Goal: Information Seeking & Learning: Check status

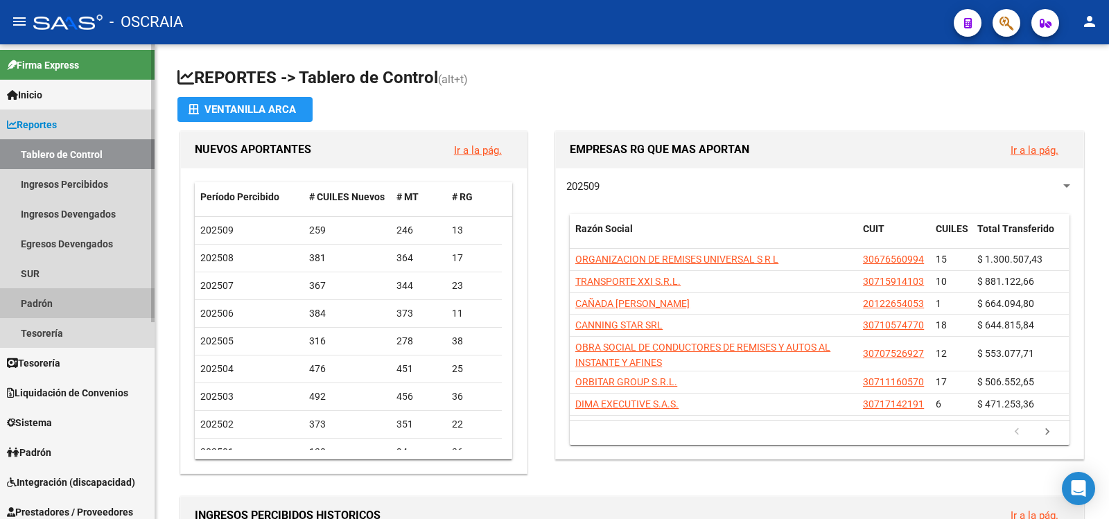
click at [56, 303] on link "Padrón" at bounding box center [77, 303] width 155 height 30
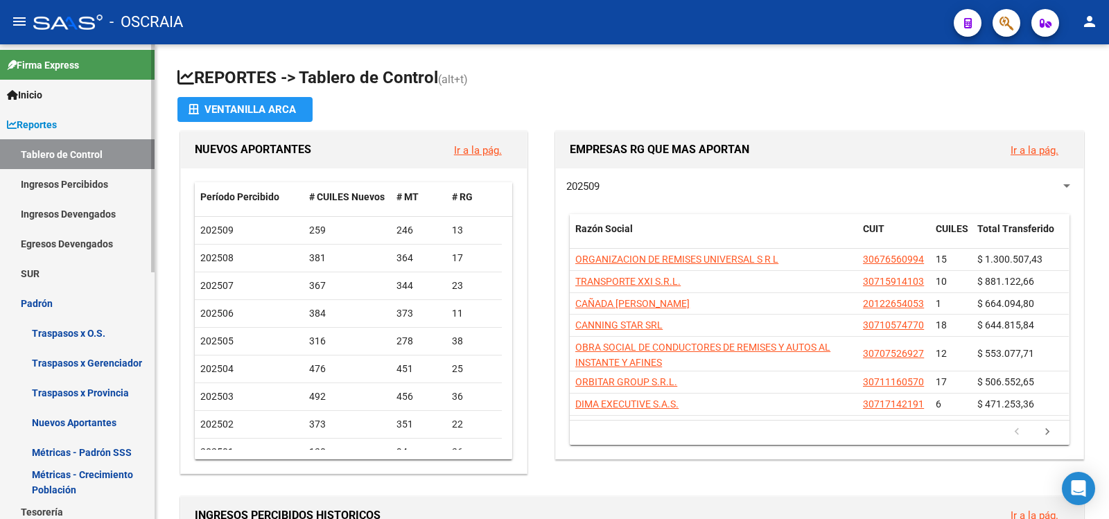
scroll to position [462, 0]
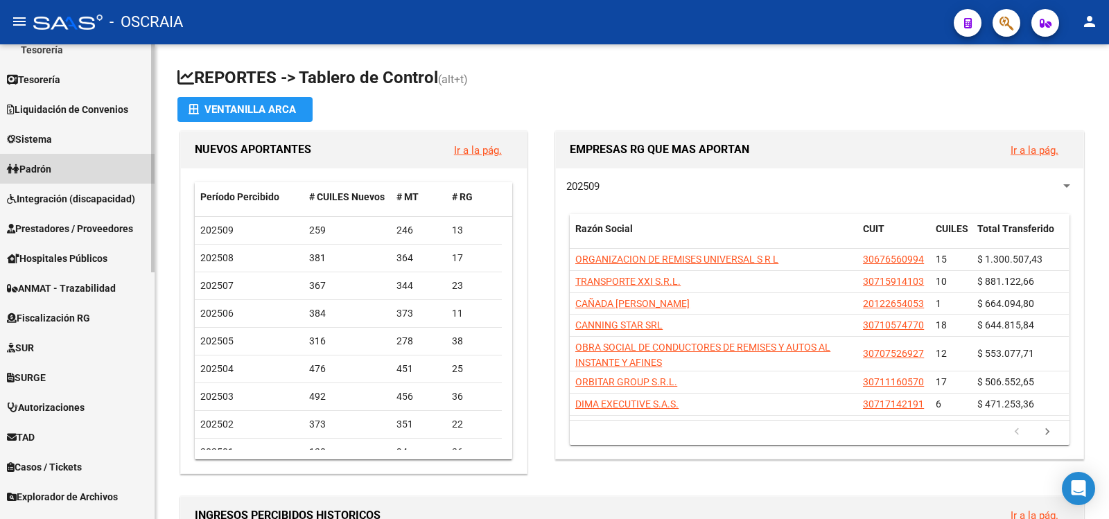
click at [60, 170] on link "Padrón" at bounding box center [77, 169] width 155 height 30
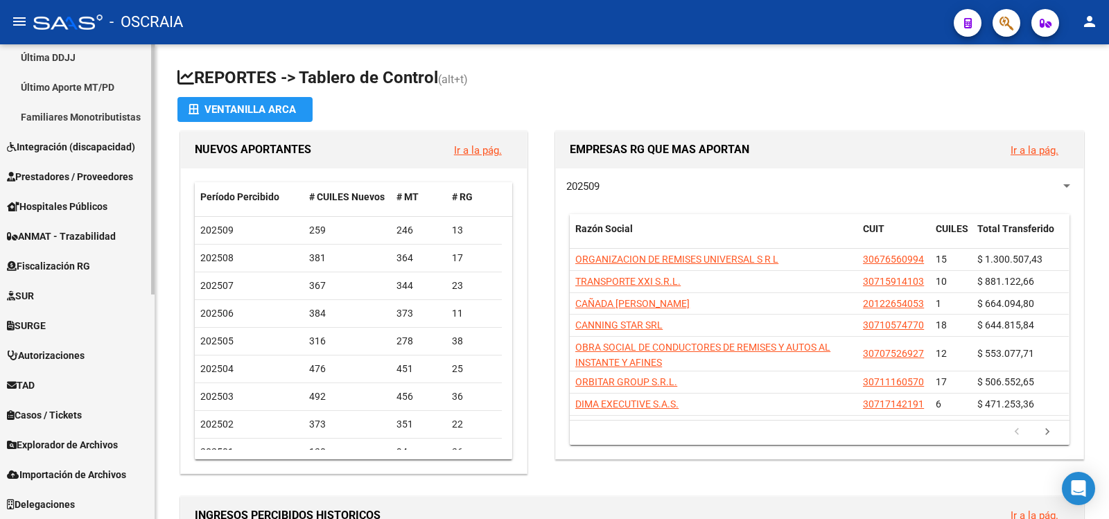
scroll to position [193, 0]
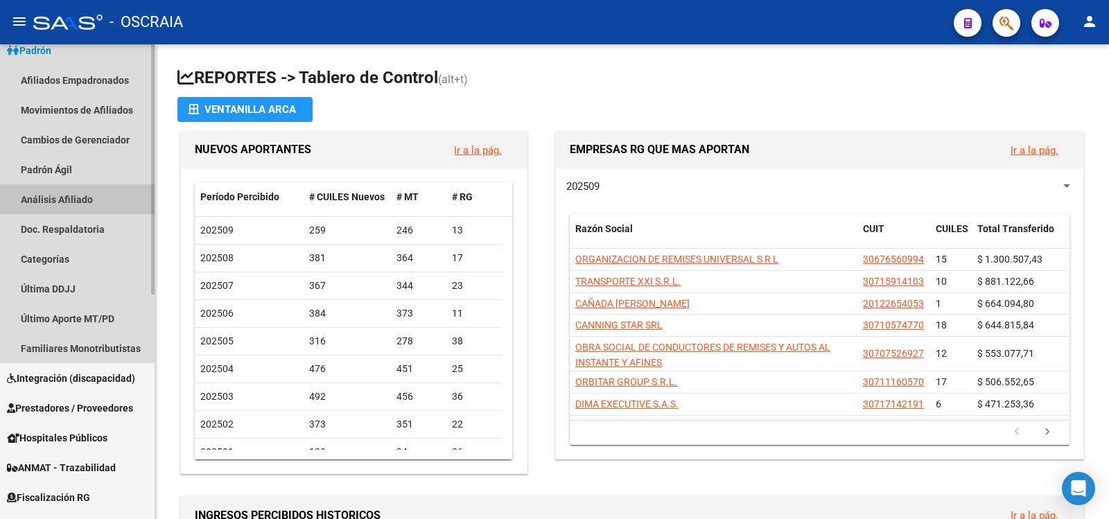
click at [84, 195] on link "Análisis Afiliado" at bounding box center [77, 199] width 155 height 30
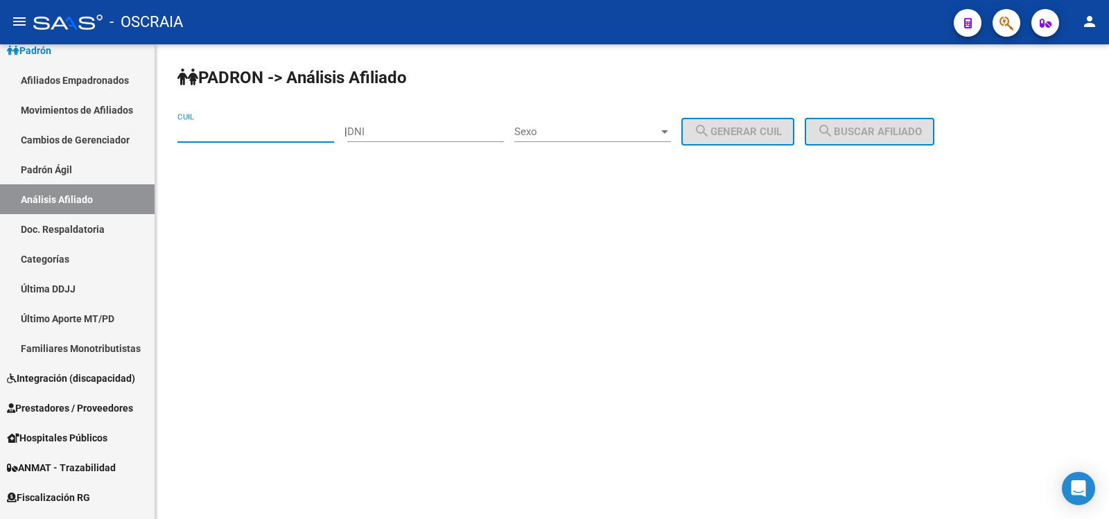
drag, startPoint x: 245, startPoint y: 124, endPoint x: 236, endPoint y: 134, distance: 13.8
paste input "20-20816169-6"
type input "20-20816169-6"
click at [870, 128] on span "search Buscar afiliado" at bounding box center [869, 131] width 105 height 12
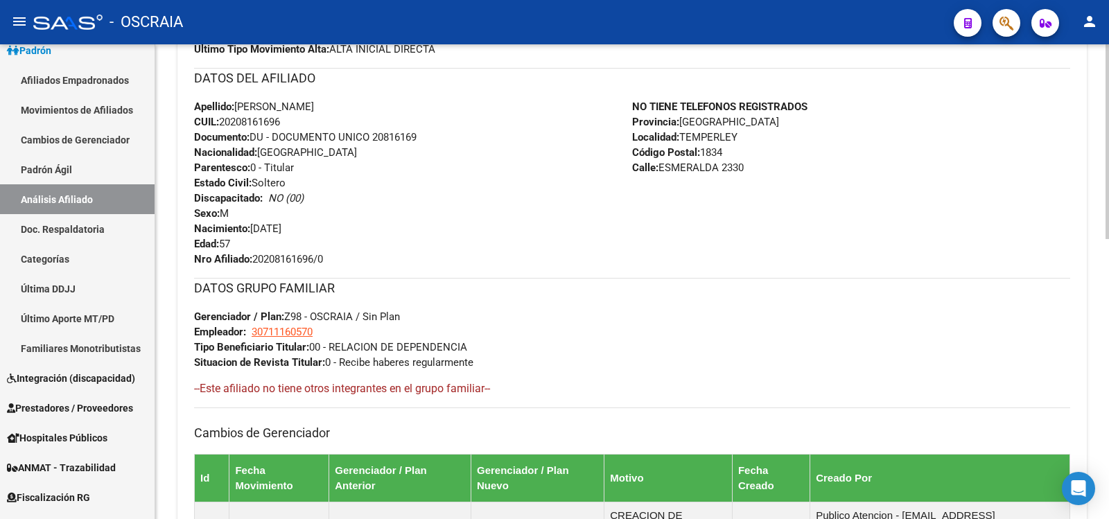
scroll to position [683, 0]
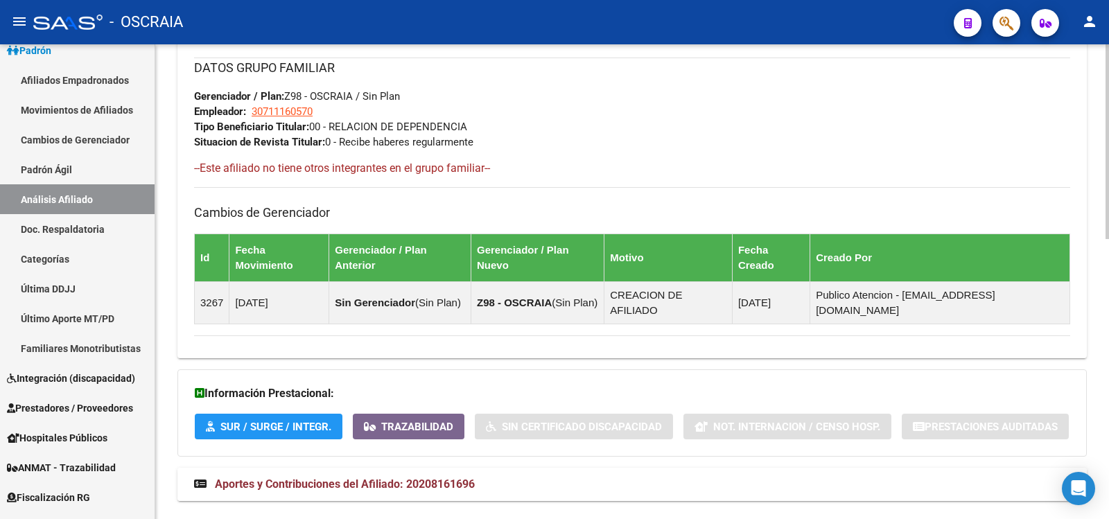
click at [473, 477] on span "Aportes y Contribuciones del Afiliado: 20208161696" at bounding box center [345, 483] width 260 height 13
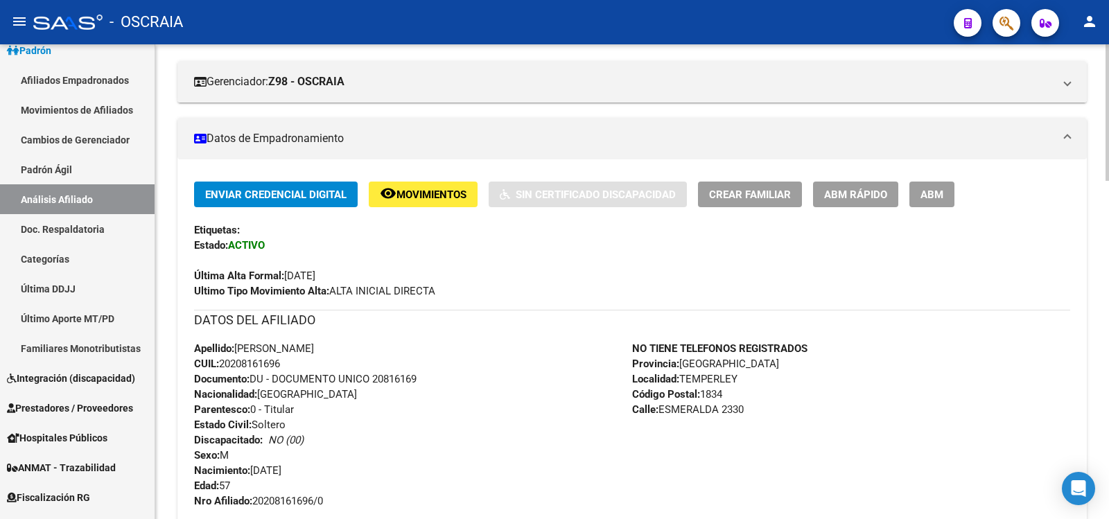
scroll to position [0, 0]
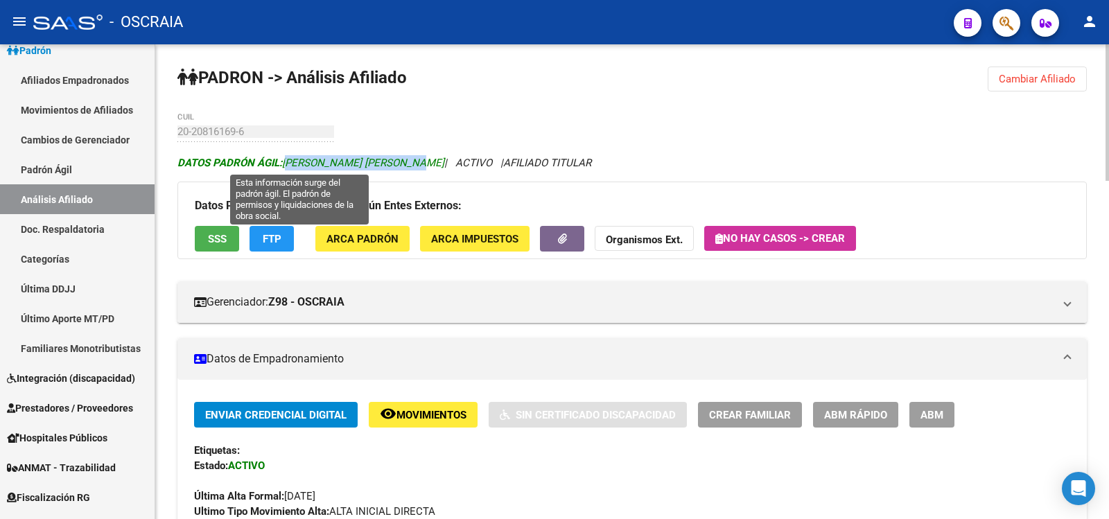
copy span "[PERSON_NAME] [PERSON_NAME]"
drag, startPoint x: 422, startPoint y: 162, endPoint x: 286, endPoint y: 161, distance: 136.5
click at [286, 161] on icon "DATOS [PERSON_NAME] ÁGIL: [PERSON_NAME] [PERSON_NAME] | ACTIVO | AFILIADO TITUL…" at bounding box center [384, 163] width 414 height 12
drag, startPoint x: 286, startPoint y: 161, endPoint x: 233, endPoint y: 102, distance: 79.5
click at [286, 161] on span "DATOS [PERSON_NAME]: [PERSON_NAME] [PERSON_NAME]" at bounding box center [310, 163] width 267 height 12
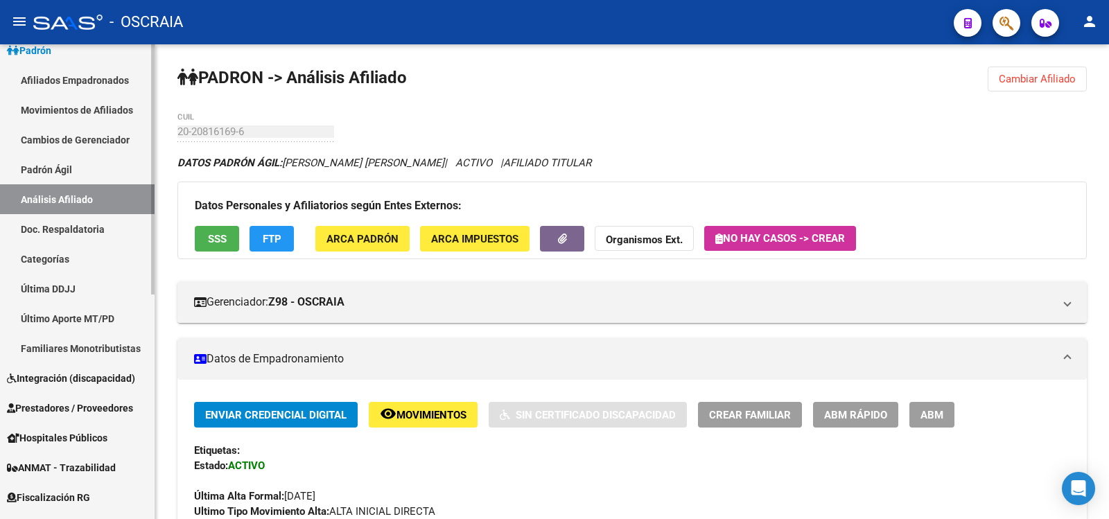
click at [101, 177] on link "Padrón Ágil" at bounding box center [77, 170] width 155 height 30
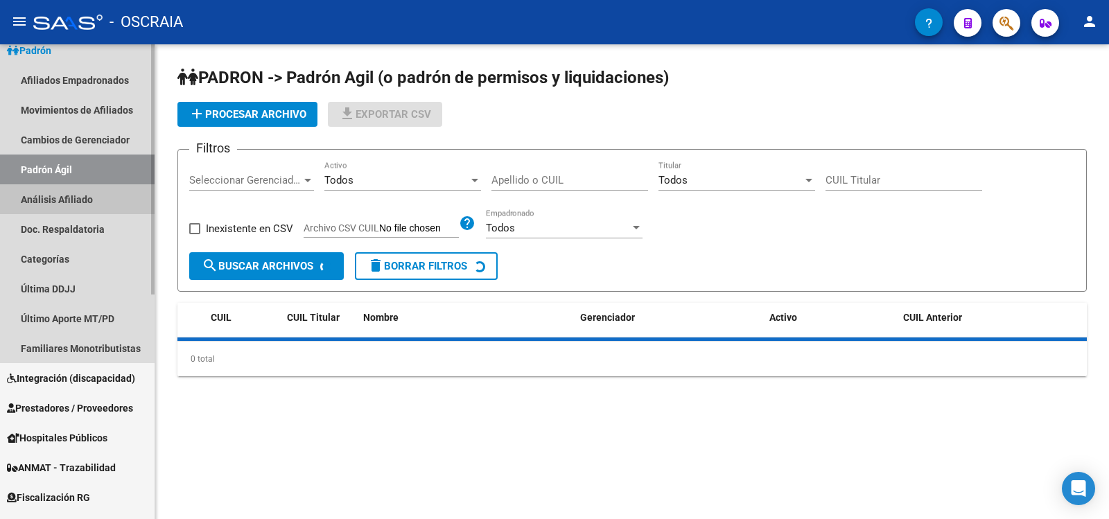
click at [105, 193] on link "Análisis Afiliado" at bounding box center [77, 199] width 155 height 30
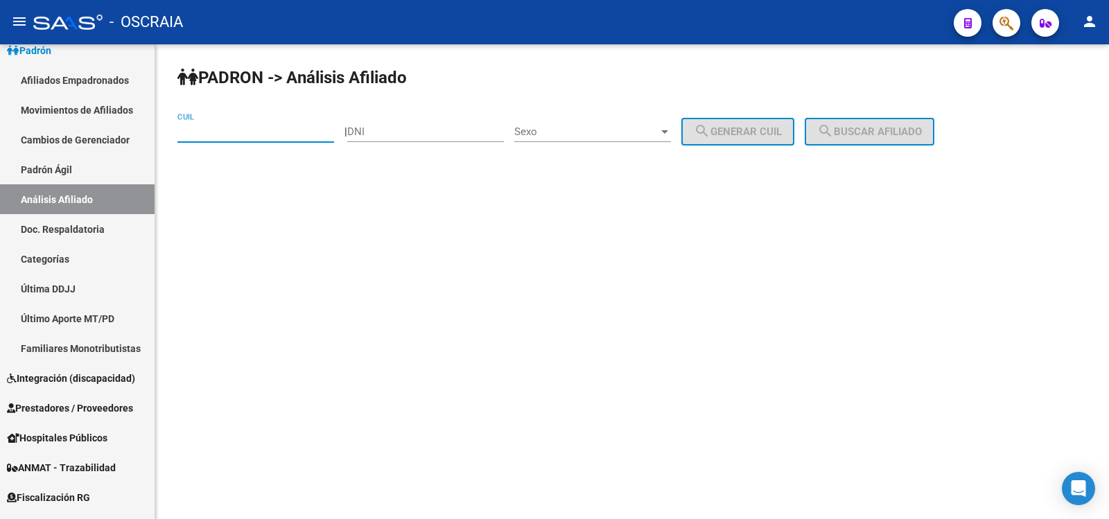
click at [231, 126] on input "CUIL" at bounding box center [255, 131] width 157 height 12
type input "20-35823227-3"
click at [837, 112] on div "[PERSON_NAME] -> Análisis Afiliado 20-35823227-3 CUIL | DNI Sexo Sexo search Ge…" at bounding box center [632, 117] width 954 height 146
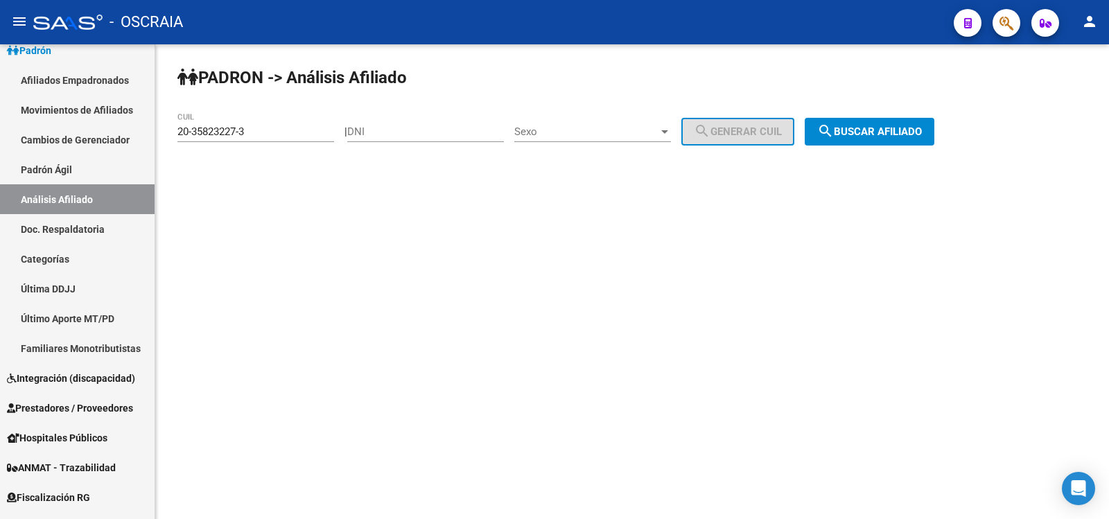
click at [852, 119] on button "search Buscar afiliado" at bounding box center [870, 132] width 130 height 28
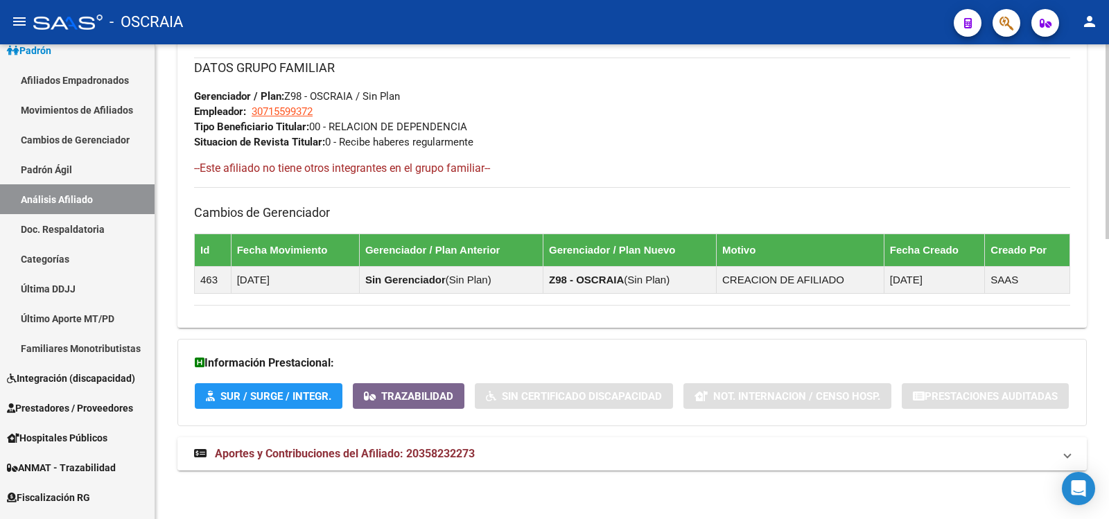
click at [450, 455] on span "Aportes y Contribuciones del Afiliado: 20358232273" at bounding box center [345, 453] width 260 height 13
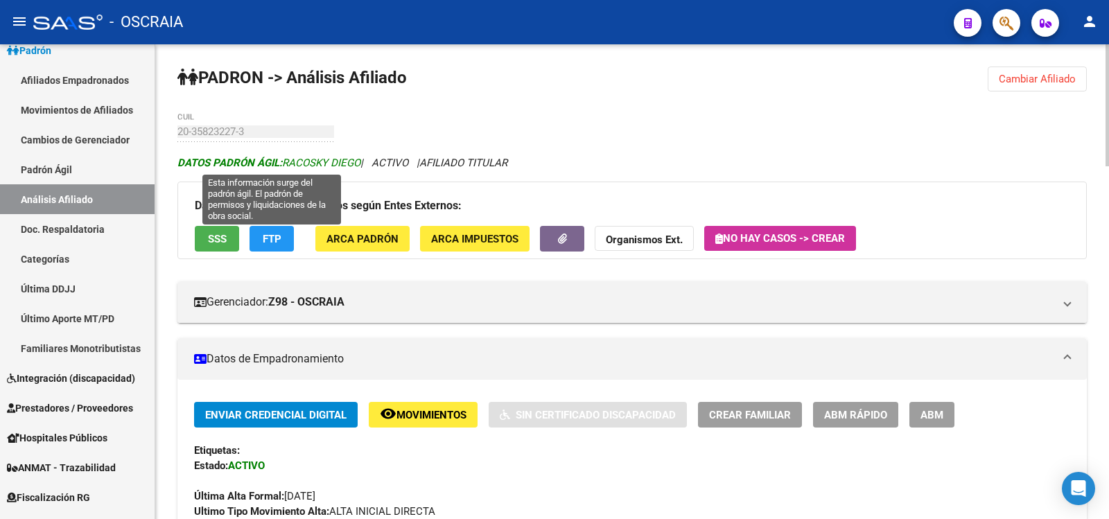
copy span "ACOSKY DIEGO"
drag, startPoint x: 363, startPoint y: 162, endPoint x: 289, endPoint y: 164, distance: 74.2
click at [289, 164] on span "DATOS [PERSON_NAME] ÁGIL: [PERSON_NAME]" at bounding box center [268, 163] width 183 height 12
copy span "RACOSKY DIEGO"
drag, startPoint x: 286, startPoint y: 161, endPoint x: 361, endPoint y: 164, distance: 74.9
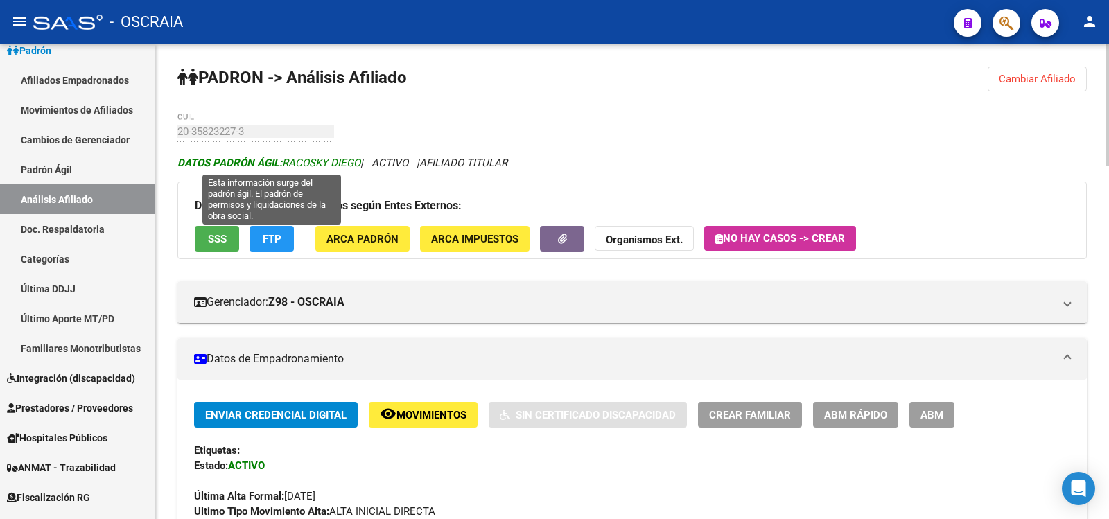
click at [360, 164] on span "DATOS [PERSON_NAME] ÁGIL: [PERSON_NAME]" at bounding box center [268, 163] width 183 height 12
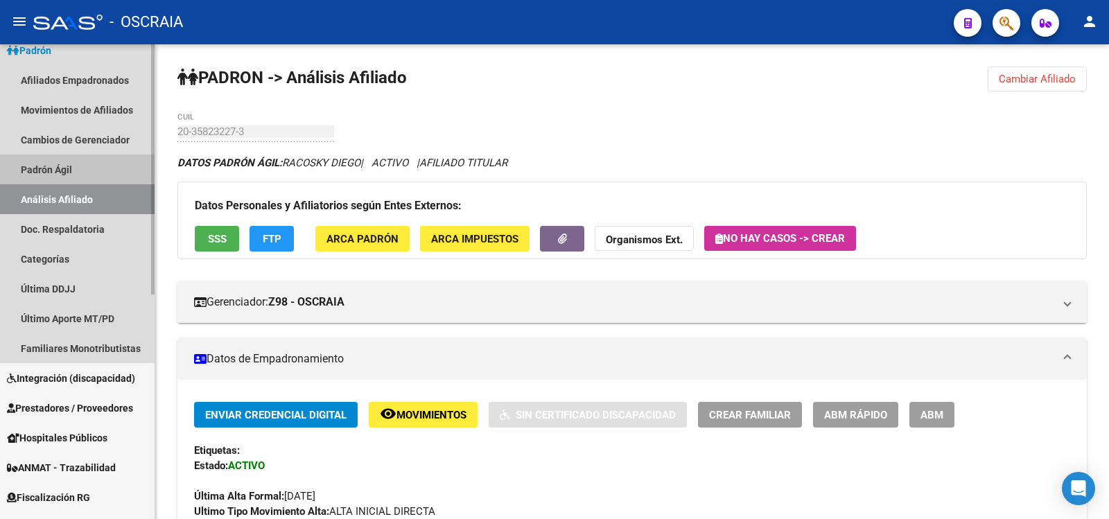
click at [37, 164] on link "Padrón Ágil" at bounding box center [77, 170] width 155 height 30
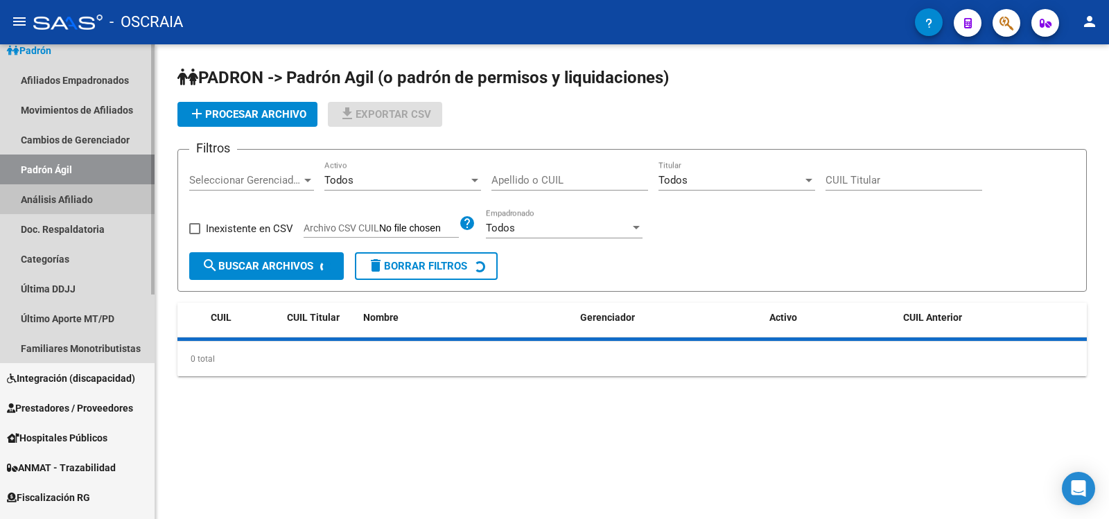
click at [46, 199] on link "Análisis Afiliado" at bounding box center [77, 199] width 155 height 30
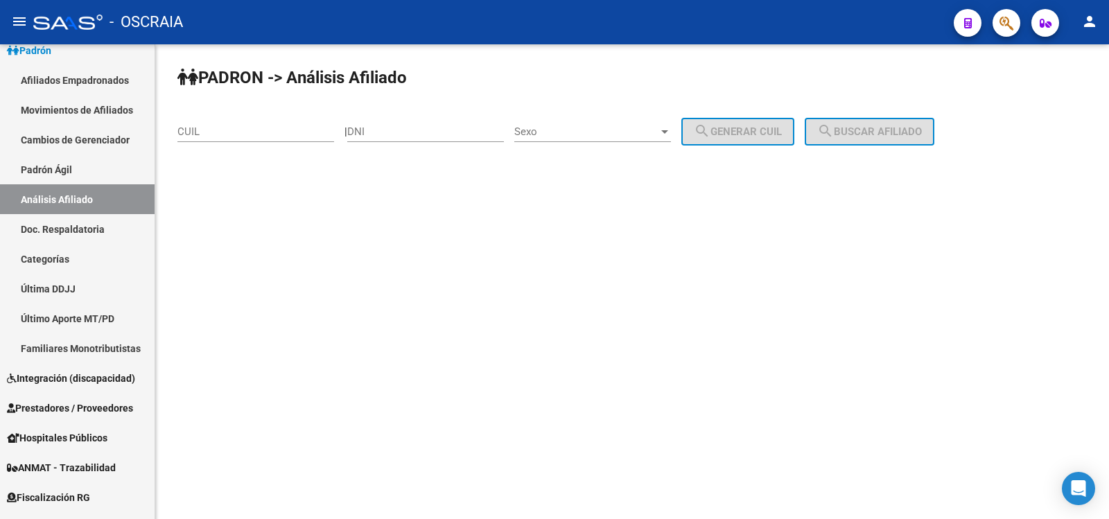
click at [235, 128] on input "CUIL" at bounding box center [255, 131] width 157 height 12
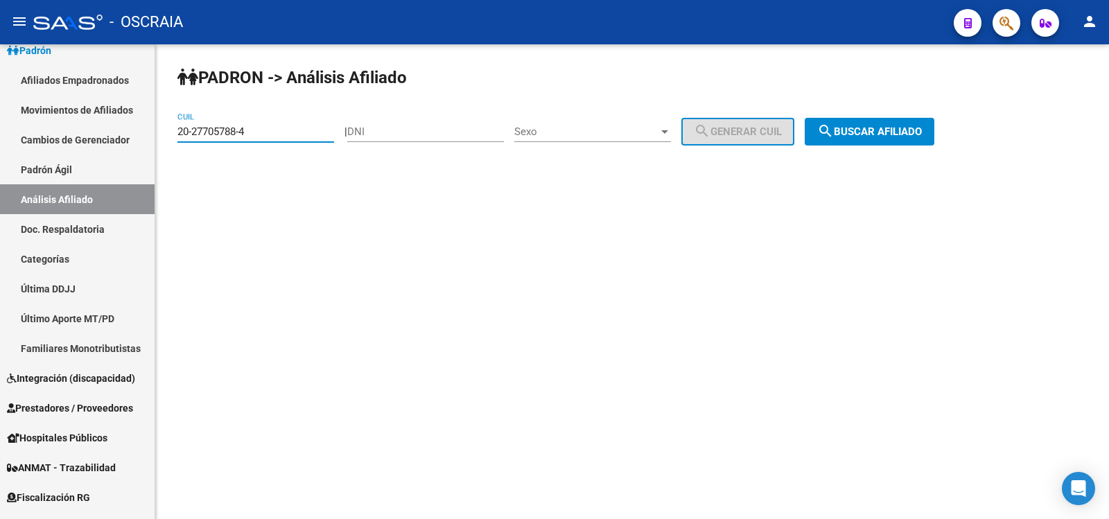
type input "20-27705788-4"
click at [879, 127] on span "search Buscar afiliado" at bounding box center [869, 131] width 105 height 12
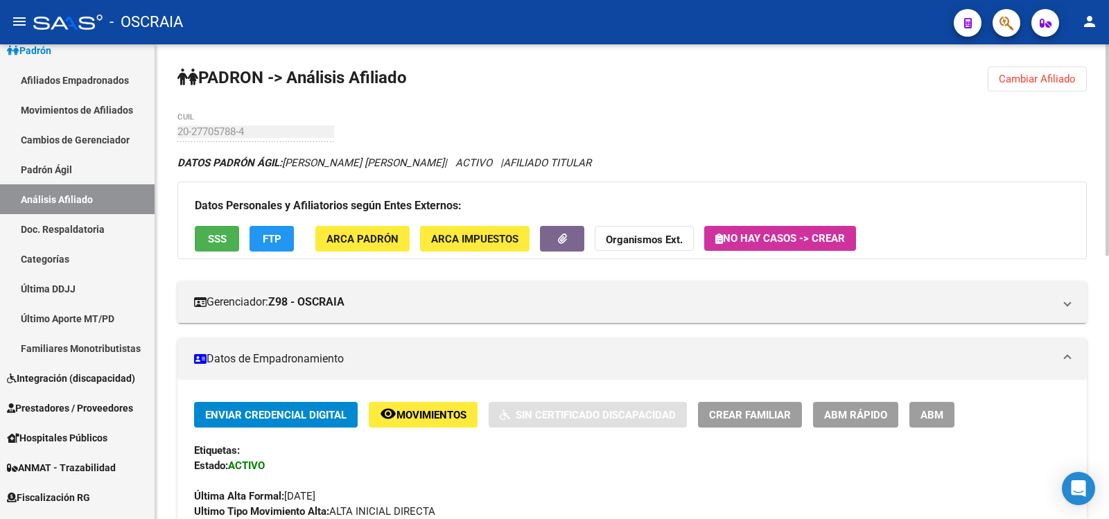
scroll to position [590, 0]
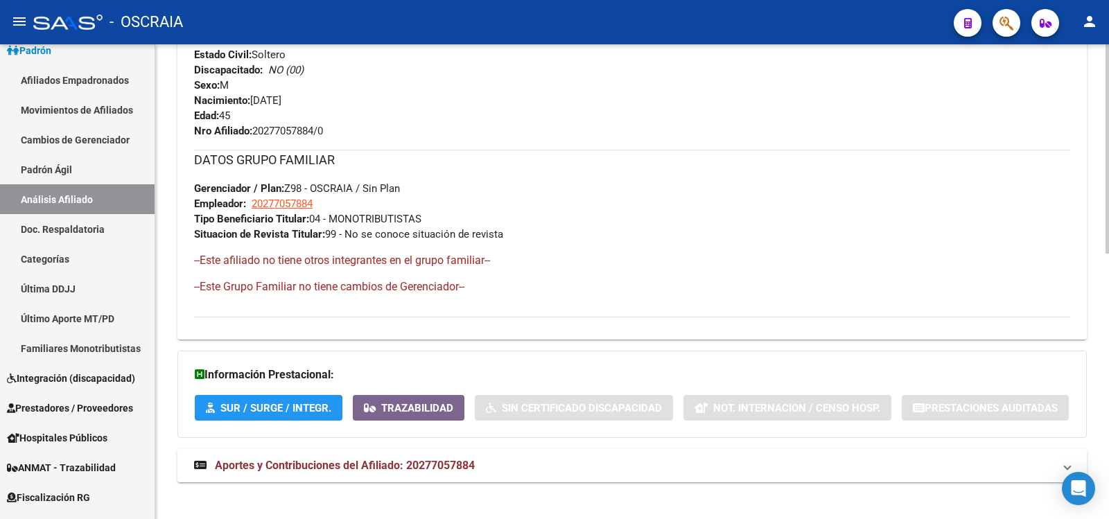
click at [423, 451] on mat-expansion-panel-header "Aportes y Contribuciones del Afiliado: 20277057884" at bounding box center [631, 465] width 909 height 33
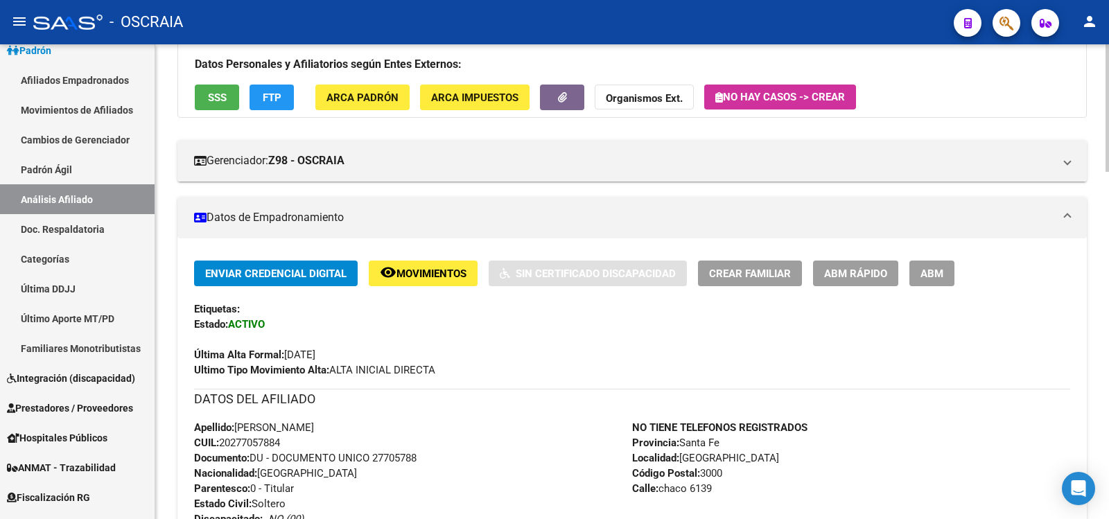
scroll to position [0, 0]
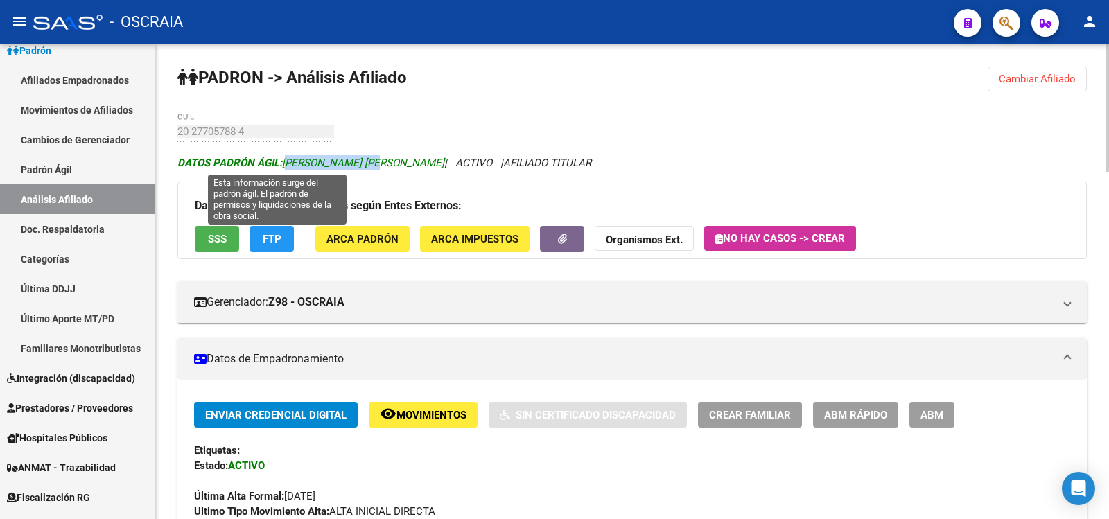
drag, startPoint x: 376, startPoint y: 159, endPoint x: 285, endPoint y: 164, distance: 91.0
click at [285, 164] on span "DATOS [PERSON_NAME] ÁGIL: [PERSON_NAME] [PERSON_NAME]" at bounding box center [310, 163] width 267 height 12
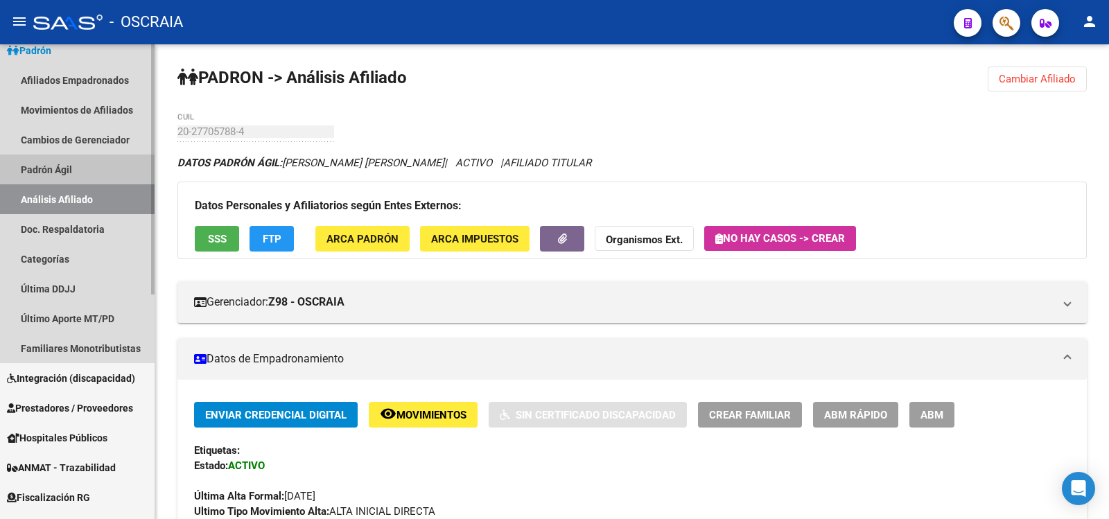
click at [67, 173] on link "Padrón Ágil" at bounding box center [77, 170] width 155 height 30
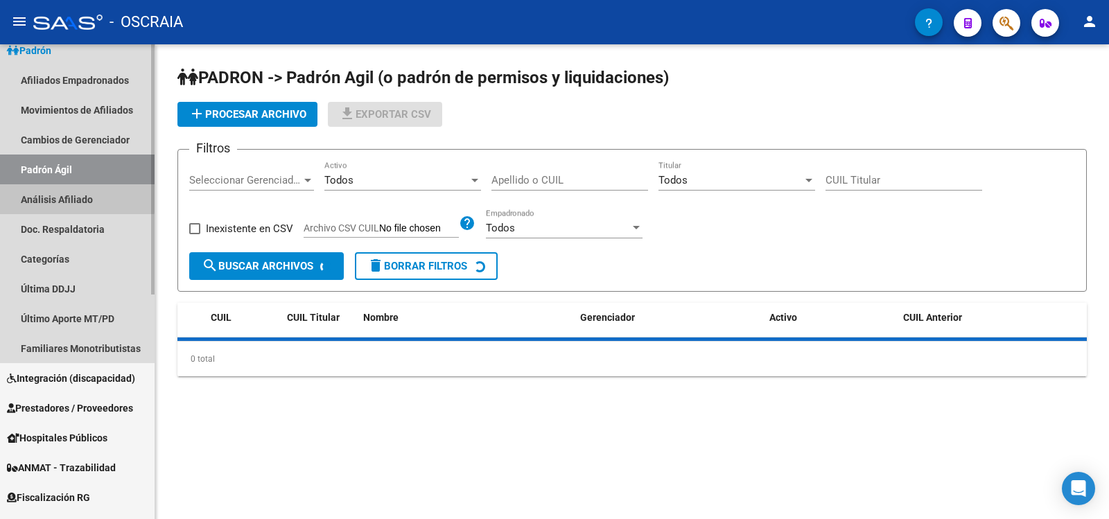
click at [72, 191] on link "Análisis Afiliado" at bounding box center [77, 199] width 155 height 30
drag, startPoint x: 72, startPoint y: 191, endPoint x: 121, endPoint y: 178, distance: 50.3
click at [72, 191] on link "Análisis Afiliado" at bounding box center [77, 199] width 155 height 30
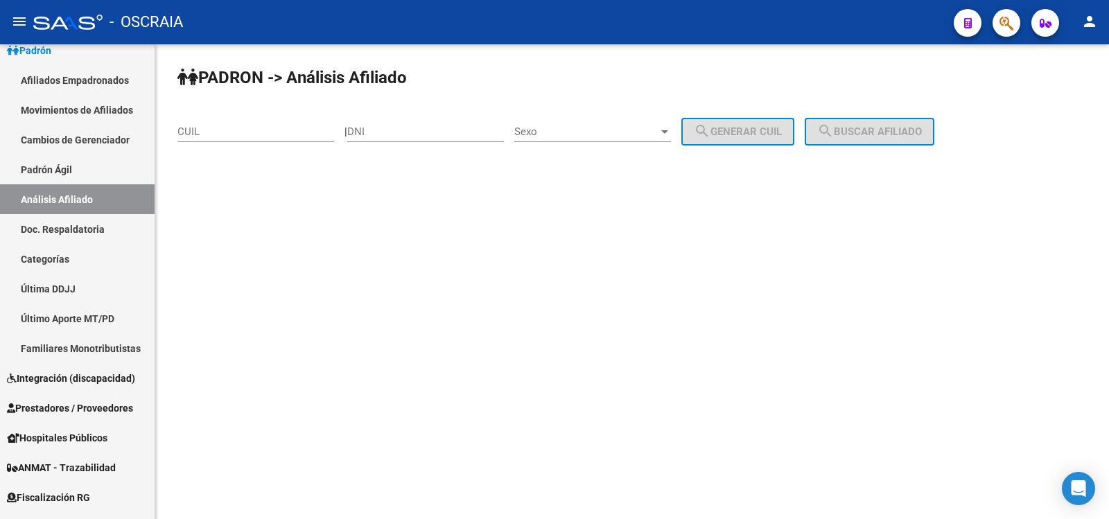
click at [274, 134] on input "CUIL" at bounding box center [255, 131] width 157 height 12
drag, startPoint x: 299, startPoint y: 131, endPoint x: 8, endPoint y: 132, distance: 291.1
click at [8, 132] on mat-sidenav-container "Firma Express Inicio Calendario SSS Instructivos Contacto OS Reportes Tablero d…" at bounding box center [554, 281] width 1109 height 475
click at [212, 132] on input "20-23158162-2" at bounding box center [255, 131] width 157 height 12
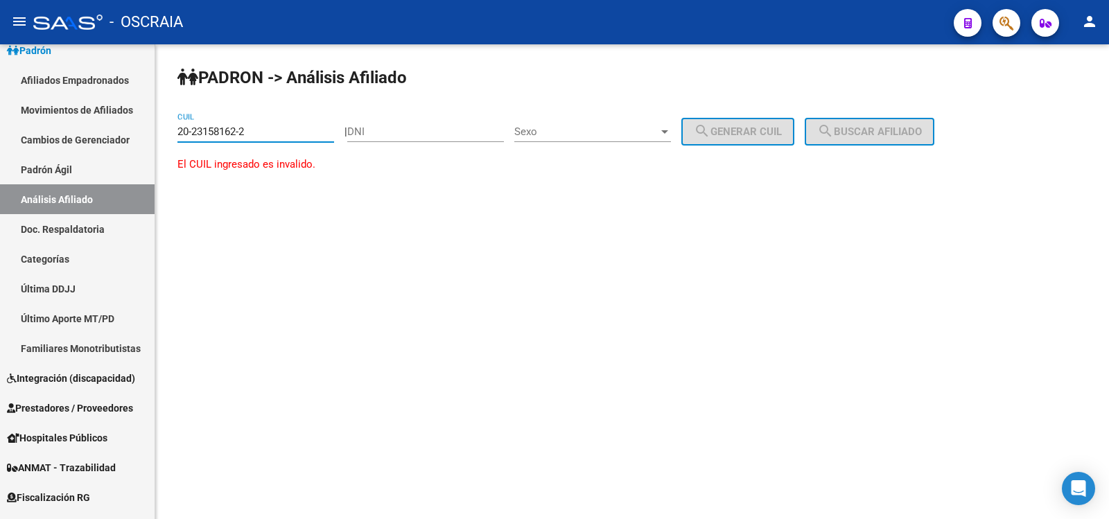
type input "20-23158162-2"
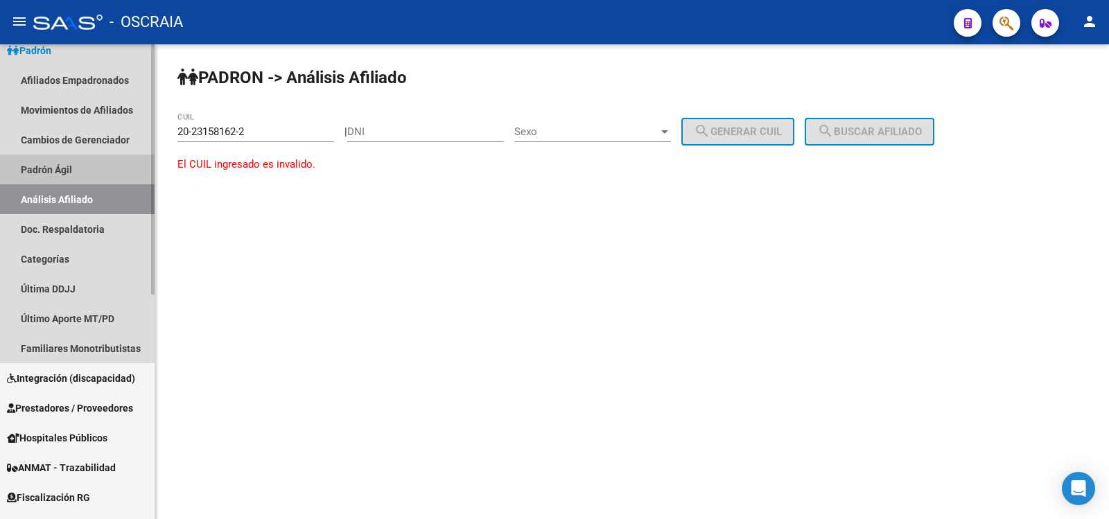
drag, startPoint x: 212, startPoint y: 132, endPoint x: 60, endPoint y: 193, distance: 164.5
click at [62, 179] on link "Padrón Ágil" at bounding box center [77, 170] width 155 height 30
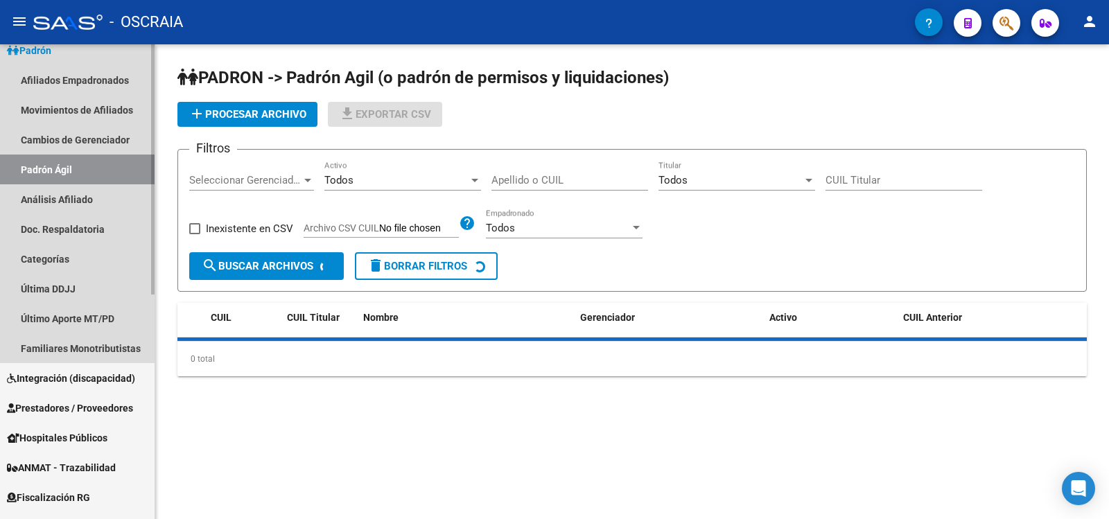
click at [64, 200] on link "Análisis Afiliado" at bounding box center [77, 199] width 155 height 30
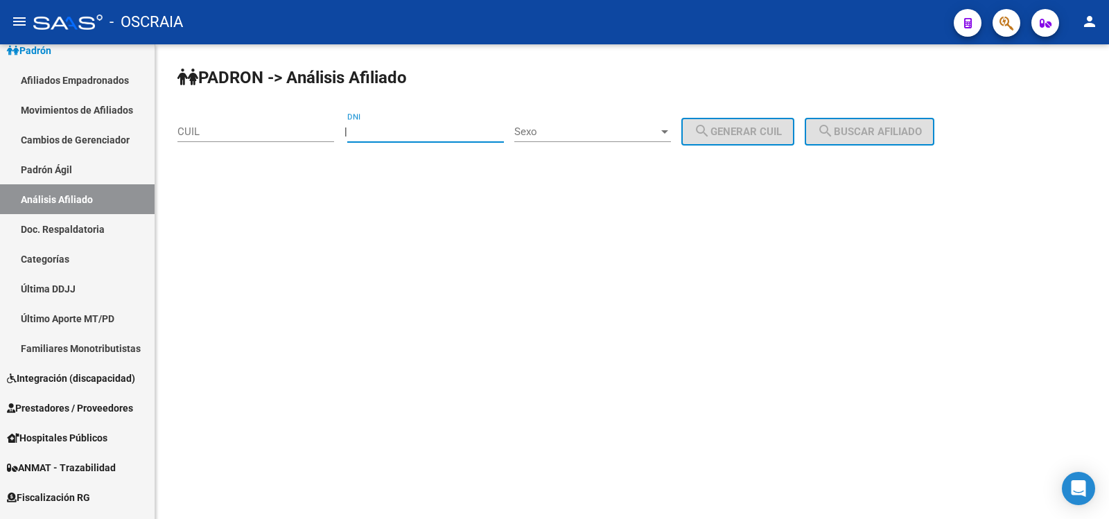
click at [369, 132] on input "DNI" at bounding box center [425, 131] width 157 height 12
type input "23158162"
click at [566, 126] on span "Sexo" at bounding box center [586, 131] width 144 height 12
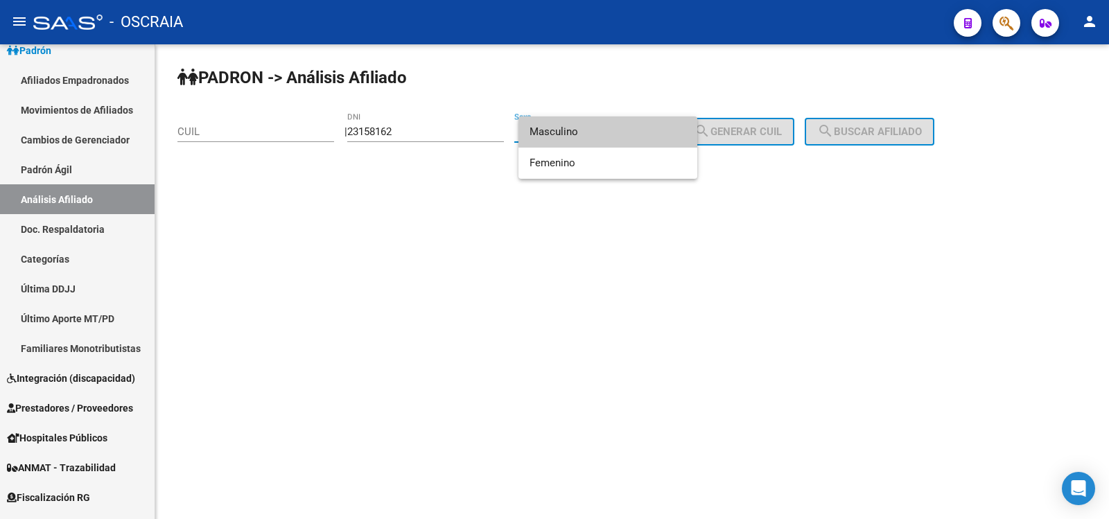
click at [568, 137] on span "Masculino" at bounding box center [607, 131] width 157 height 31
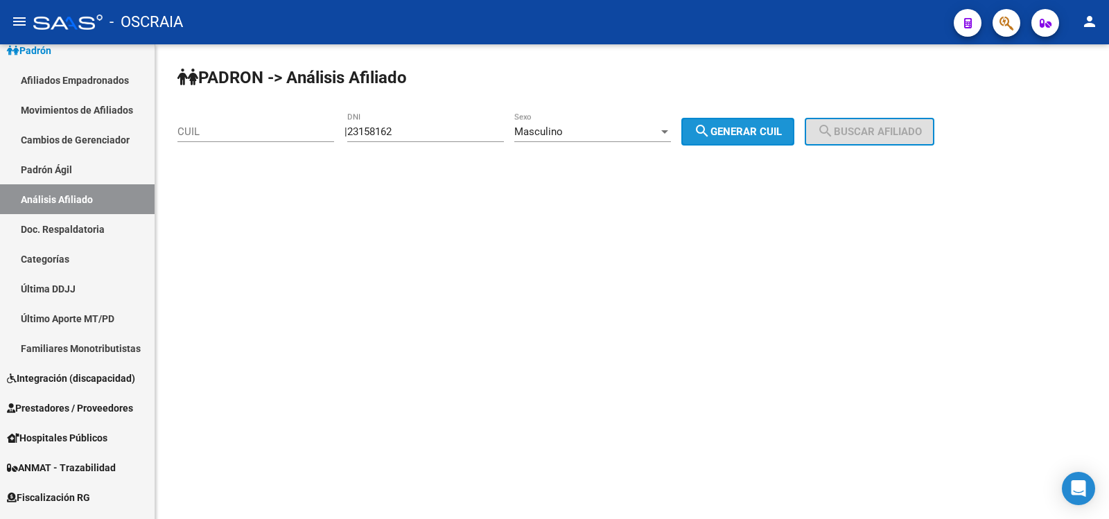
click at [710, 127] on mat-icon "search" at bounding box center [702, 131] width 17 height 17
type input "20-23158162-7"
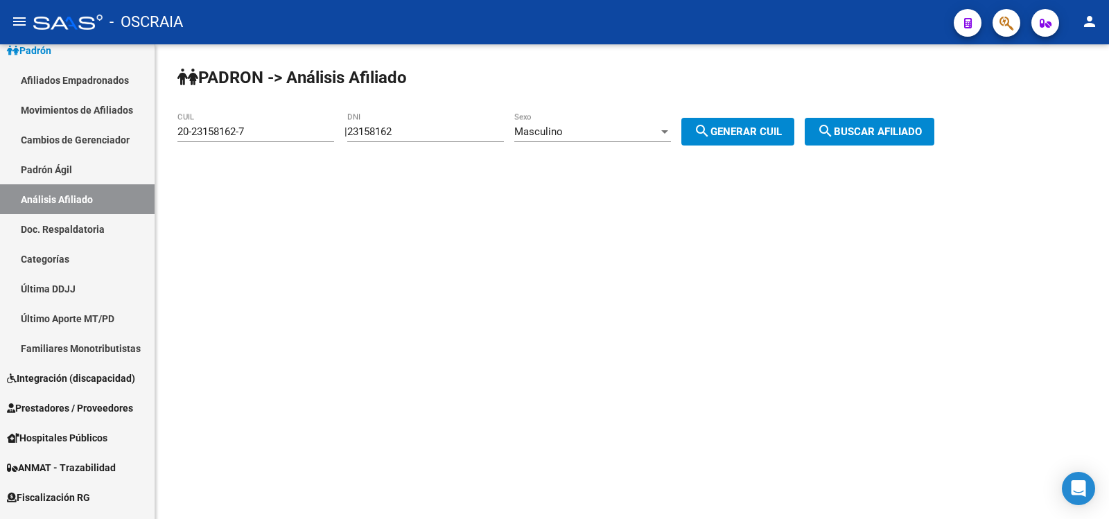
click at [856, 130] on span "search Buscar afiliado" at bounding box center [869, 131] width 105 height 12
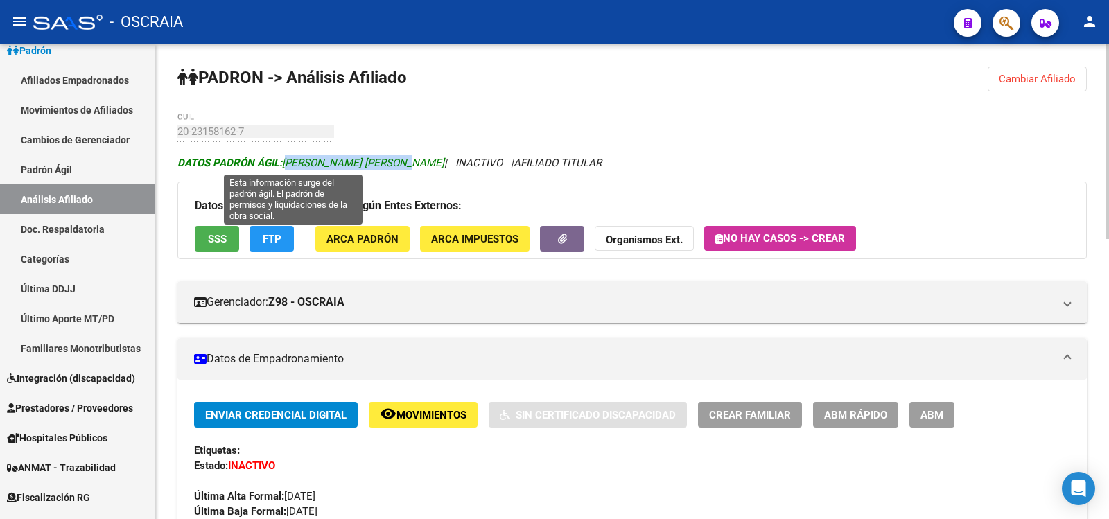
copy span "[PERSON_NAME] [PERSON_NAME]"
drag, startPoint x: 406, startPoint y: 164, endPoint x: 286, endPoint y: 166, distance: 120.6
click at [286, 166] on span "DATOS [PERSON_NAME]: [PERSON_NAME] [PERSON_NAME]" at bounding box center [310, 163] width 267 height 12
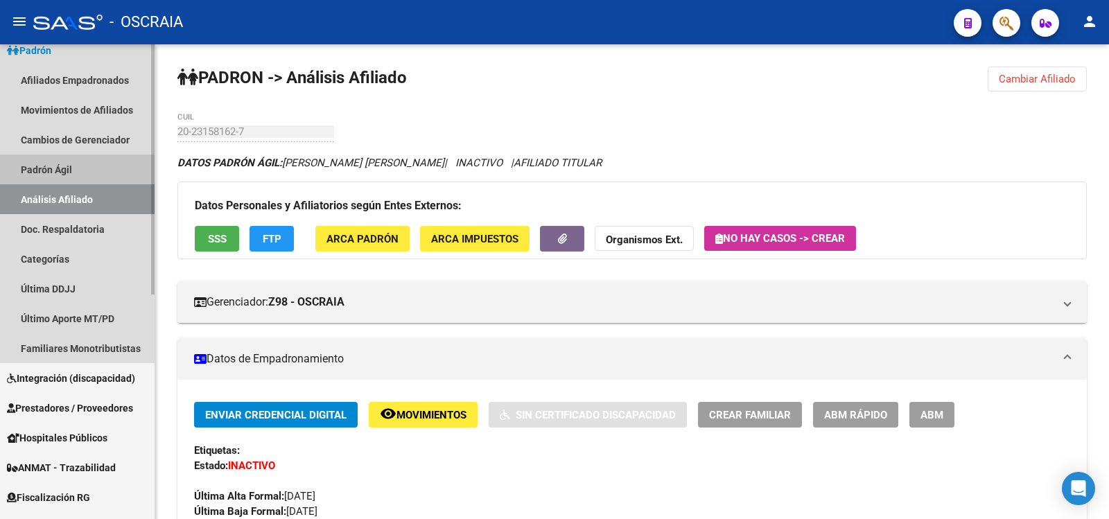
click at [109, 177] on link "Padrón Ágil" at bounding box center [77, 170] width 155 height 30
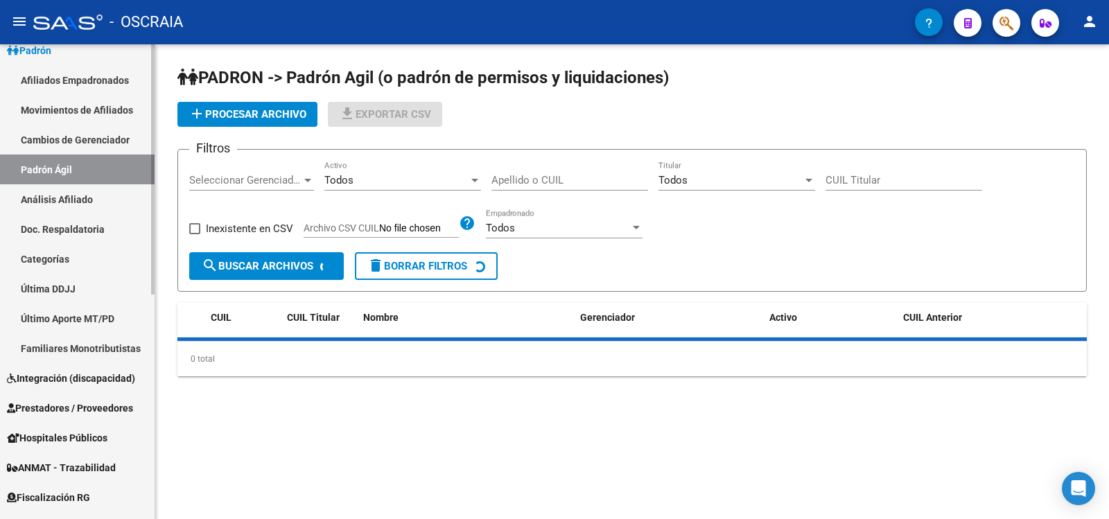
click at [116, 202] on link "Análisis Afiliado" at bounding box center [77, 199] width 155 height 30
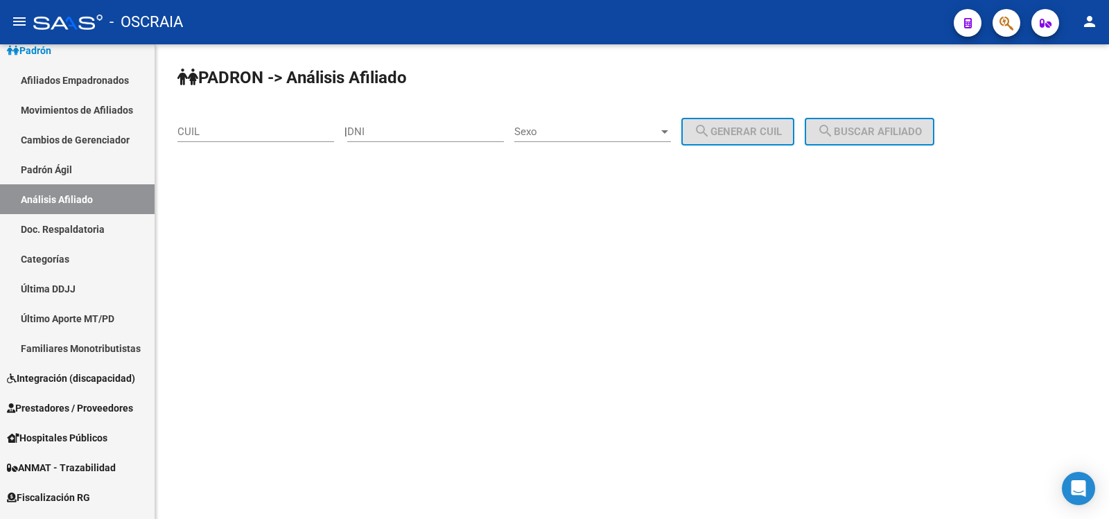
click at [238, 136] on input "CUIL" at bounding box center [255, 131] width 157 height 12
drag, startPoint x: 238, startPoint y: 136, endPoint x: 96, endPoint y: 137, distance: 142.1
click at [96, 137] on mat-sidenav-container "Firma Express Inicio Calendario SSS Instructivos Contacto OS Reportes Tablero d…" at bounding box center [554, 281] width 1109 height 475
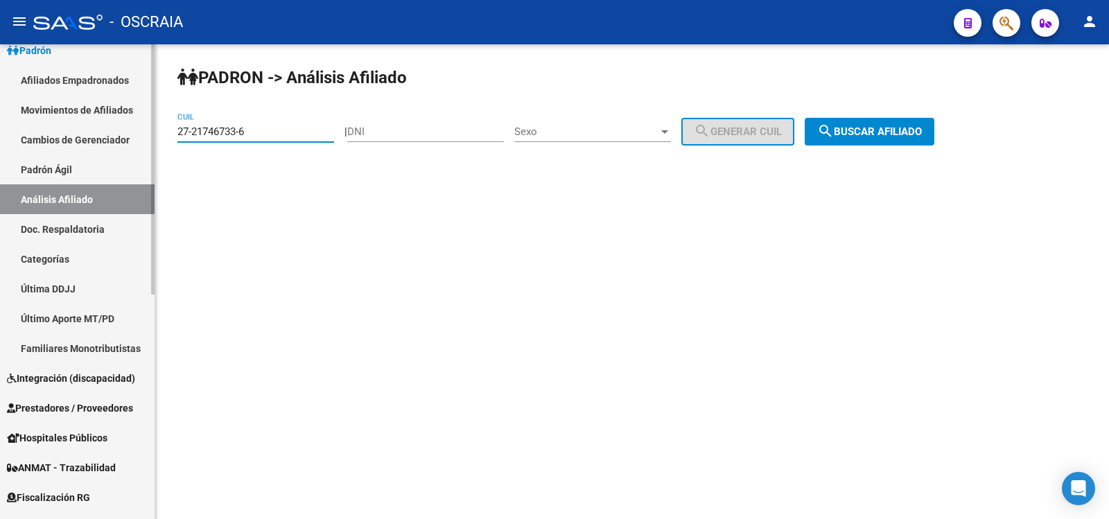
type input "27-21746733-6"
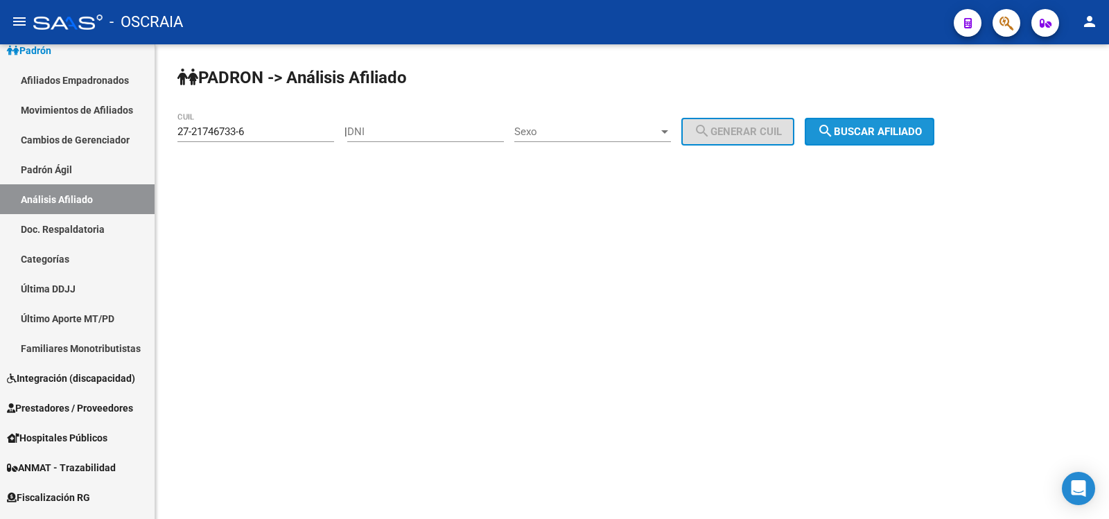
click at [834, 132] on mat-icon "search" at bounding box center [825, 131] width 17 height 17
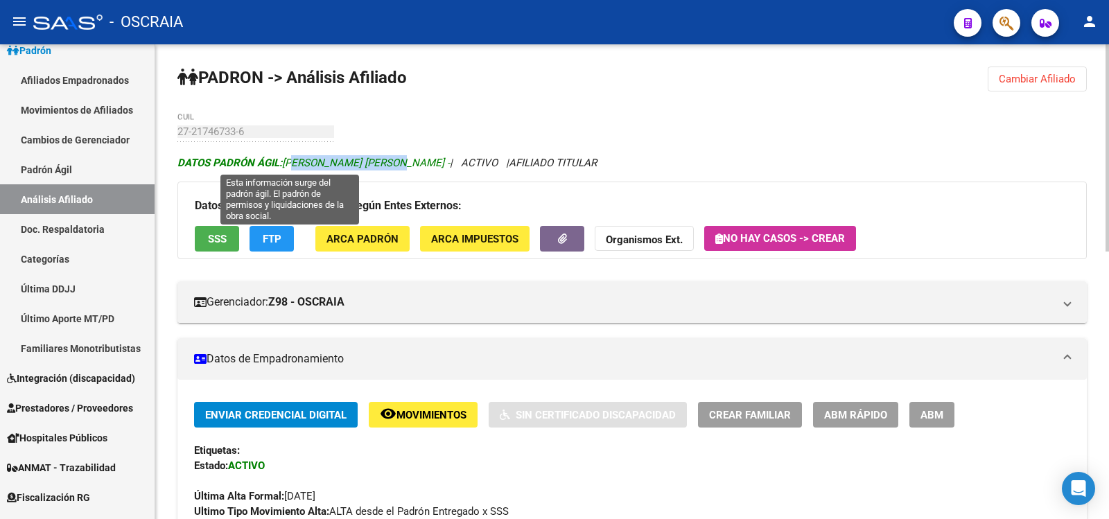
copy span "[PERSON_NAME] [PERSON_NAME]"
drag, startPoint x: 396, startPoint y: 161, endPoint x: 288, endPoint y: 164, distance: 108.1
click at [288, 164] on span "DATOS [PERSON_NAME] ÁGIL: [PERSON_NAME] [PERSON_NAME] -" at bounding box center [313, 163] width 272 height 12
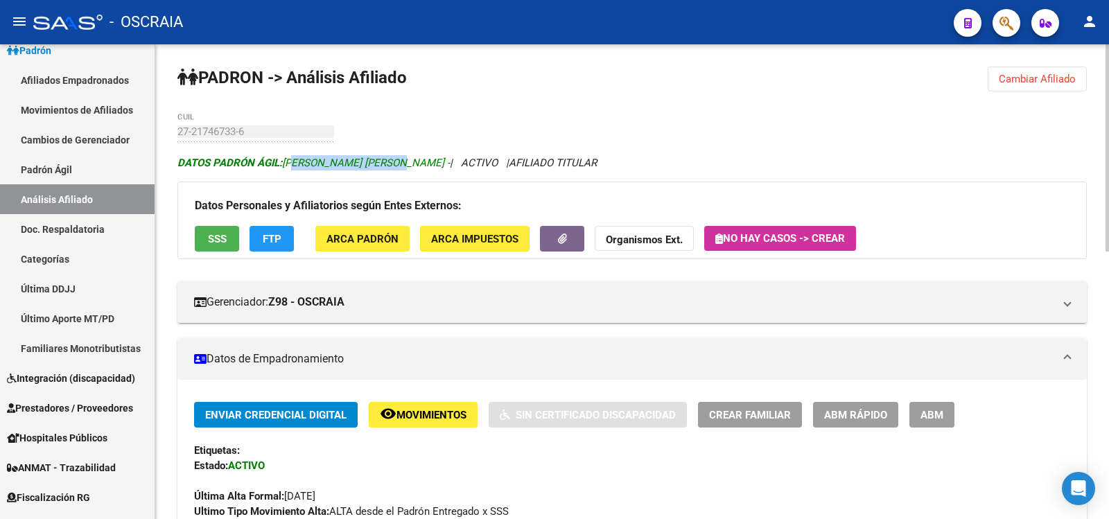
click at [288, 164] on span "DATOS [PERSON_NAME] ÁGIL: [PERSON_NAME] [PERSON_NAME] -" at bounding box center [313, 163] width 272 height 12
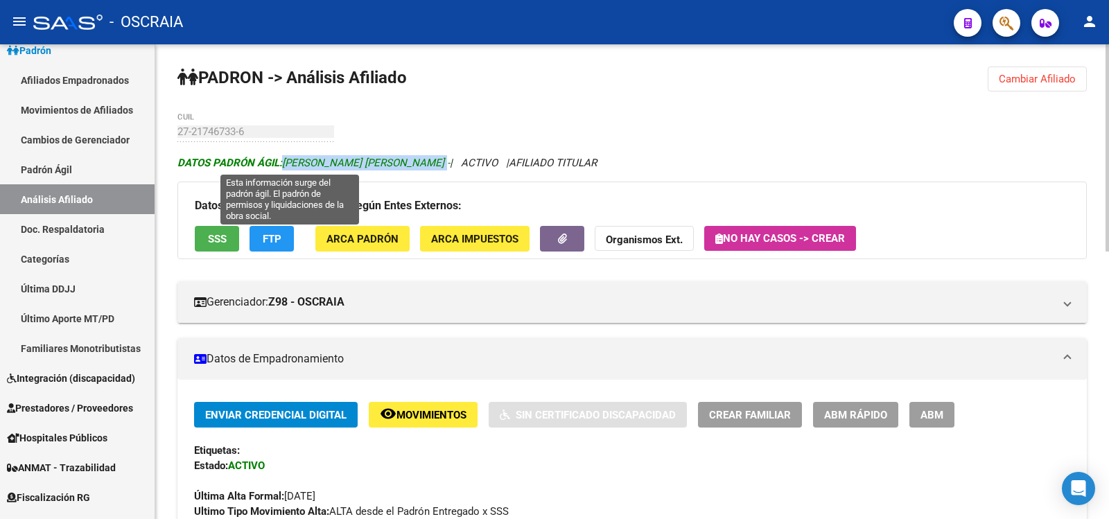
copy span "[PERSON_NAME] [PERSON_NAME] -"
drag, startPoint x: 283, startPoint y: 163, endPoint x: 400, endPoint y: 168, distance: 117.2
click at [400, 168] on span "DATOS [PERSON_NAME] ÁGIL: [PERSON_NAME] [PERSON_NAME] -" at bounding box center [313, 163] width 272 height 12
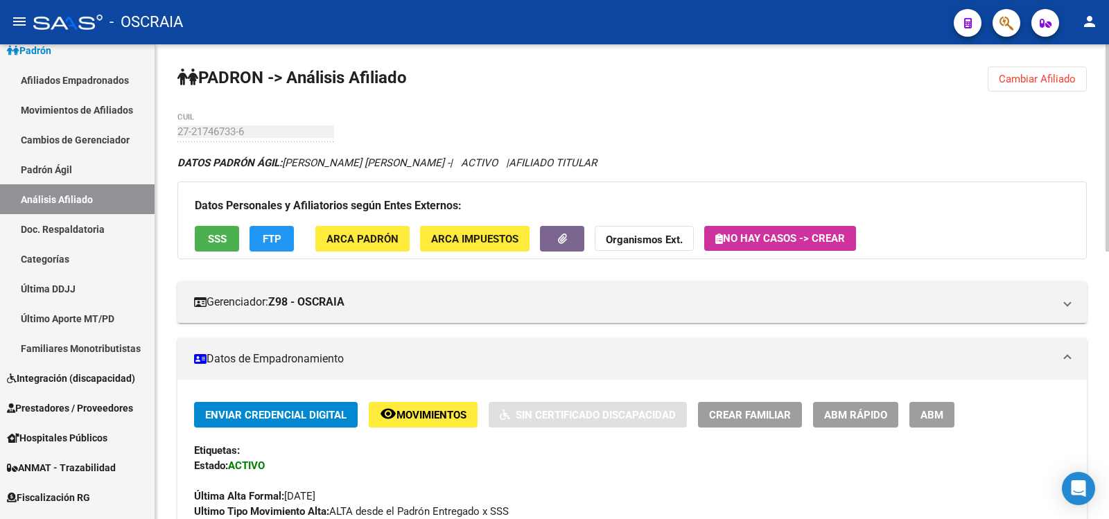
drag, startPoint x: 268, startPoint y: 138, endPoint x: 174, endPoint y: 130, distance: 93.9
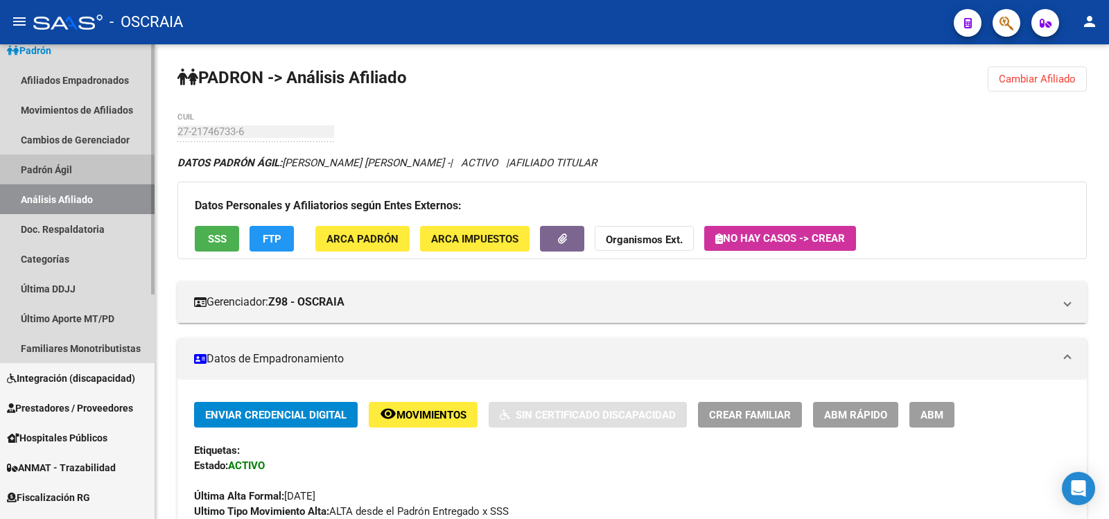
click at [62, 173] on link "Padrón Ágil" at bounding box center [77, 170] width 155 height 30
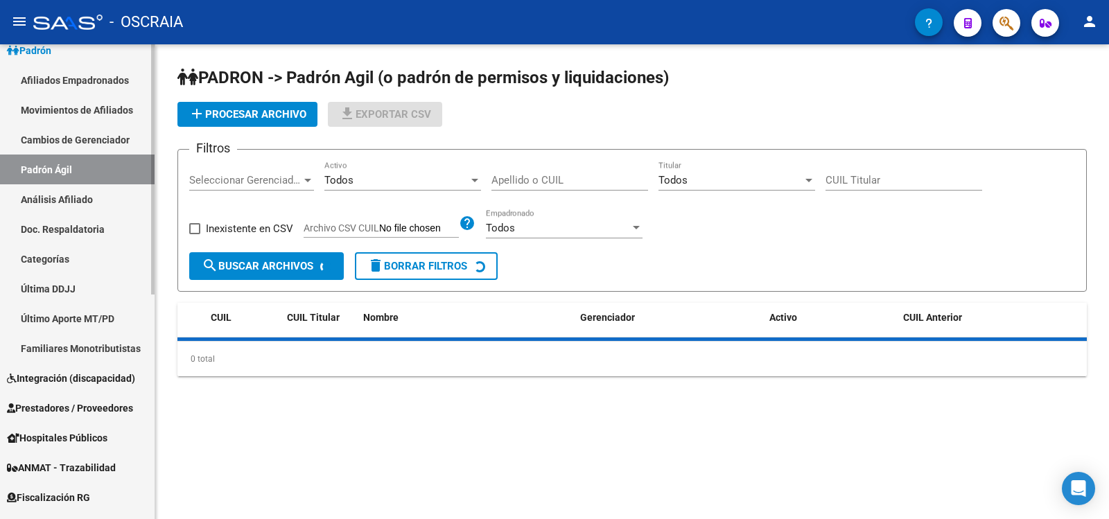
click at [85, 199] on link "Análisis Afiliado" at bounding box center [77, 199] width 155 height 30
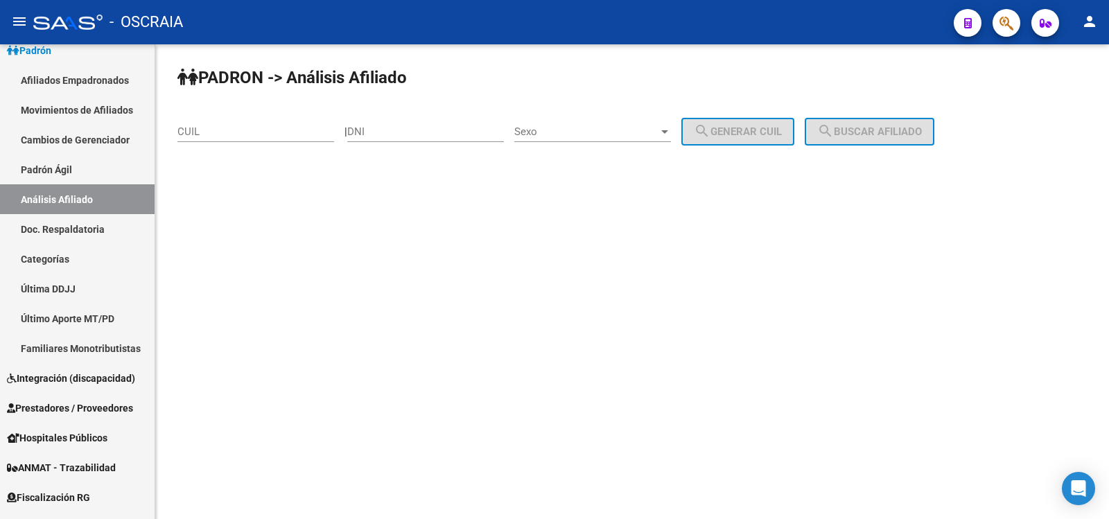
click at [266, 121] on div "CUIL" at bounding box center [255, 127] width 157 height 30
click at [265, 131] on input "CUIL" at bounding box center [255, 131] width 157 height 12
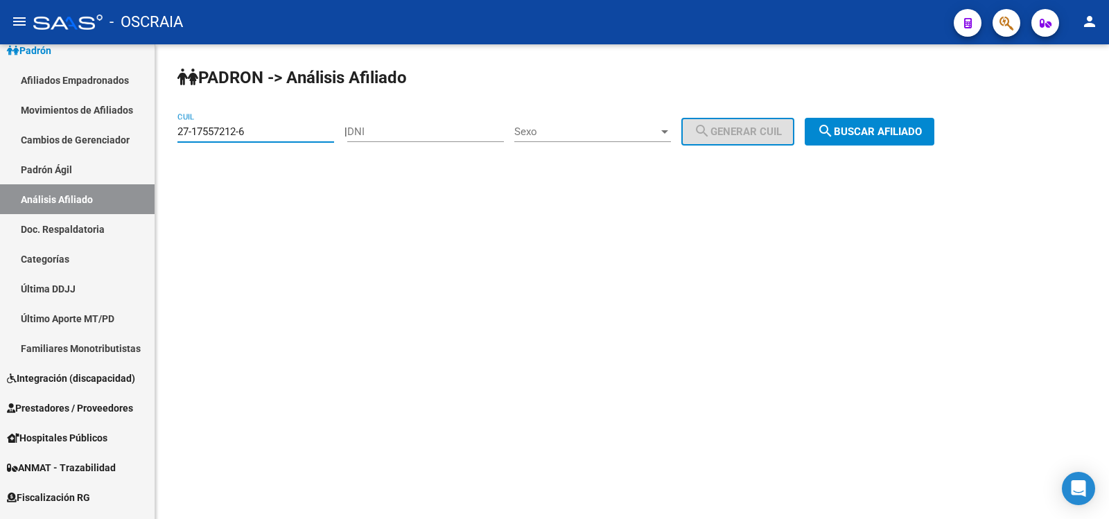
type input "27-17557212-6"
click at [872, 138] on button "search Buscar afiliado" at bounding box center [870, 132] width 130 height 28
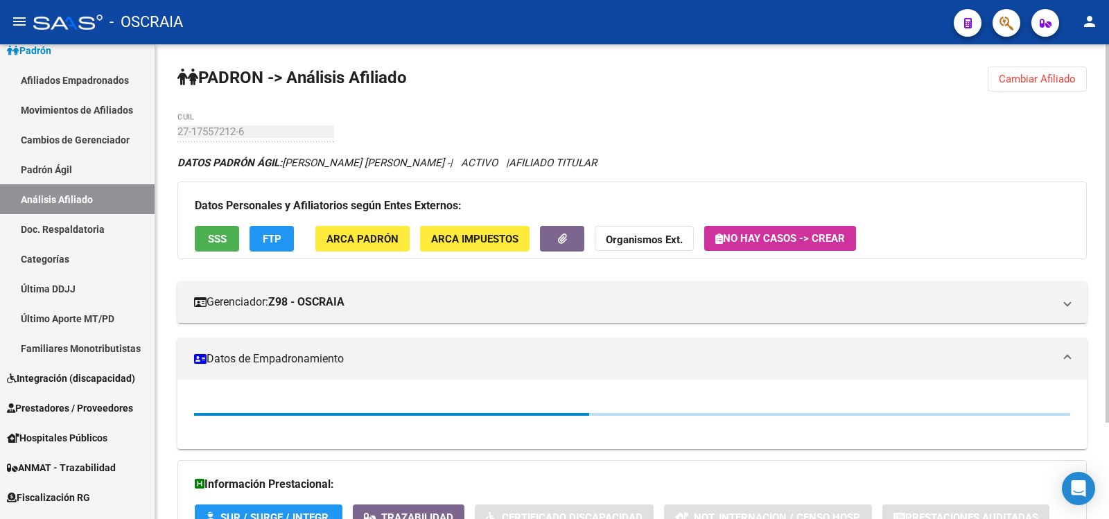
click at [517, 84] on div "[PERSON_NAME] -> Análisis Afiliado Cambiar Afiliado 27-17557212-6 CUIL DATOS [P…" at bounding box center [632, 342] width 954 height 596
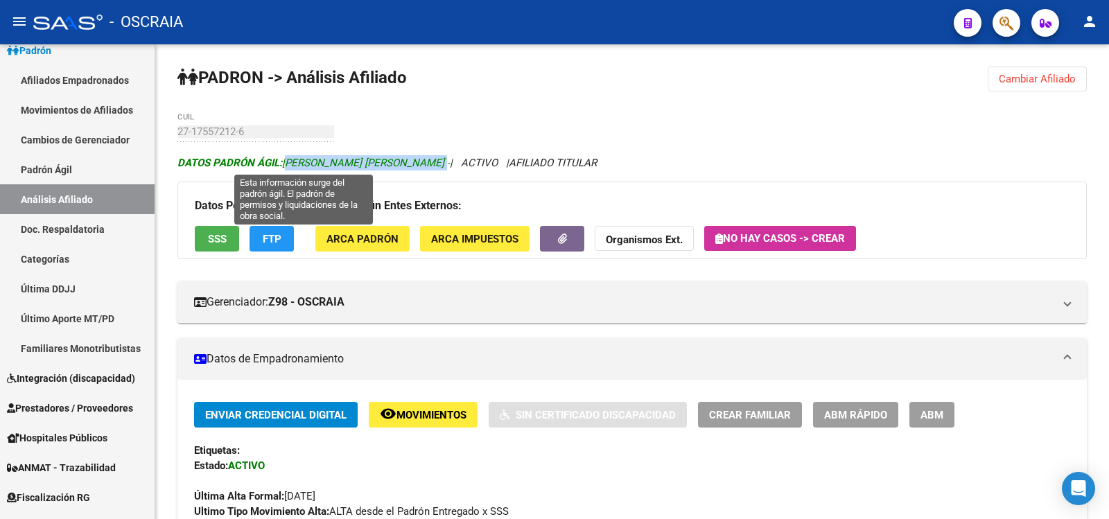
copy span "[PERSON_NAME] [PERSON_NAME]"
drag, startPoint x: 426, startPoint y: 159, endPoint x: 286, endPoint y: 168, distance: 140.2
click at [286, 168] on span "DATOS [PERSON_NAME] ÁGIL: [PERSON_NAME] [PERSON_NAME] -" at bounding box center [313, 163] width 272 height 12
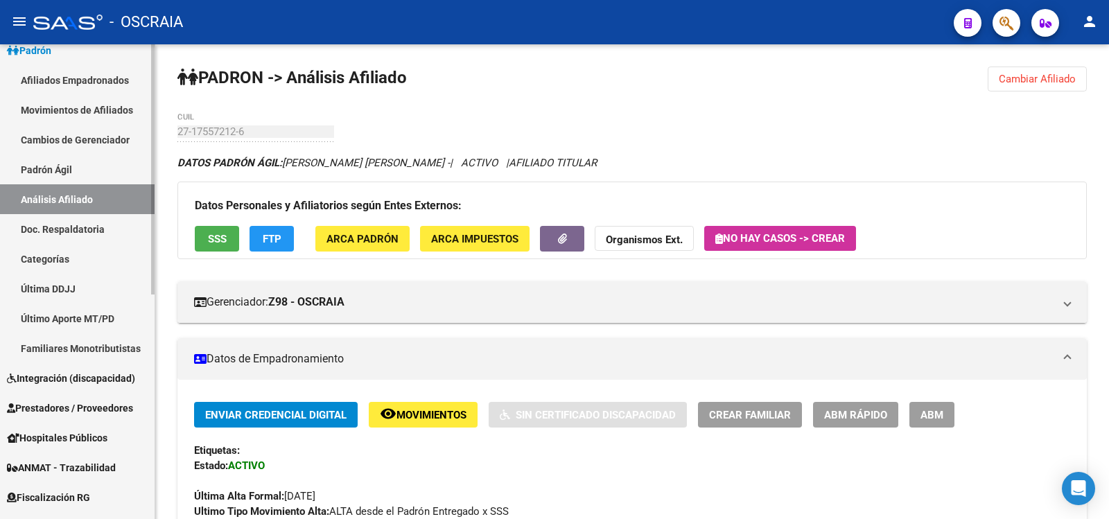
click at [94, 166] on link "Padrón Ágil" at bounding box center [77, 170] width 155 height 30
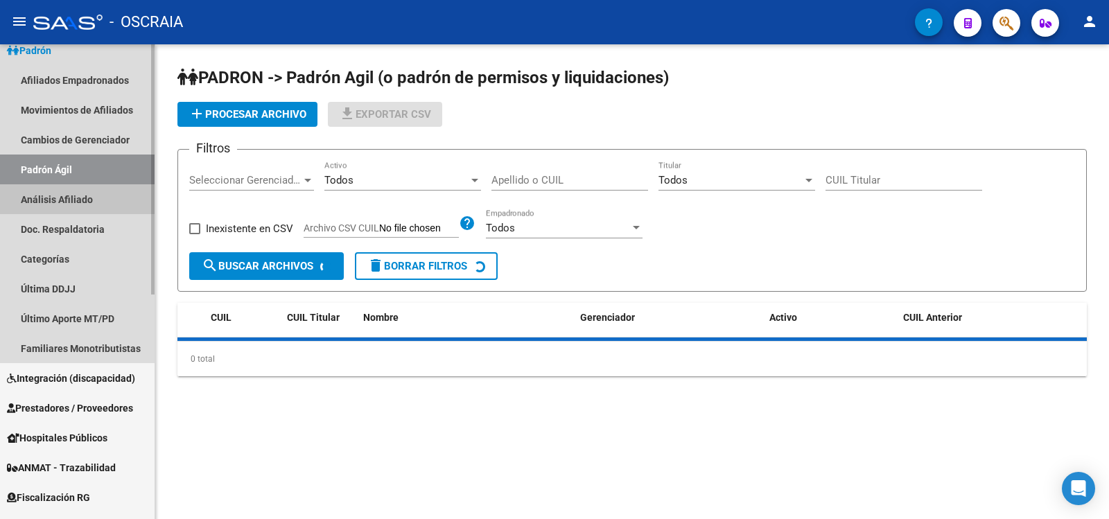
click at [103, 198] on link "Análisis Afiliado" at bounding box center [77, 199] width 155 height 30
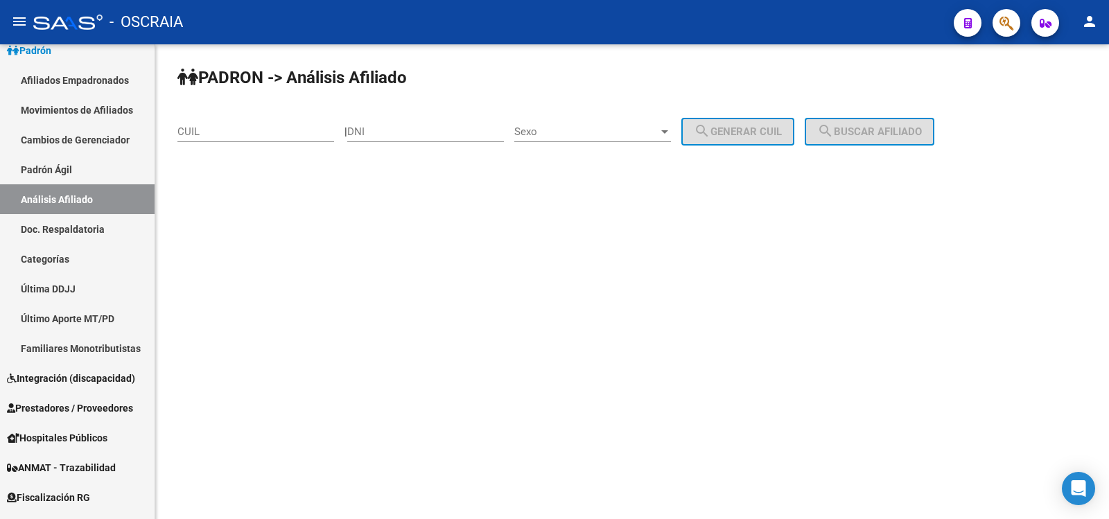
click at [200, 133] on input "CUIL" at bounding box center [255, 131] width 157 height 12
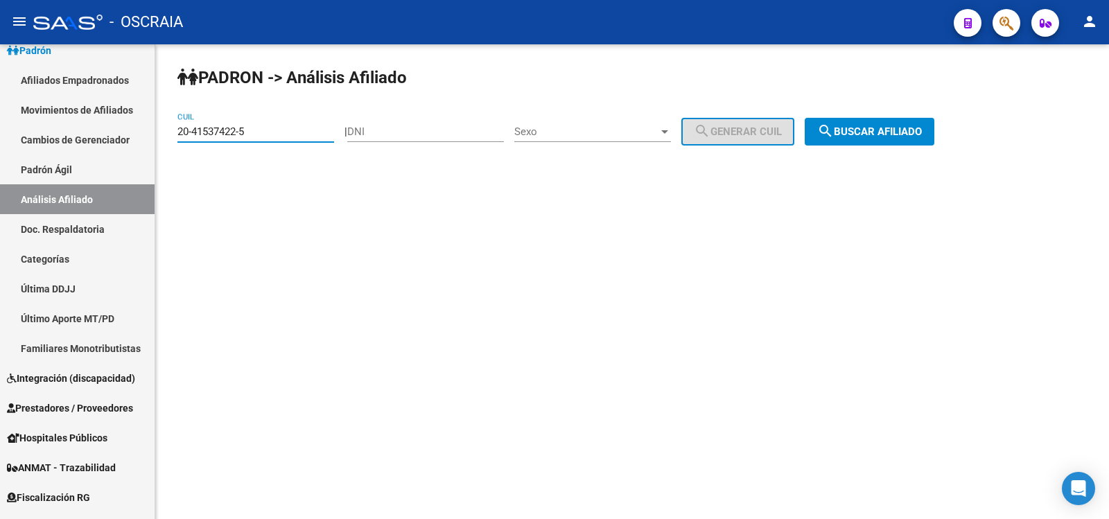
type input "20-41537422-5"
click at [921, 127] on span "search Buscar afiliado" at bounding box center [869, 131] width 105 height 12
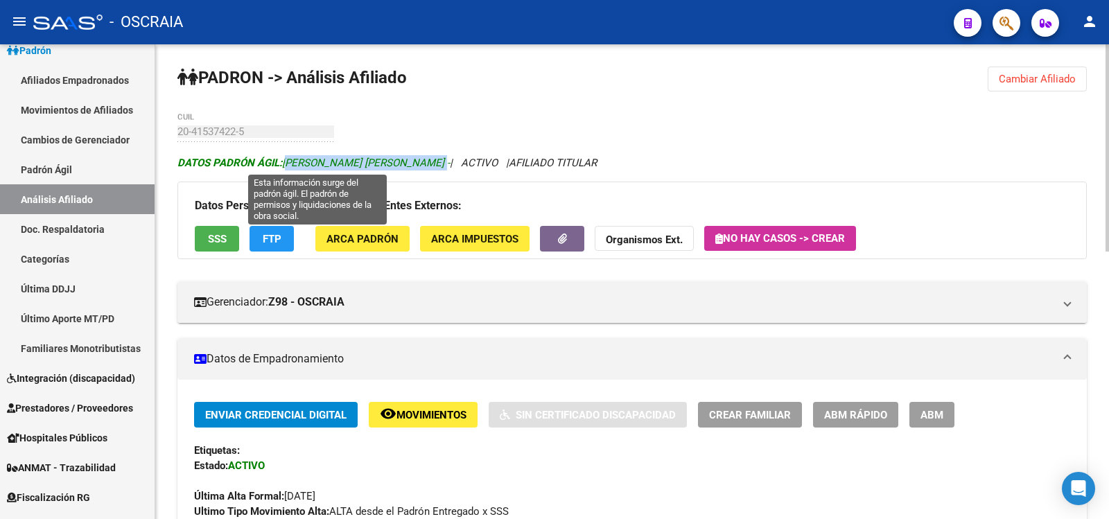
copy span "[PERSON_NAME] [PERSON_NAME]"
drag, startPoint x: 450, startPoint y: 166, endPoint x: 286, endPoint y: 163, distance: 164.3
click at [286, 163] on span "DATOS [PERSON_NAME]: [PERSON_NAME] [PERSON_NAME] -" at bounding box center [313, 163] width 272 height 12
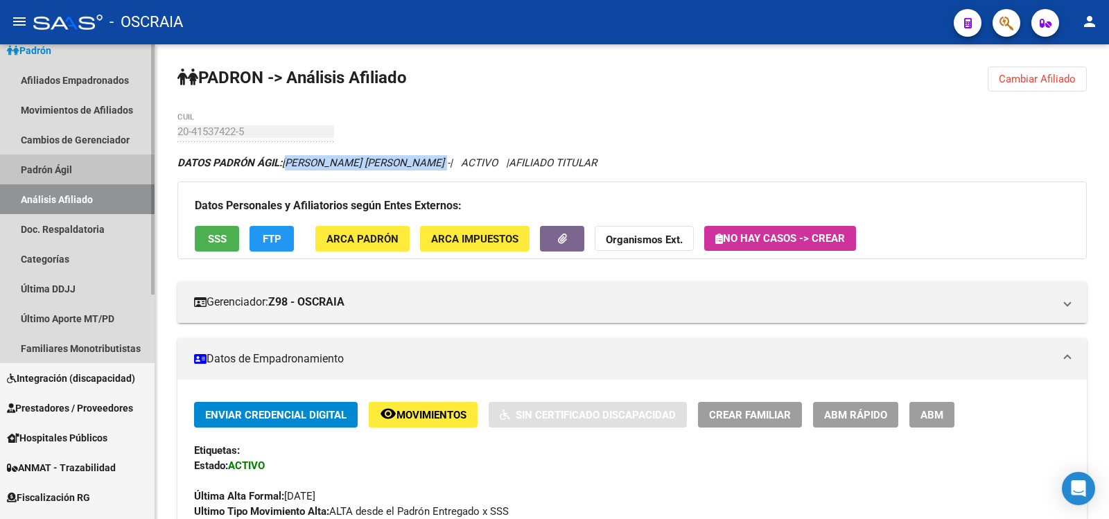
click at [68, 175] on link "Padrón Ágil" at bounding box center [77, 170] width 155 height 30
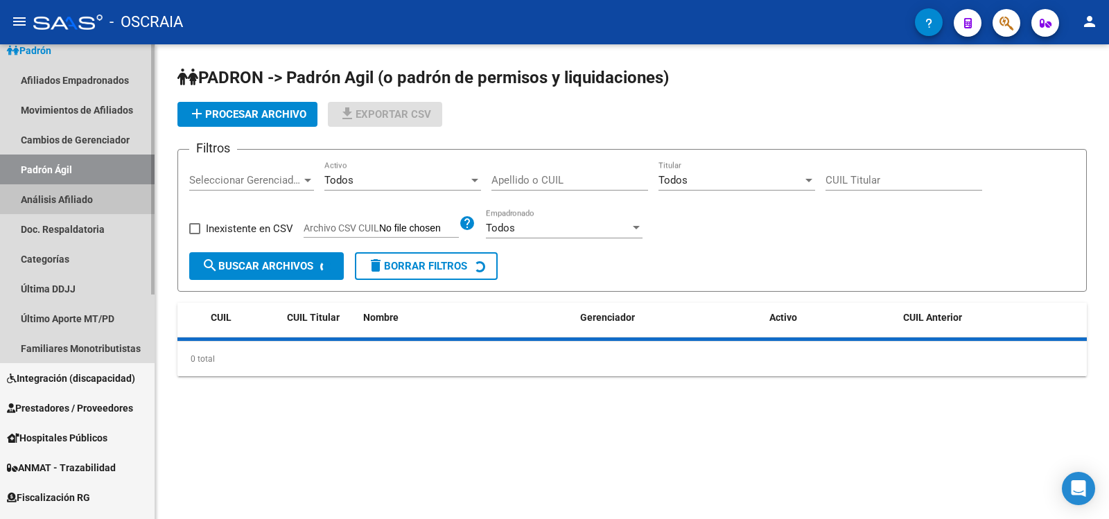
click at [64, 201] on link "Análisis Afiliado" at bounding box center [77, 199] width 155 height 30
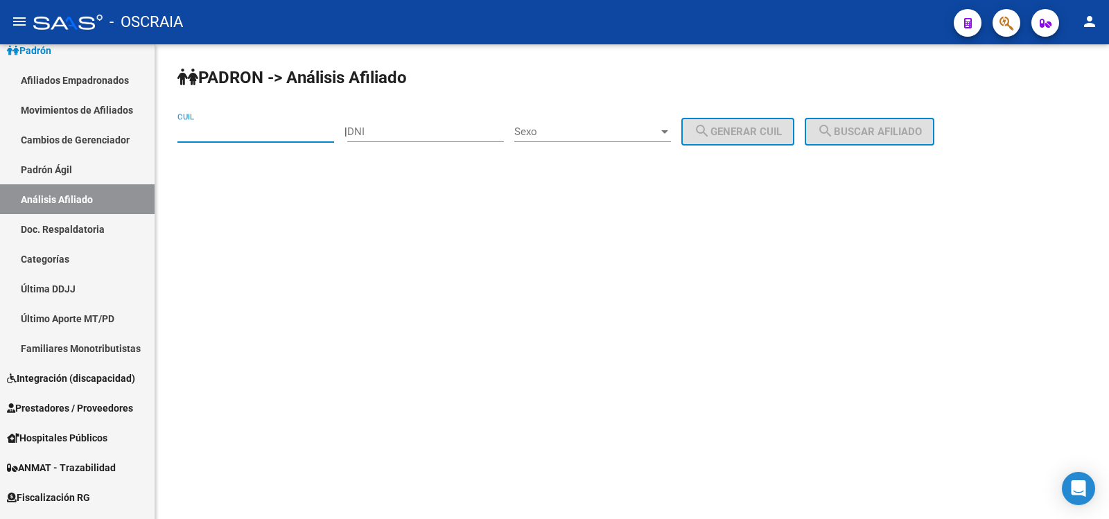
click at [258, 134] on input "CUIL" at bounding box center [255, 131] width 157 height 12
type input "23-17006442-9"
click at [883, 118] on button "search Buscar afiliado" at bounding box center [870, 132] width 130 height 28
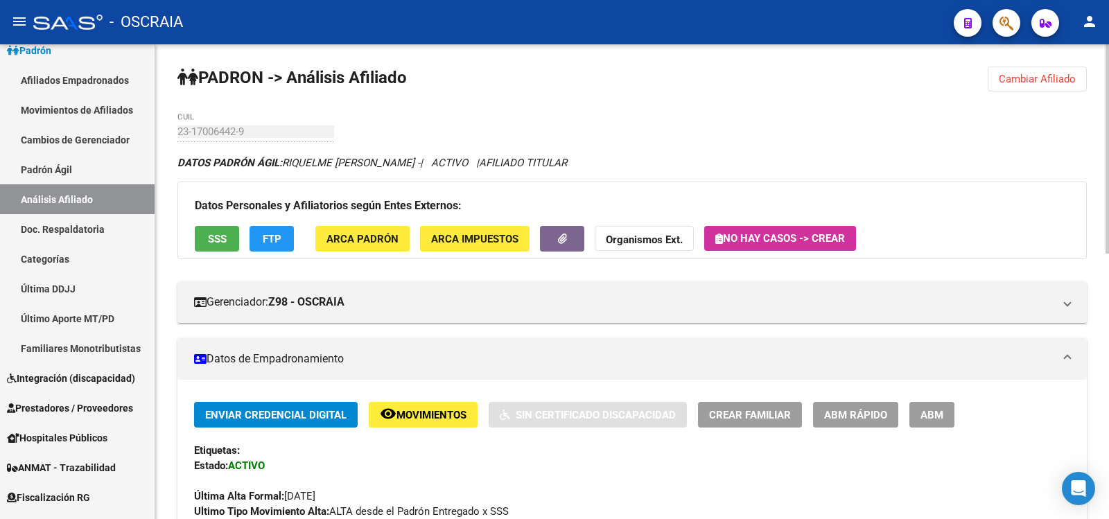
scroll to position [613, 0]
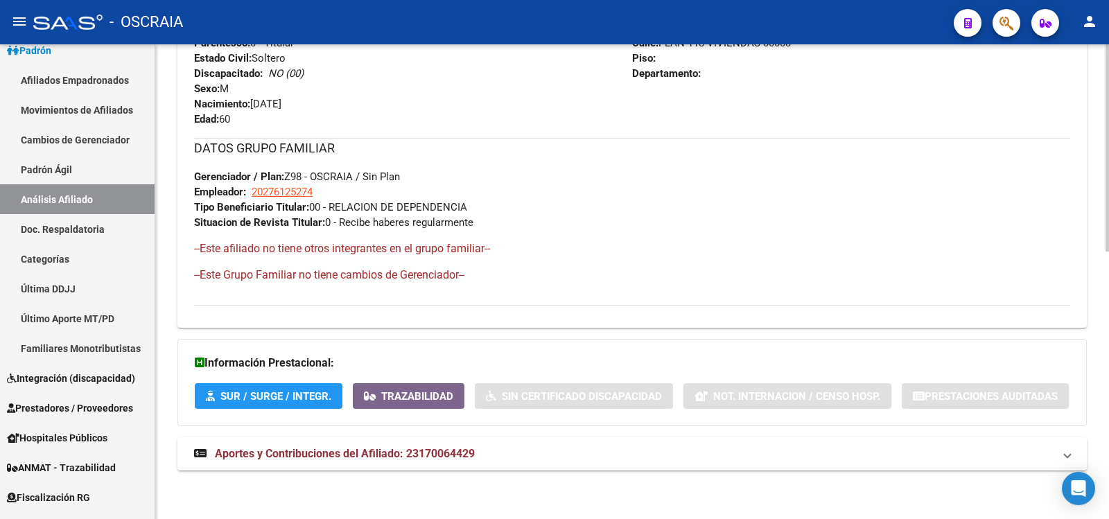
click at [505, 452] on mat-panel-title "Aportes y Contribuciones del Afiliado: 23170064429" at bounding box center [623, 453] width 859 height 15
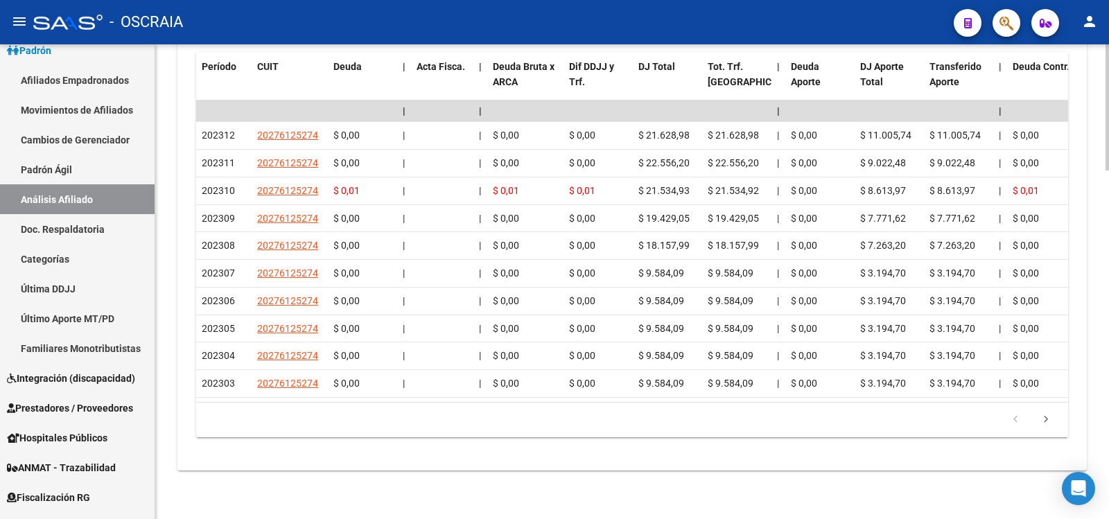
scroll to position [0, 0]
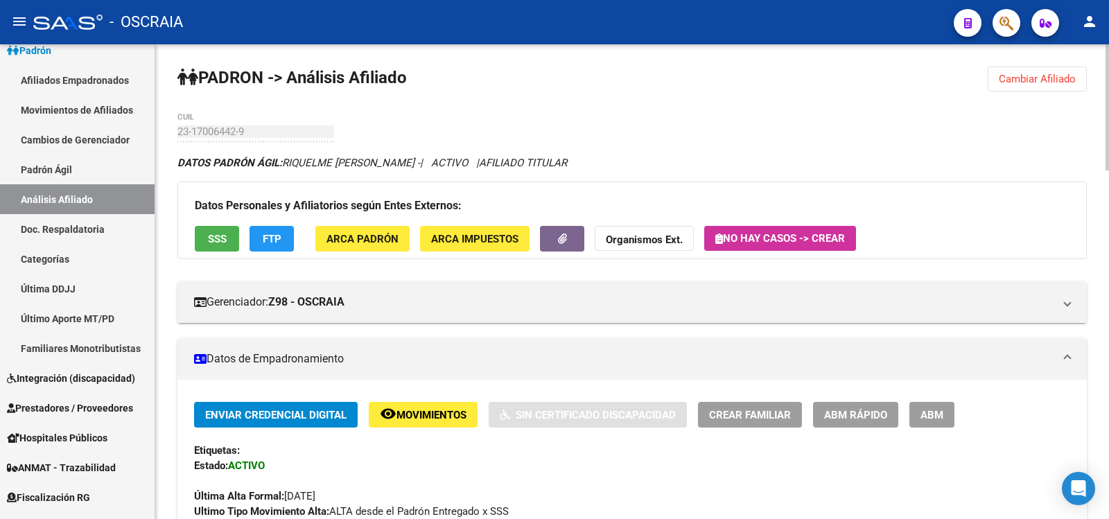
click at [931, 421] on button "ABM" at bounding box center [931, 415] width 45 height 26
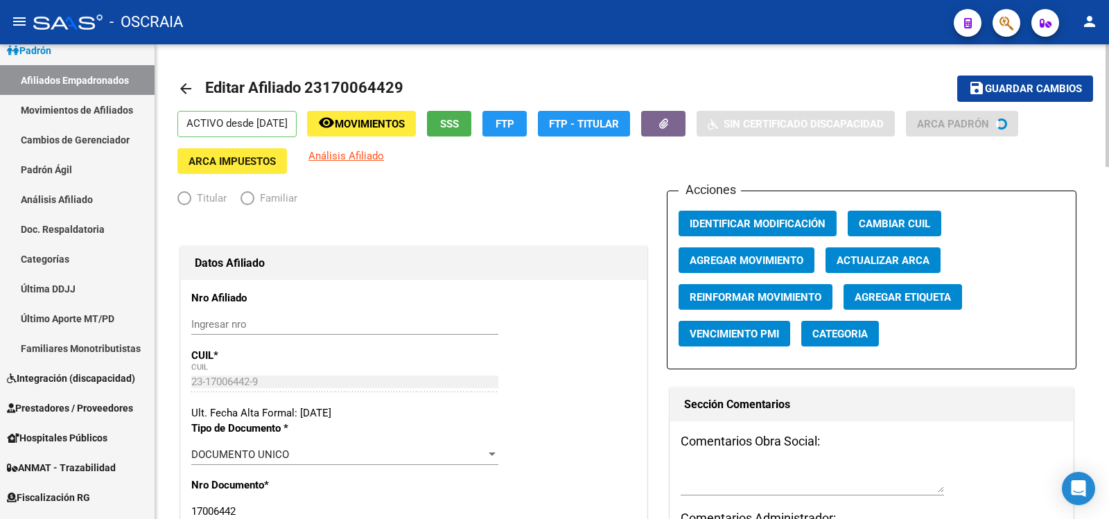
radio input "true"
type input "20-27612527-4"
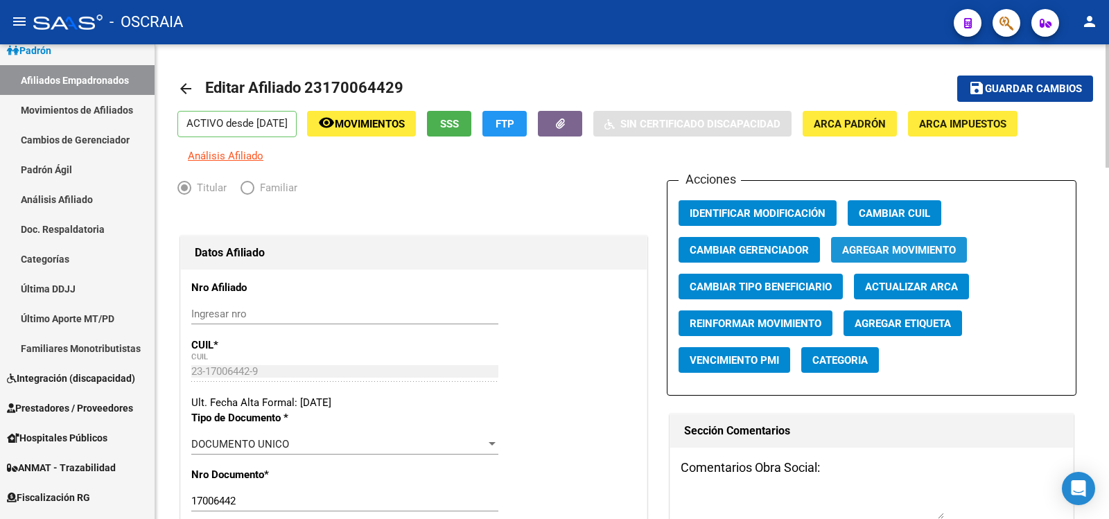
click at [898, 252] on span "Agregar Movimiento" at bounding box center [899, 250] width 114 height 12
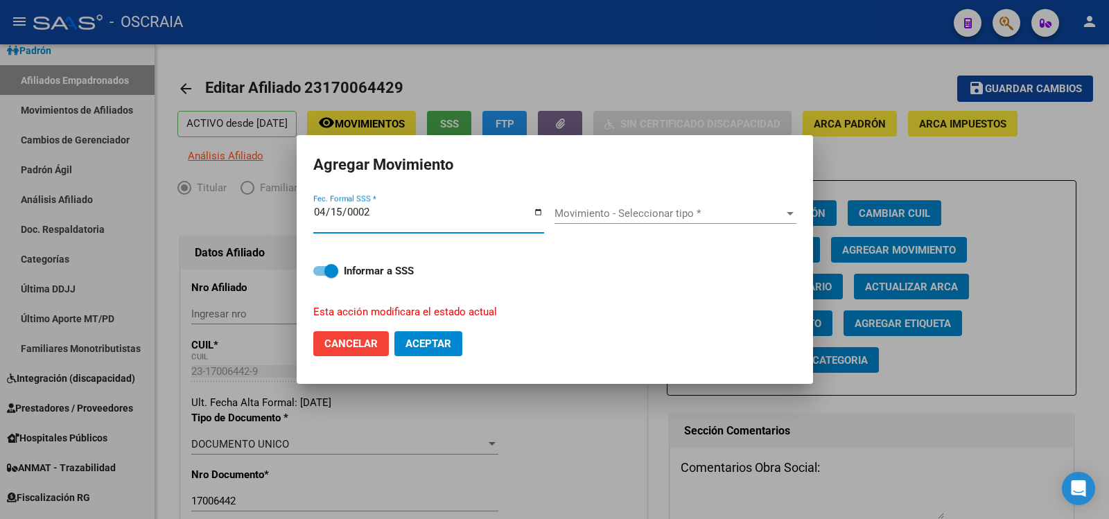
type input "0024-04-15"
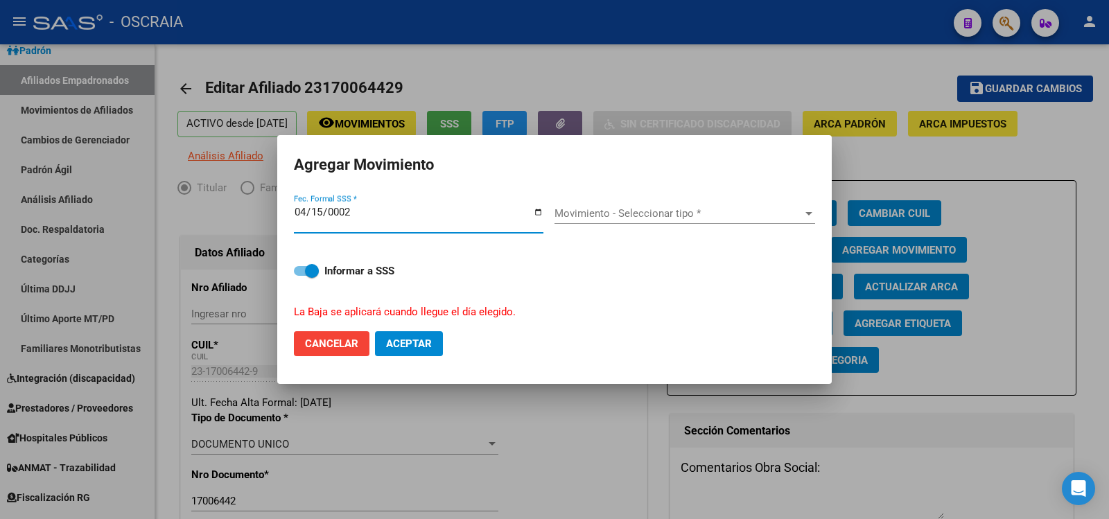
type input "[DATE]"
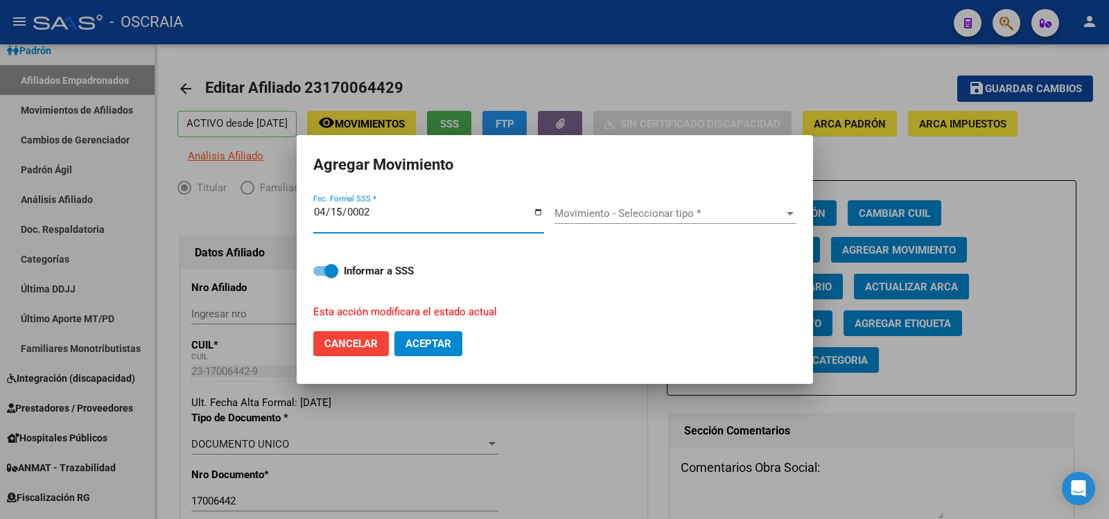
click at [595, 204] on div "Movimiento - Seleccionar tipo * Movimiento - Seleccionar tipo *" at bounding box center [675, 213] width 242 height 21
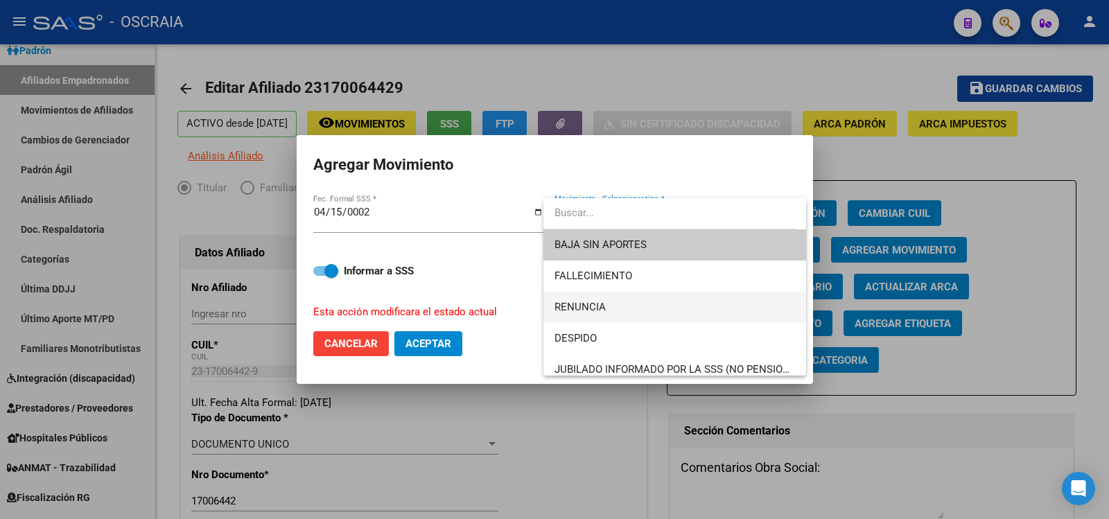
scroll to position [231, 0]
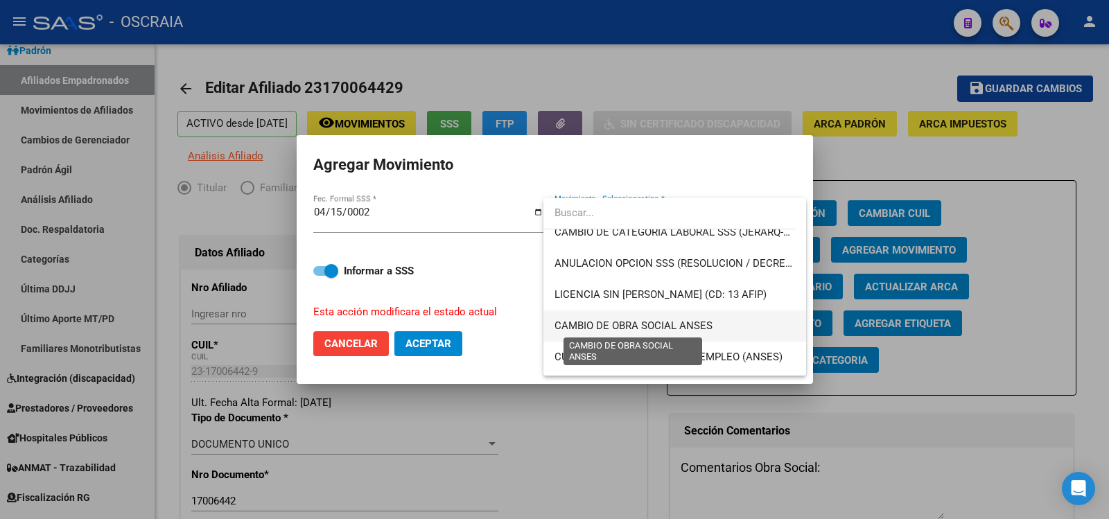
click at [694, 332] on span "CAMBIO DE OBRA SOCIAL ANSES" at bounding box center [633, 325] width 158 height 12
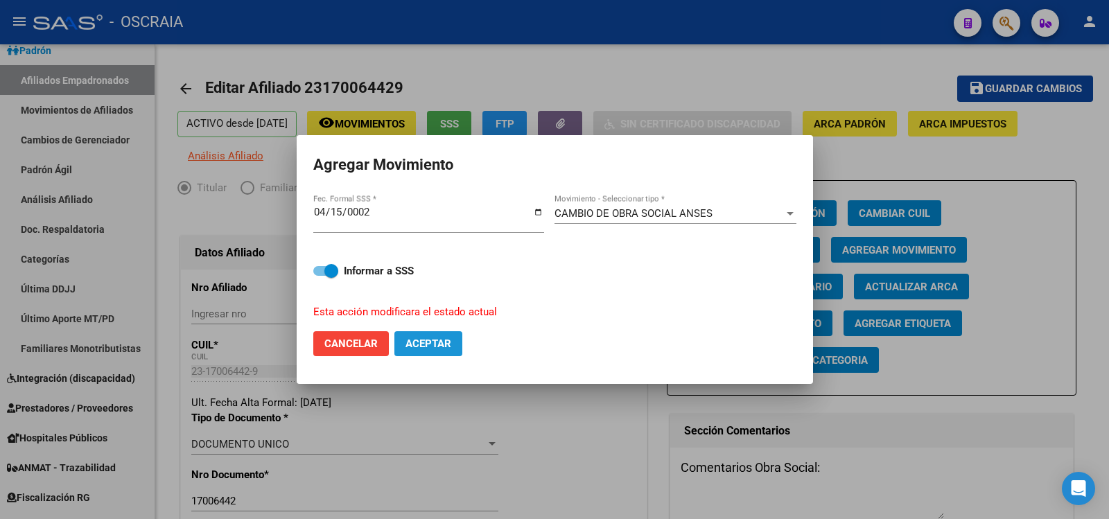
click at [459, 344] on button "Aceptar" at bounding box center [428, 343] width 68 height 25
checkbox input "false"
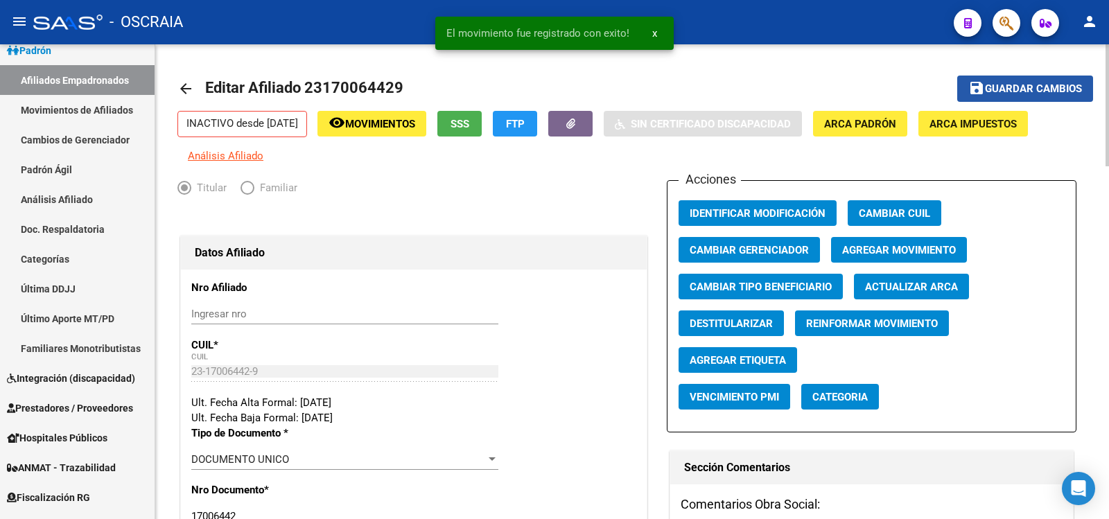
click at [1026, 91] on span "Guardar cambios" at bounding box center [1033, 89] width 97 height 12
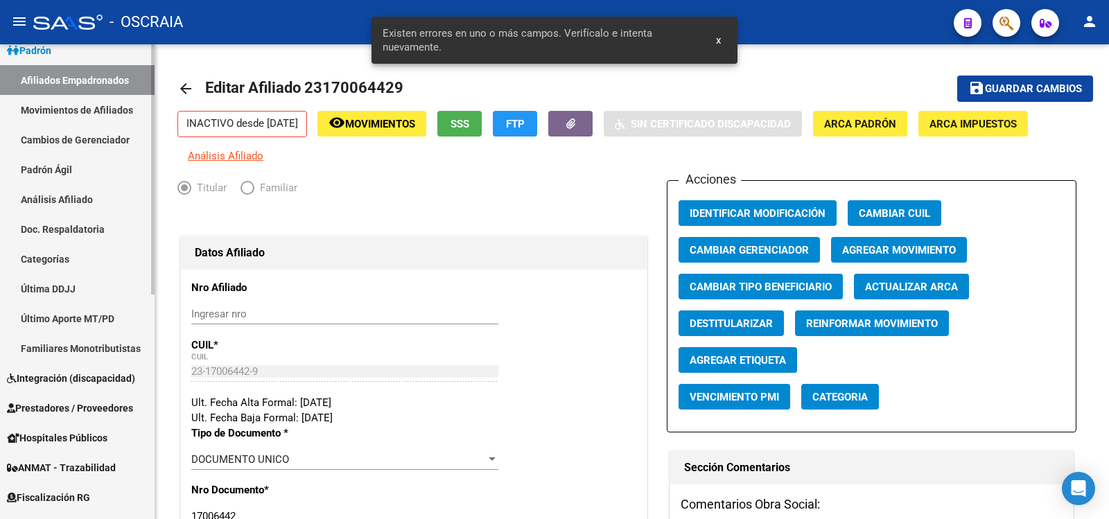
click at [71, 194] on link "Análisis Afiliado" at bounding box center [77, 199] width 155 height 30
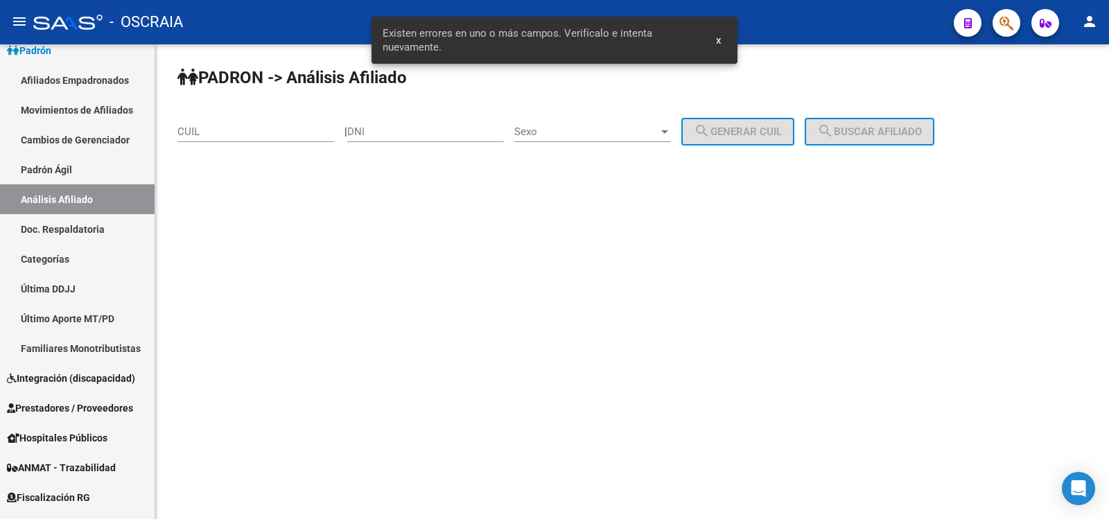
click at [204, 143] on div "CUIL" at bounding box center [255, 133] width 157 height 43
click at [212, 133] on input "CUIL" at bounding box center [255, 131] width 157 height 12
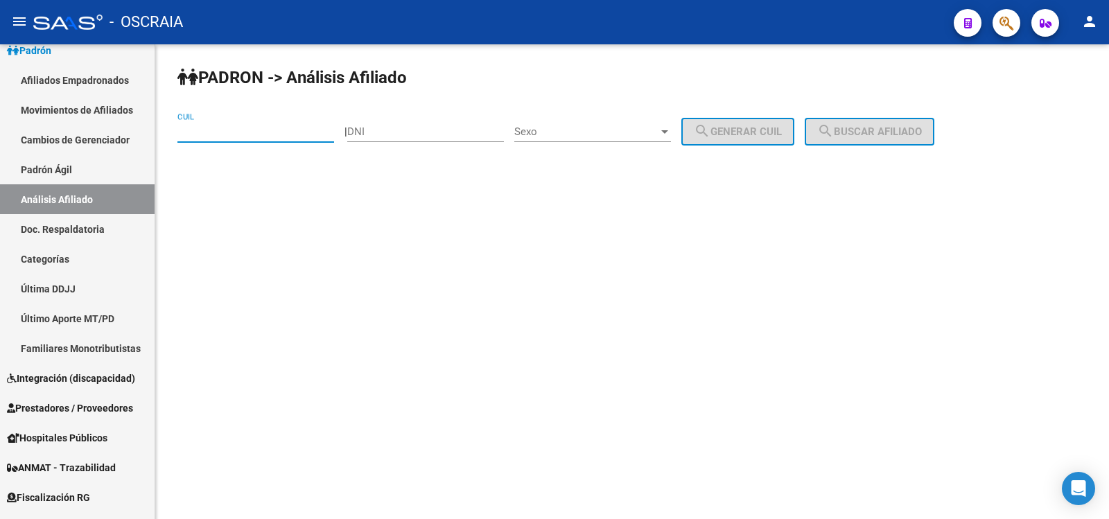
paste input "23-17006442-9"
type input "23-17006442-9"
click at [883, 128] on span "search Buscar afiliado" at bounding box center [869, 131] width 105 height 12
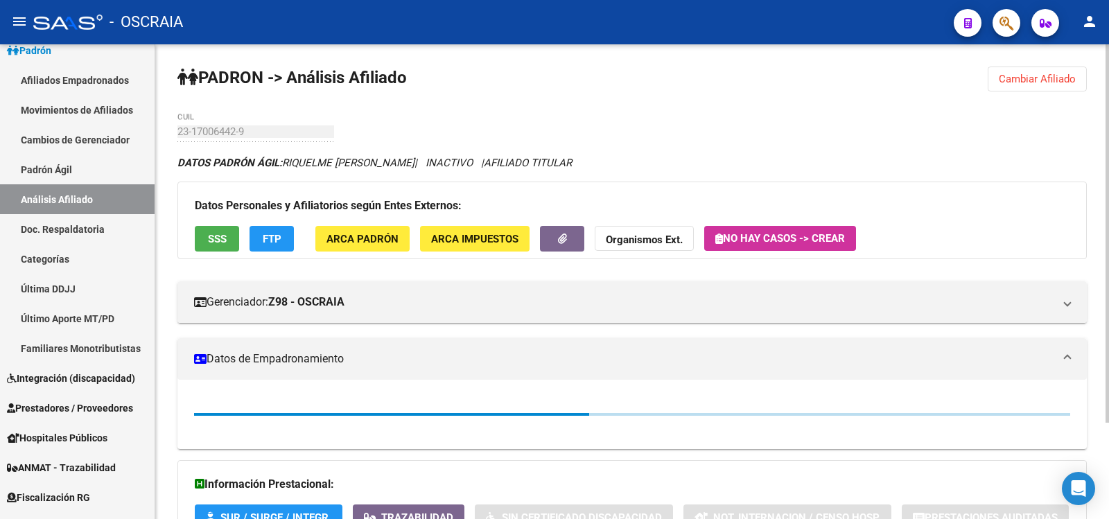
scroll to position [121, 0]
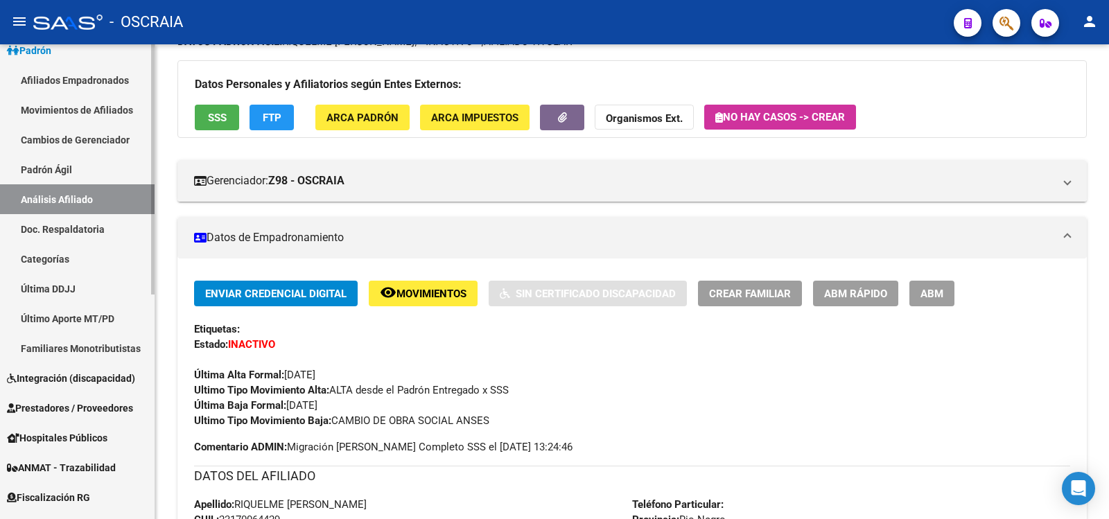
click at [57, 173] on link "Padrón Ágil" at bounding box center [77, 170] width 155 height 30
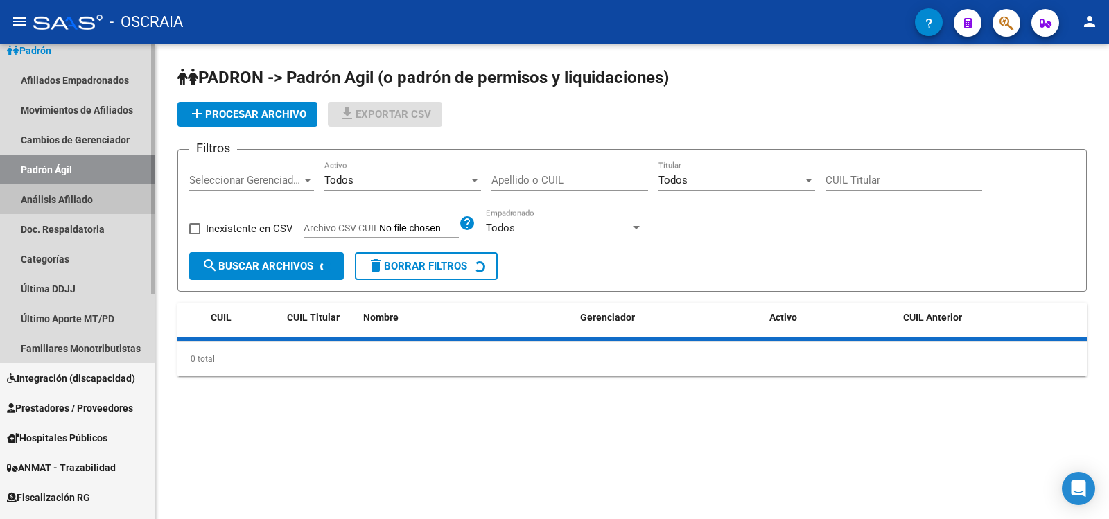
click at [64, 196] on link "Análisis Afiliado" at bounding box center [77, 199] width 155 height 30
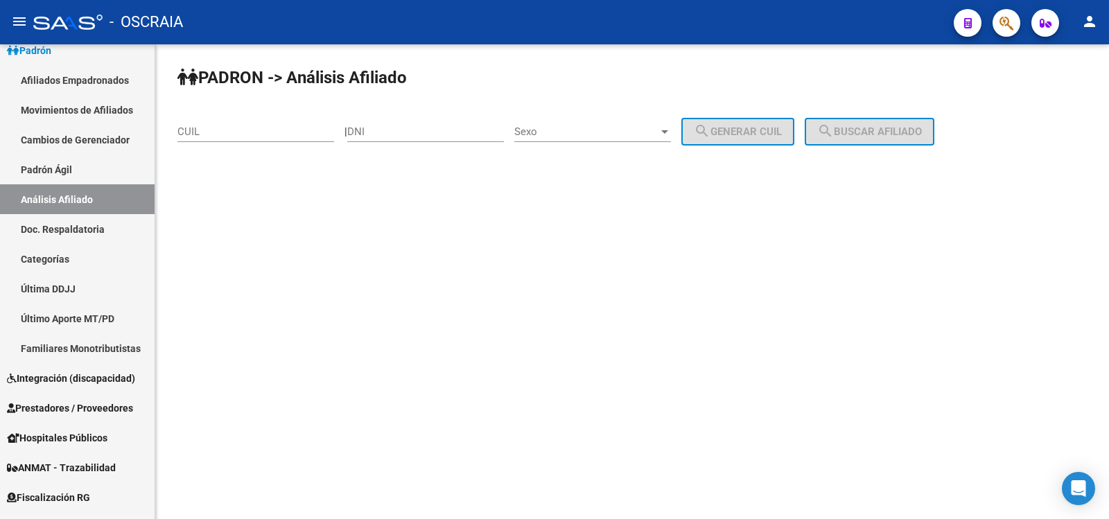
click at [212, 124] on div "CUIL" at bounding box center [255, 127] width 157 height 30
click at [212, 126] on input "CUIL" at bounding box center [255, 131] width 157 height 12
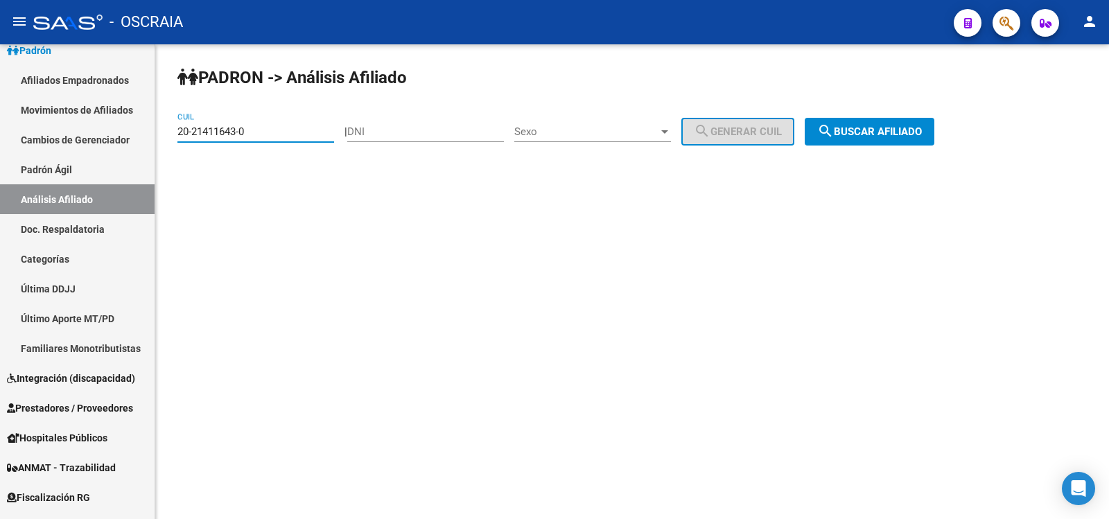
type input "20-21411643-0"
click at [864, 129] on span "search Buscar afiliado" at bounding box center [869, 131] width 105 height 12
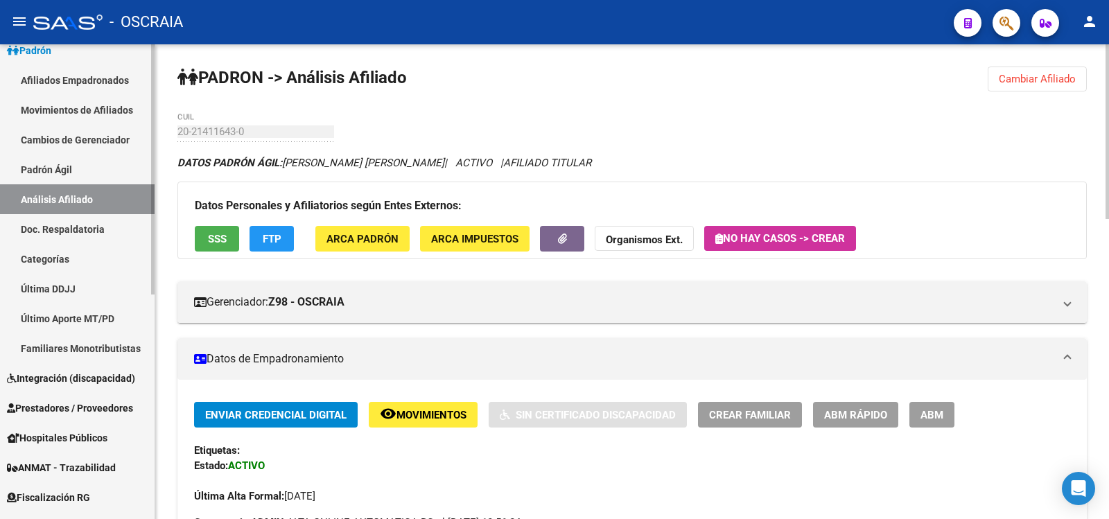
drag, startPoint x: 130, startPoint y: 173, endPoint x: 121, endPoint y: 178, distance: 10.6
click at [128, 173] on link "Padrón Ágil" at bounding box center [77, 170] width 155 height 30
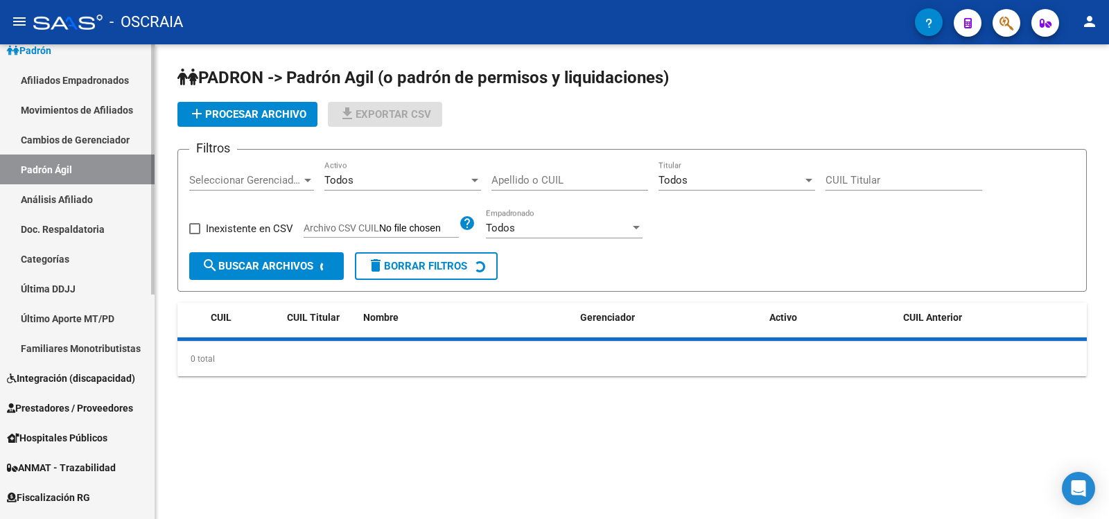
click at [114, 185] on link "Análisis Afiliado" at bounding box center [77, 199] width 155 height 30
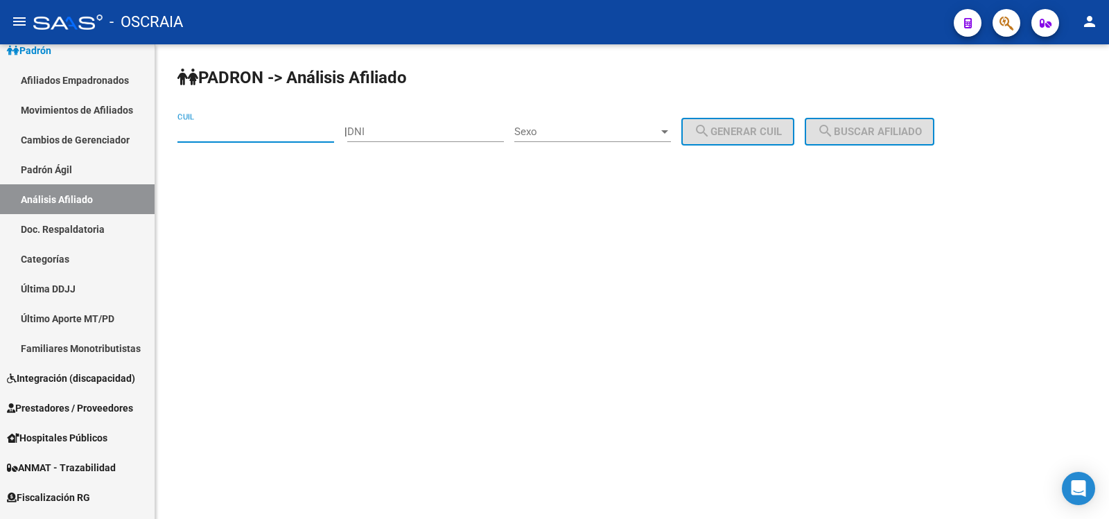
click at [258, 128] on input "CUIL" at bounding box center [255, 131] width 157 height 12
type input "20-37247773-4"
click at [870, 120] on button "search Buscar afiliado" at bounding box center [870, 132] width 130 height 28
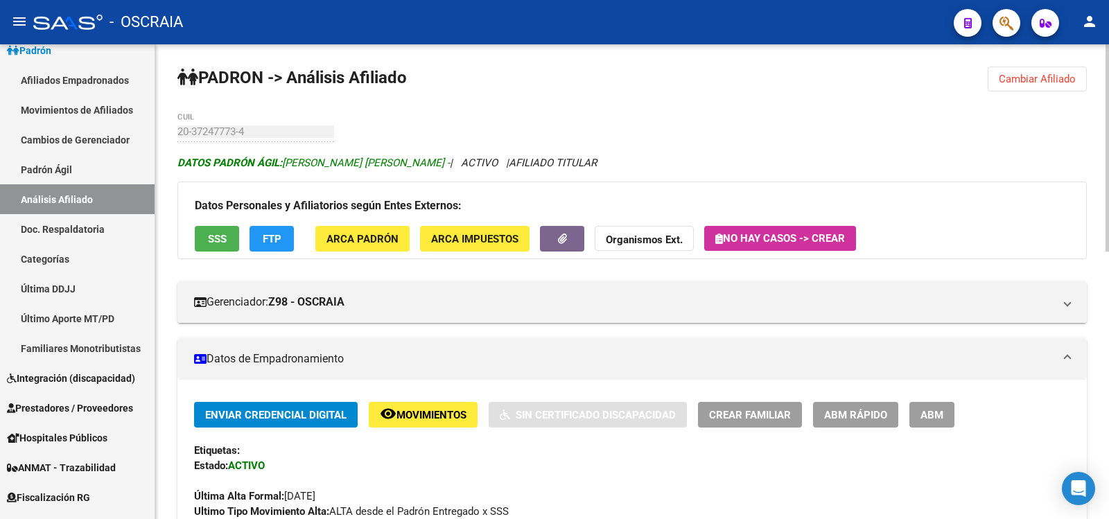
copy span "[PERSON_NAME] [PERSON_NAME]"
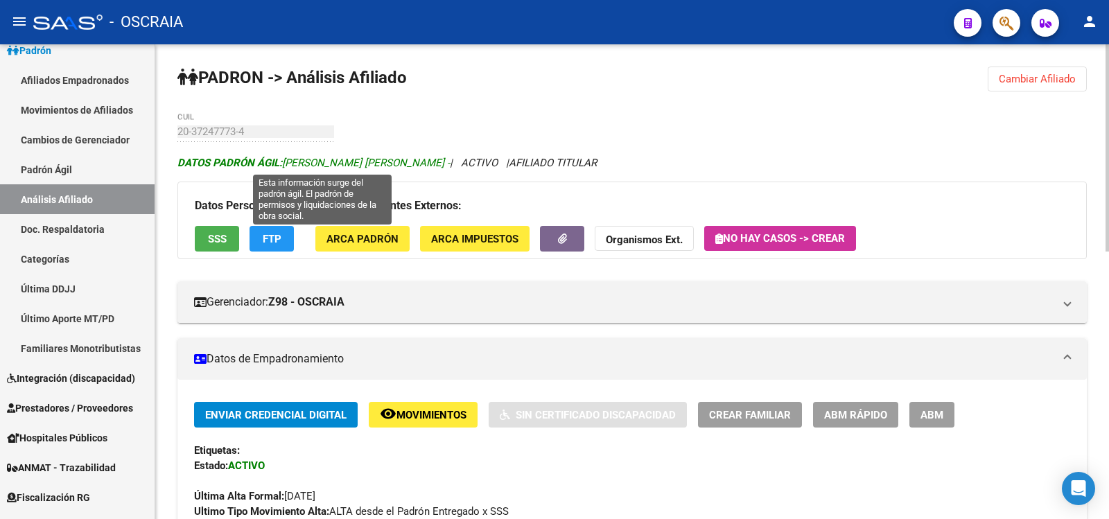
drag, startPoint x: 457, startPoint y: 161, endPoint x: 285, endPoint y: 167, distance: 172.6
click at [285, 167] on span "DATOS [PERSON_NAME] ÁGIL: [PERSON_NAME] [PERSON_NAME] -" at bounding box center [313, 163] width 272 height 12
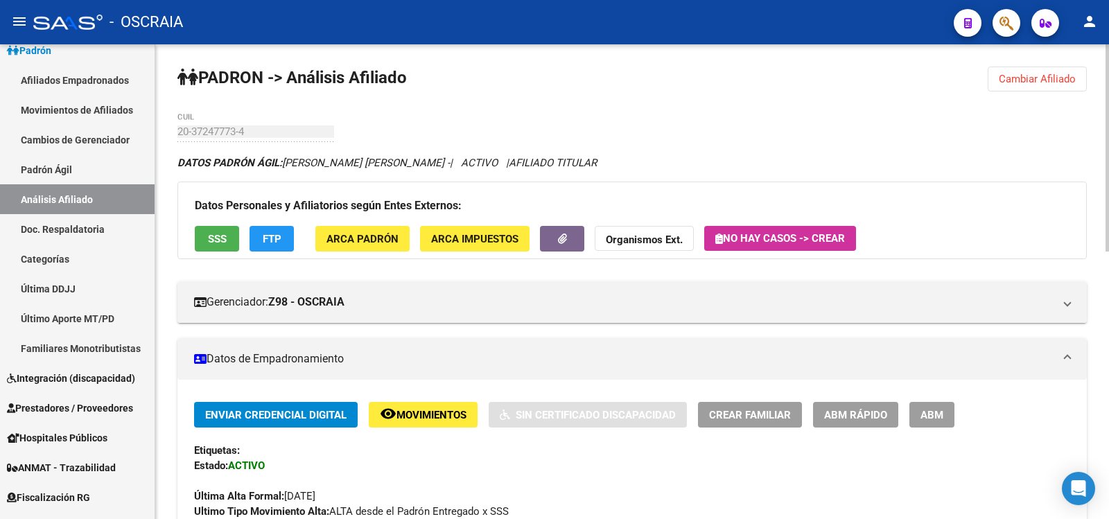
click at [53, 166] on link "Padrón Ágil" at bounding box center [77, 170] width 155 height 30
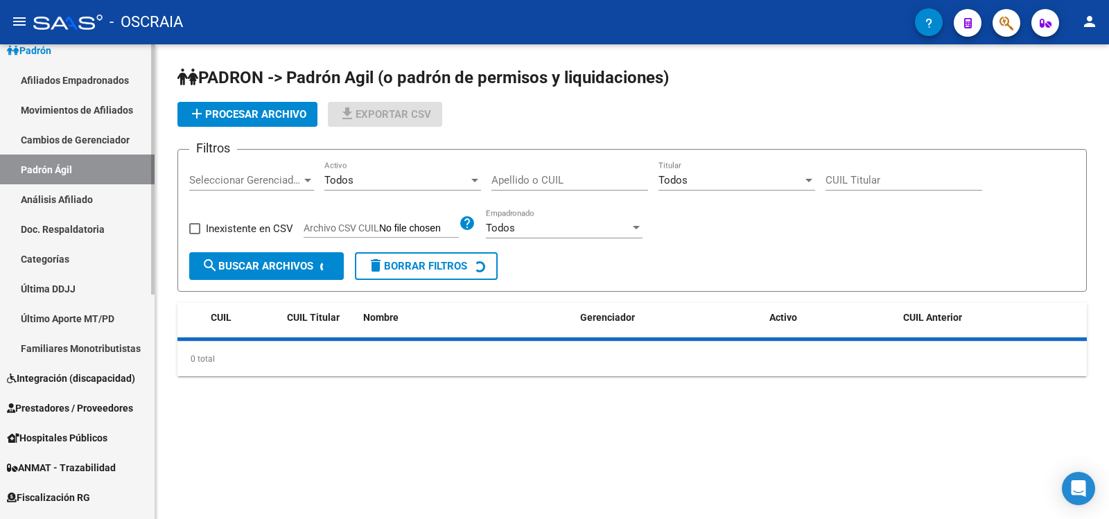
click at [68, 201] on link "Análisis Afiliado" at bounding box center [77, 199] width 155 height 30
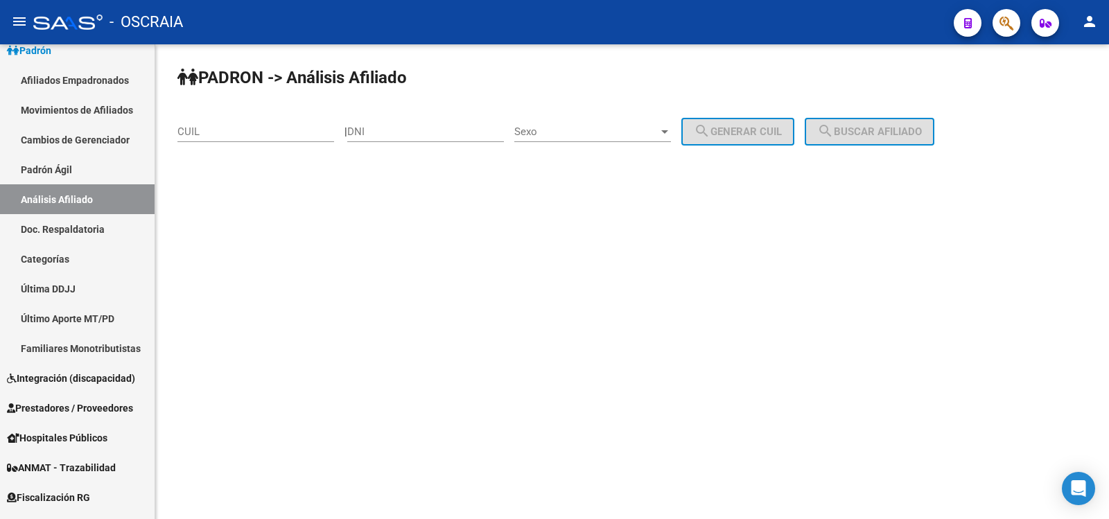
click at [225, 132] on input "CUIL" at bounding box center [255, 131] width 157 height 12
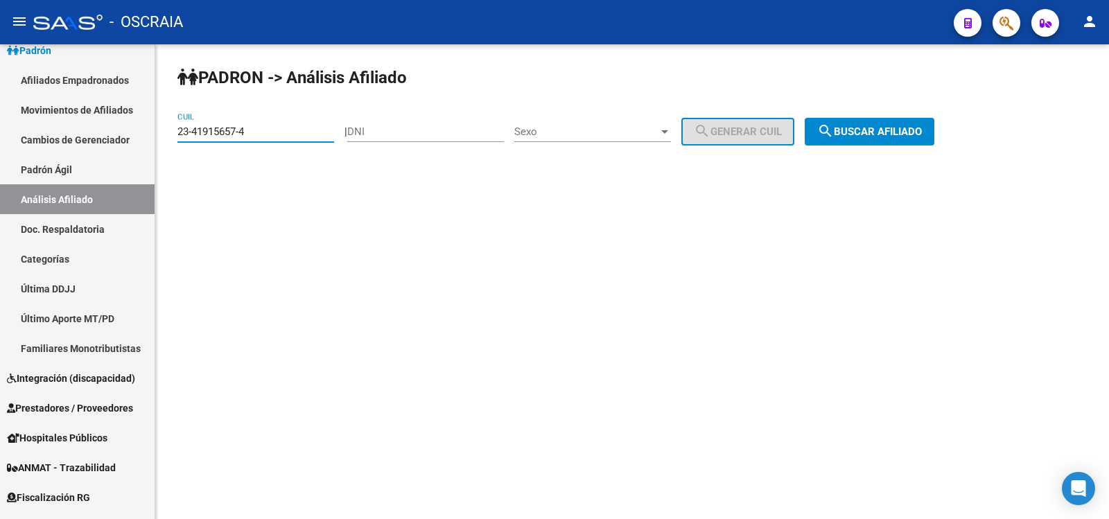
type input "23-41915657-4"
click at [859, 135] on span "search Buscar afiliado" at bounding box center [869, 131] width 105 height 12
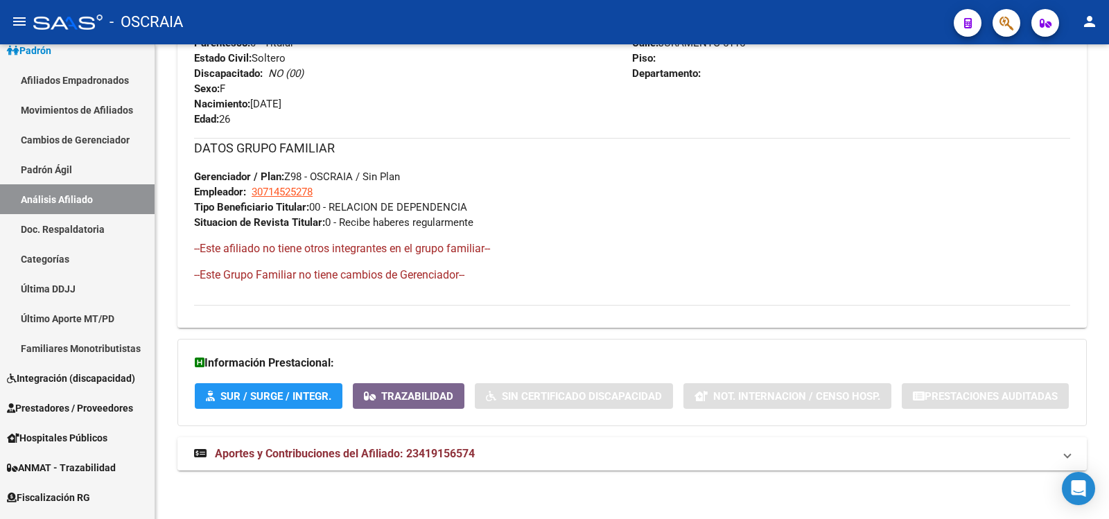
drag, startPoint x: 484, startPoint y: 471, endPoint x: 494, endPoint y: 451, distance: 22.0
click at [485, 471] on div "DATOS [PERSON_NAME] ÁGIL: [PERSON_NAME] [PERSON_NAME] - | ACTIVO | AFILIADO TIT…" at bounding box center [631, 14] width 909 height 944
click at [496, 448] on mat-panel-title "Aportes y Contribuciones del Afiliado: 23419156574" at bounding box center [623, 453] width 859 height 15
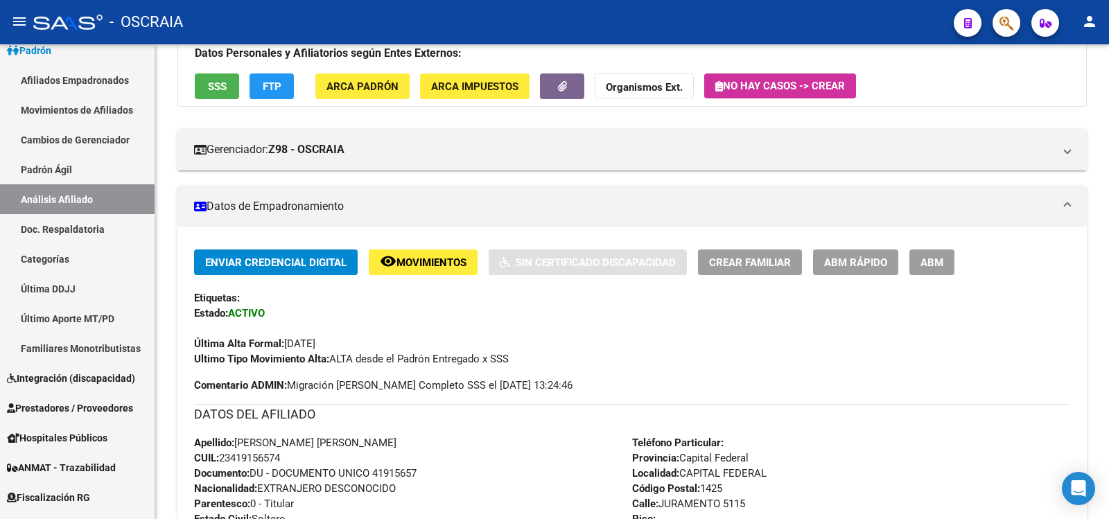
scroll to position [0, 0]
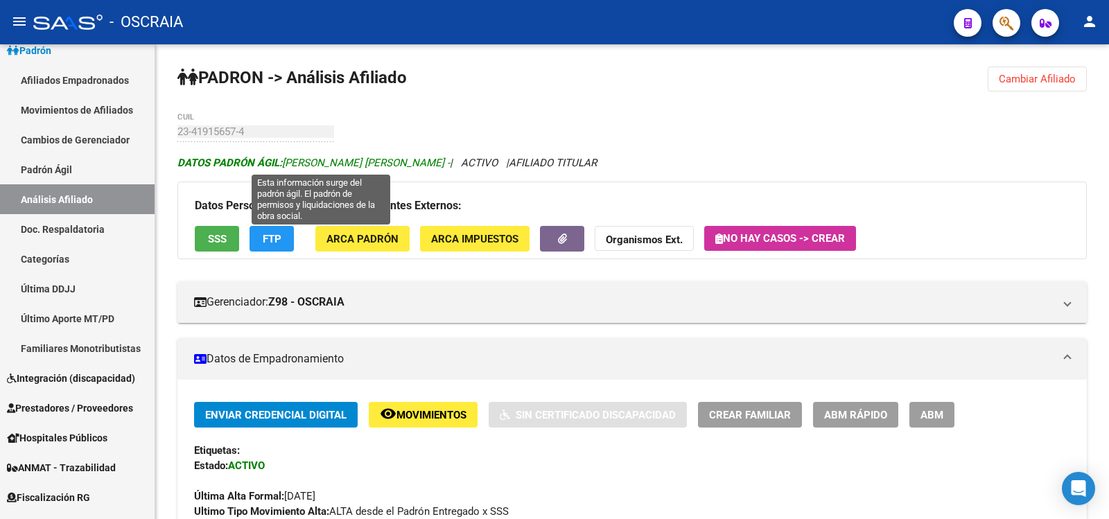
drag, startPoint x: 457, startPoint y: 165, endPoint x: 287, endPoint y: 166, distance: 169.8
click at [287, 166] on span "DATOS [PERSON_NAME] ÁGIL: [PERSON_NAME] [PERSON_NAME] -" at bounding box center [313, 163] width 272 height 12
drag, startPoint x: 459, startPoint y: 163, endPoint x: 287, endPoint y: 164, distance: 171.9
click at [287, 164] on span "DATOS [PERSON_NAME] ÁGIL: [PERSON_NAME] [PERSON_NAME] -" at bounding box center [313, 163] width 272 height 12
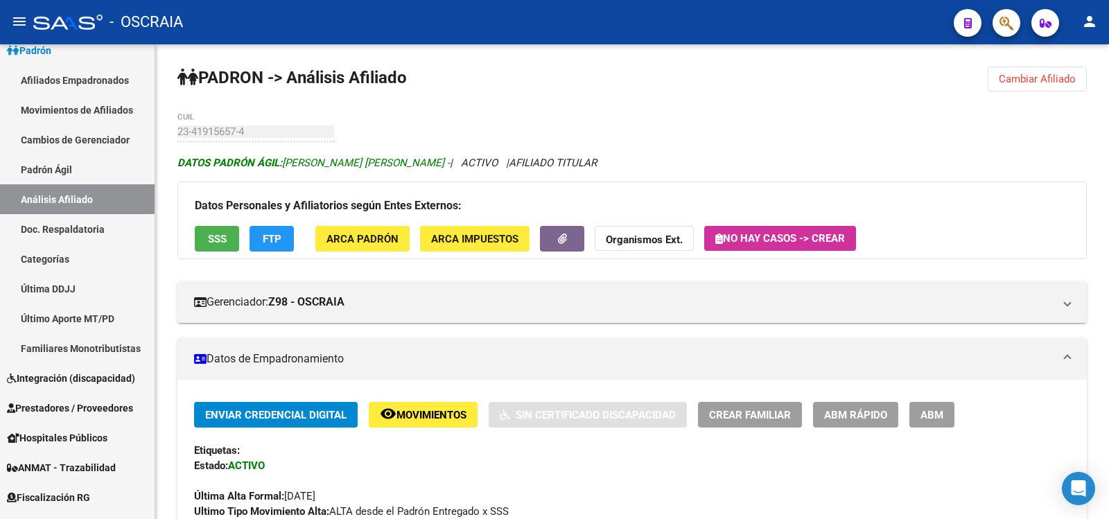
copy span "[PERSON_NAME] [PERSON_NAME]"
drag, startPoint x: 64, startPoint y: 173, endPoint x: 63, endPoint y: 200, distance: 27.0
click at [64, 173] on link "Padrón Ágil" at bounding box center [77, 170] width 155 height 30
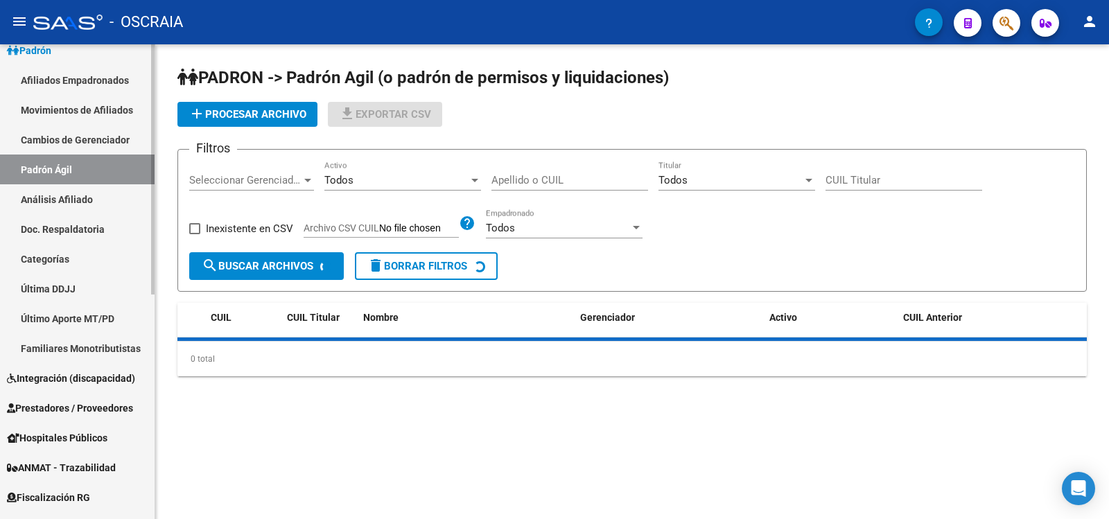
click at [63, 200] on link "Análisis Afiliado" at bounding box center [77, 199] width 155 height 30
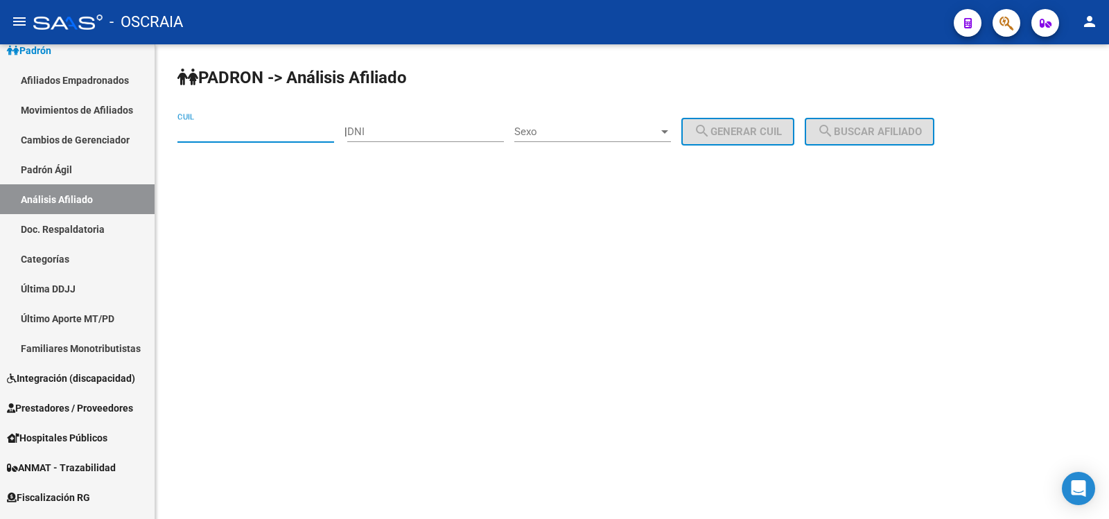
click at [207, 127] on input "CUIL" at bounding box center [255, 131] width 157 height 12
type input "20-26361712-7"
click at [873, 134] on span "search Buscar afiliado" at bounding box center [869, 131] width 105 height 12
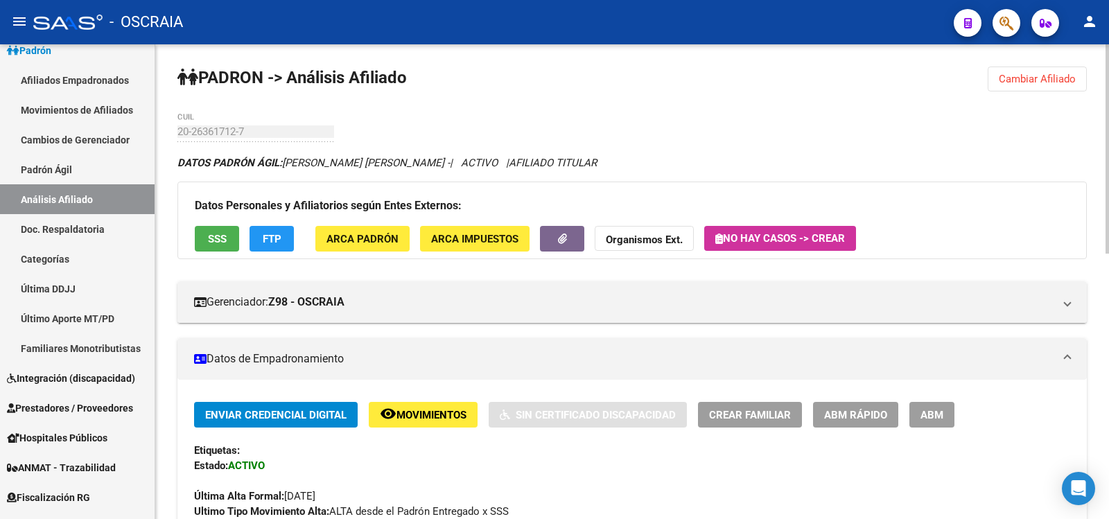
scroll to position [602, 0]
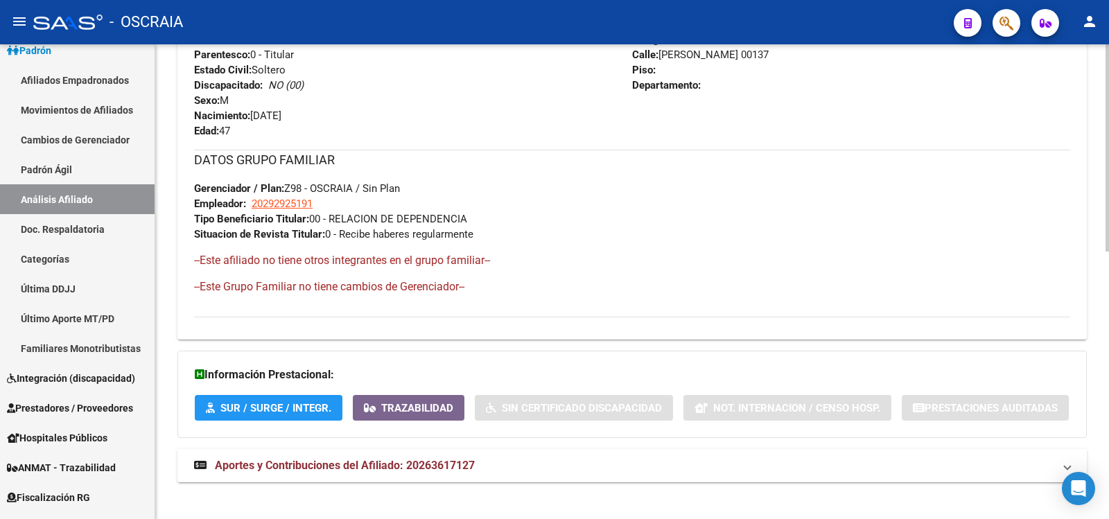
click at [453, 465] on span "Aportes y Contribuciones del Afiliado: 20263617127" at bounding box center [345, 465] width 260 height 13
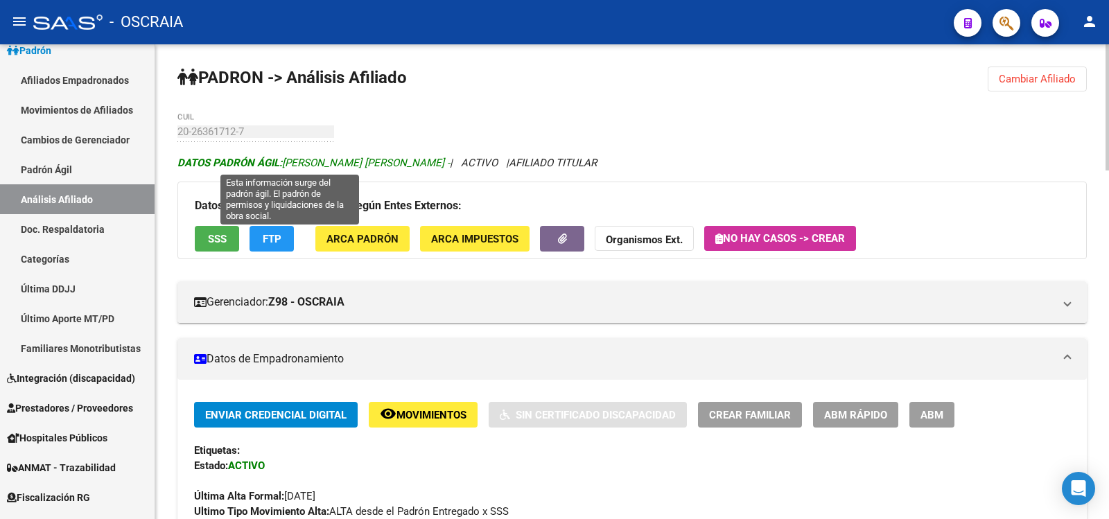
drag, startPoint x: 399, startPoint y: 163, endPoint x: 286, endPoint y: 159, distance: 113.0
click at [286, 159] on span "DATOS [PERSON_NAME] ÁGIL: [PERSON_NAME] [PERSON_NAME] -" at bounding box center [313, 163] width 272 height 12
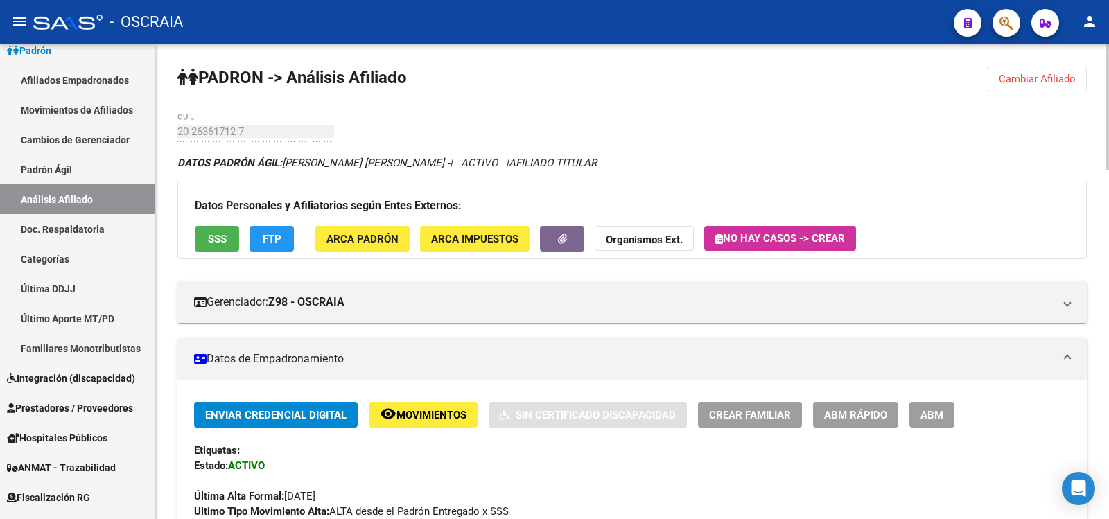
click at [69, 182] on link "Padrón Ágil" at bounding box center [77, 170] width 155 height 30
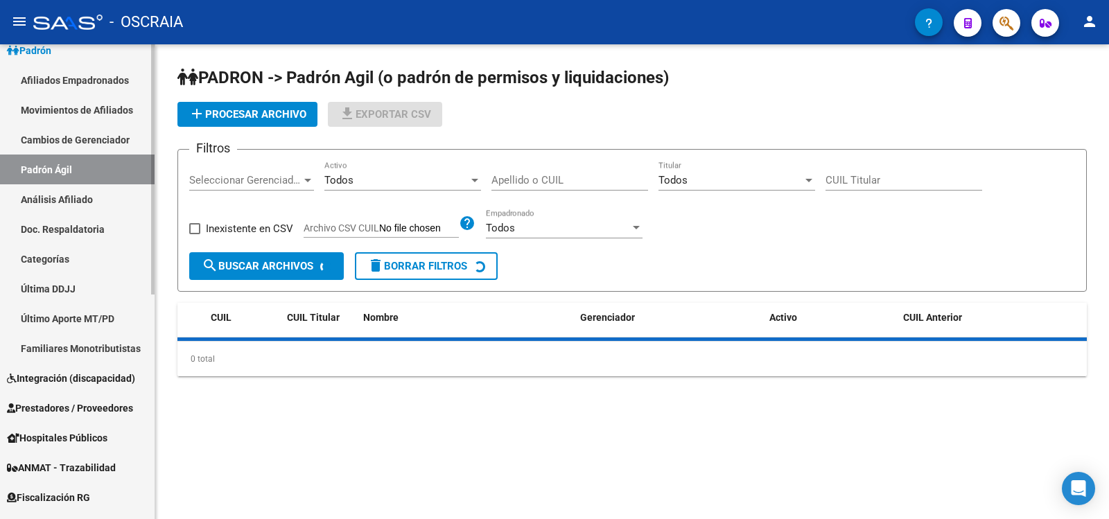
click at [65, 189] on link "Análisis Afiliado" at bounding box center [77, 199] width 155 height 30
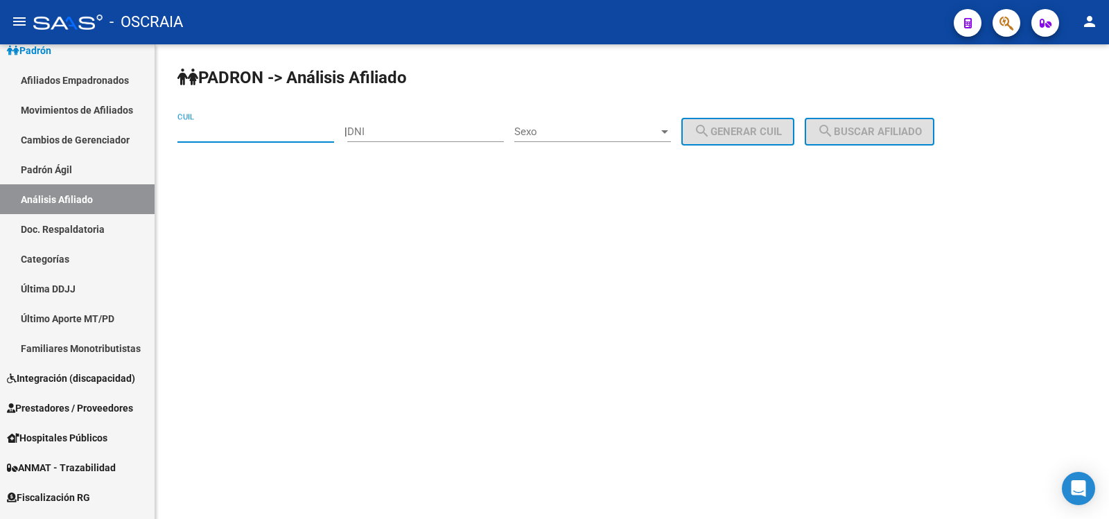
click at [193, 133] on input "CUIL" at bounding box center [255, 131] width 157 height 12
type input "27-35836823-4"
click at [864, 130] on span "search Buscar afiliado" at bounding box center [869, 131] width 105 height 12
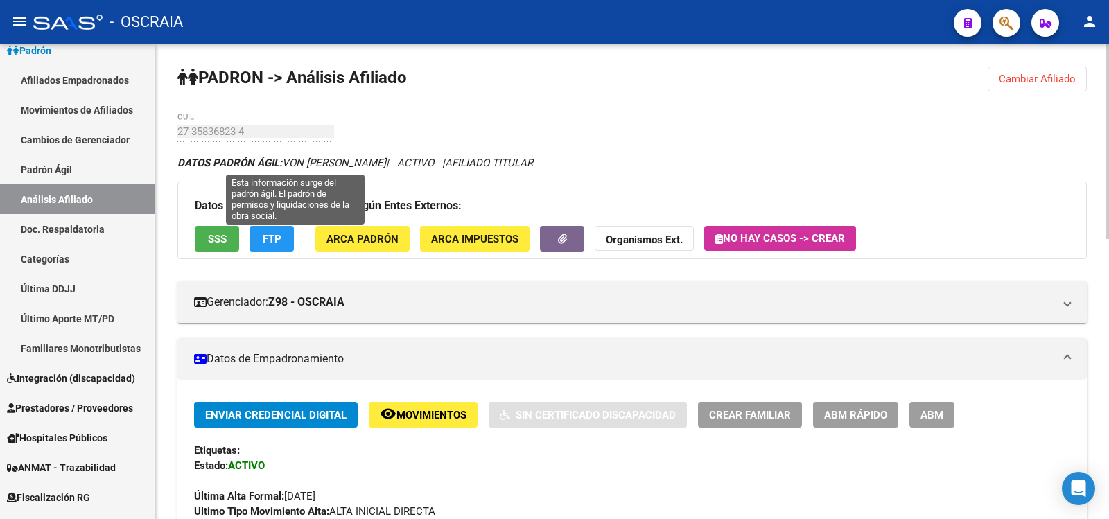
drag, startPoint x: 408, startPoint y: 157, endPoint x: 282, endPoint y: 153, distance: 126.2
click at [287, 167] on span "DATOS [PERSON_NAME] ÁGIL: VON [PERSON_NAME]" at bounding box center [281, 163] width 209 height 12
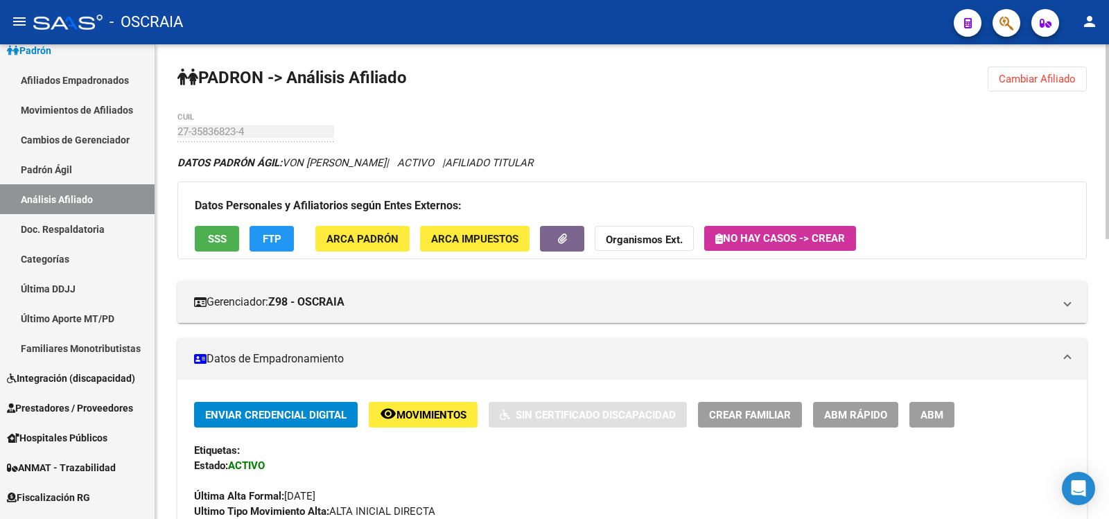
click at [105, 176] on link "Padrón Ágil" at bounding box center [77, 170] width 155 height 30
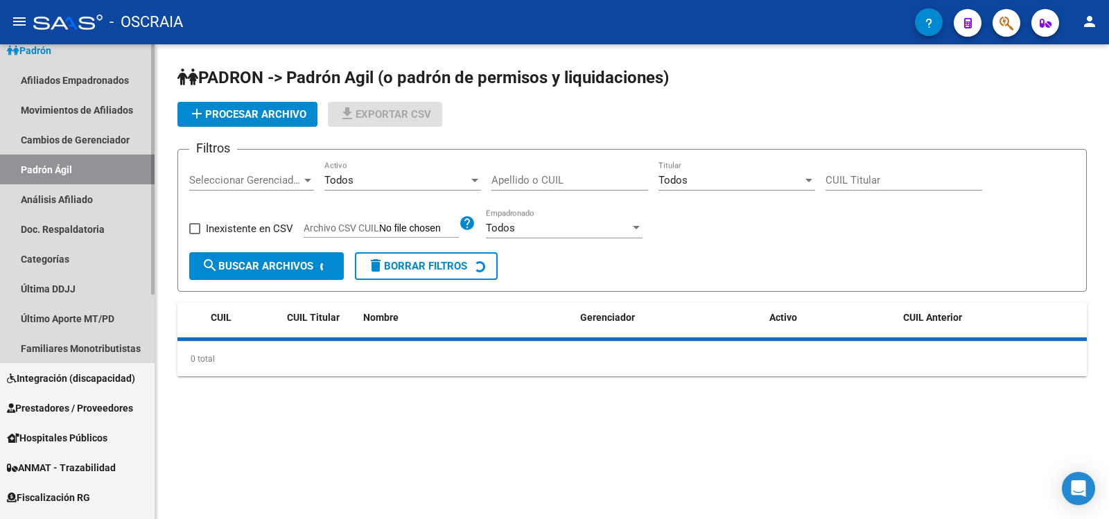
click at [103, 189] on link "Análisis Afiliado" at bounding box center [77, 199] width 155 height 30
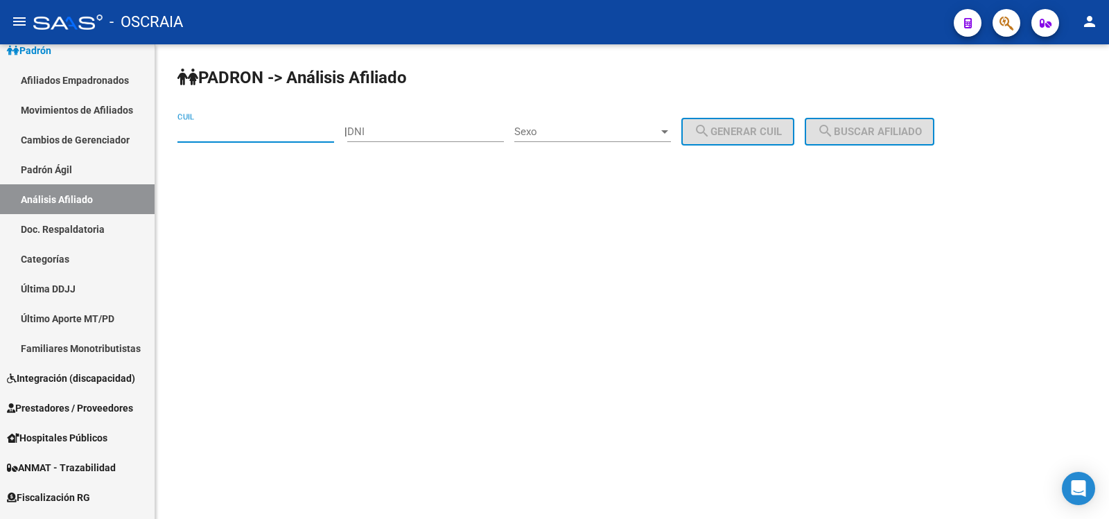
click at [222, 131] on input "CUIL" at bounding box center [255, 131] width 157 height 12
type input "20-34172386-9"
click at [883, 141] on button "search Buscar afiliado" at bounding box center [870, 132] width 130 height 28
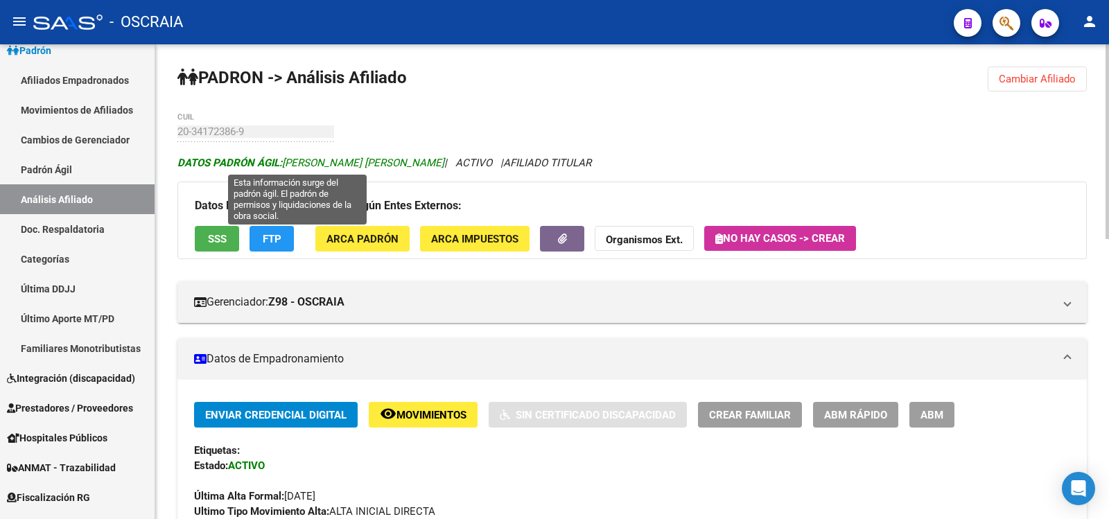
drag, startPoint x: 425, startPoint y: 163, endPoint x: 282, endPoint y: 168, distance: 142.9
click at [282, 168] on icon "DATOS [PERSON_NAME] ÁGIL: [PERSON_NAME] [PERSON_NAME] | ACTIVO | AFILIADO TITUL…" at bounding box center [384, 163] width 414 height 12
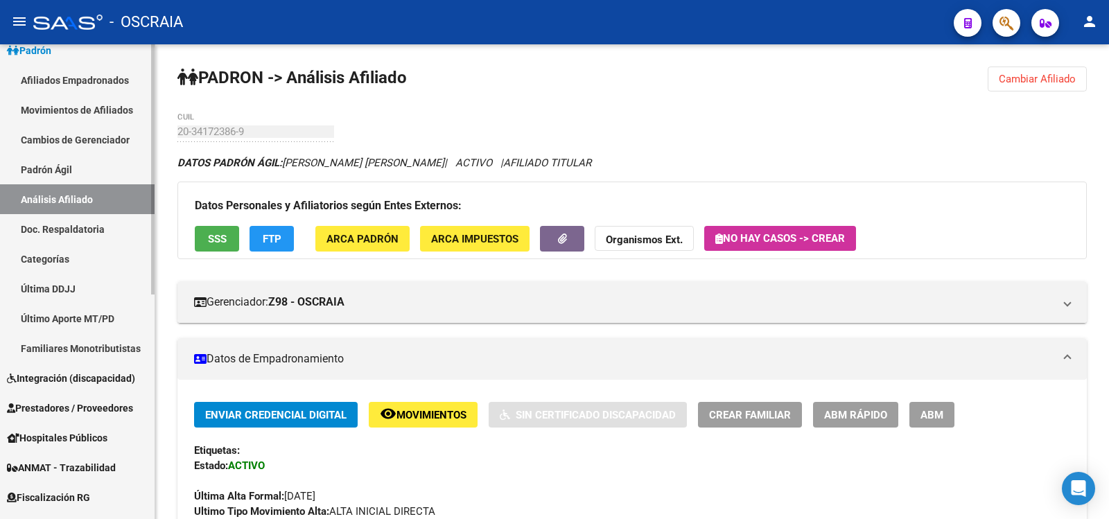
click at [78, 181] on link "Padrón Ágil" at bounding box center [77, 170] width 155 height 30
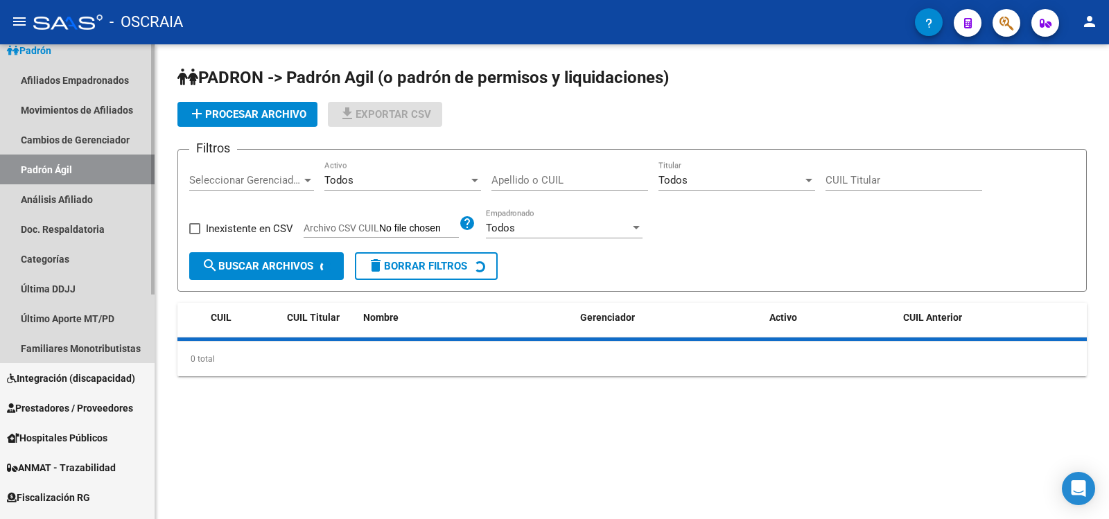
click at [81, 208] on link "Análisis Afiliado" at bounding box center [77, 199] width 155 height 30
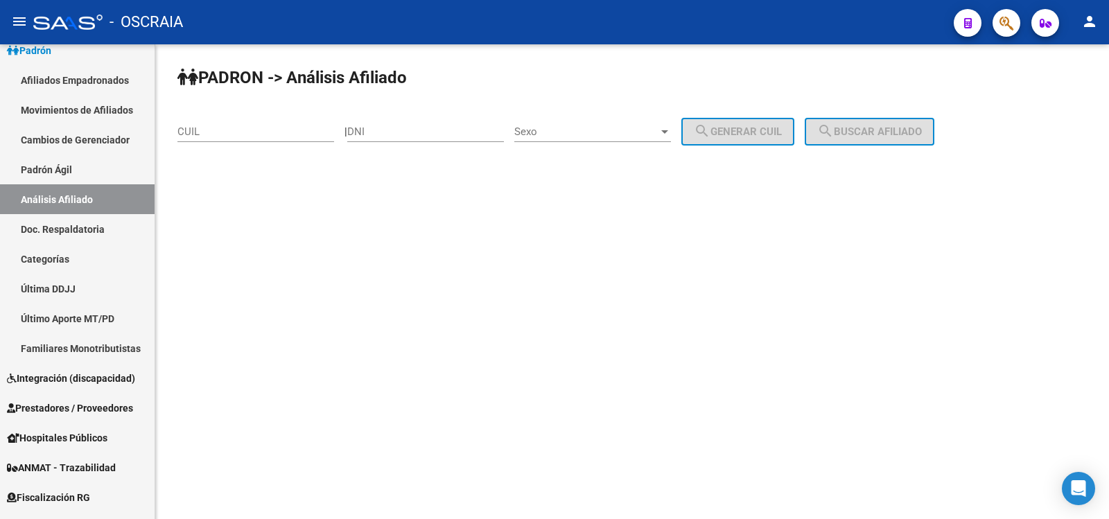
click at [236, 126] on div "CUIL" at bounding box center [255, 127] width 157 height 30
click at [236, 126] on input "CUIL" at bounding box center [255, 131] width 157 height 12
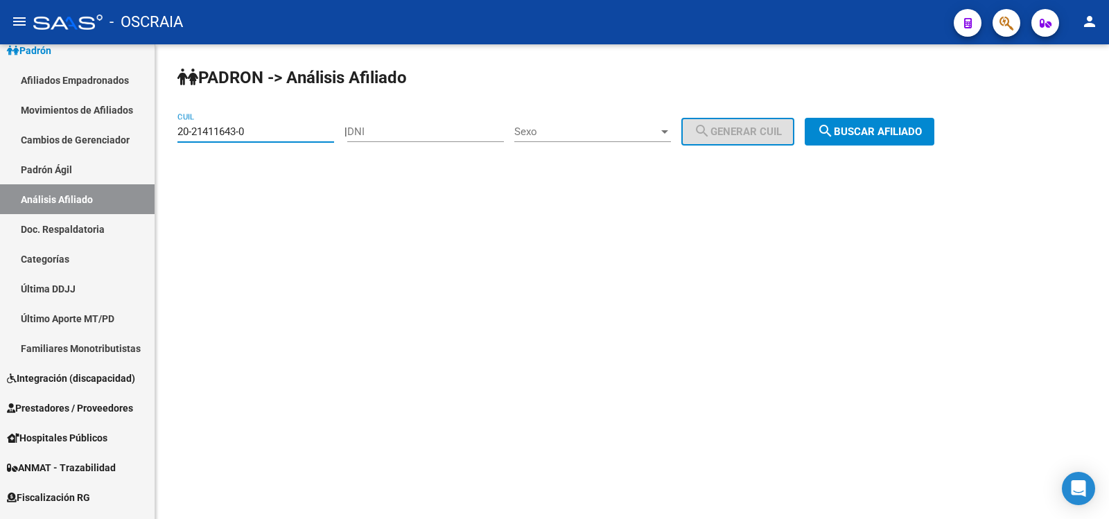
type input "20-21411643-0"
click at [889, 134] on span "search Buscar afiliado" at bounding box center [869, 131] width 105 height 12
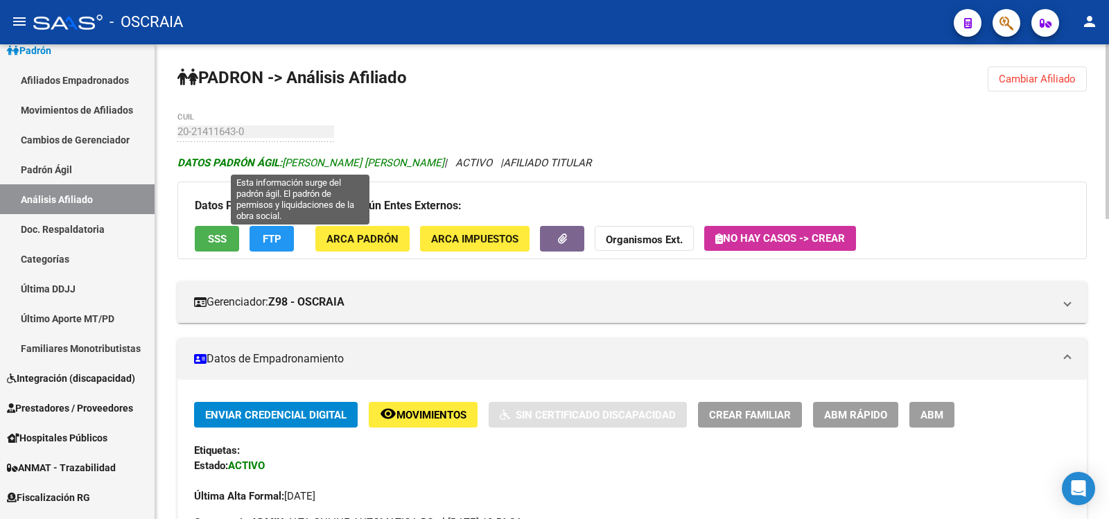
drag, startPoint x: 421, startPoint y: 166, endPoint x: 286, endPoint y: 165, distance: 135.1
click at [286, 165] on span "DATOS [PERSON_NAME] ÁGIL: [PERSON_NAME] [PERSON_NAME]" at bounding box center [310, 163] width 267 height 12
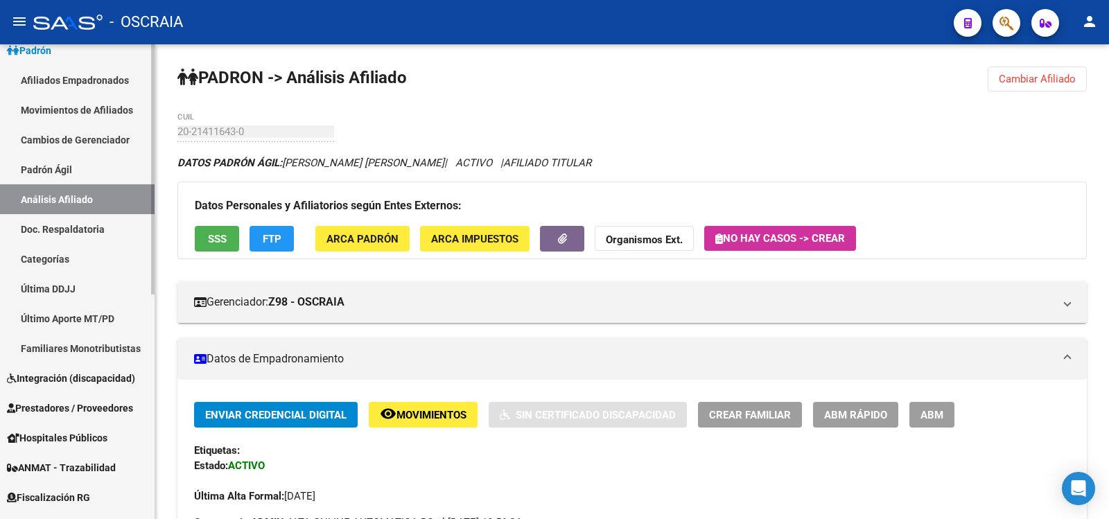
click at [64, 171] on link "Padrón Ágil" at bounding box center [77, 170] width 155 height 30
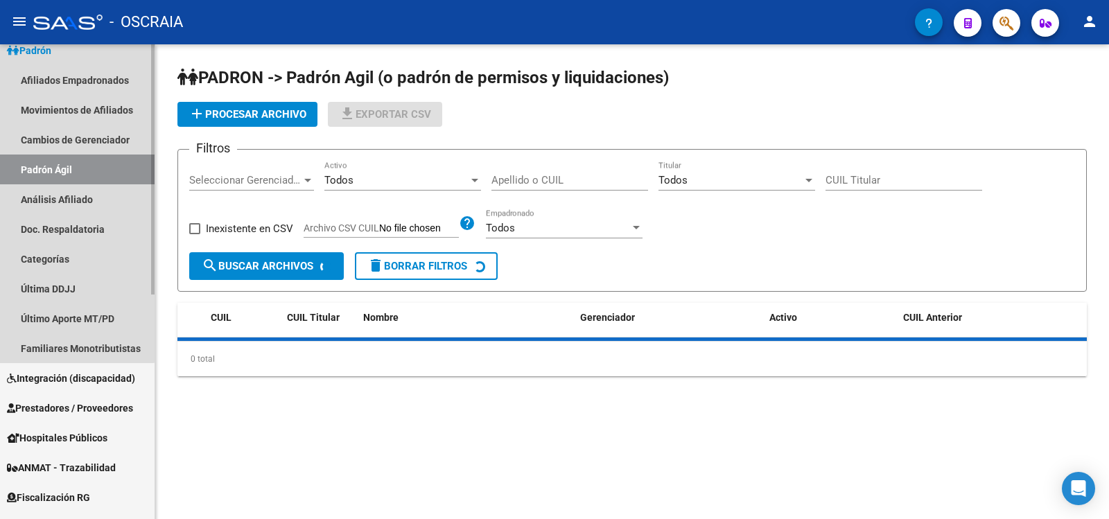
click at [69, 198] on link "Análisis Afiliado" at bounding box center [77, 199] width 155 height 30
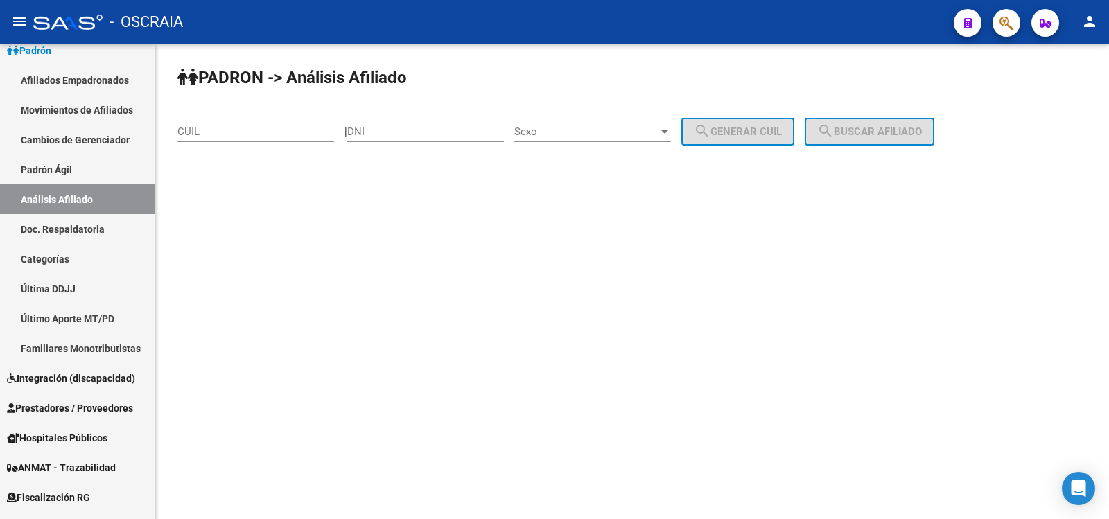
click at [231, 133] on input "CUIL" at bounding box center [255, 131] width 157 height 12
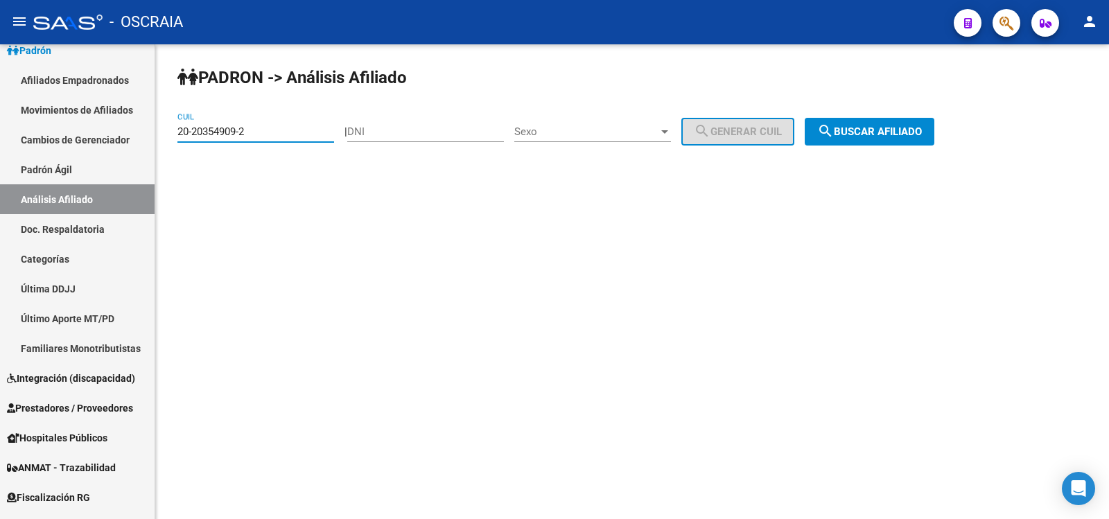
type input "20-20354909-2"
click at [859, 139] on button "search Buscar afiliado" at bounding box center [870, 132] width 130 height 28
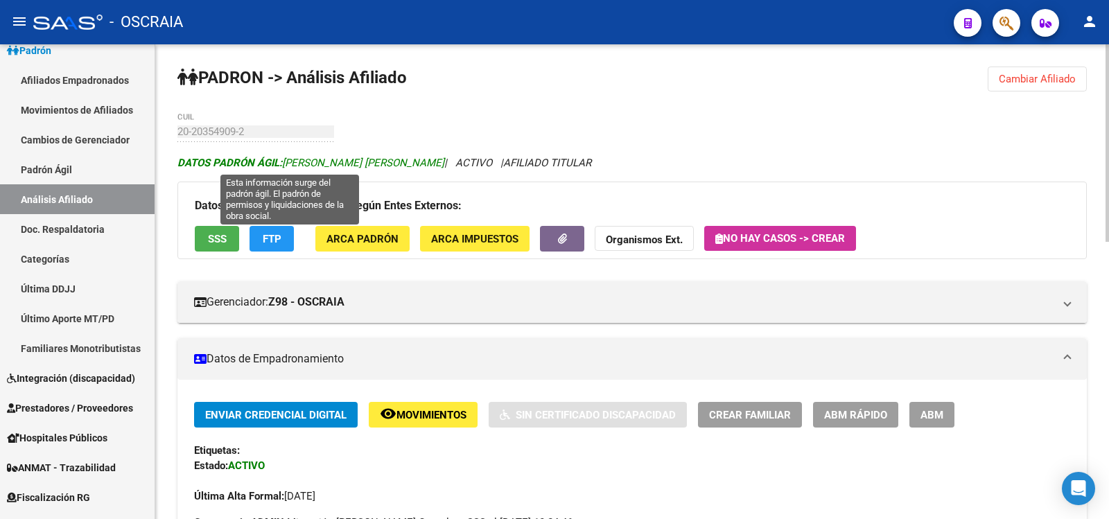
drag, startPoint x: 404, startPoint y: 164, endPoint x: 281, endPoint y: 167, distance: 122.7
click at [281, 167] on icon "DATOS [PERSON_NAME] ÁGIL: [PERSON_NAME] [PERSON_NAME] | ACTIVO | AFILIADO TITUL…" at bounding box center [384, 163] width 414 height 12
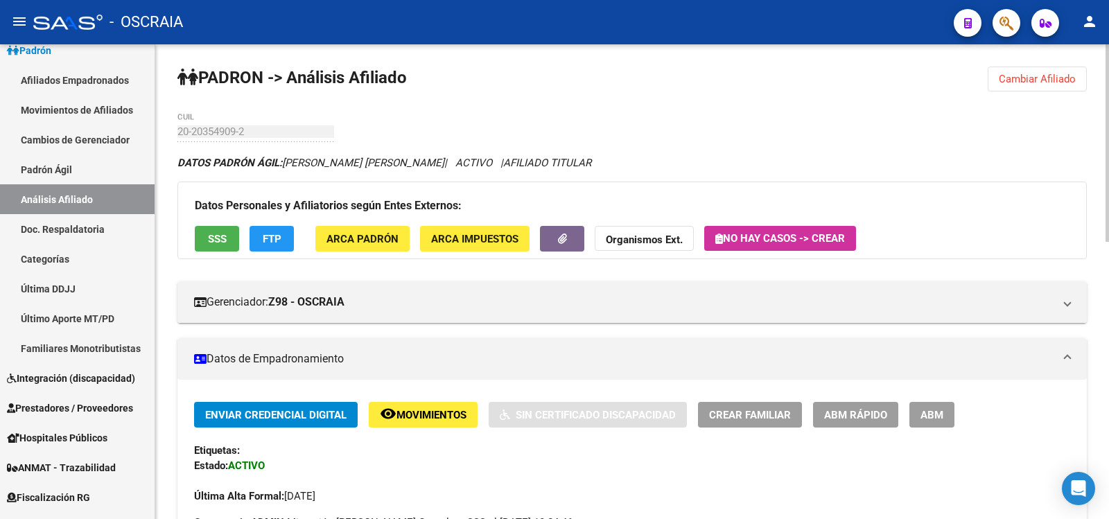
click at [40, 184] on link "Padrón Ágil" at bounding box center [77, 170] width 155 height 30
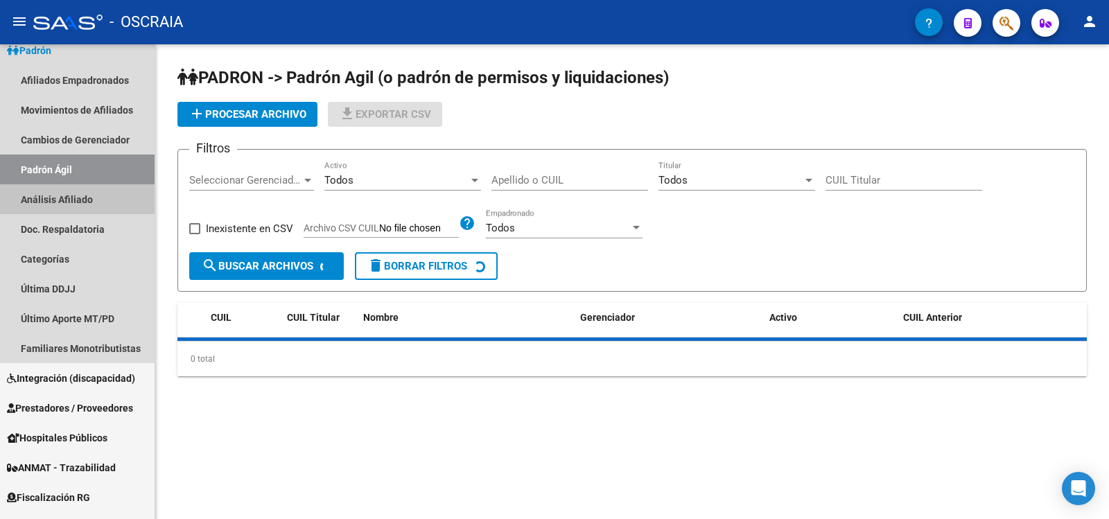
drag, startPoint x: 58, startPoint y: 191, endPoint x: 158, endPoint y: 146, distance: 109.5
click at [59, 192] on link "Análisis Afiliado" at bounding box center [77, 199] width 155 height 30
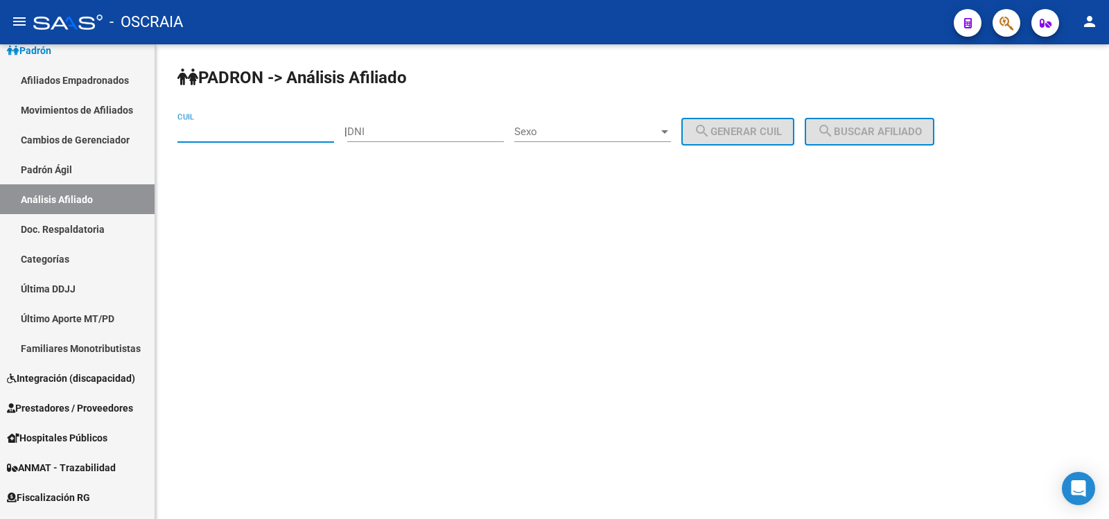
click at [236, 132] on input "CUIL" at bounding box center [255, 131] width 157 height 12
type input "20-33024737-2"
click at [913, 122] on button "search Buscar afiliado" at bounding box center [870, 132] width 130 height 28
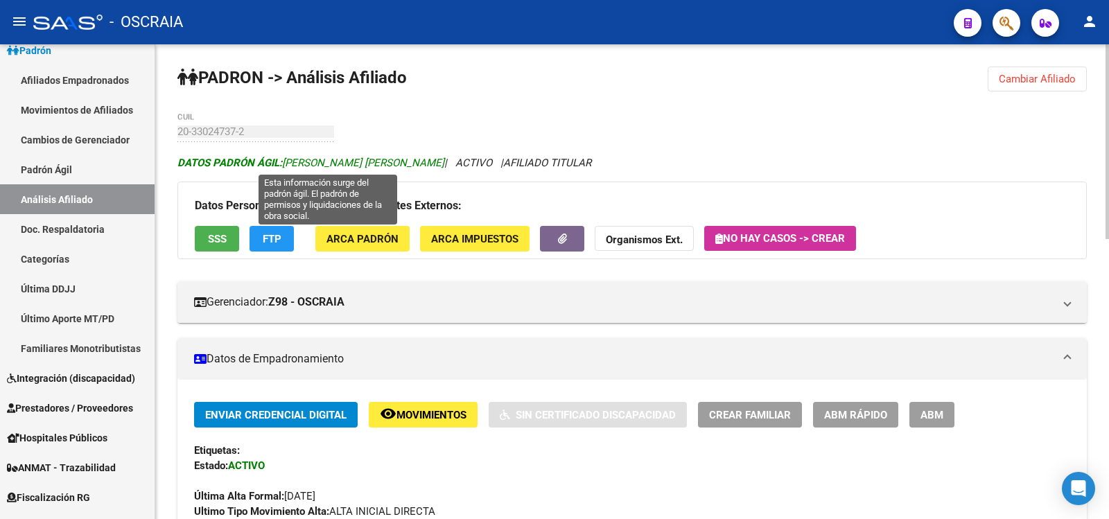
drag, startPoint x: 286, startPoint y: 161, endPoint x: 477, endPoint y: 164, distance: 191.3
click at [444, 164] on span "DATOS [PERSON_NAME] ÁGIL: [PERSON_NAME] [PERSON_NAME]" at bounding box center [310, 163] width 267 height 12
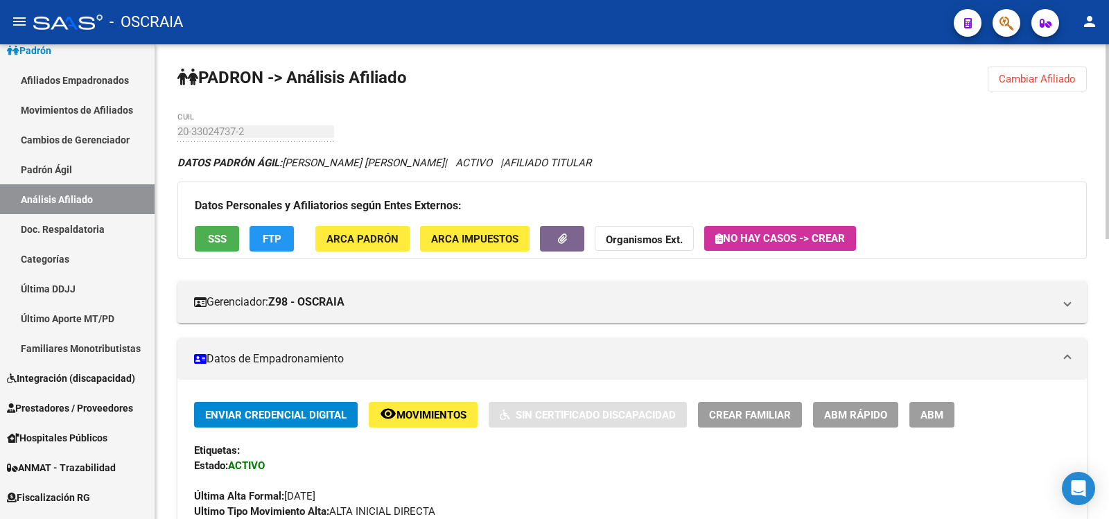
click at [109, 166] on link "Padrón Ágil" at bounding box center [77, 170] width 155 height 30
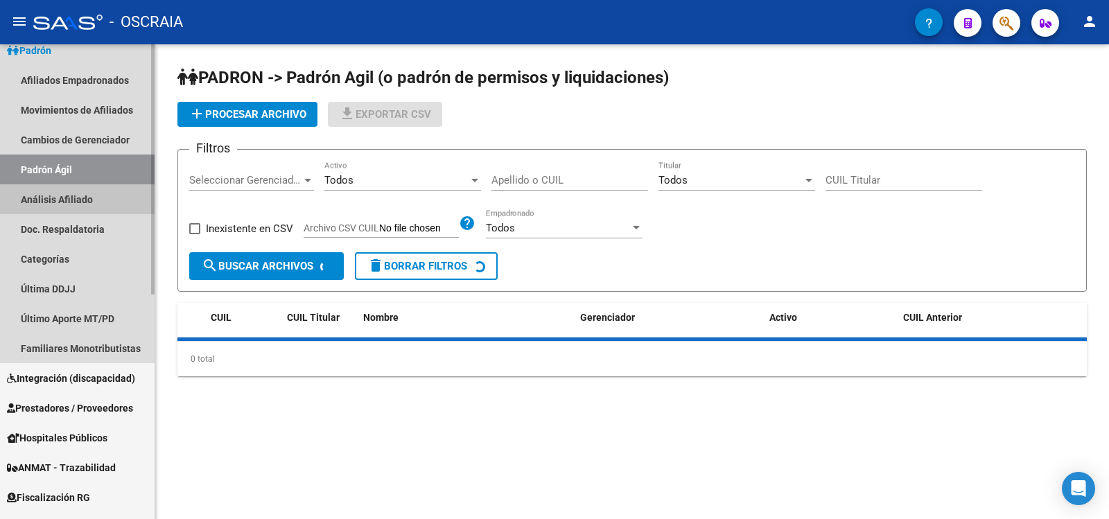
click at [109, 205] on link "Análisis Afiliado" at bounding box center [77, 199] width 155 height 30
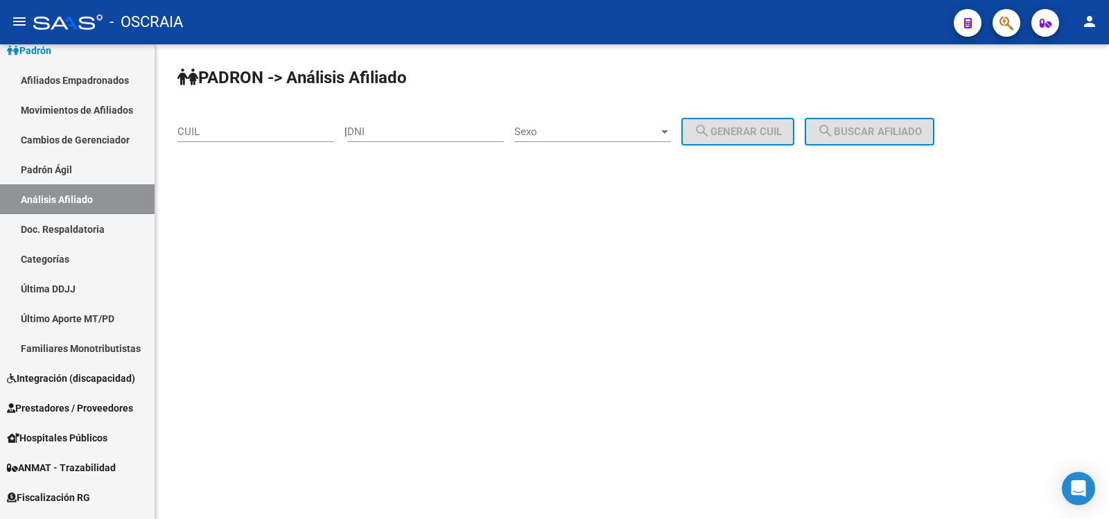
click at [231, 128] on input "CUIL" at bounding box center [255, 131] width 157 height 12
type input "20-30170754-4"
drag, startPoint x: 261, startPoint y: 133, endPoint x: 56, endPoint y: 125, distance: 204.6
click at [56, 125] on mat-sidenav-container "Firma Express Inicio Calendario SSS Instructivos Contacto OS Reportes Tablero d…" at bounding box center [554, 281] width 1109 height 475
click at [392, 136] on input "DNI" at bounding box center [425, 131] width 157 height 12
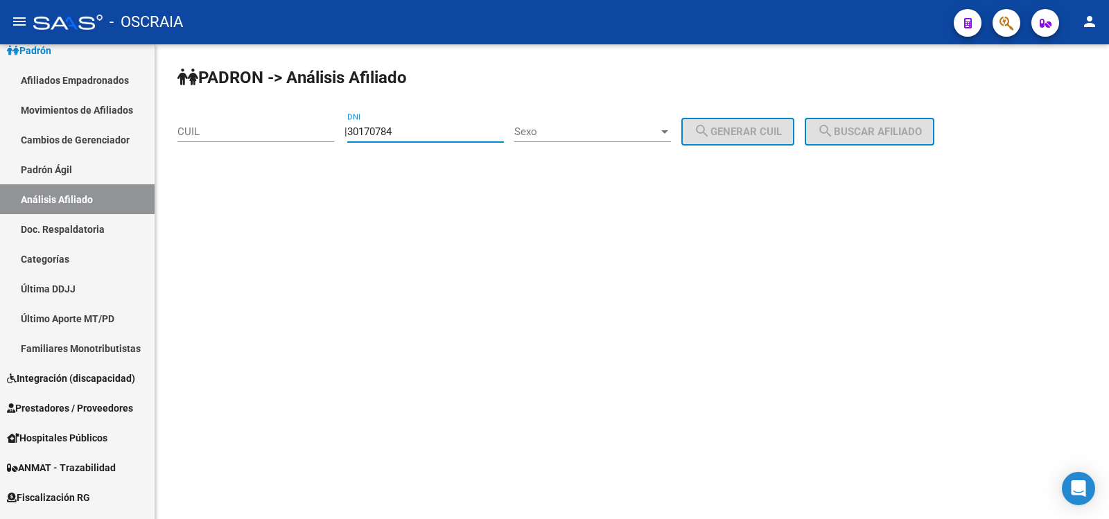
type input "30170784"
click at [607, 120] on div "Sexo Sexo" at bounding box center [592, 127] width 157 height 30
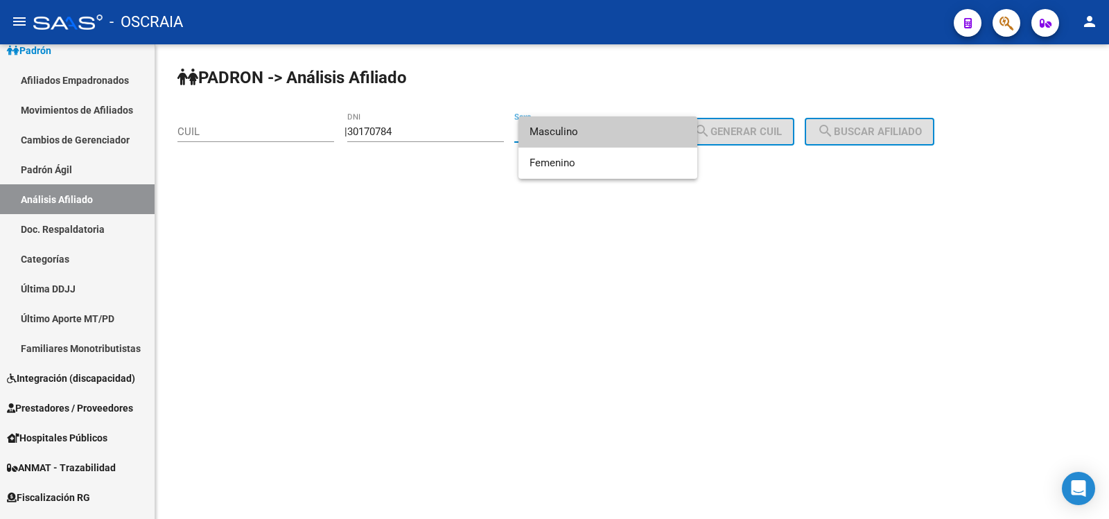
click at [611, 130] on span "Masculino" at bounding box center [607, 131] width 157 height 31
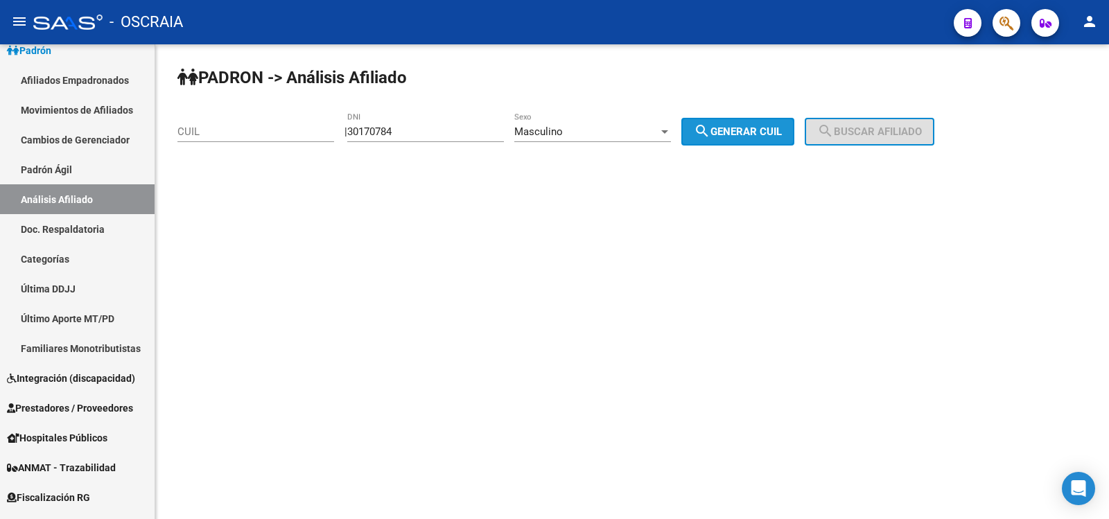
drag, startPoint x: 780, startPoint y: 137, endPoint x: 869, endPoint y: 133, distance: 88.8
click at [781, 137] on span "search Generar CUIL" at bounding box center [738, 131] width 88 height 12
type input "20-30170784-4"
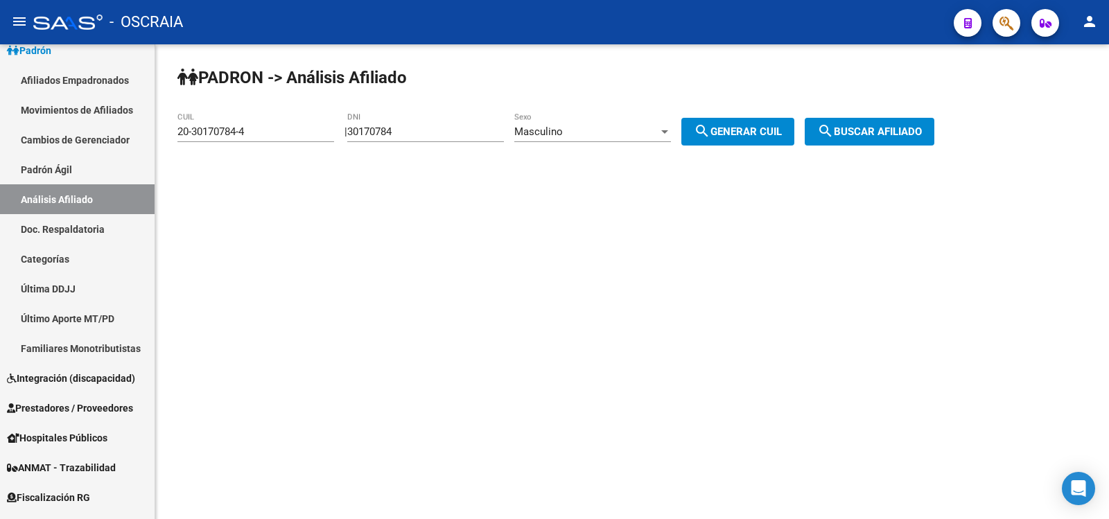
click at [869, 133] on span "search Buscar afiliado" at bounding box center [869, 131] width 105 height 12
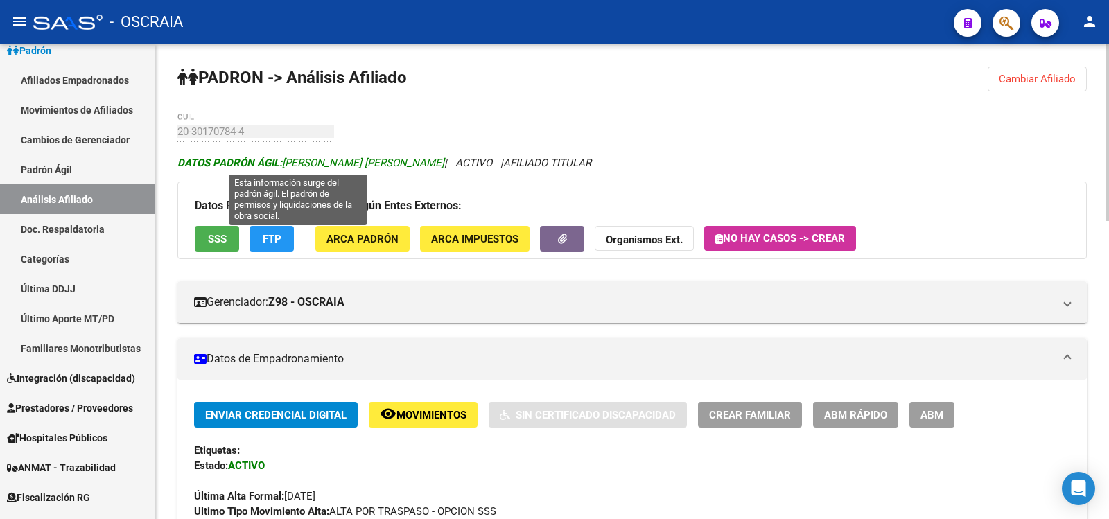
drag, startPoint x: 421, startPoint y: 165, endPoint x: 283, endPoint y: 168, distance: 138.0
click at [283, 168] on icon "DATOS [PERSON_NAME] ÁGIL: [PERSON_NAME] [PERSON_NAME] | ACTIVO | AFILIADO TITUL…" at bounding box center [384, 163] width 414 height 12
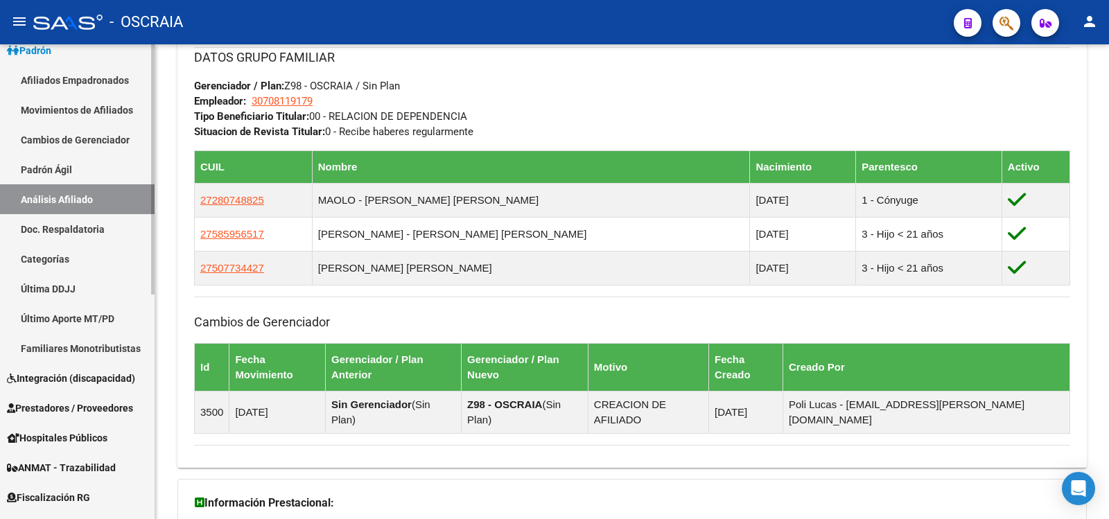
click at [76, 175] on link "Padrón Ágil" at bounding box center [77, 170] width 155 height 30
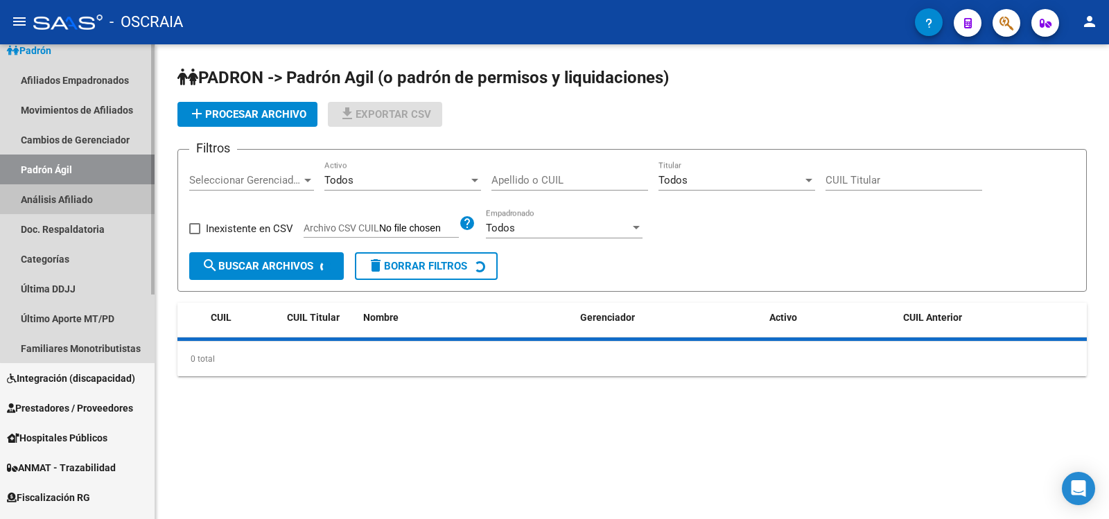
click at [85, 198] on link "Análisis Afiliado" at bounding box center [77, 199] width 155 height 30
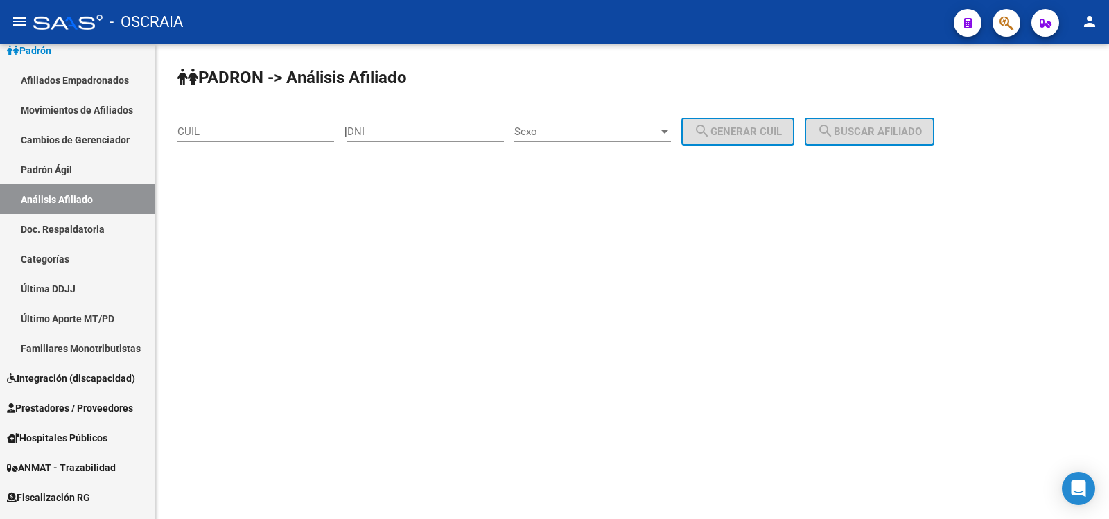
click at [216, 126] on input "CUIL" at bounding box center [255, 131] width 157 height 12
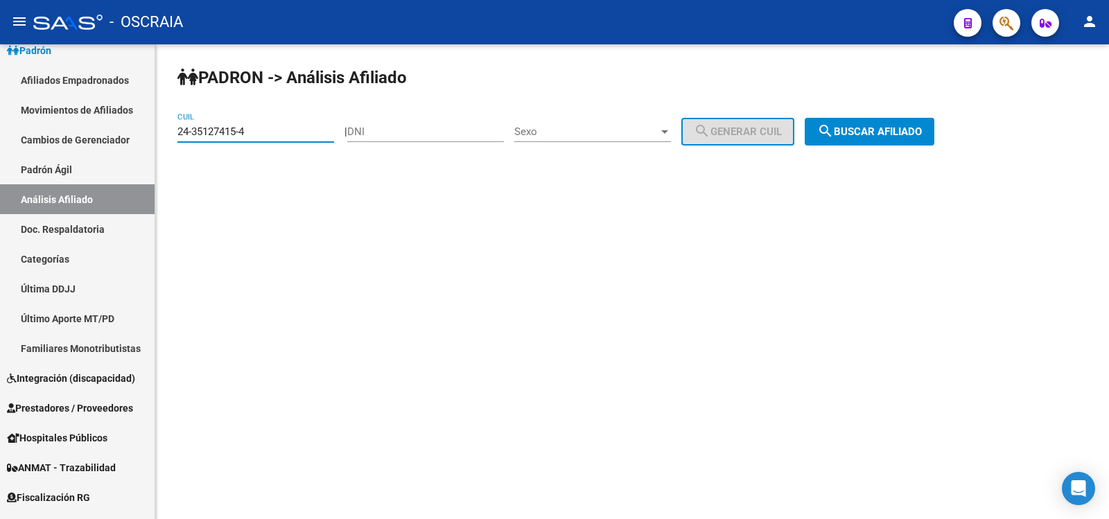
type input "24-35127415-4"
click at [914, 139] on button "search Buscar afiliado" at bounding box center [870, 132] width 130 height 28
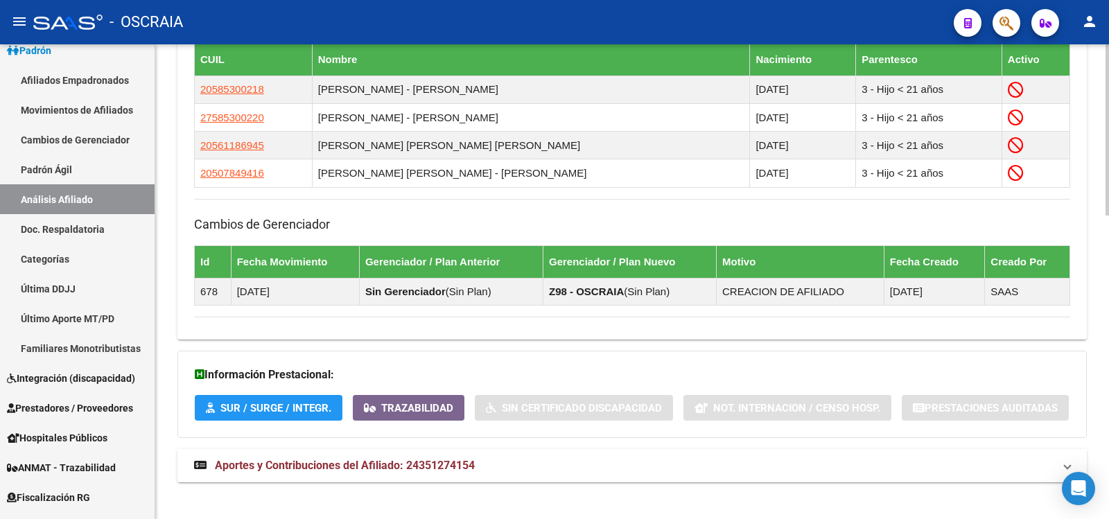
click at [381, 462] on span "Aportes y Contribuciones del Afiliado: 24351274154" at bounding box center [345, 465] width 260 height 13
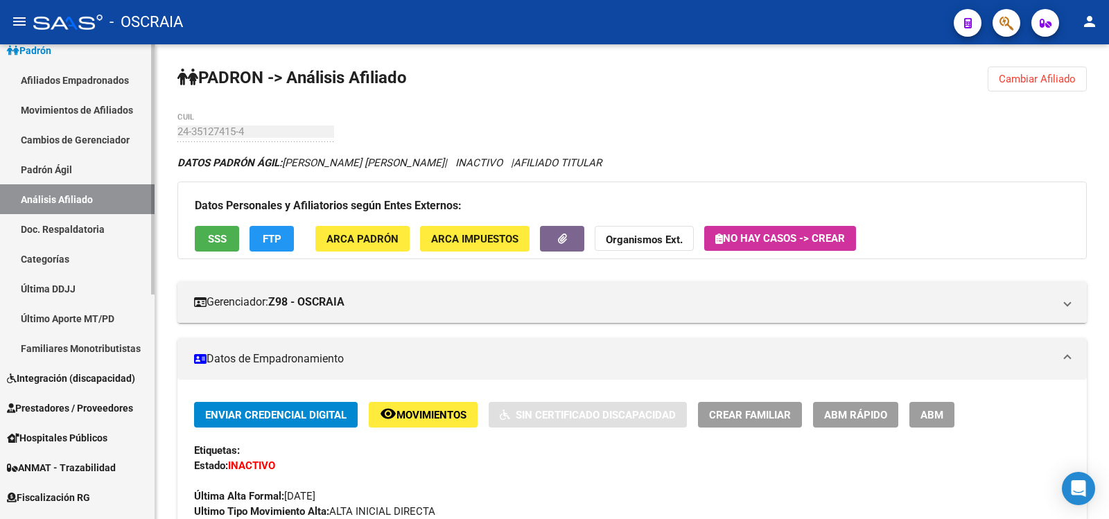
click at [58, 158] on link "Padrón Ágil" at bounding box center [77, 170] width 155 height 30
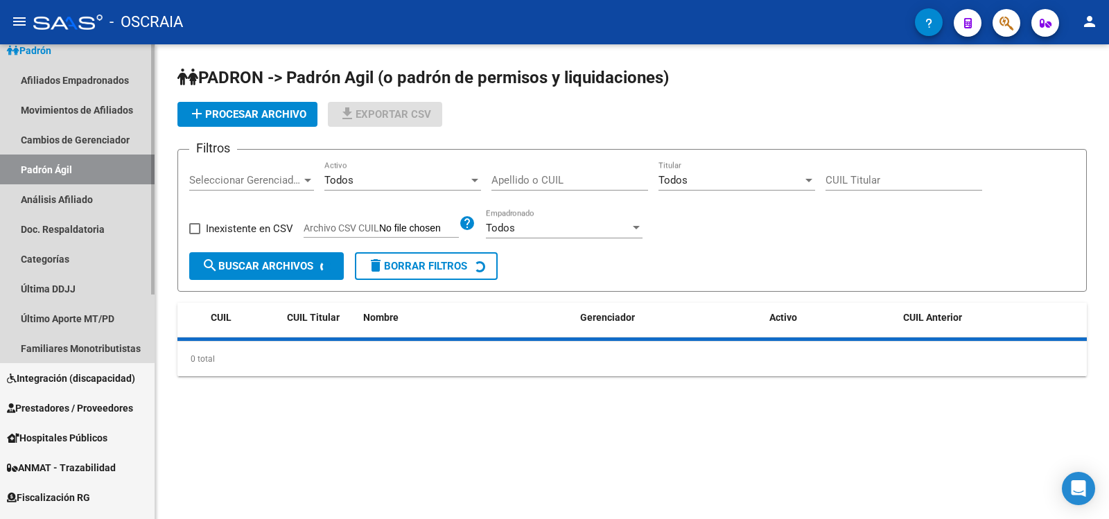
click at [71, 190] on link "Análisis Afiliado" at bounding box center [77, 199] width 155 height 30
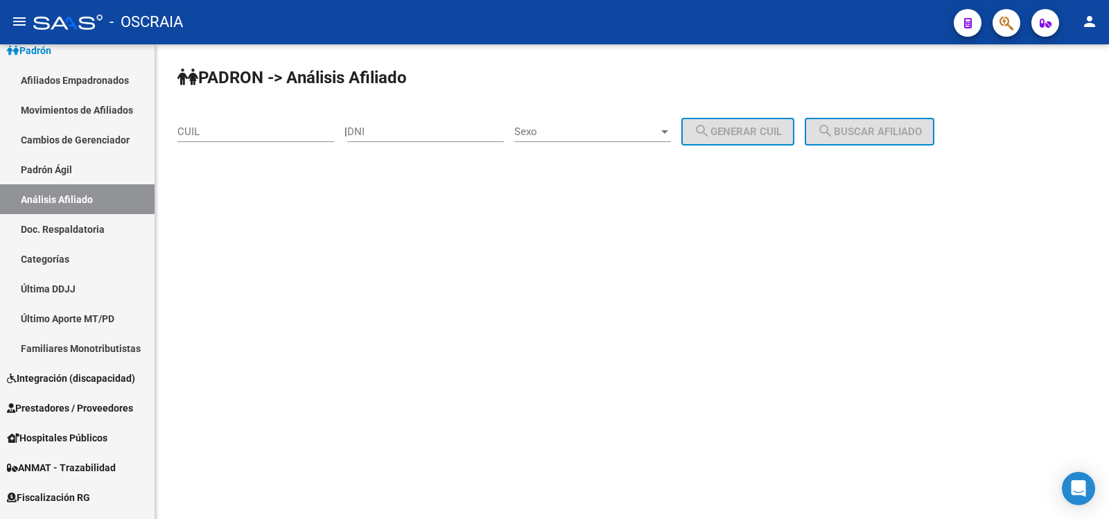
click at [243, 120] on div "CUIL" at bounding box center [255, 127] width 157 height 30
click at [246, 127] on input "CUIL" at bounding box center [255, 131] width 157 height 12
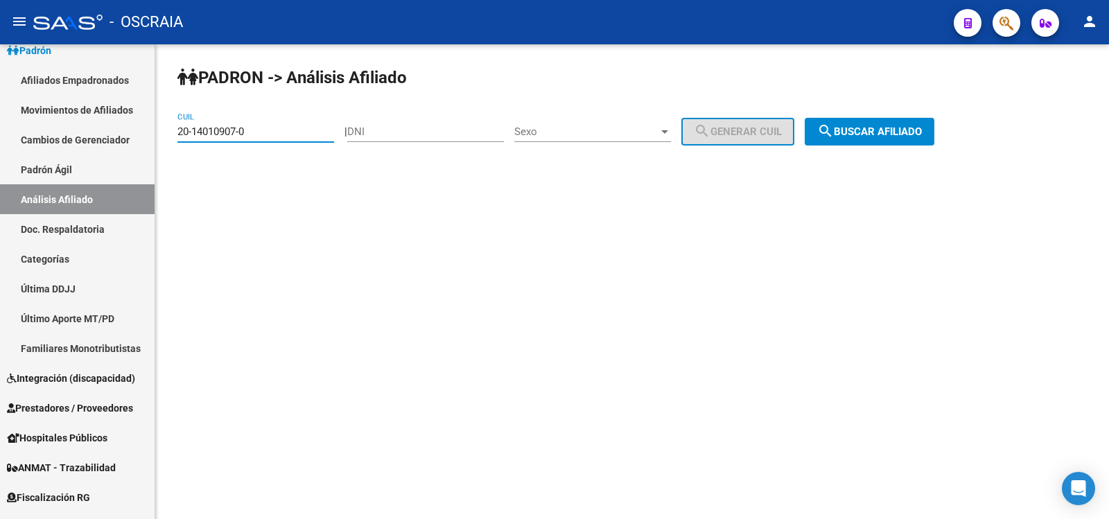
type input "20-14010907-0"
click at [850, 141] on button "search Buscar afiliado" at bounding box center [870, 132] width 130 height 28
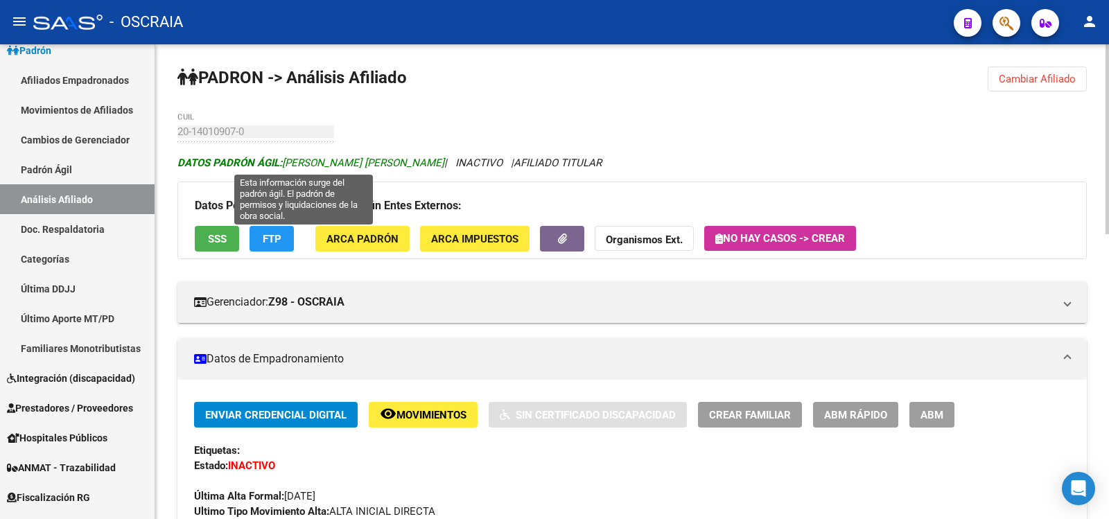
drag, startPoint x: 428, startPoint y: 163, endPoint x: 287, endPoint y: 162, distance: 140.7
click at [287, 162] on span "DATOS [PERSON_NAME] ÁGIL: [PERSON_NAME] [PERSON_NAME]" at bounding box center [310, 163] width 267 height 12
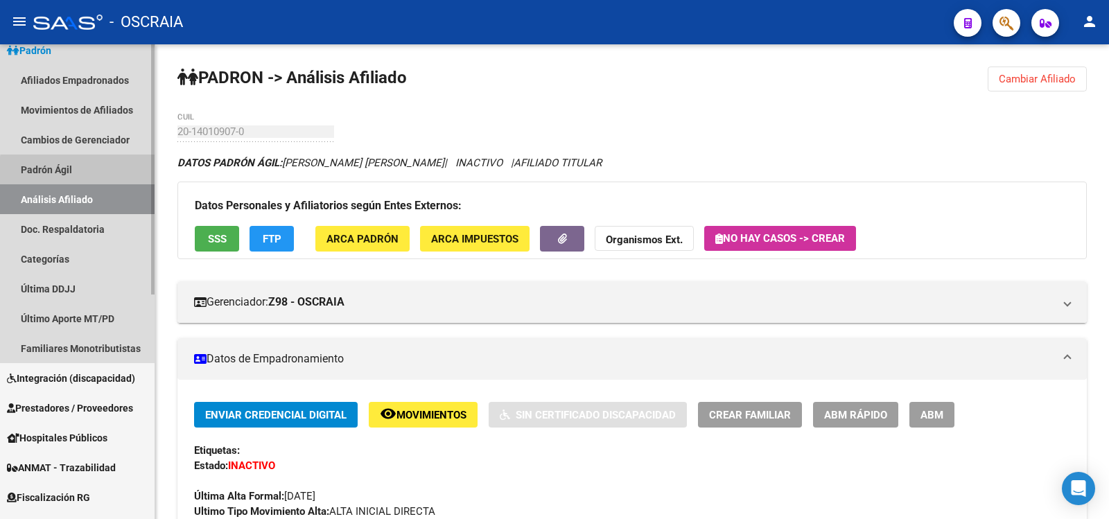
click at [97, 173] on link "Padrón Ágil" at bounding box center [77, 170] width 155 height 30
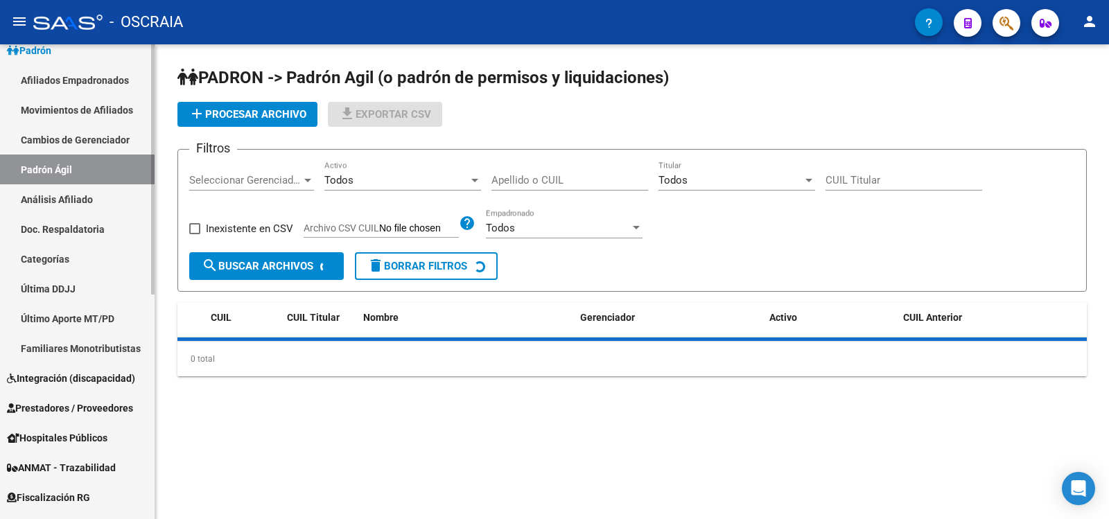
click at [101, 196] on link "Análisis Afiliado" at bounding box center [77, 199] width 155 height 30
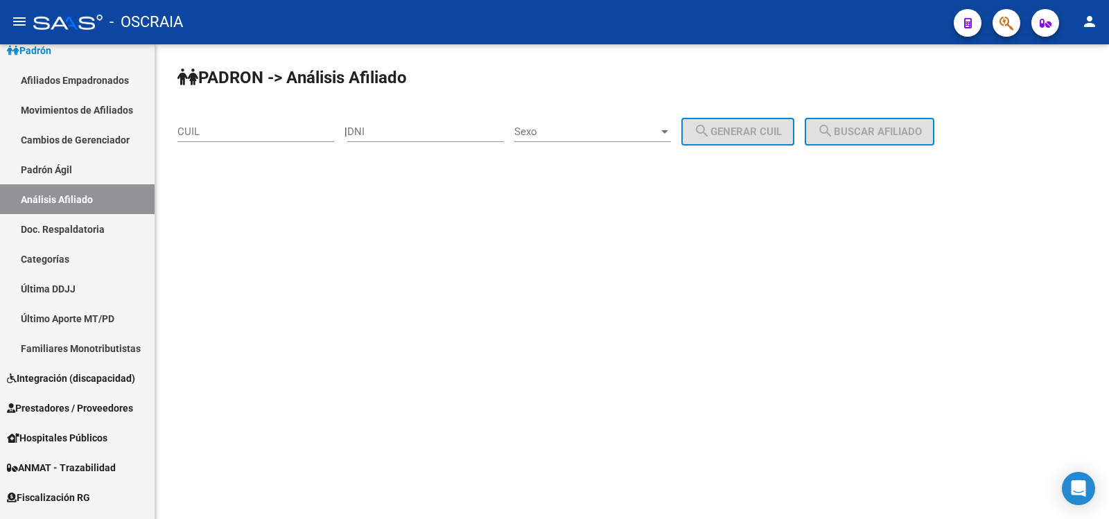
click at [275, 125] on div "CUIL" at bounding box center [255, 127] width 157 height 30
click at [275, 130] on input "CUIL" at bounding box center [255, 131] width 157 height 12
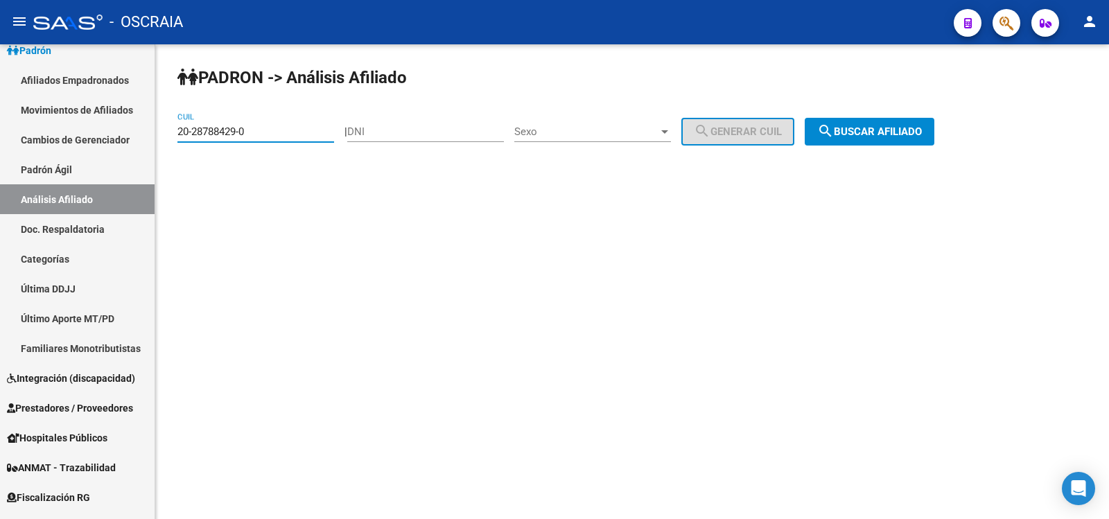
type input "20-28788429-0"
click at [861, 152] on div "[PERSON_NAME] -> Análisis Afiliado 20-28788429-0 CUIL | DNI Sexo Sexo search Ge…" at bounding box center [632, 117] width 954 height 146
click at [857, 129] on span "search Buscar afiliado" at bounding box center [869, 131] width 105 height 12
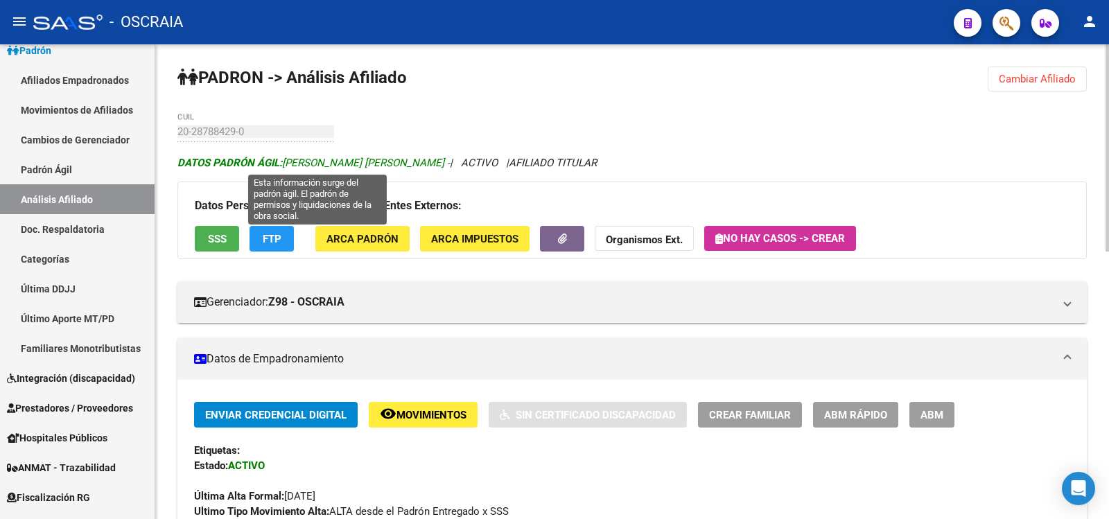
drag, startPoint x: 453, startPoint y: 163, endPoint x: 285, endPoint y: 166, distance: 168.4
click at [285, 166] on span "DATOS [PERSON_NAME] ÁGIL: [PERSON_NAME] [PERSON_NAME] -" at bounding box center [313, 163] width 272 height 12
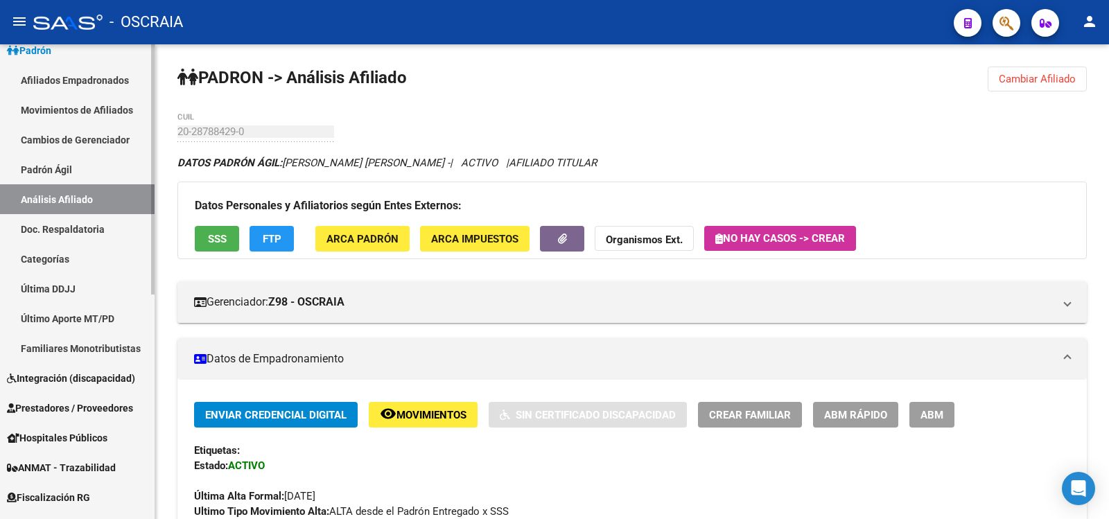
click at [64, 156] on link "Padrón Ágil" at bounding box center [77, 170] width 155 height 30
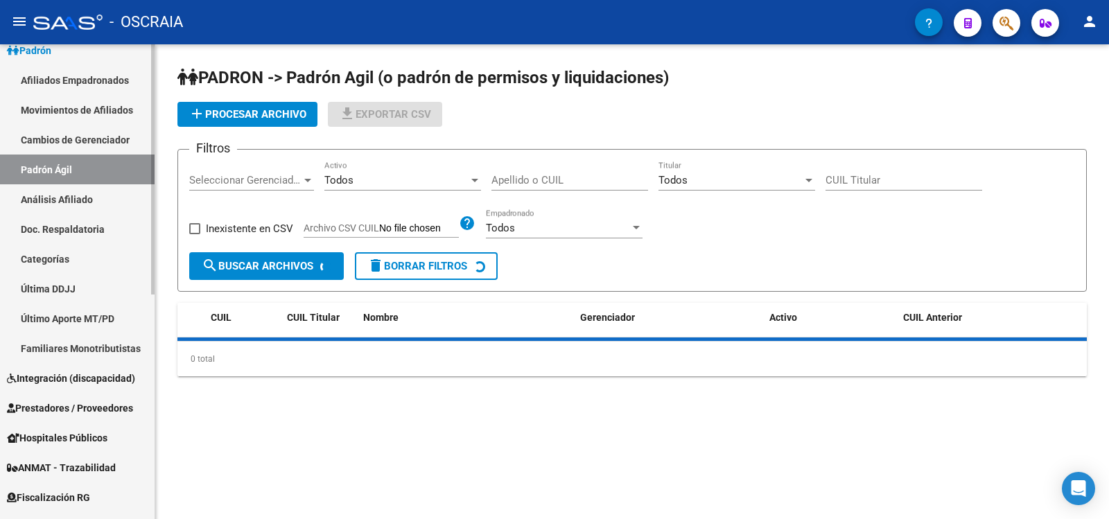
click at [65, 198] on link "Análisis Afiliado" at bounding box center [77, 199] width 155 height 30
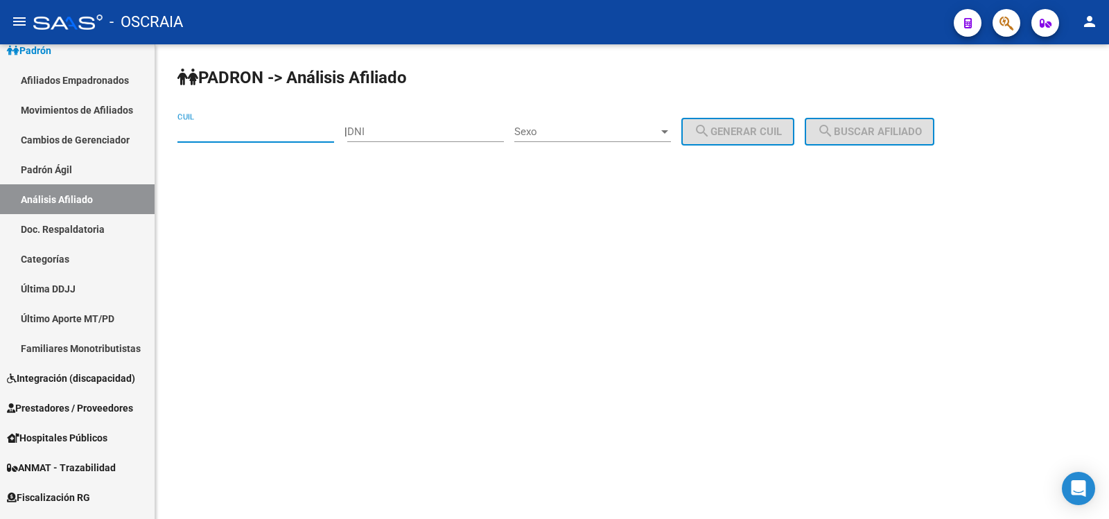
click at [208, 136] on input "CUIL" at bounding box center [255, 131] width 157 height 12
type input "27-37914596-0"
click at [879, 142] on button "search Buscar afiliado" at bounding box center [870, 132] width 130 height 28
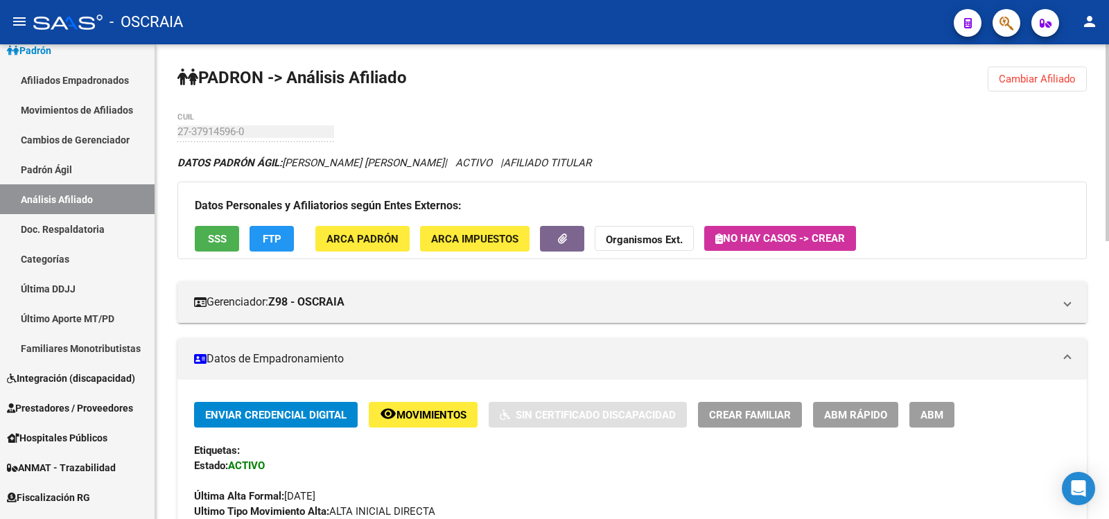
drag, startPoint x: 311, startPoint y: 142, endPoint x: 194, endPoint y: 137, distance: 117.2
click at [194, 141] on div "27-37914596-0 CUIL" at bounding box center [255, 133] width 157 height 43
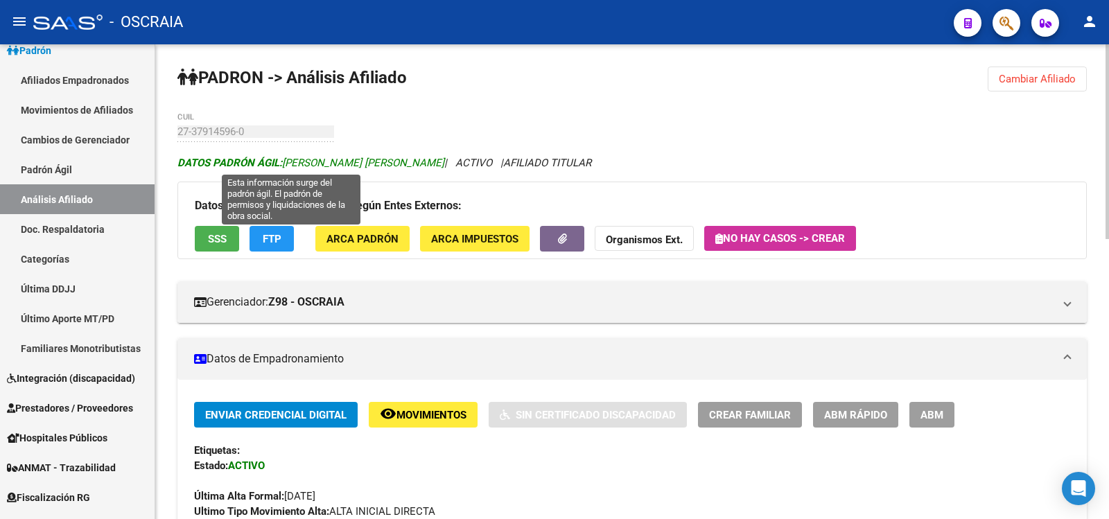
drag, startPoint x: 345, startPoint y: 166, endPoint x: 265, endPoint y: 129, distance: 88.4
click at [288, 165] on icon "DATOS [PERSON_NAME] ÁGIL: [PERSON_NAME] [PERSON_NAME] | ACTIVO | AFILIADO TITUL…" at bounding box center [384, 163] width 414 height 12
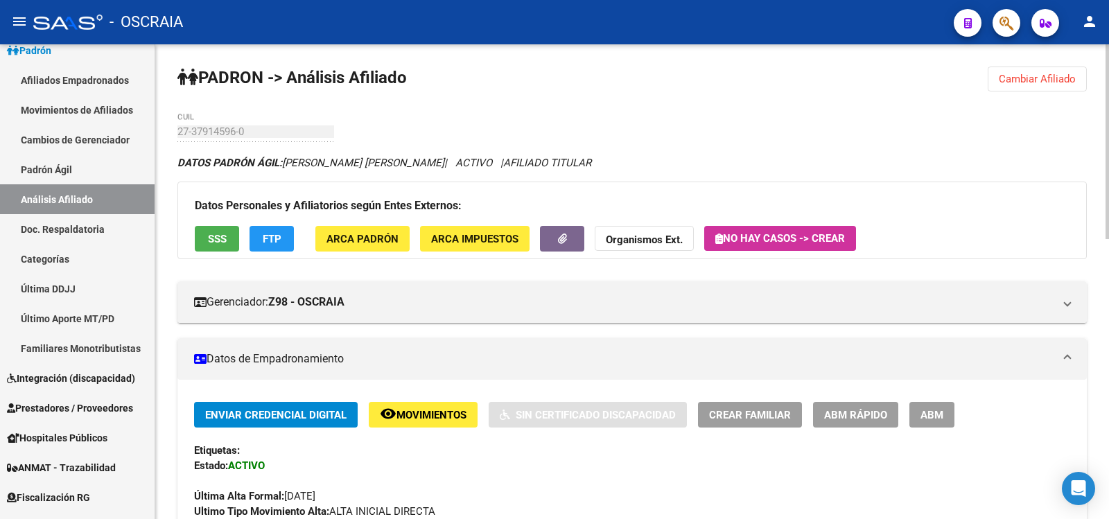
click at [179, 125] on div "27-37914596-0 CUIL" at bounding box center [255, 127] width 157 height 30
click at [44, 175] on link "Padrón Ágil" at bounding box center [77, 170] width 155 height 30
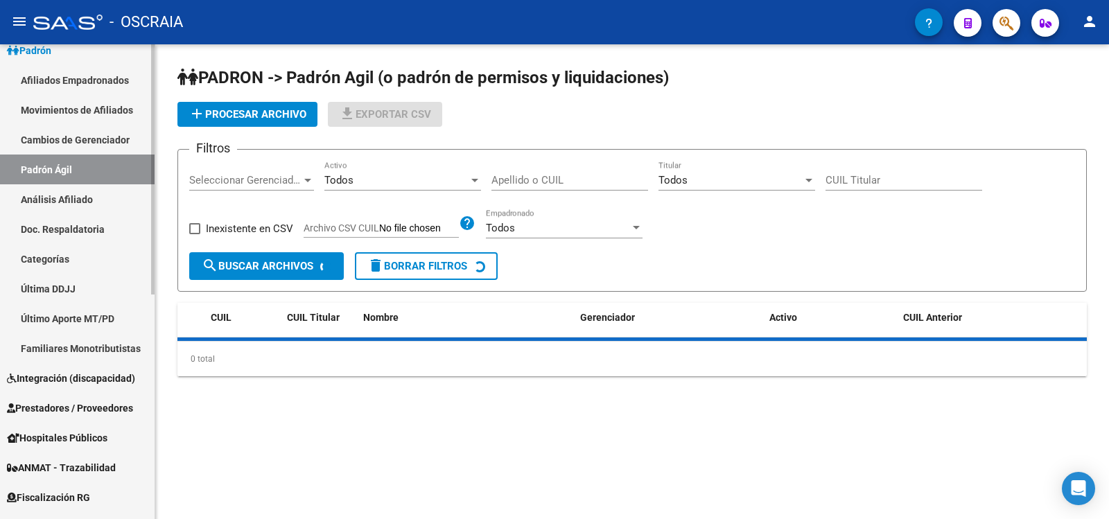
click at [80, 198] on link "Análisis Afiliado" at bounding box center [77, 199] width 155 height 30
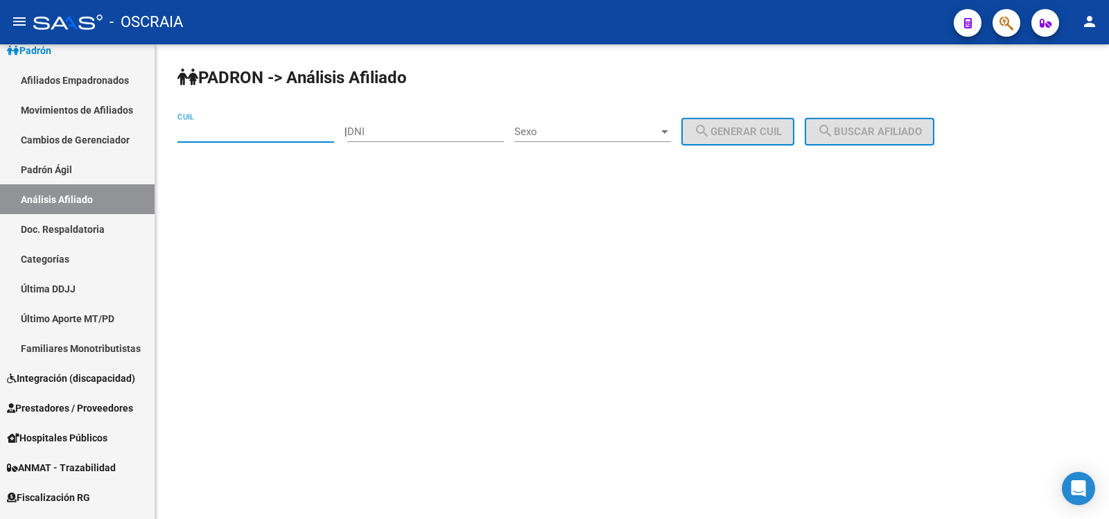
drag, startPoint x: 236, startPoint y: 135, endPoint x: 247, endPoint y: 126, distance: 13.8
click at [236, 135] on input "CUIL" at bounding box center [255, 131] width 157 height 12
type input "20-39211238-4"
click at [914, 137] on span "search Buscar afiliado" at bounding box center [869, 131] width 105 height 12
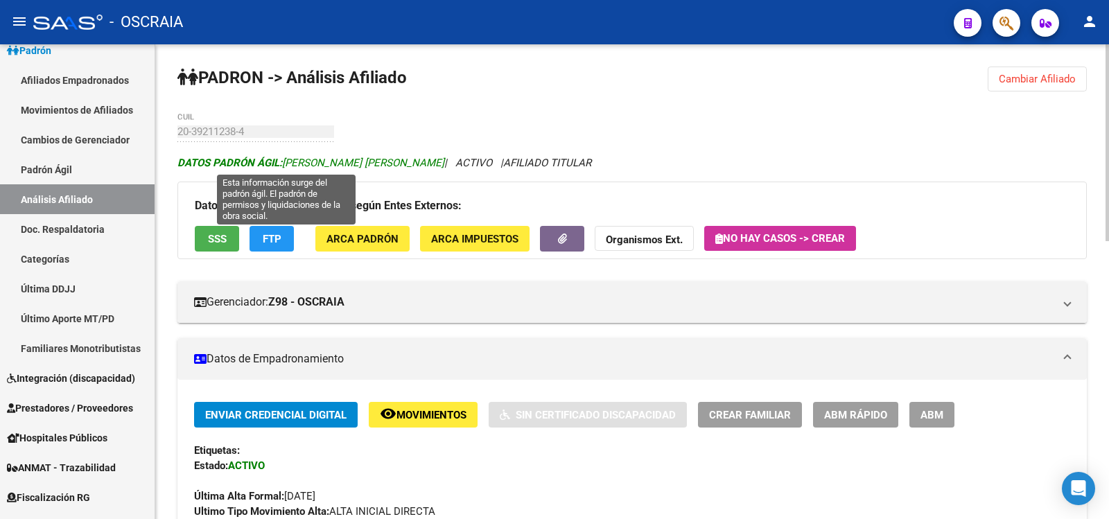
drag, startPoint x: 394, startPoint y: 165, endPoint x: 285, endPoint y: 164, distance: 109.5
click at [285, 164] on span "DATOS [PERSON_NAME] ÁGIL: [PERSON_NAME] [PERSON_NAME]" at bounding box center [310, 163] width 267 height 12
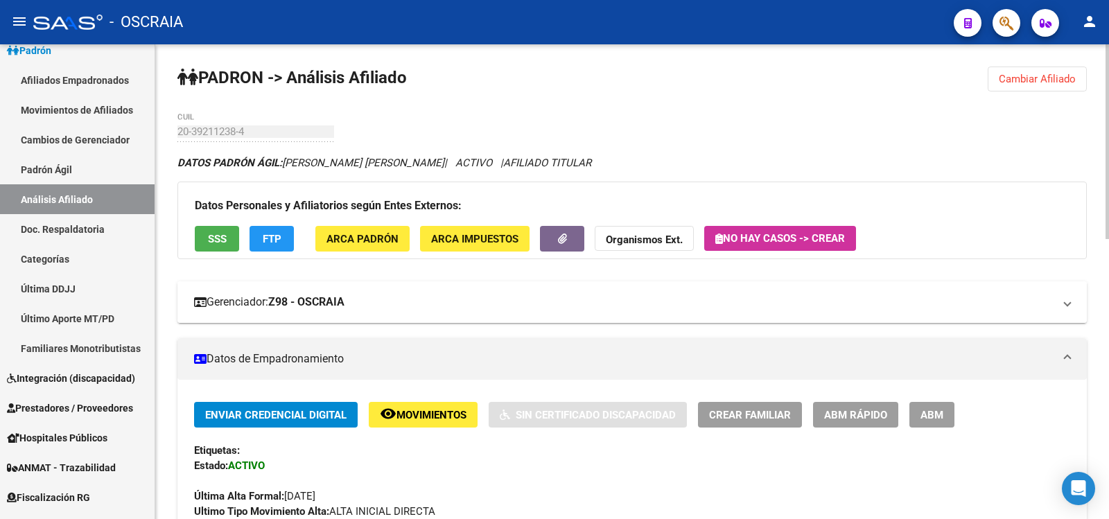
scroll to position [462, 0]
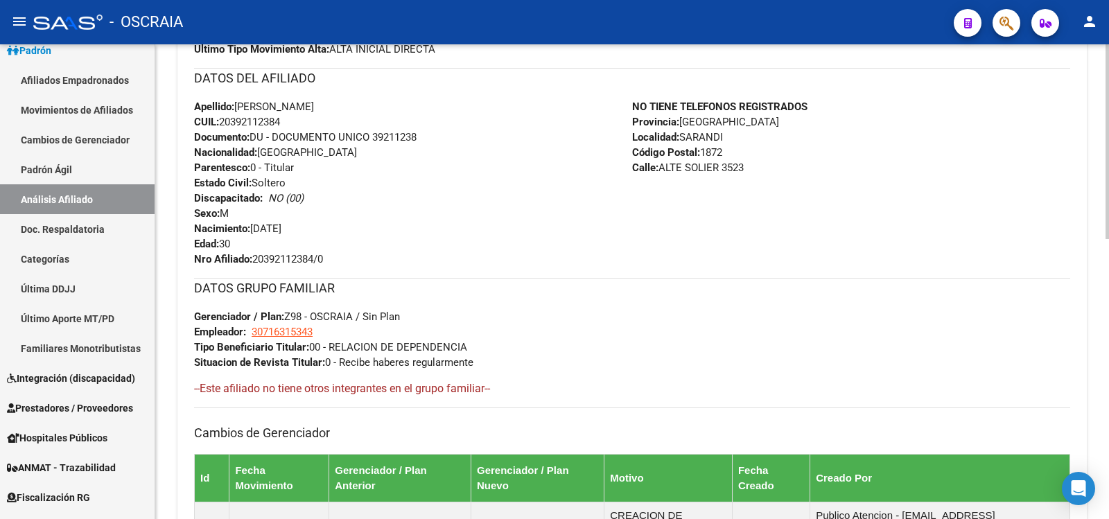
drag, startPoint x: 327, startPoint y: 123, endPoint x: 148, endPoint y: 9, distance: 211.9
click at [220, 122] on div "Apellido: [PERSON_NAME]: 20392112384 Documento: DU - DOCUMENTO UNICO 39211238 N…" at bounding box center [413, 183] width 438 height 168
click at [457, 293] on h3 "DATOS GRUPO FAMILIAR" at bounding box center [632, 288] width 876 height 19
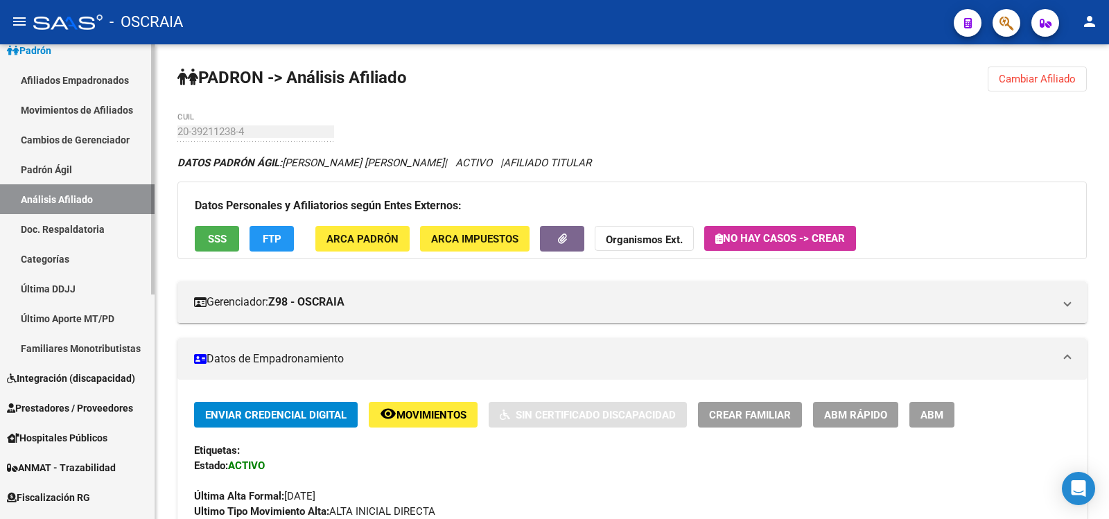
click at [74, 174] on link "Padrón Ágil" at bounding box center [77, 170] width 155 height 30
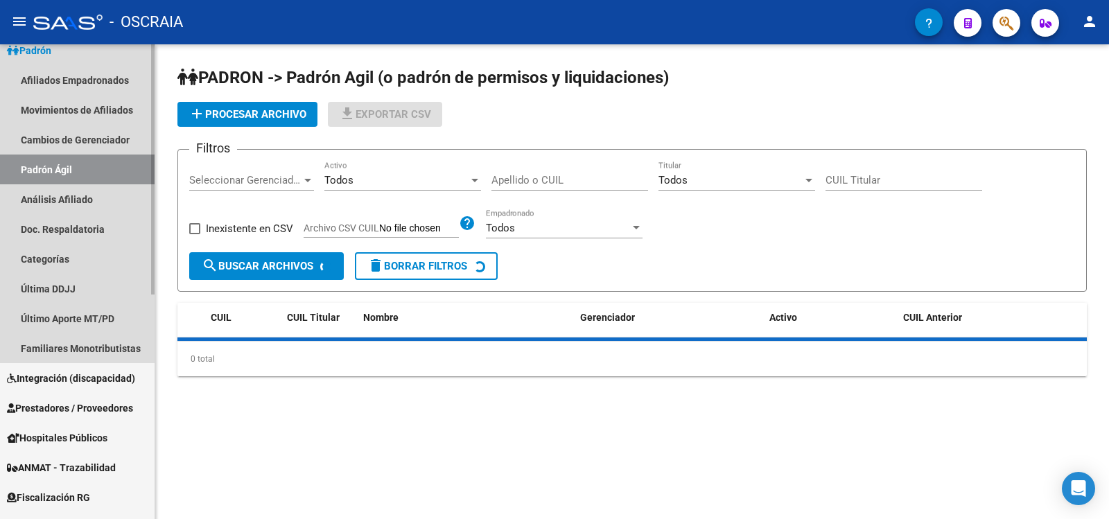
click at [76, 198] on link "Análisis Afiliado" at bounding box center [77, 199] width 155 height 30
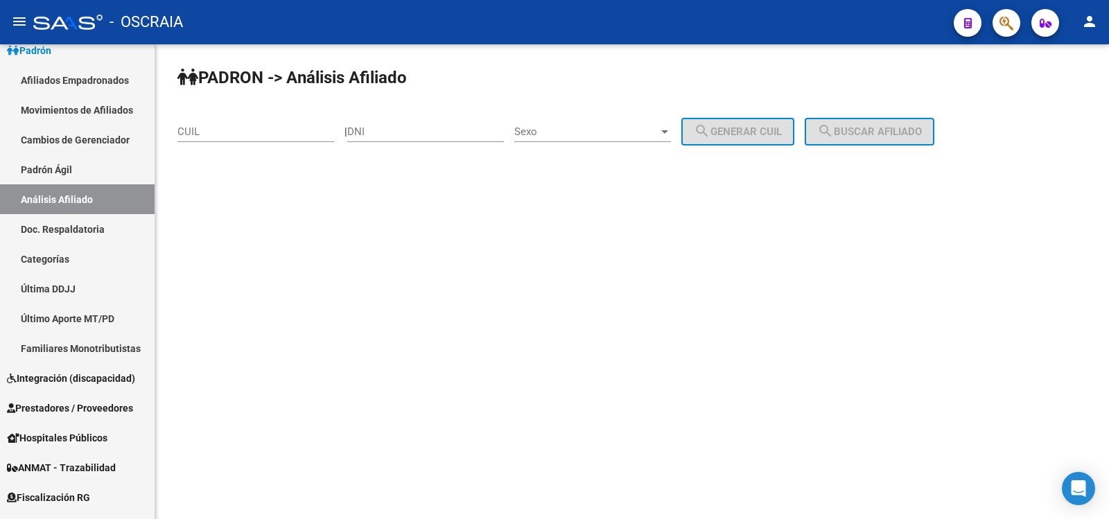
click at [248, 129] on input "CUIL" at bounding box center [255, 131] width 157 height 12
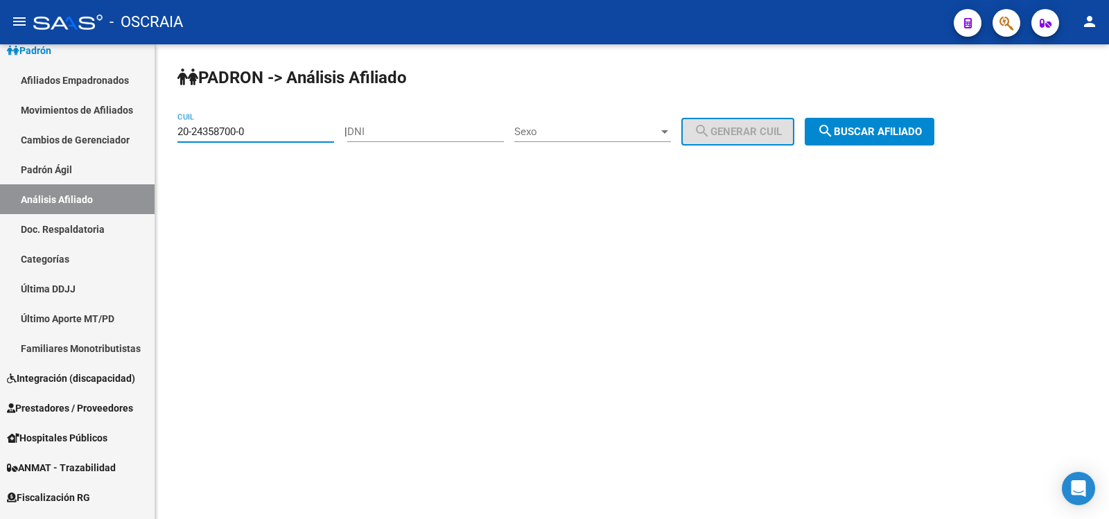
type input "20-24358700-0"
click at [900, 142] on button "search Buscar afiliado" at bounding box center [870, 132] width 130 height 28
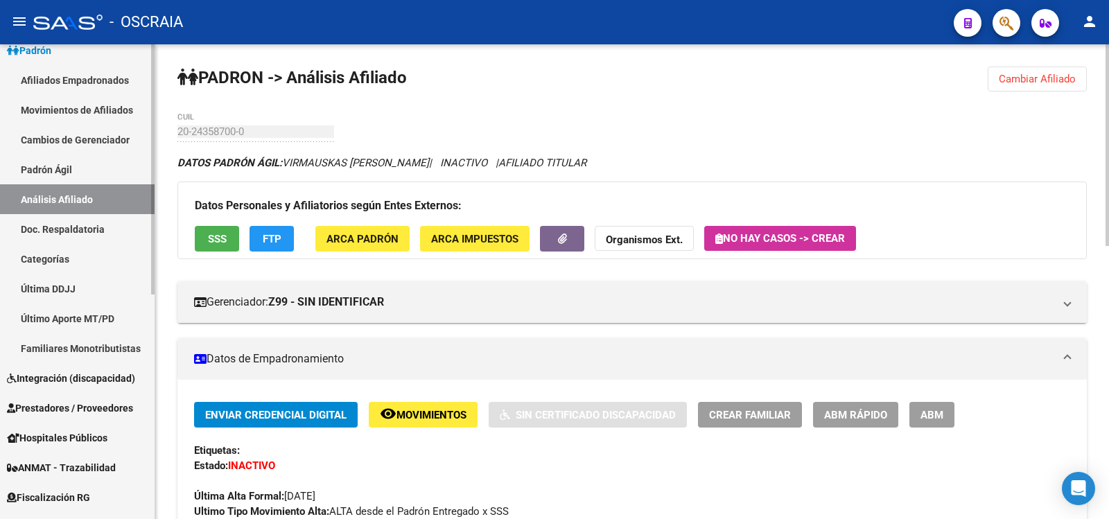
click at [85, 169] on link "Padrón Ágil" at bounding box center [77, 170] width 155 height 30
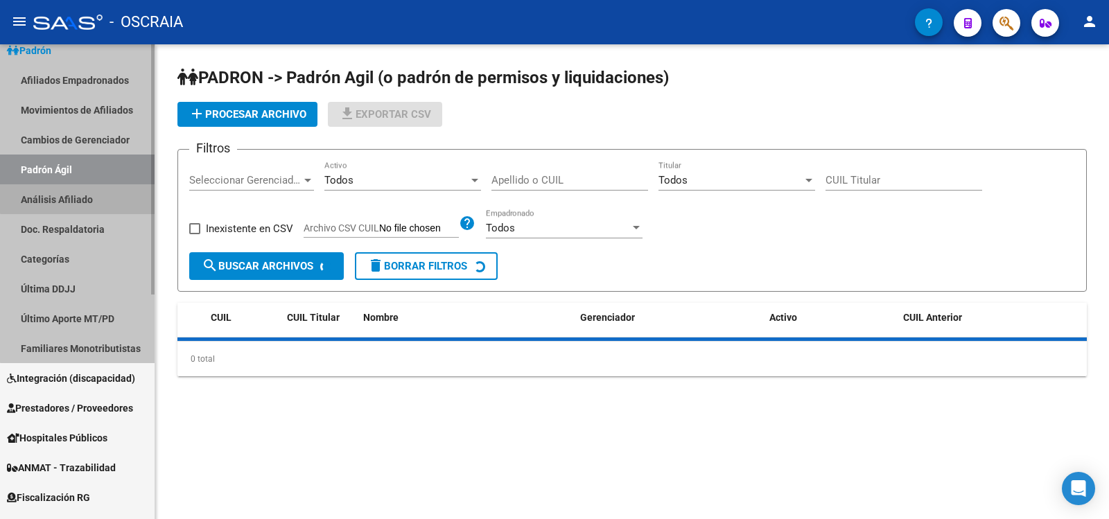
click at [89, 191] on link "Análisis Afiliado" at bounding box center [77, 199] width 155 height 30
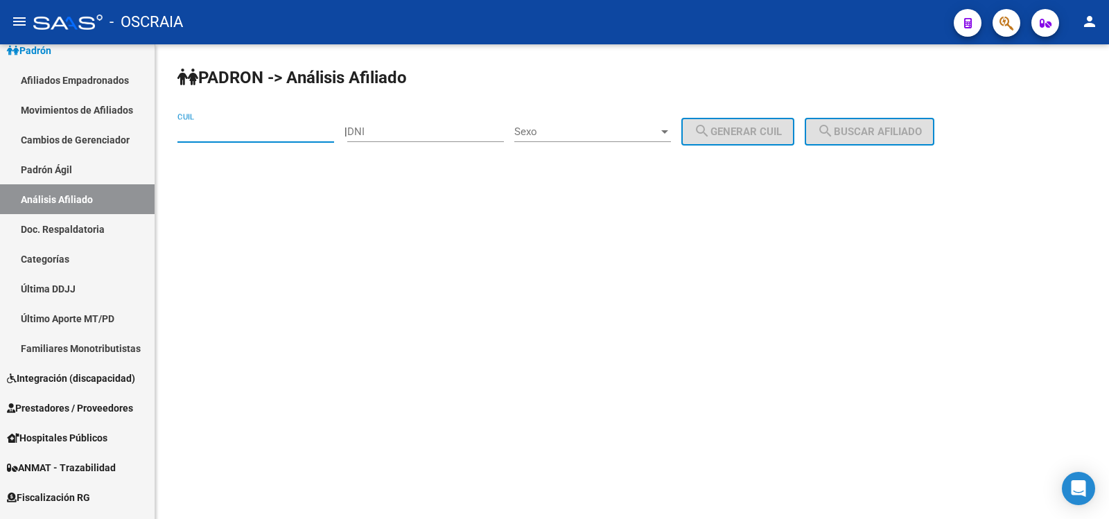
click at [240, 133] on input "CUIL" at bounding box center [255, 131] width 157 height 12
type input "20-25046086-5"
click at [892, 137] on span "search Buscar afiliado" at bounding box center [869, 131] width 105 height 12
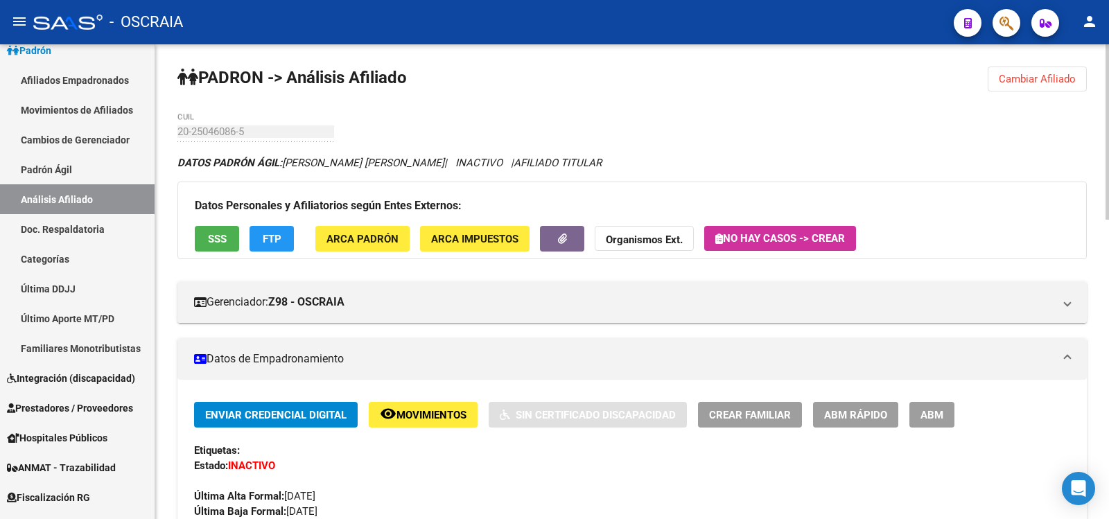
scroll to position [810, 0]
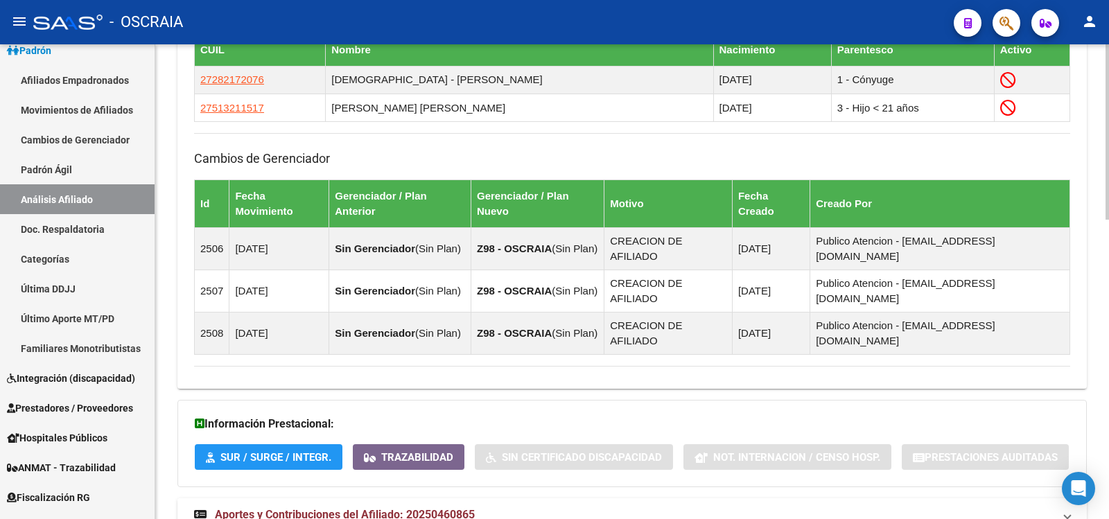
click at [439, 508] on span "Aportes y Contribuciones del Afiliado: 20250460865" at bounding box center [345, 514] width 260 height 13
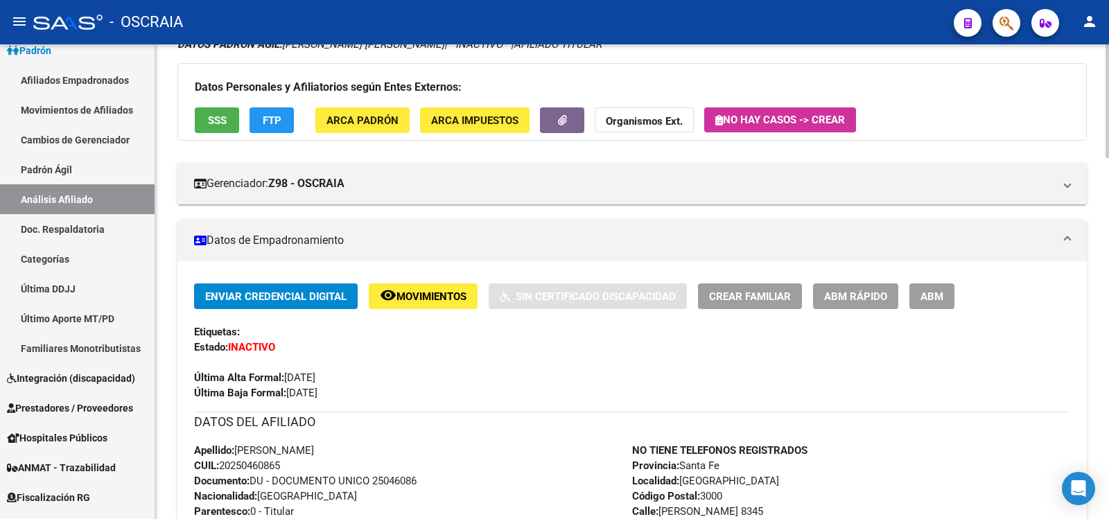
scroll to position [0, 0]
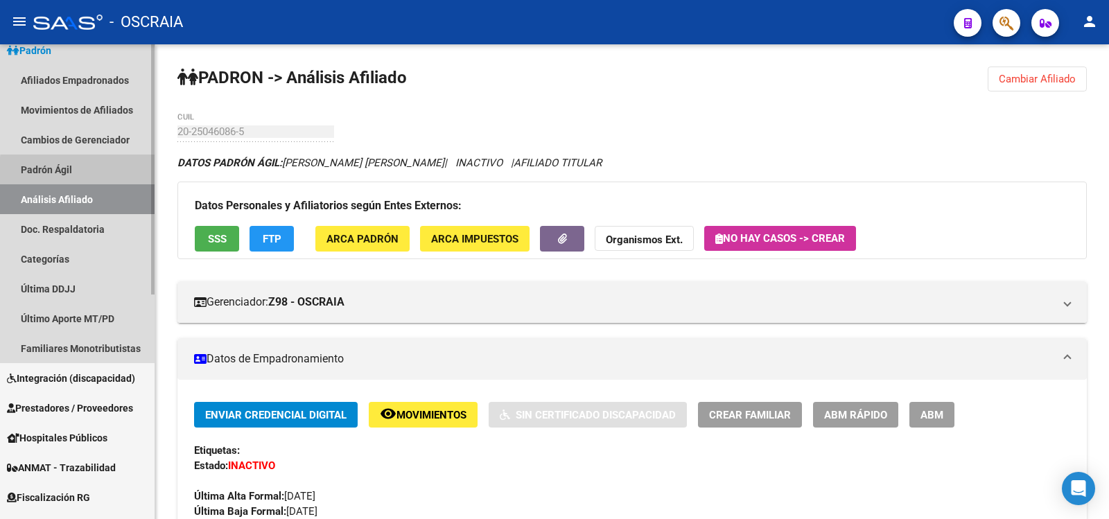
click at [96, 173] on link "Padrón Ágil" at bounding box center [77, 170] width 155 height 30
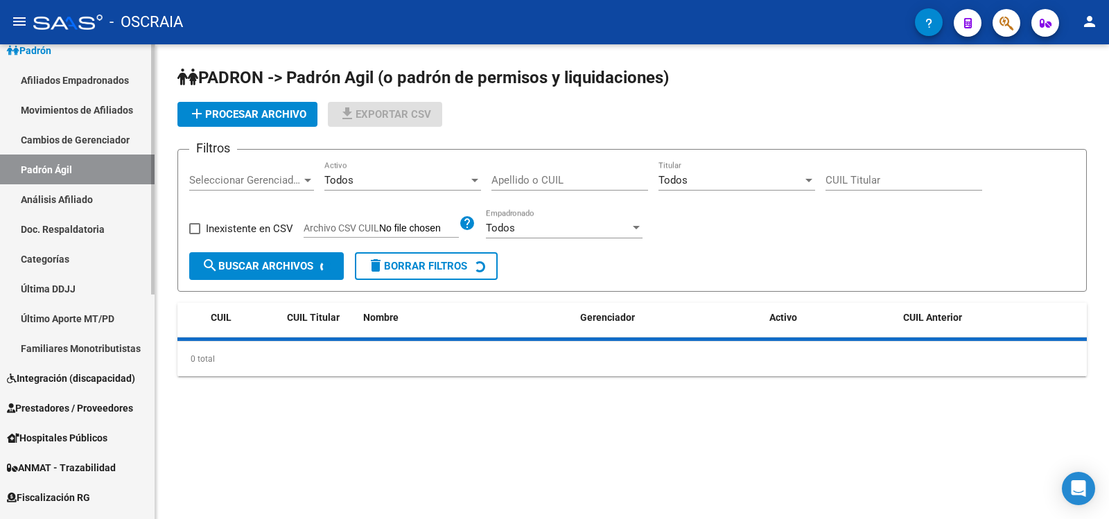
click at [105, 194] on link "Análisis Afiliado" at bounding box center [77, 199] width 155 height 30
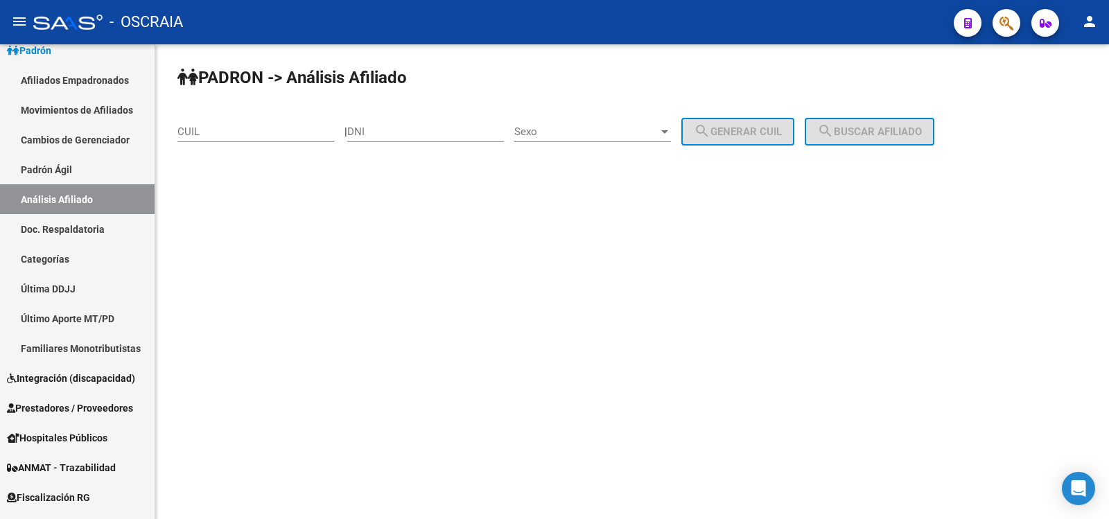
click at [265, 123] on div "CUIL" at bounding box center [255, 127] width 157 height 30
click at [264, 130] on input "CUIL" at bounding box center [255, 131] width 157 height 12
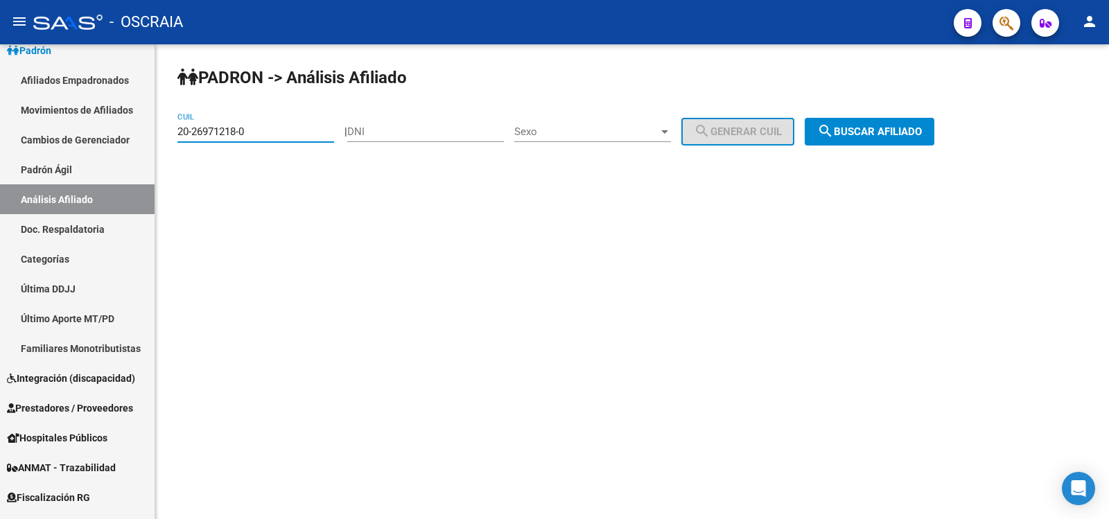
type input "20-26971218-0"
click at [900, 143] on button "search Buscar afiliado" at bounding box center [870, 132] width 130 height 28
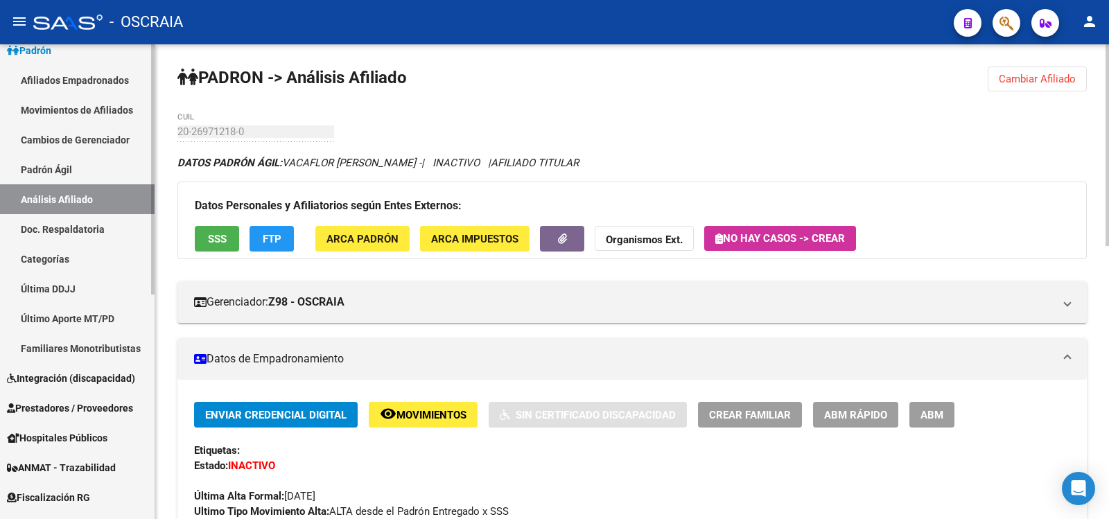
click at [126, 170] on link "Padrón Ágil" at bounding box center [77, 170] width 155 height 30
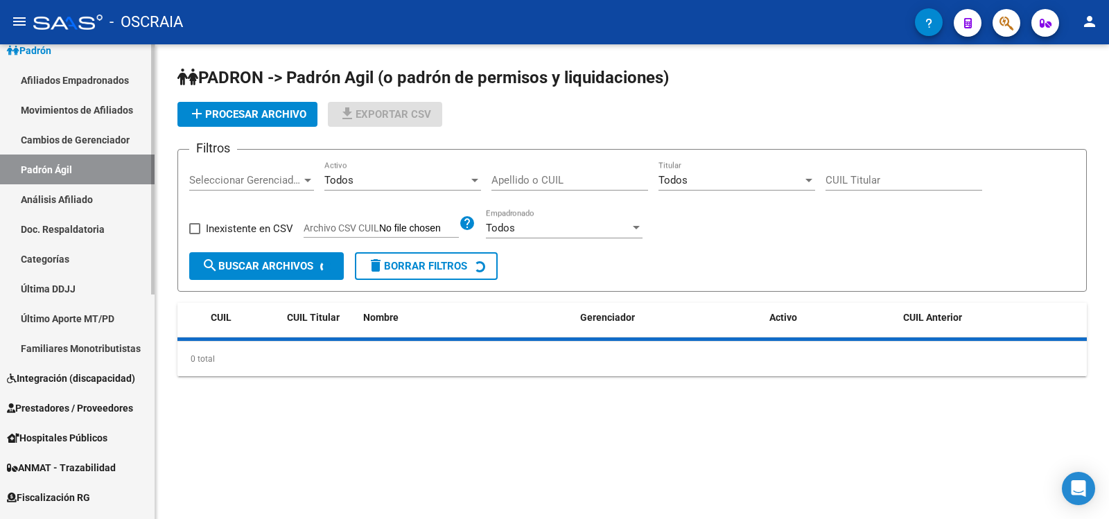
click at [125, 191] on link "Análisis Afiliado" at bounding box center [77, 199] width 155 height 30
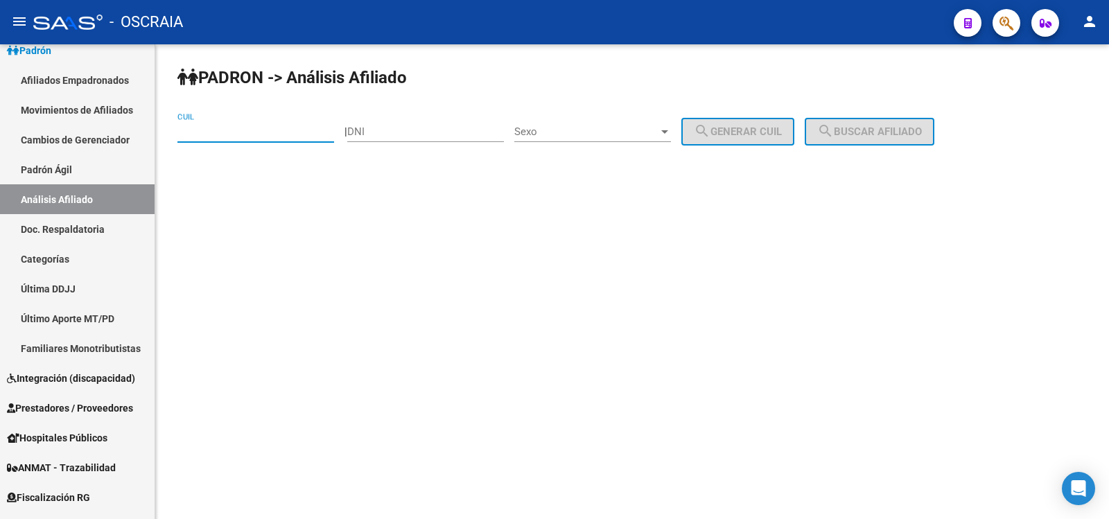
click at [220, 131] on input "CUIL" at bounding box center [255, 131] width 157 height 12
type input "20-20779191-2"
click at [886, 129] on span "search Buscar afiliado" at bounding box center [869, 131] width 105 height 12
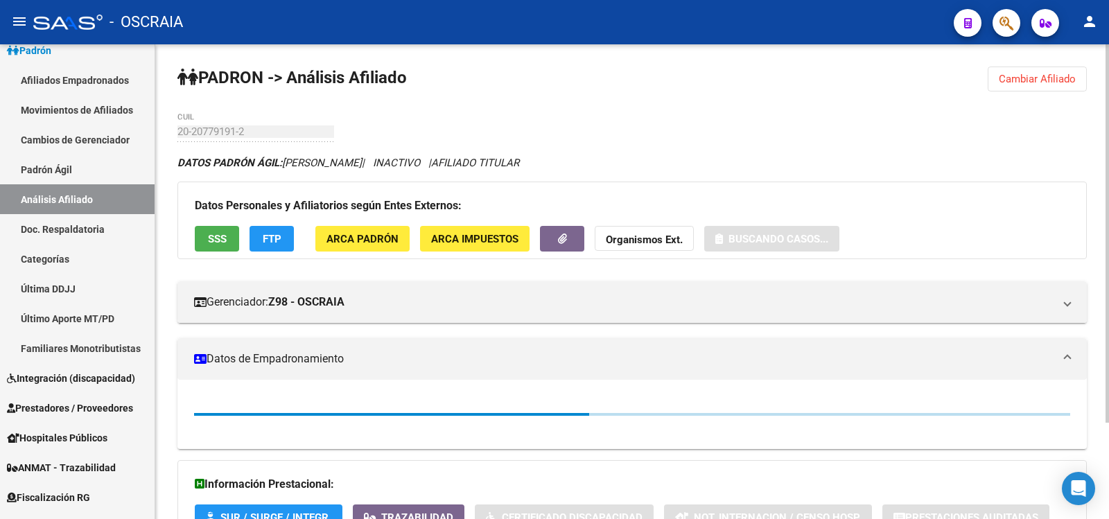
scroll to position [121, 0]
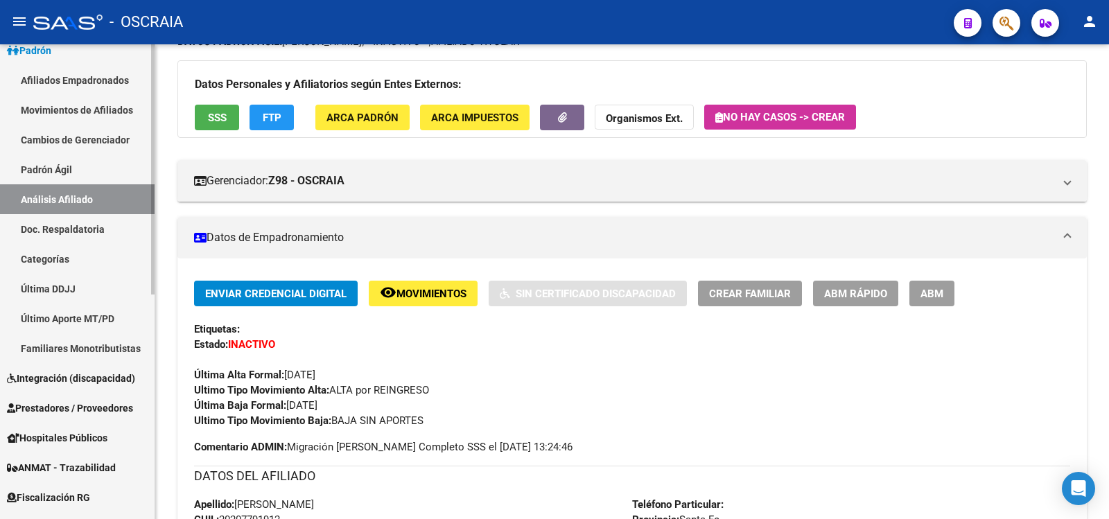
drag, startPoint x: 58, startPoint y: 168, endPoint x: 61, endPoint y: 191, distance: 23.8
click at [58, 167] on link "Padrón Ágil" at bounding box center [77, 170] width 155 height 30
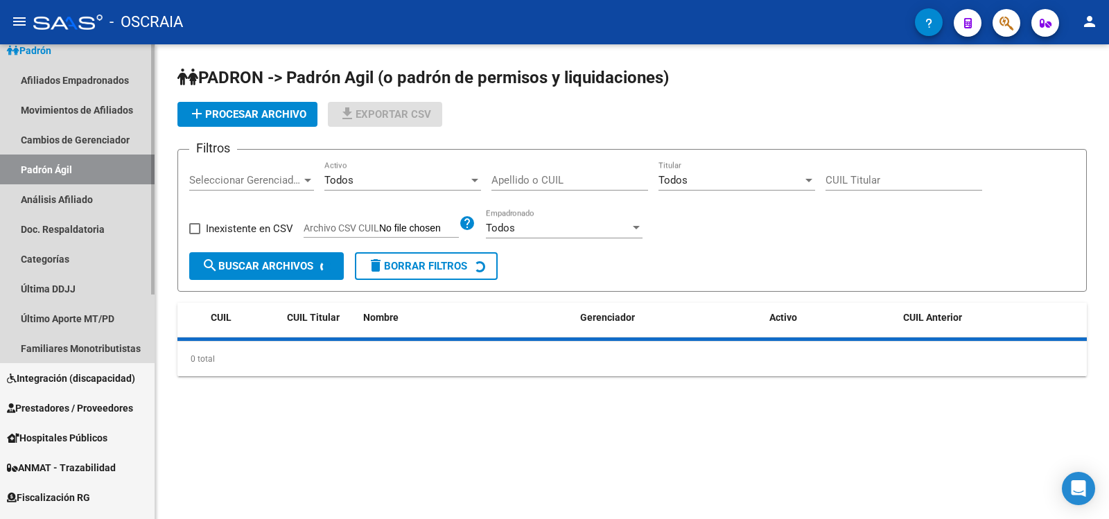
click at [61, 191] on link "Análisis Afiliado" at bounding box center [77, 199] width 155 height 30
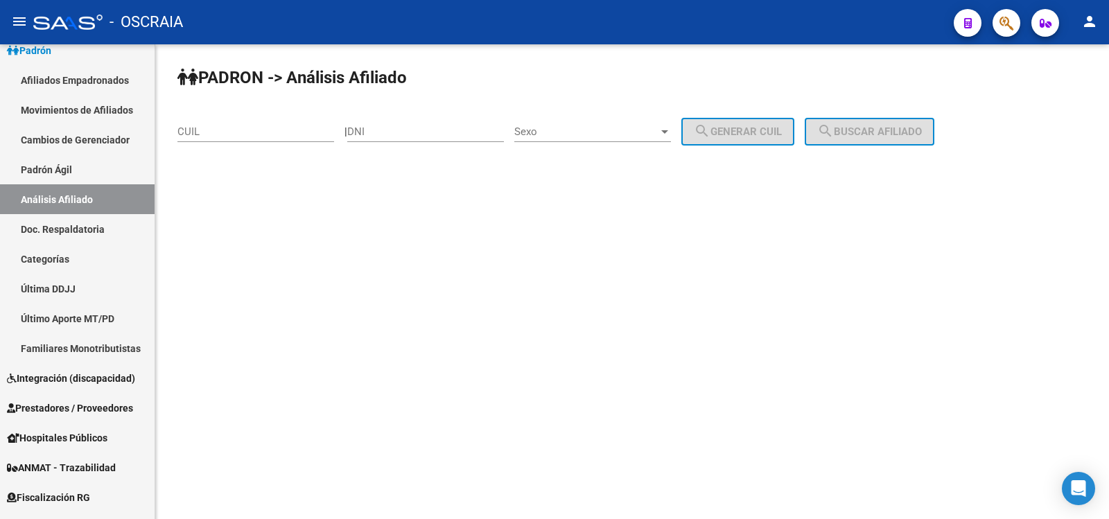
click at [199, 139] on div "CUIL" at bounding box center [255, 127] width 157 height 30
click at [203, 132] on input "CUIL" at bounding box center [255, 131] width 157 height 12
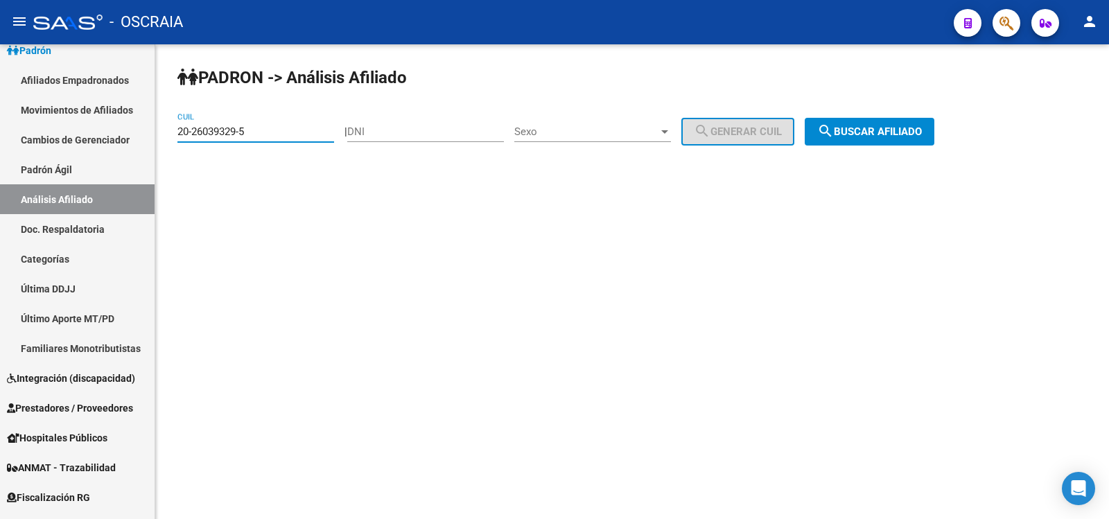
type input "20-26039329-5"
click at [858, 134] on span "search Buscar afiliado" at bounding box center [869, 131] width 105 height 12
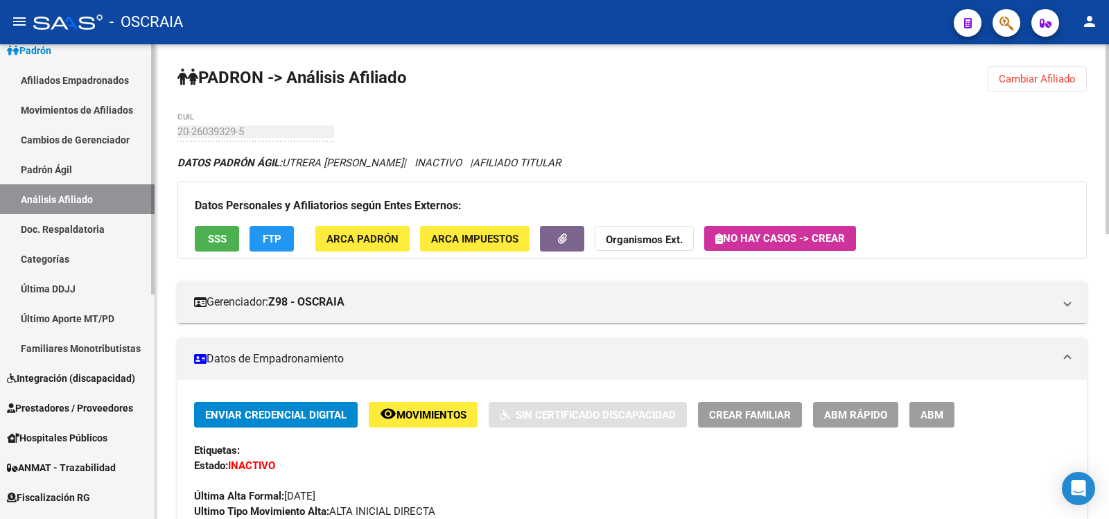
click at [87, 177] on link "Padrón Ágil" at bounding box center [77, 170] width 155 height 30
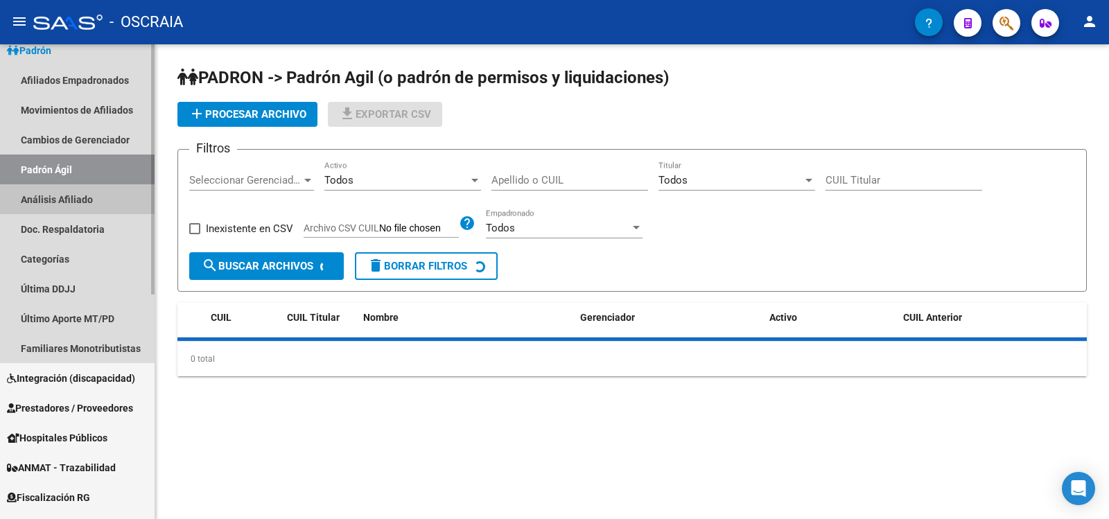
click at [95, 198] on link "Análisis Afiliado" at bounding box center [77, 199] width 155 height 30
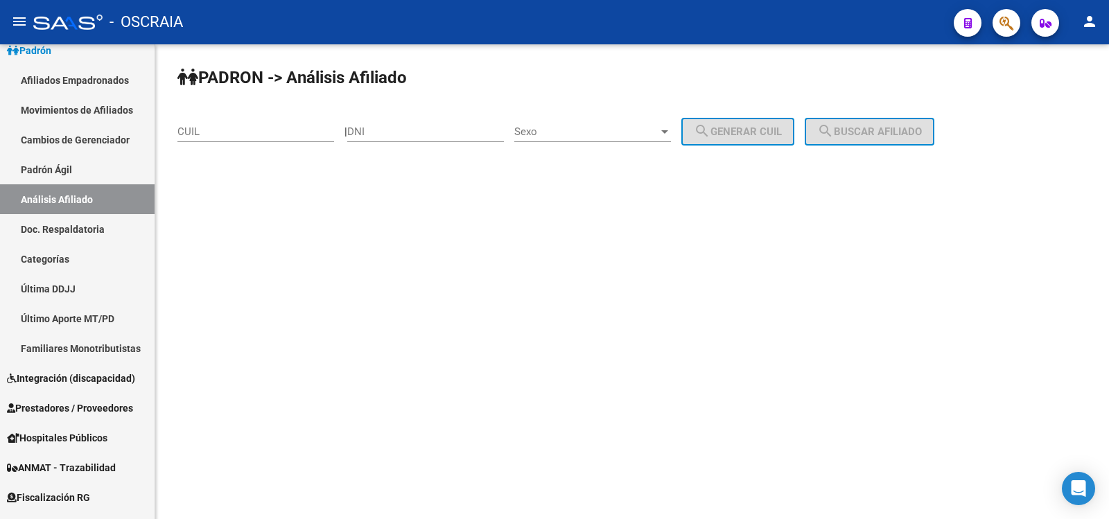
click at [234, 128] on input "CUIL" at bounding box center [255, 131] width 157 height 12
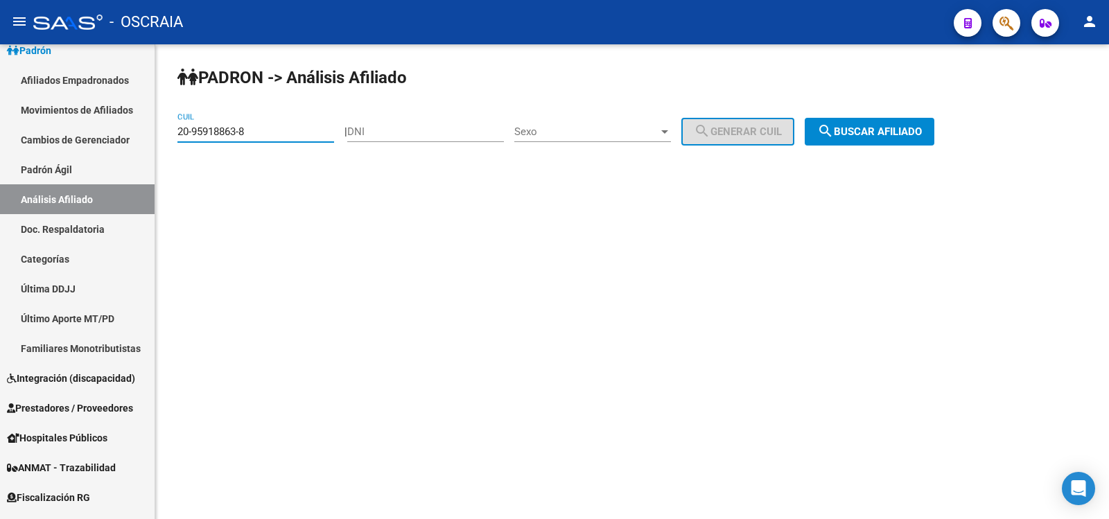
type input "20-95918863-8"
click at [863, 134] on span "search Buscar afiliado" at bounding box center [869, 131] width 105 height 12
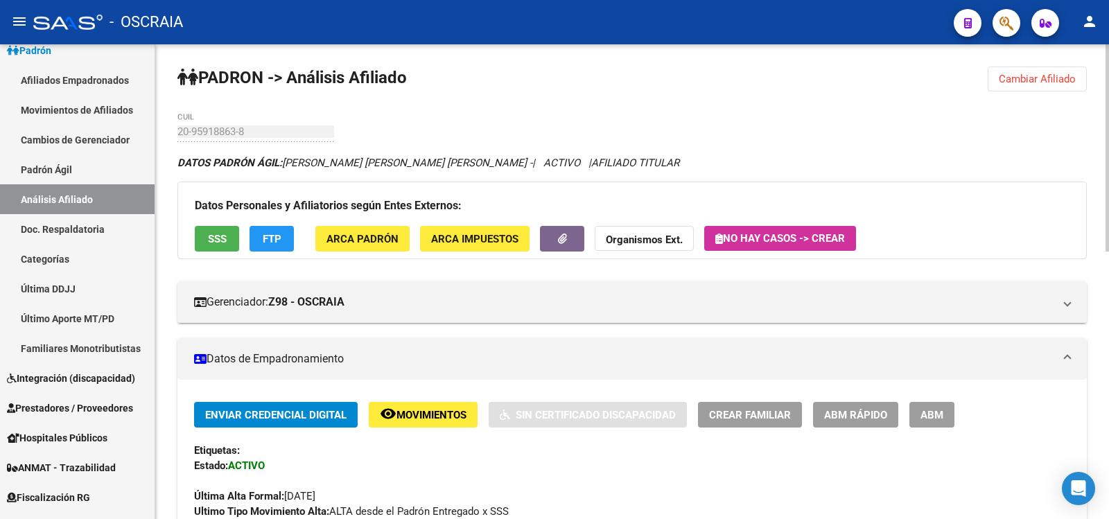
scroll to position [613, 0]
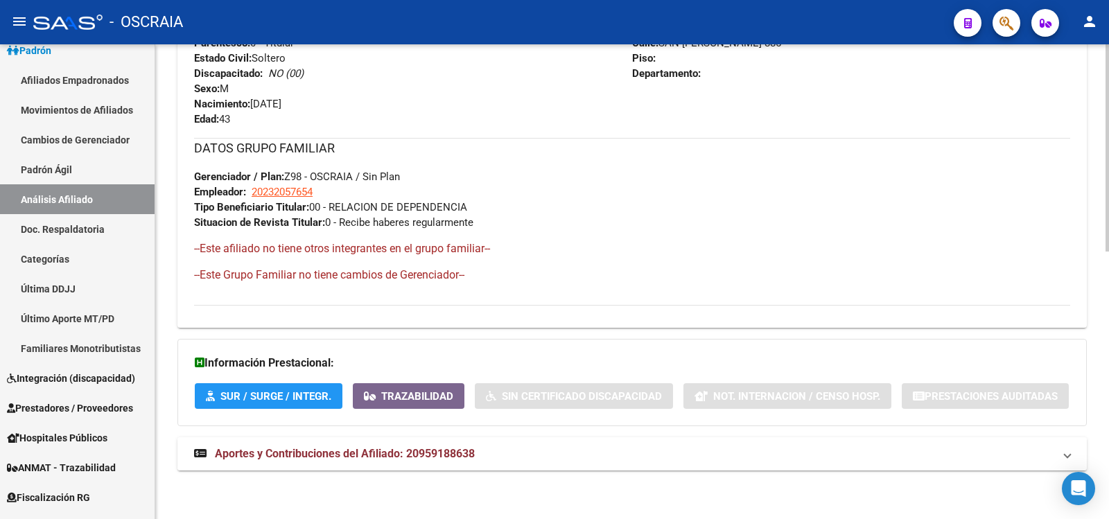
click at [448, 448] on span "Aportes y Contribuciones del Afiliado: 20959188638" at bounding box center [345, 453] width 260 height 13
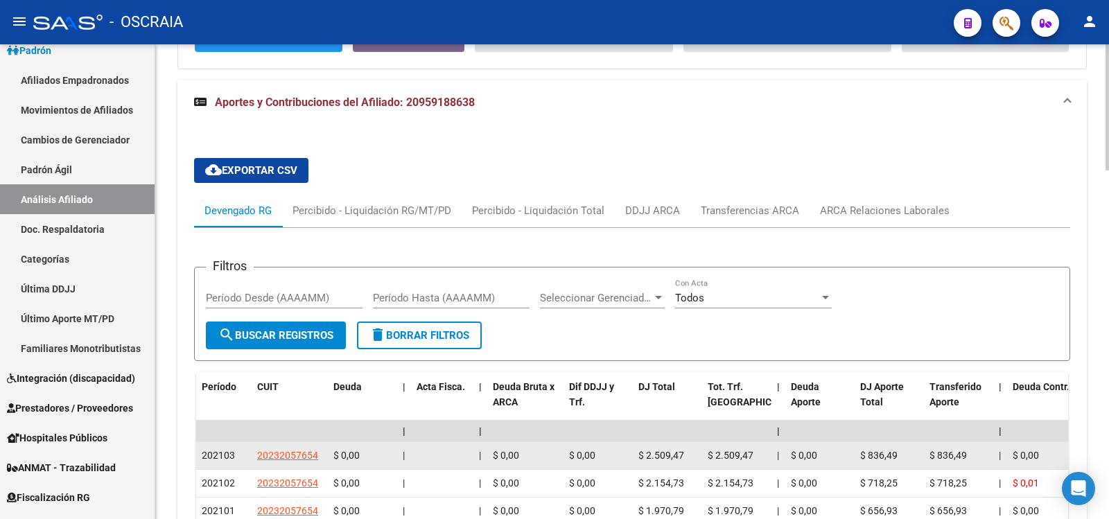
scroll to position [0, 0]
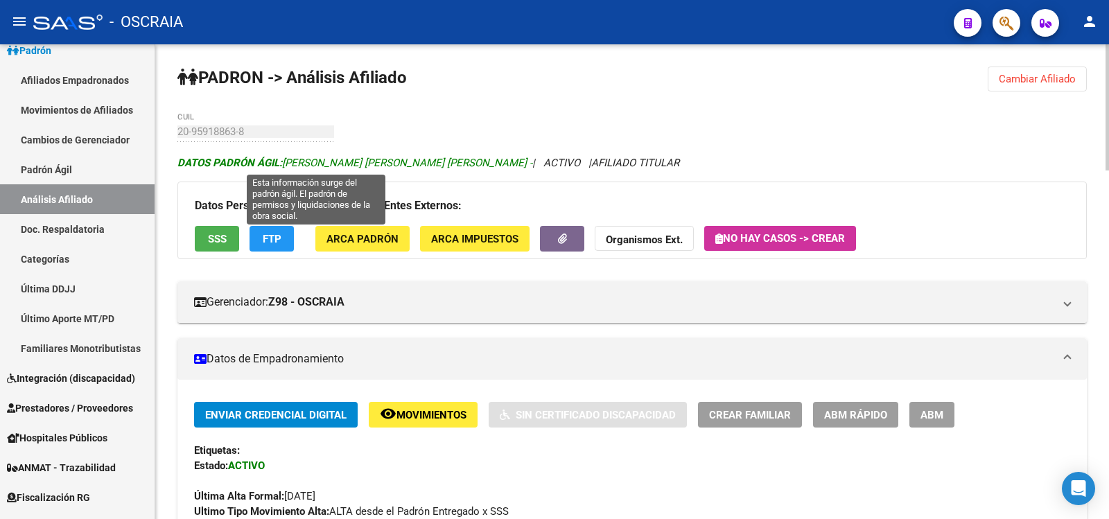
drag, startPoint x: 449, startPoint y: 164, endPoint x: 286, endPoint y: 161, distance: 162.9
click at [286, 161] on span "DATOS [PERSON_NAME] ÁGIL: [PERSON_NAME] [PERSON_NAME] [PERSON_NAME] -" at bounding box center [354, 163] width 355 height 12
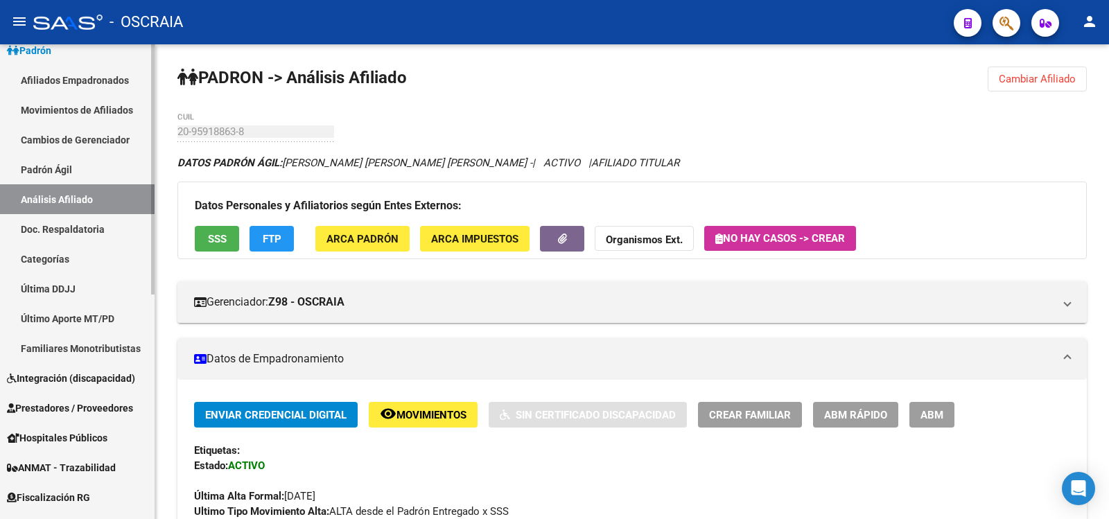
click at [101, 166] on link "Padrón Ágil" at bounding box center [77, 170] width 155 height 30
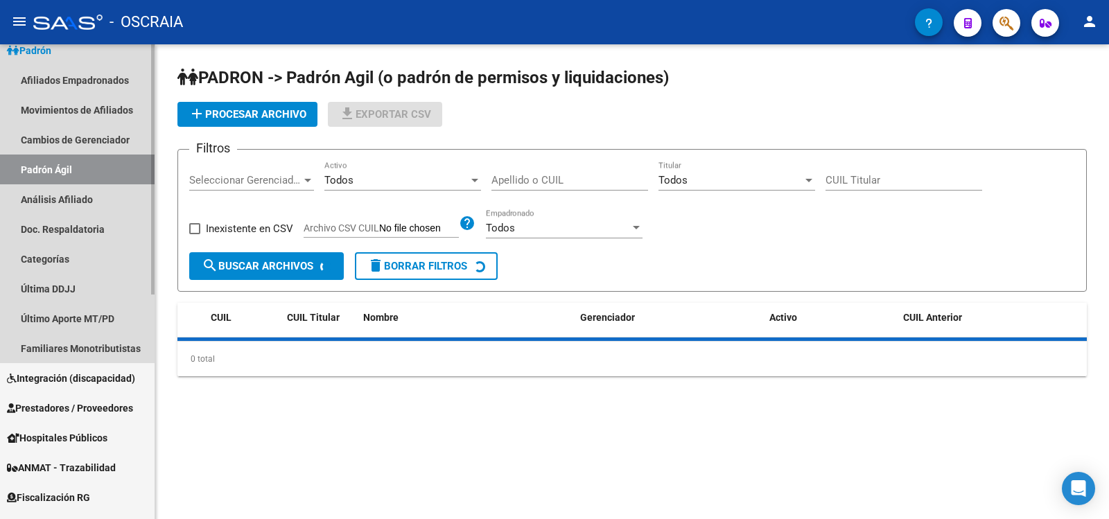
click at [96, 195] on link "Análisis Afiliado" at bounding box center [77, 199] width 155 height 30
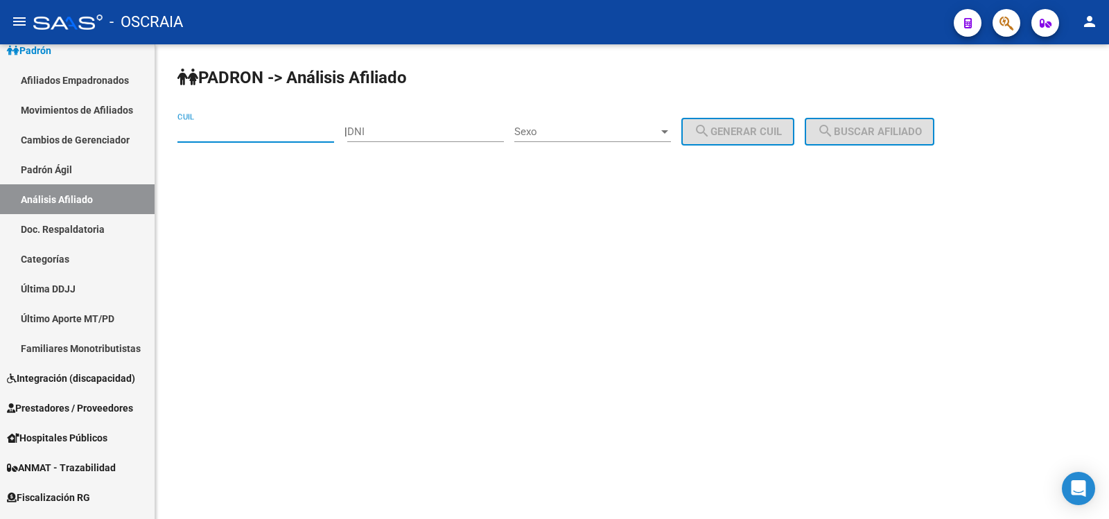
click at [222, 130] on input "CUIL" at bounding box center [255, 131] width 157 height 12
type input "20-95918863-8"
click at [890, 141] on button "search Buscar afiliado" at bounding box center [870, 132] width 130 height 28
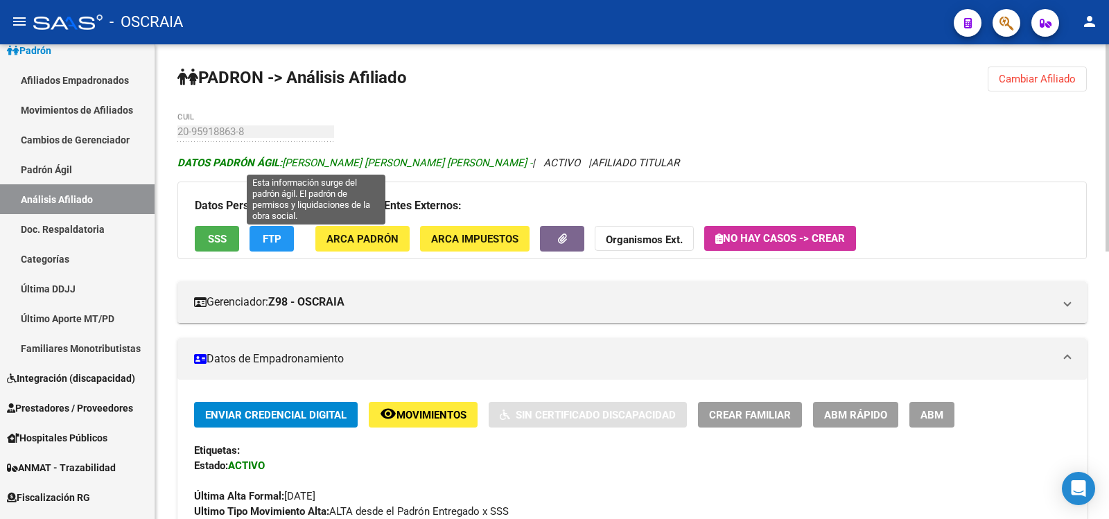
drag, startPoint x: 449, startPoint y: 166, endPoint x: 286, endPoint y: 159, distance: 163.0
click at [286, 159] on span "DATOS [PERSON_NAME] ÁGIL: [PERSON_NAME] [PERSON_NAME] [PERSON_NAME] -" at bounding box center [354, 163] width 355 height 12
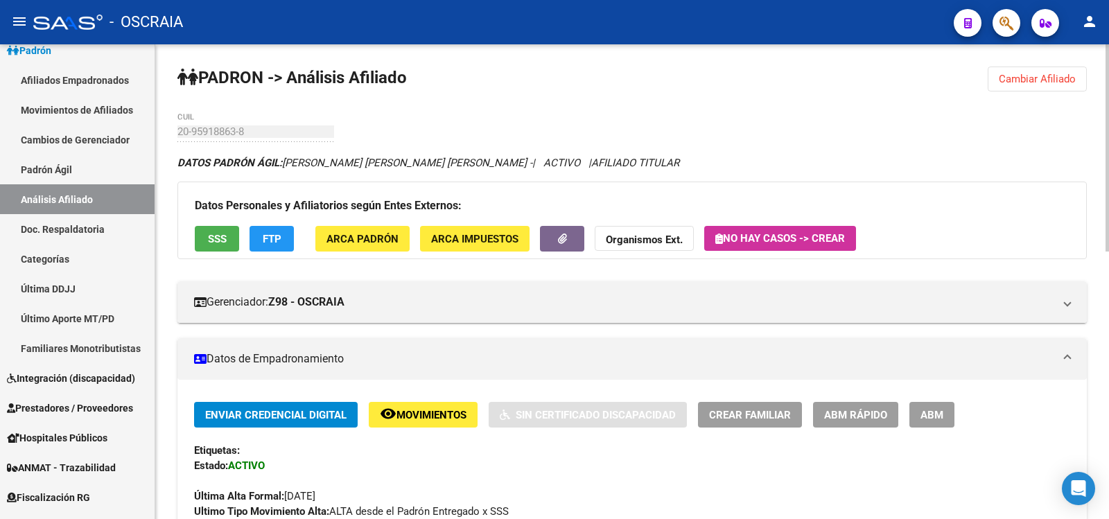
scroll to position [613, 0]
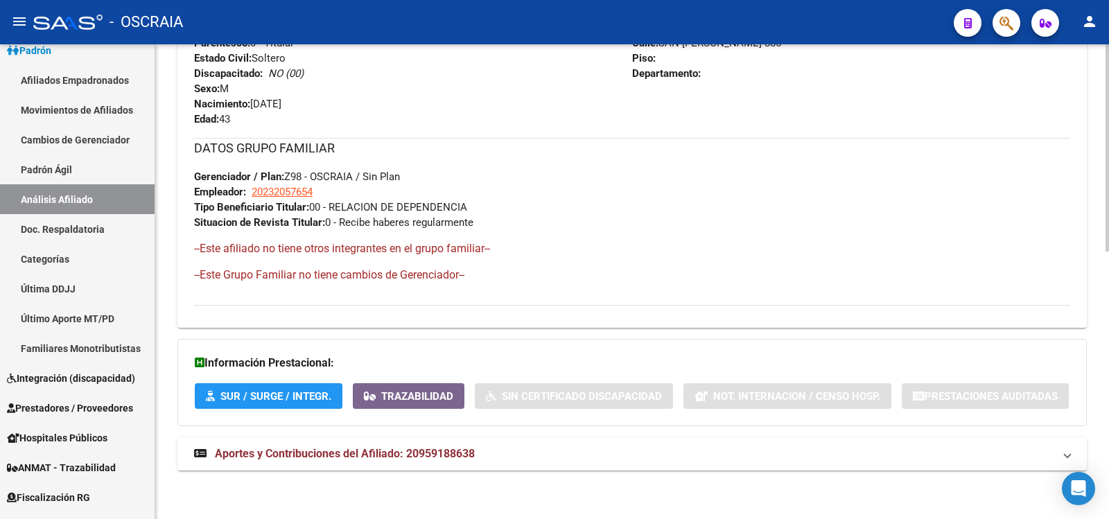
click at [478, 449] on mat-panel-title "Aportes y Contribuciones del Afiliado: 20959188638" at bounding box center [623, 453] width 859 height 15
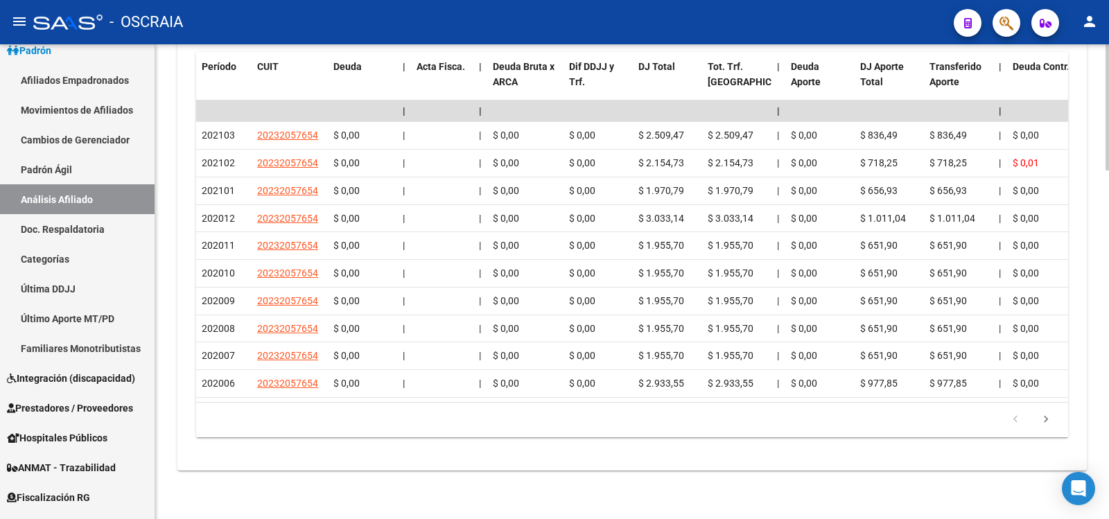
scroll to position [0, 0]
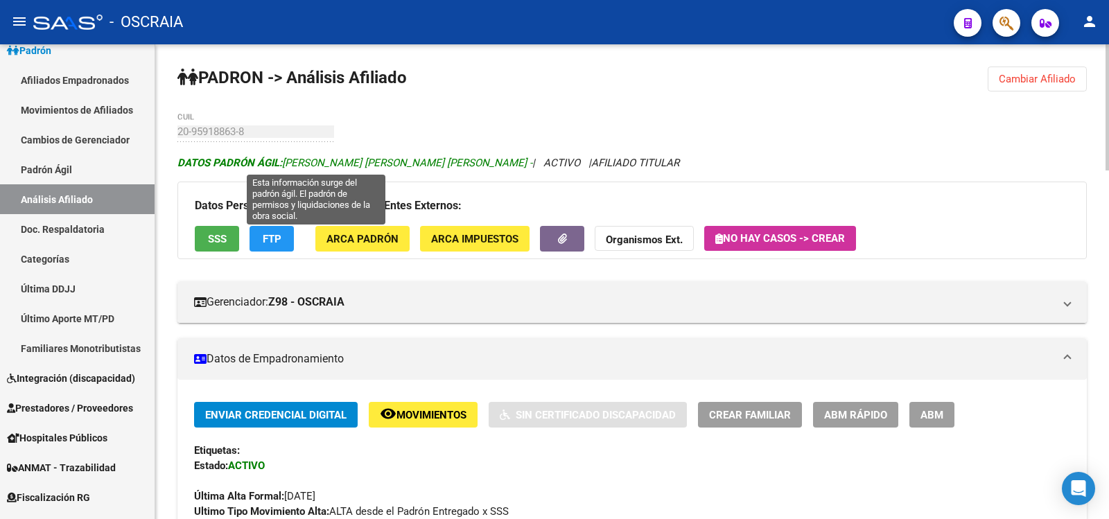
drag, startPoint x: 442, startPoint y: 163, endPoint x: 286, endPoint y: 162, distance: 156.6
click at [286, 162] on span "DATOS [PERSON_NAME] ÁGIL: [PERSON_NAME] [PERSON_NAME] [PERSON_NAME] -" at bounding box center [354, 163] width 355 height 12
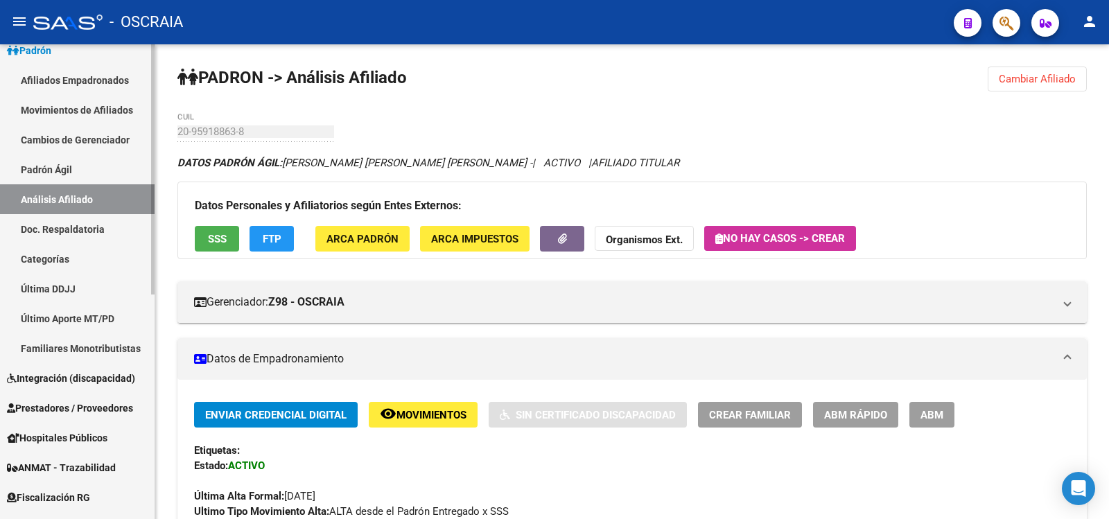
click at [58, 161] on link "Padrón Ágil" at bounding box center [77, 170] width 155 height 30
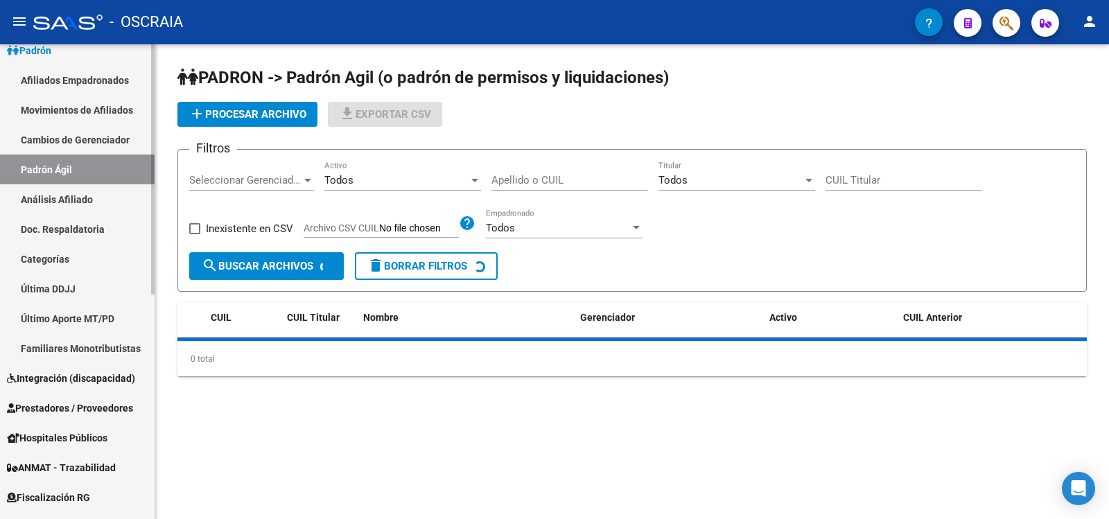
click at [69, 192] on link "Análisis Afiliado" at bounding box center [77, 199] width 155 height 30
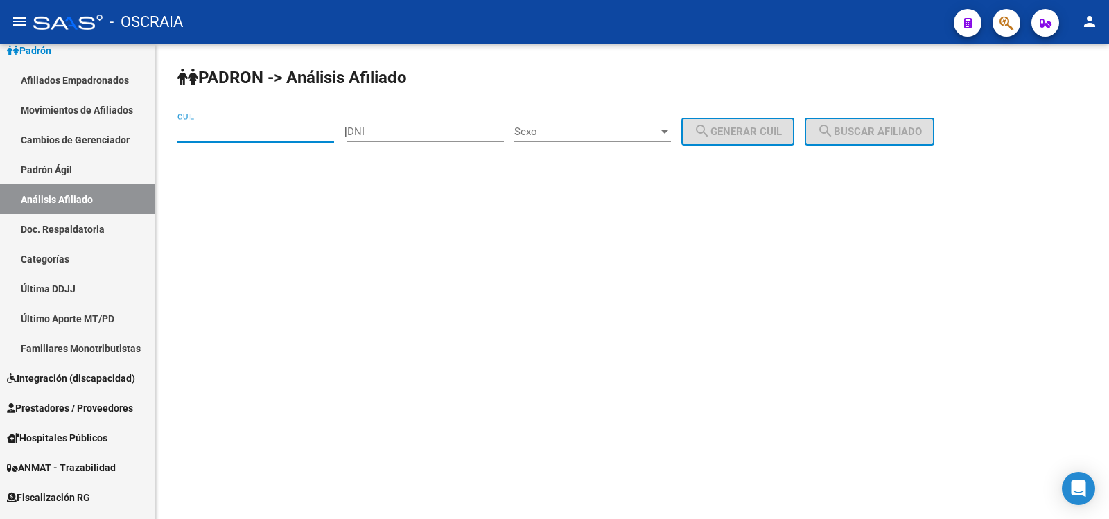
click at [224, 132] on input "CUIL" at bounding box center [255, 131] width 157 height 12
type input "20-31817562-5"
click at [922, 130] on span "search Buscar afiliado" at bounding box center [869, 131] width 105 height 12
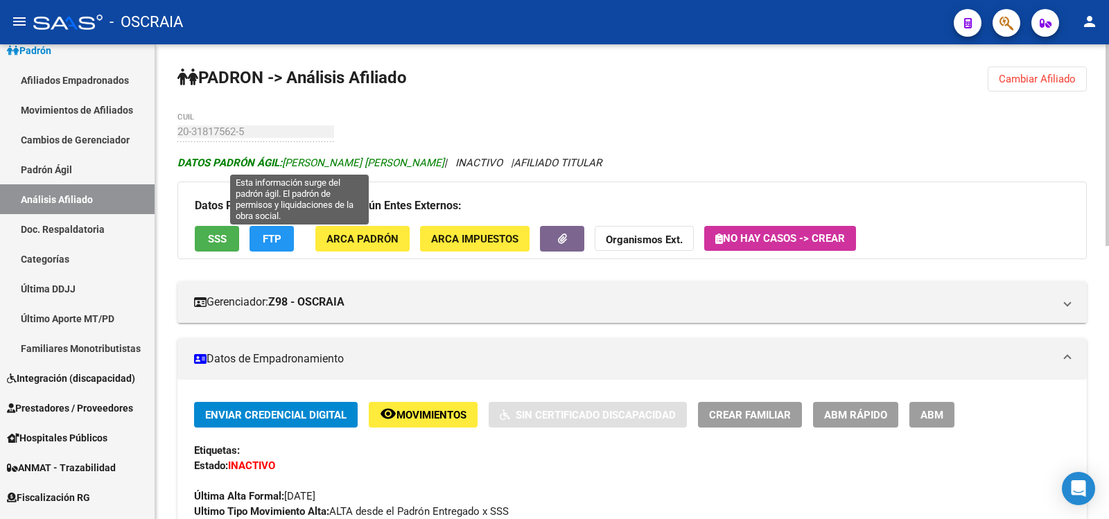
drag, startPoint x: 423, startPoint y: 166, endPoint x: 288, endPoint y: 162, distance: 135.9
click at [288, 162] on icon "DATOS [PERSON_NAME] ÁGIL: [PERSON_NAME] [PERSON_NAME] | INACTIVO | AFILIADO TIT…" at bounding box center [389, 163] width 424 height 12
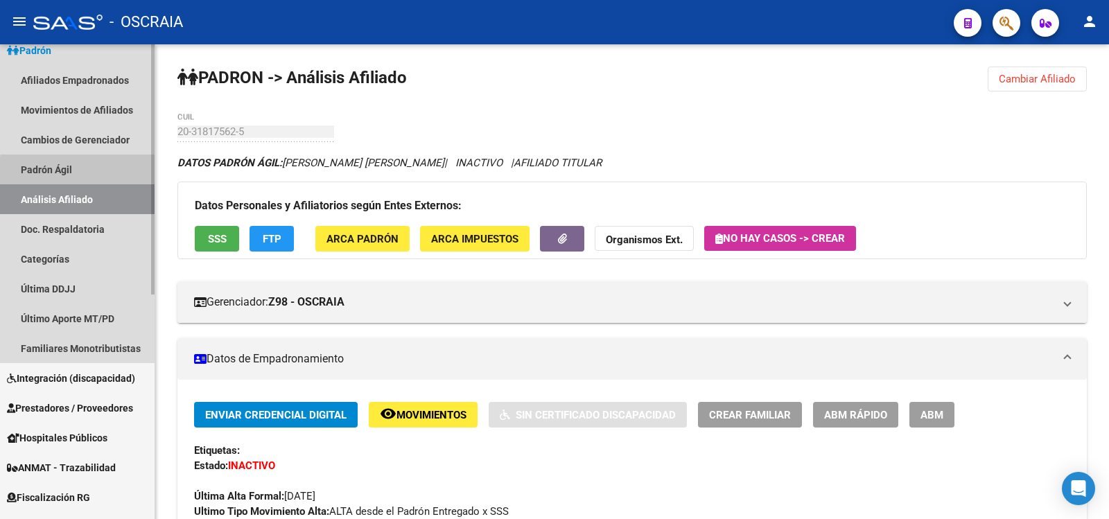
click at [86, 172] on link "Padrón Ágil" at bounding box center [77, 170] width 155 height 30
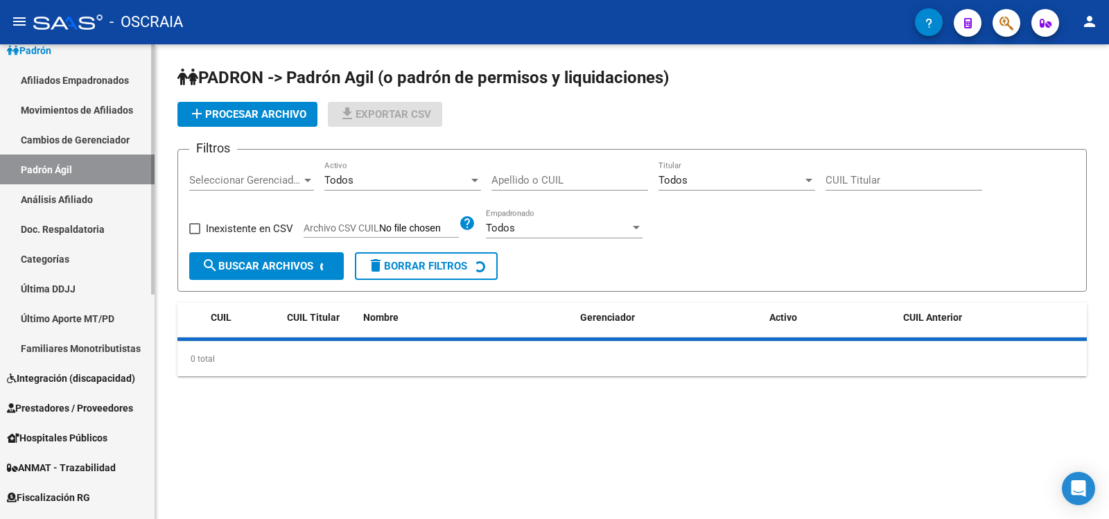
click at [97, 194] on link "Análisis Afiliado" at bounding box center [77, 199] width 155 height 30
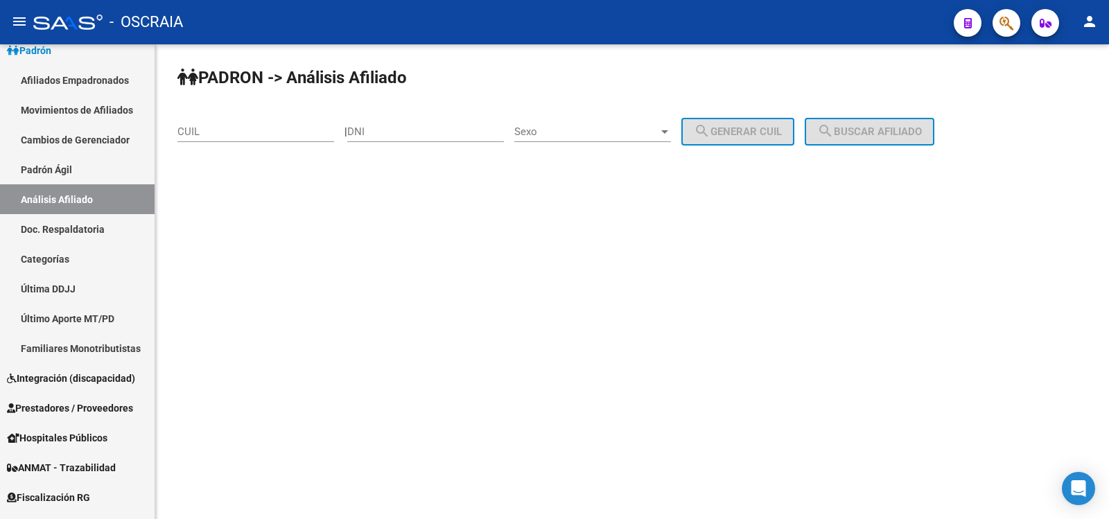
click at [211, 139] on div "CUIL" at bounding box center [255, 127] width 157 height 30
click at [208, 137] on input "CUIL" at bounding box center [255, 131] width 157 height 12
click at [233, 132] on input "CUIL" at bounding box center [255, 131] width 157 height 12
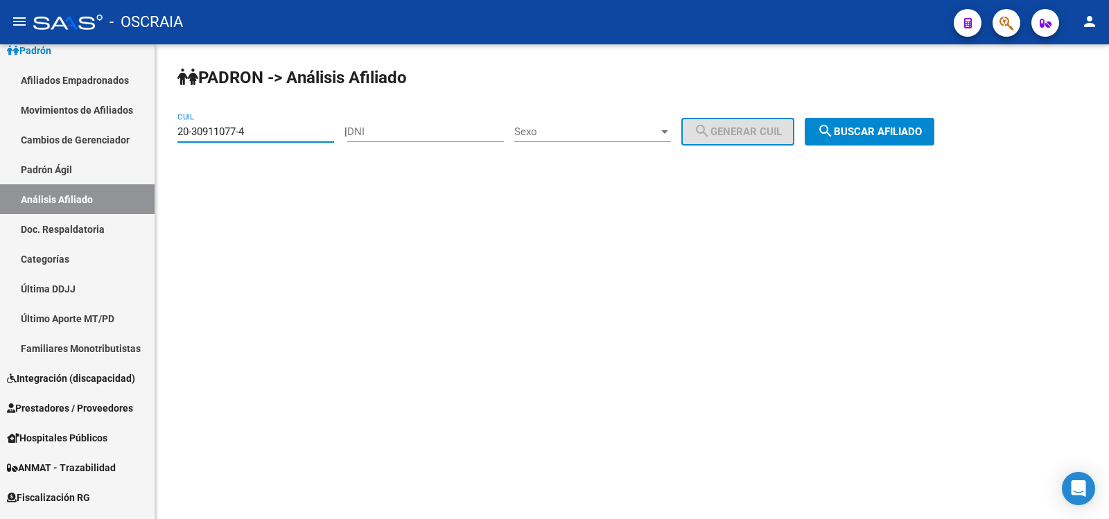
type input "20-30911077-4"
click at [886, 134] on span "search Buscar afiliado" at bounding box center [869, 131] width 105 height 12
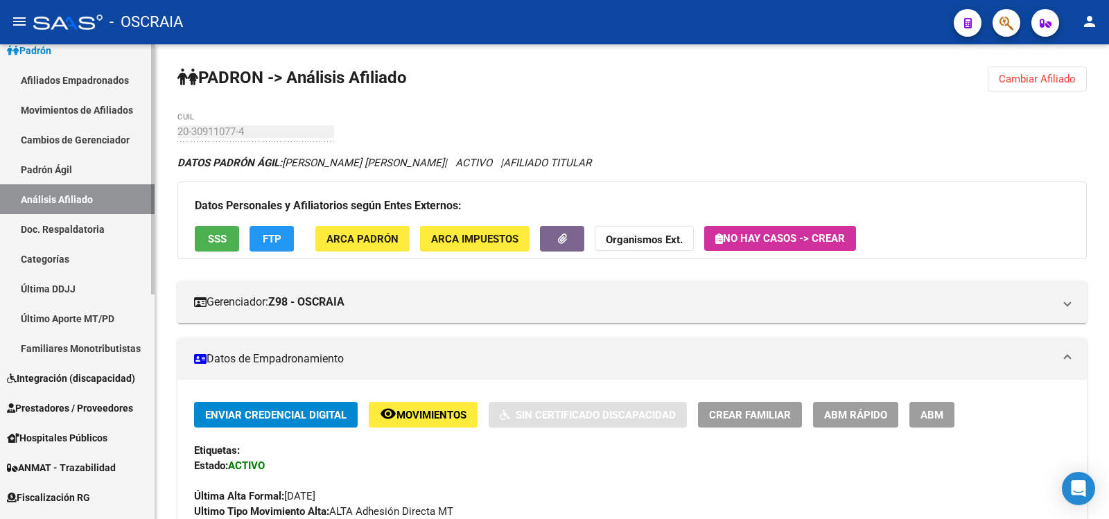
drag, startPoint x: 77, startPoint y: 165, endPoint x: 84, endPoint y: 197, distance: 32.6
click at [78, 165] on link "Padrón Ágil" at bounding box center [77, 170] width 155 height 30
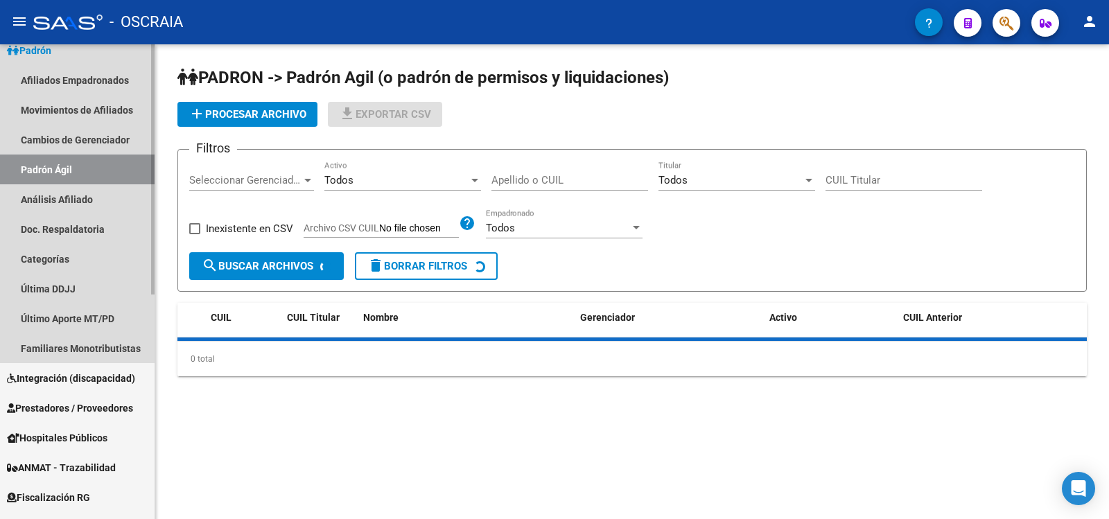
click at [84, 197] on link "Análisis Afiliado" at bounding box center [77, 199] width 155 height 30
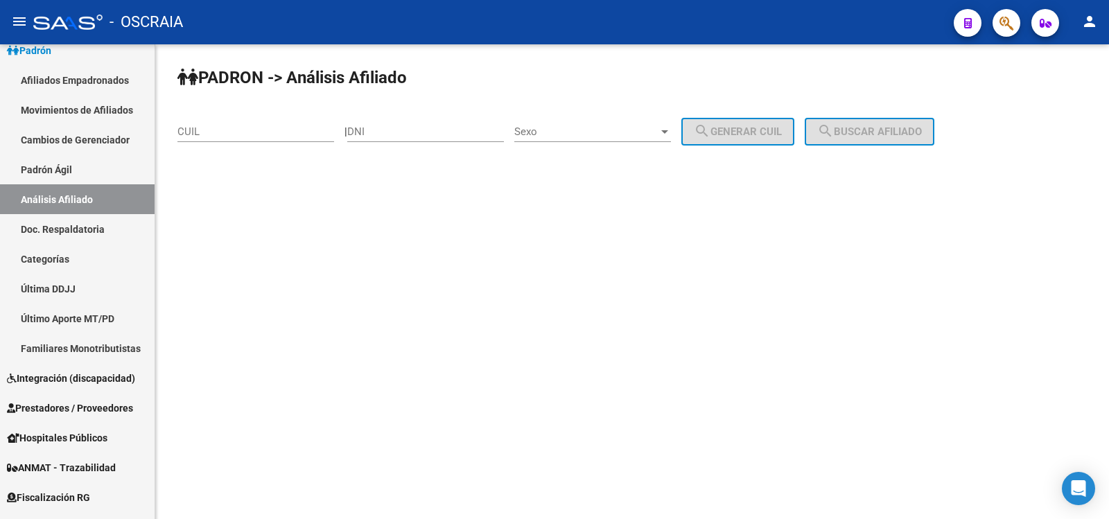
click at [225, 133] on input "CUIL" at bounding box center [255, 131] width 157 height 12
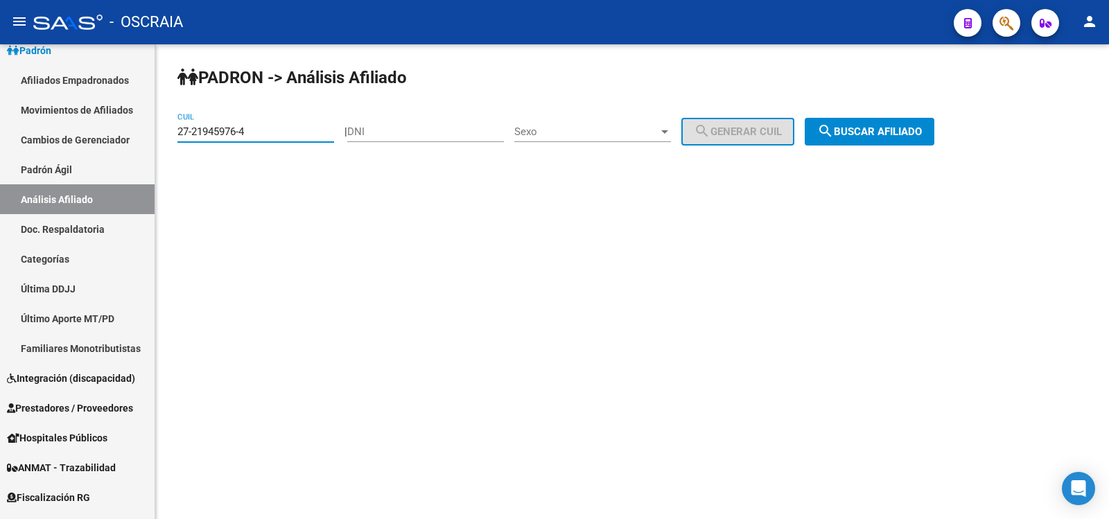
type input "27-21945976-4"
click at [927, 141] on button "search Buscar afiliado" at bounding box center [870, 132] width 130 height 28
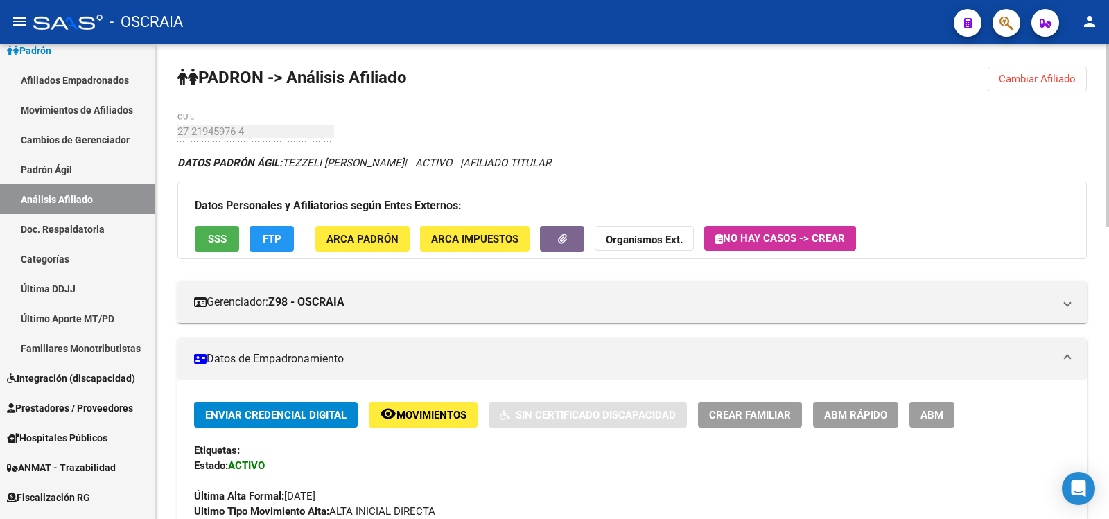
scroll to position [761, 0]
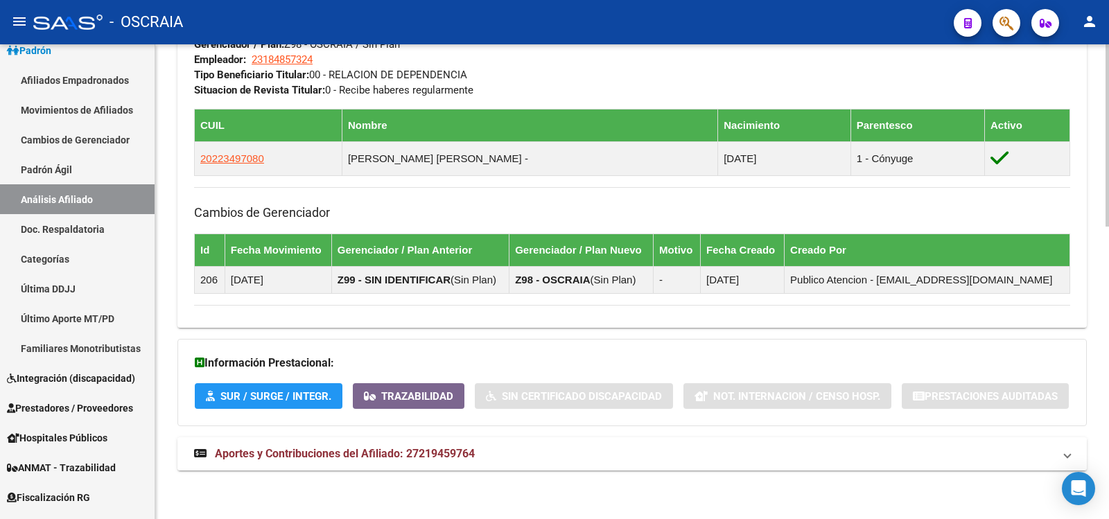
click at [421, 448] on span "Aportes y Contribuciones del Afiliado: 27219459764" at bounding box center [345, 453] width 260 height 13
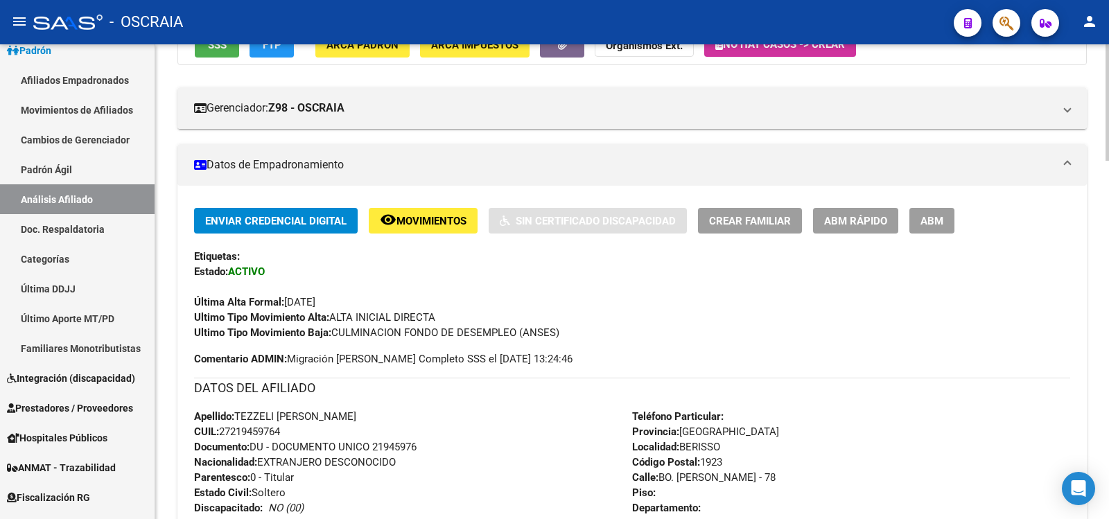
scroll to position [0, 0]
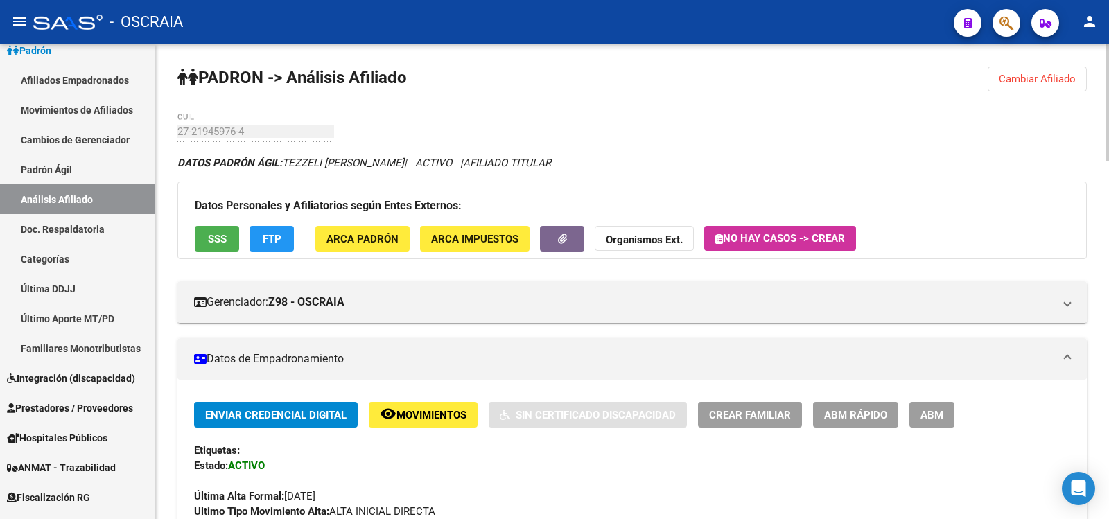
drag, startPoint x: 288, startPoint y: 166, endPoint x: 378, endPoint y: 177, distance: 90.1
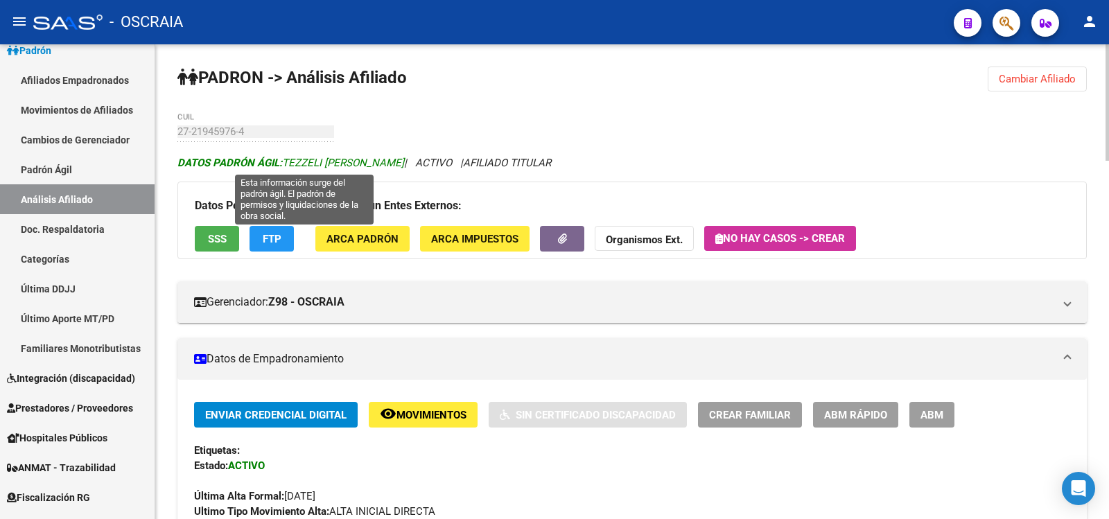
drag, startPoint x: 284, startPoint y: 161, endPoint x: 426, endPoint y: 168, distance: 142.3
click at [404, 168] on span "DATOS [PERSON_NAME] ÁGIL: [PERSON_NAME]" at bounding box center [290, 163] width 227 height 12
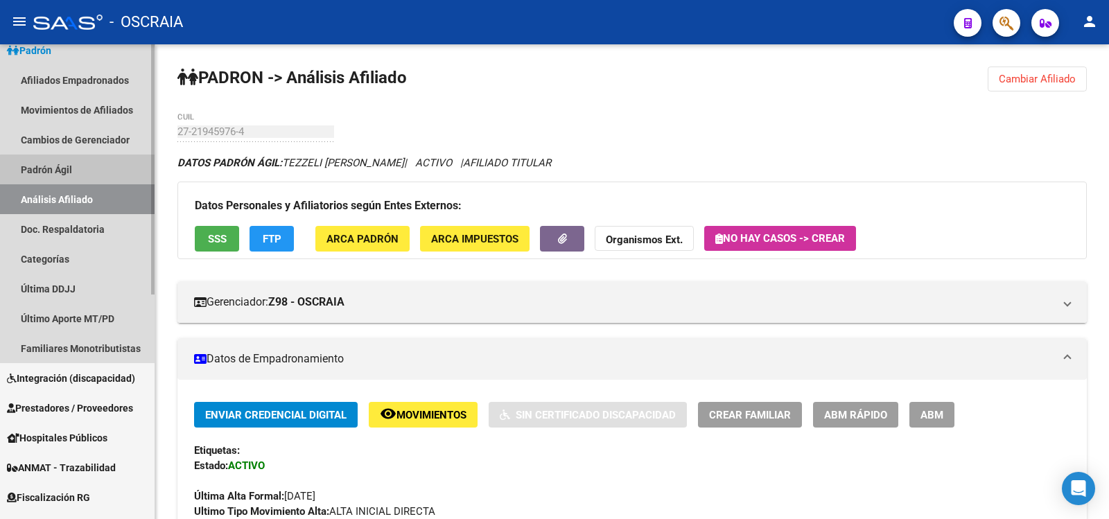
click at [78, 178] on link "Padrón Ágil" at bounding box center [77, 170] width 155 height 30
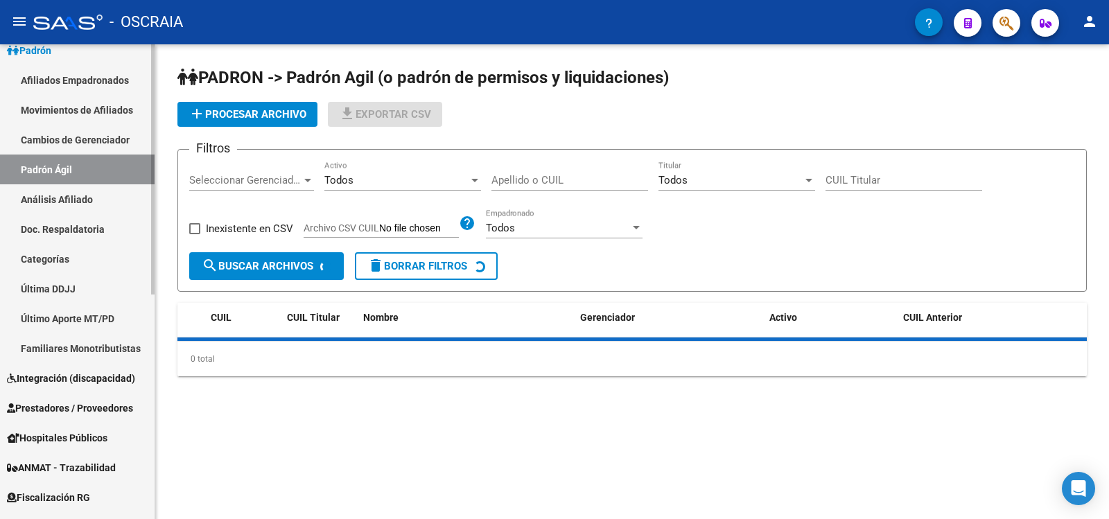
click at [89, 202] on link "Análisis Afiliado" at bounding box center [77, 199] width 155 height 30
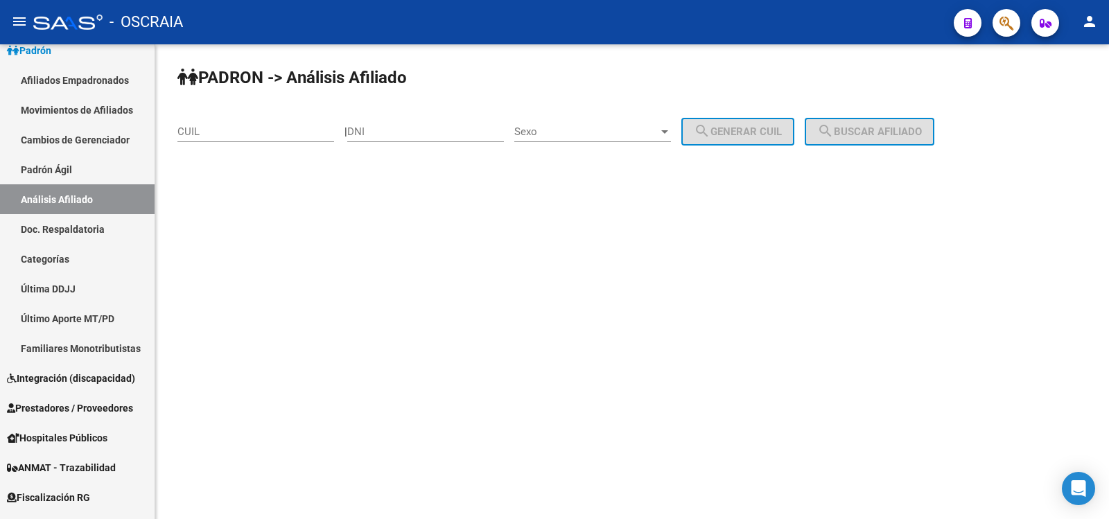
click at [241, 133] on input "CUIL" at bounding box center [255, 131] width 157 height 12
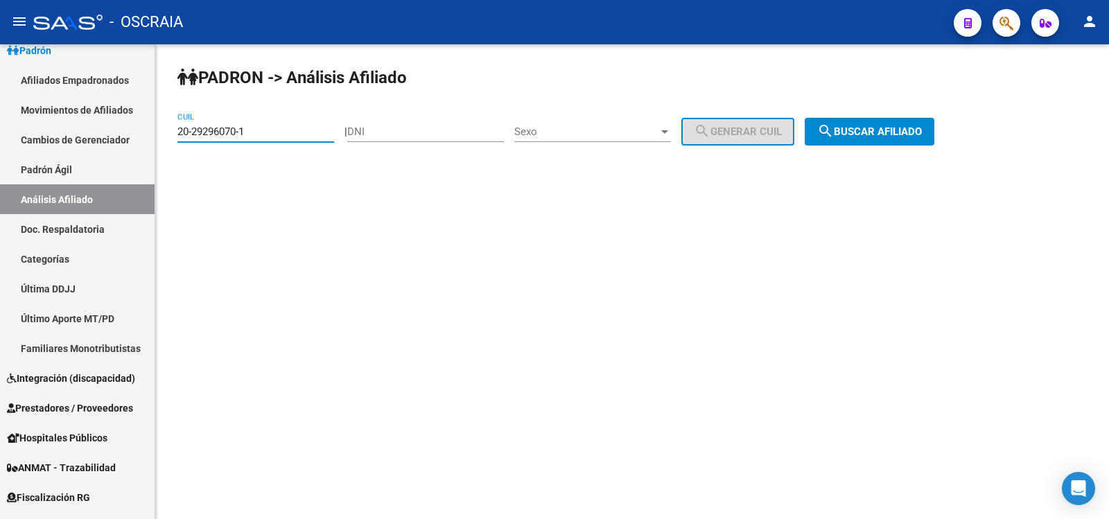
type input "20-29296070-1"
click at [866, 127] on span "search Buscar afiliado" at bounding box center [869, 131] width 105 height 12
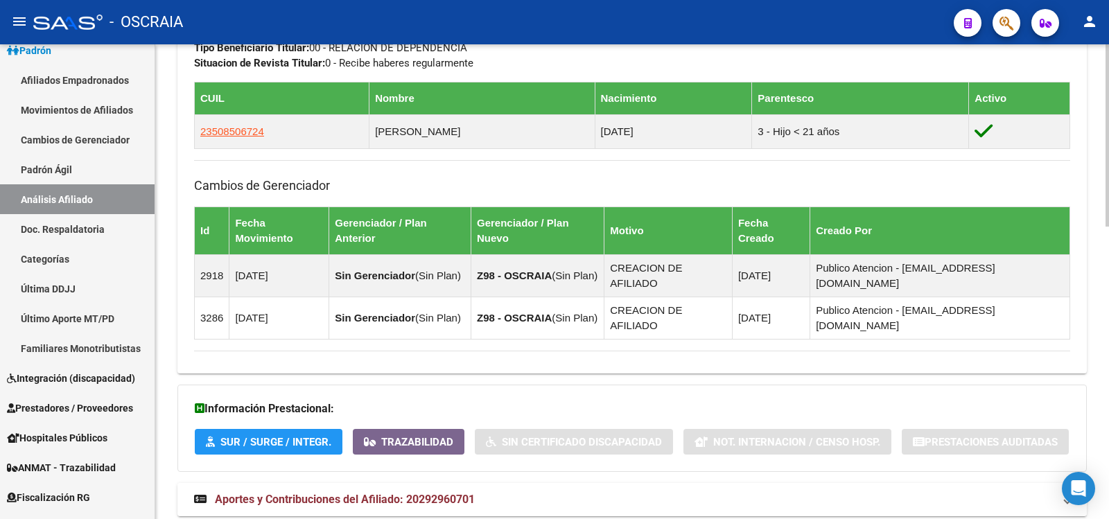
click at [486, 492] on mat-panel-title "Aportes y Contribuciones del Afiliado: 20292960701" at bounding box center [623, 499] width 859 height 15
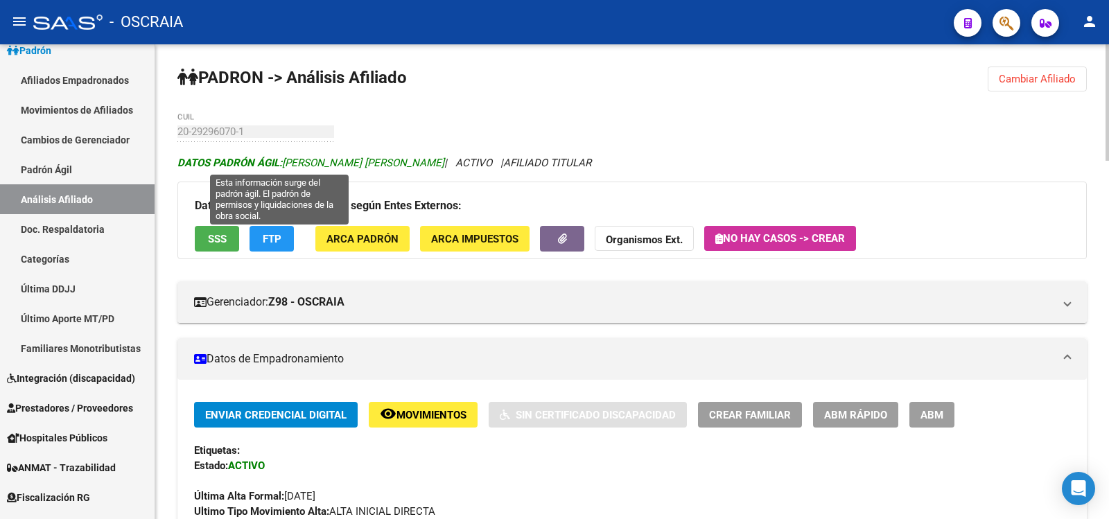
drag, startPoint x: 376, startPoint y: 165, endPoint x: 285, endPoint y: 166, distance: 90.8
click at [285, 166] on span "DATOS [PERSON_NAME] ÁGIL: [PERSON_NAME] [PERSON_NAME]" at bounding box center [310, 163] width 267 height 12
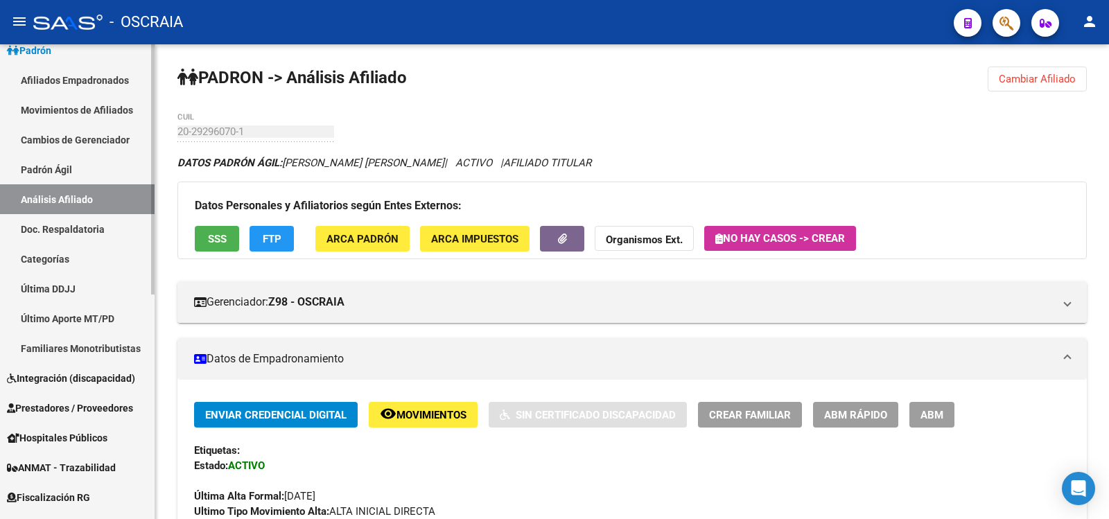
click at [91, 184] on link "Padrón Ágil" at bounding box center [77, 170] width 155 height 30
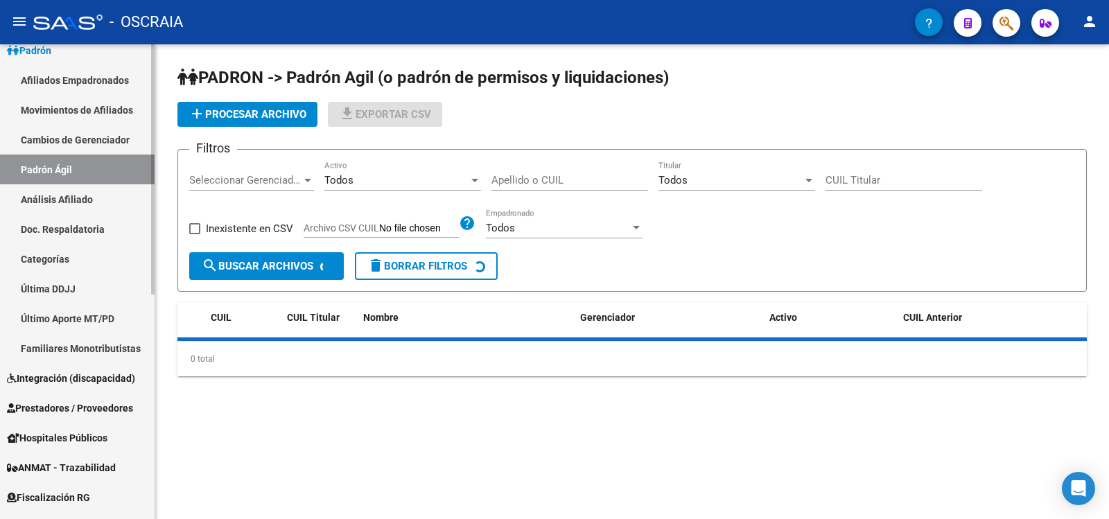
click at [96, 202] on link "Análisis Afiliado" at bounding box center [77, 199] width 155 height 30
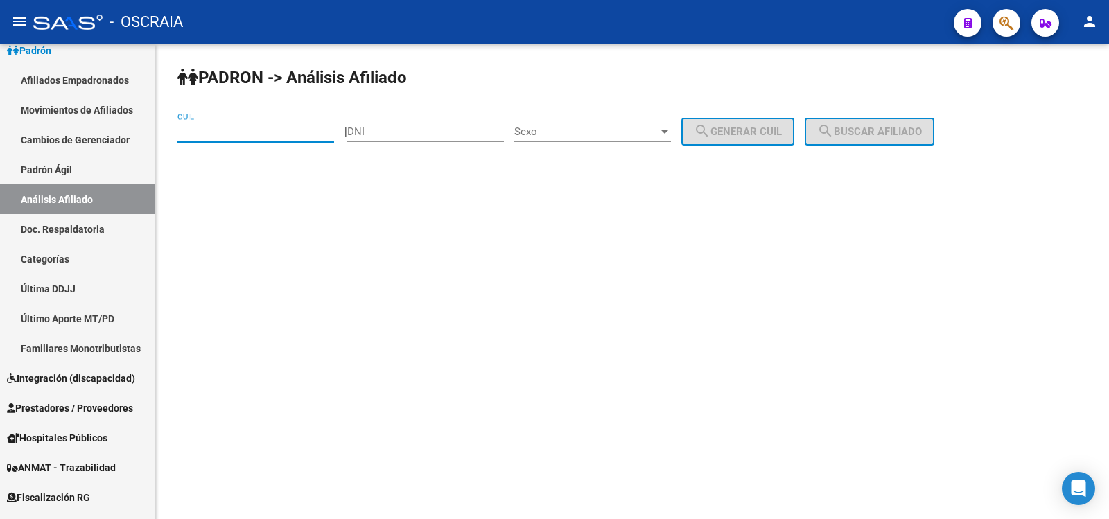
click at [229, 127] on input "CUIL" at bounding box center [255, 131] width 157 height 12
type input "20-32425389-1"
click at [900, 128] on span "search Buscar afiliado" at bounding box center [869, 131] width 105 height 12
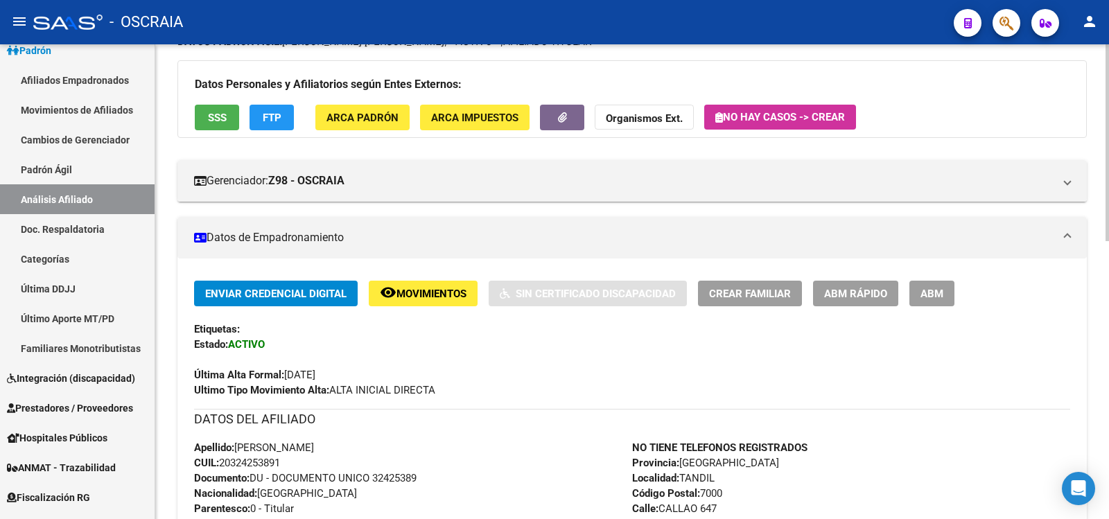
scroll to position [671, 0]
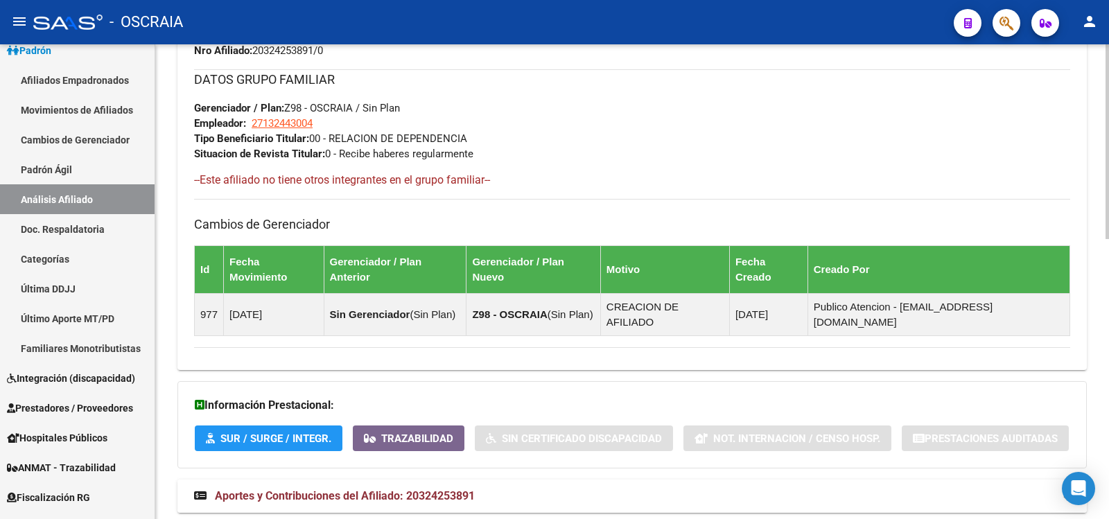
click at [494, 489] on mat-panel-title "Aportes y Contribuciones del Afiliado: 20324253891" at bounding box center [623, 496] width 859 height 15
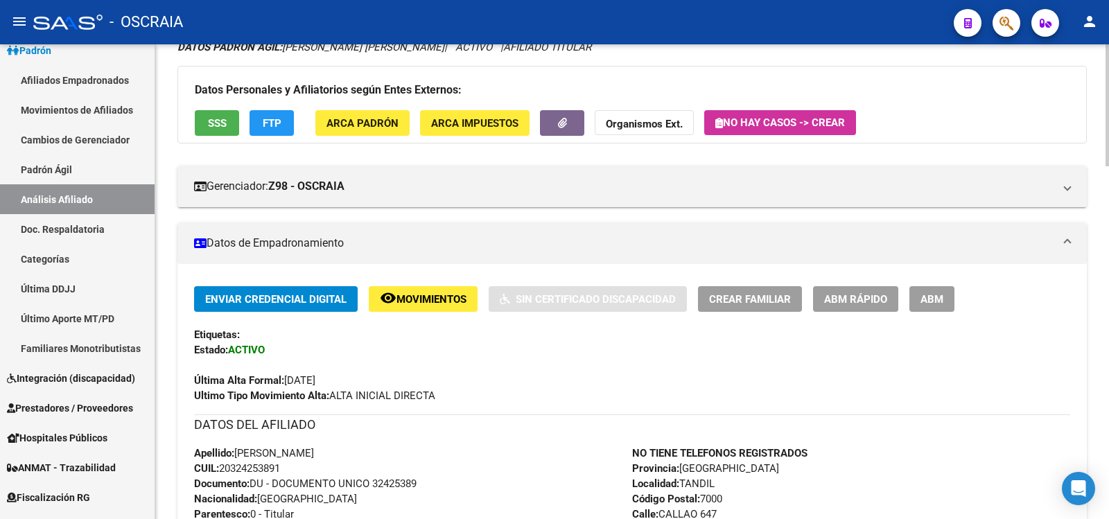
scroll to position [0, 0]
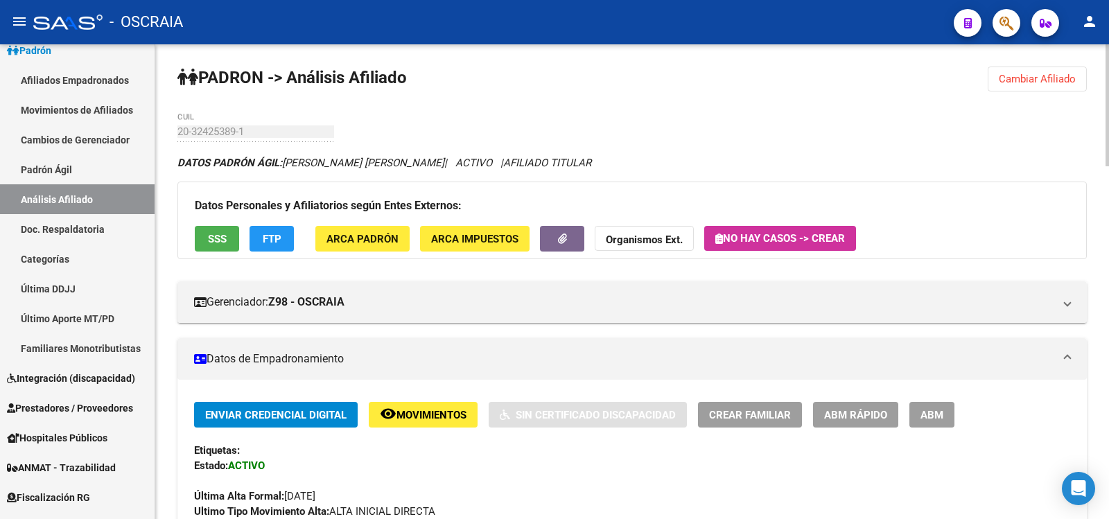
drag, startPoint x: 397, startPoint y: 161, endPoint x: 177, endPoint y: 132, distance: 222.3
click at [83, 175] on link "Padrón Ágil" at bounding box center [77, 170] width 155 height 30
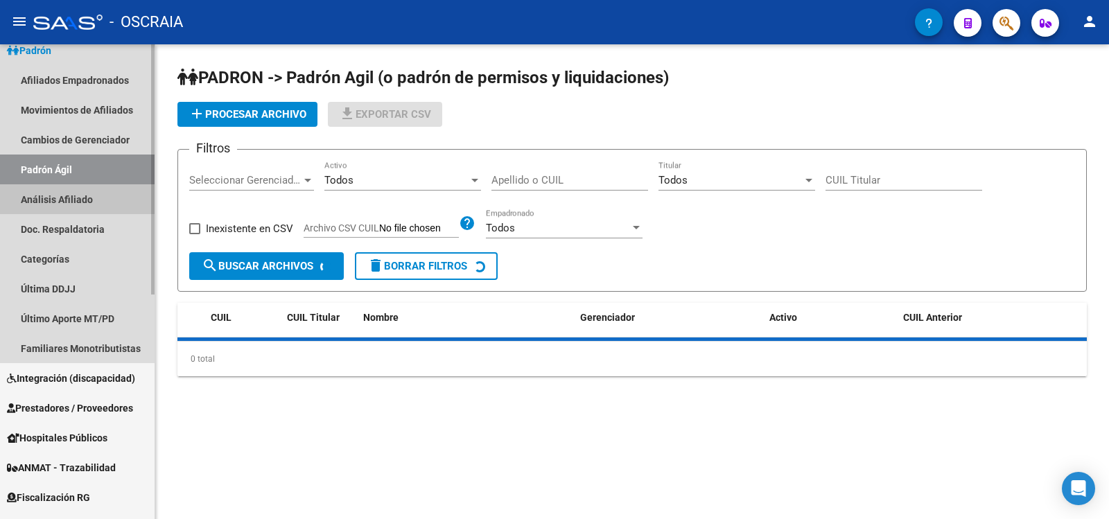
click at [76, 201] on link "Análisis Afiliado" at bounding box center [77, 199] width 155 height 30
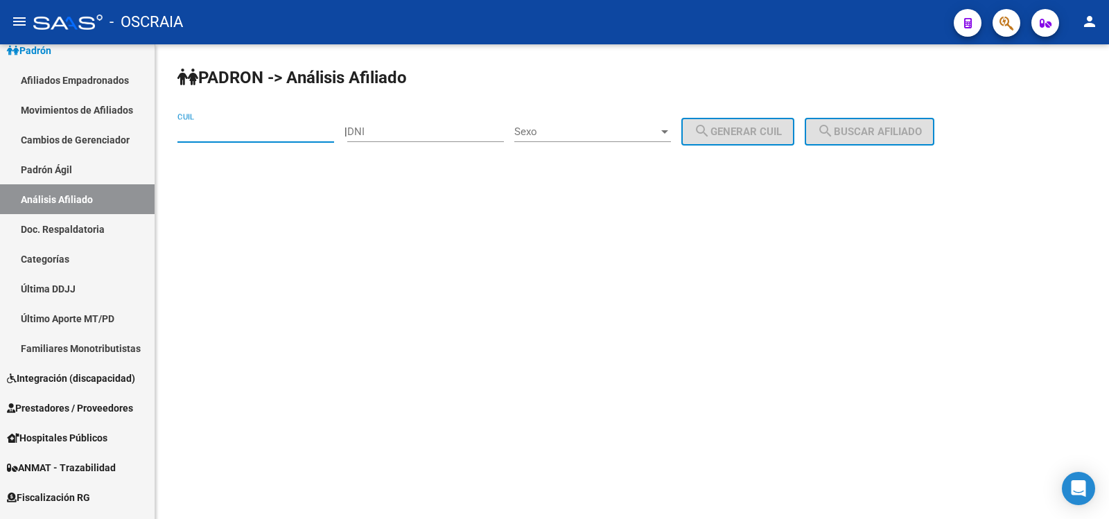
click at [219, 126] on input "CUIL" at bounding box center [255, 131] width 157 height 12
type input "20-12128027-3"
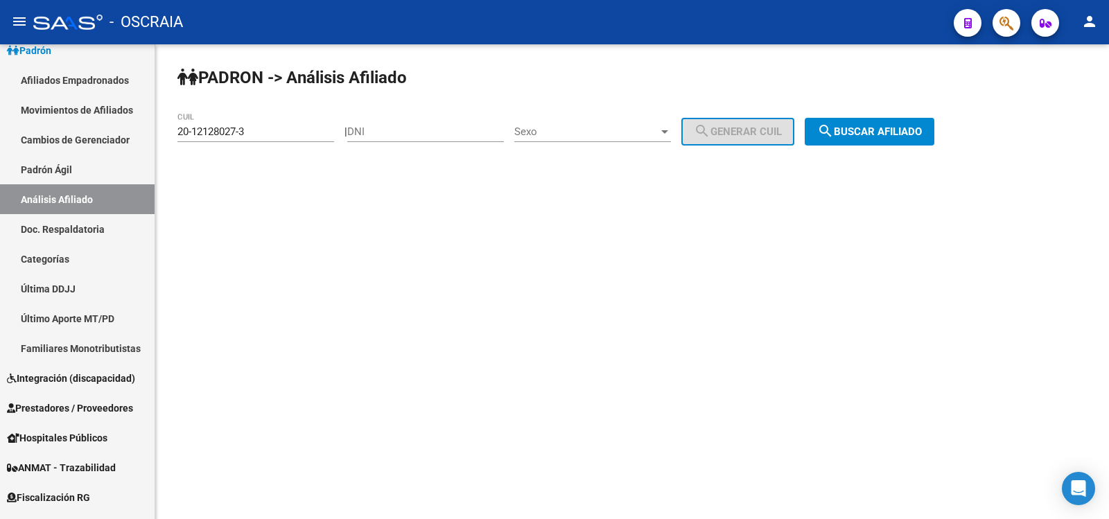
click at [894, 156] on div "[PERSON_NAME] -> Análisis Afiliado 20-12128027-3 CUIL | DNI Sexo Sexo search Ge…" at bounding box center [632, 117] width 954 height 146
click at [898, 134] on span "search Buscar afiliado" at bounding box center [869, 131] width 105 height 12
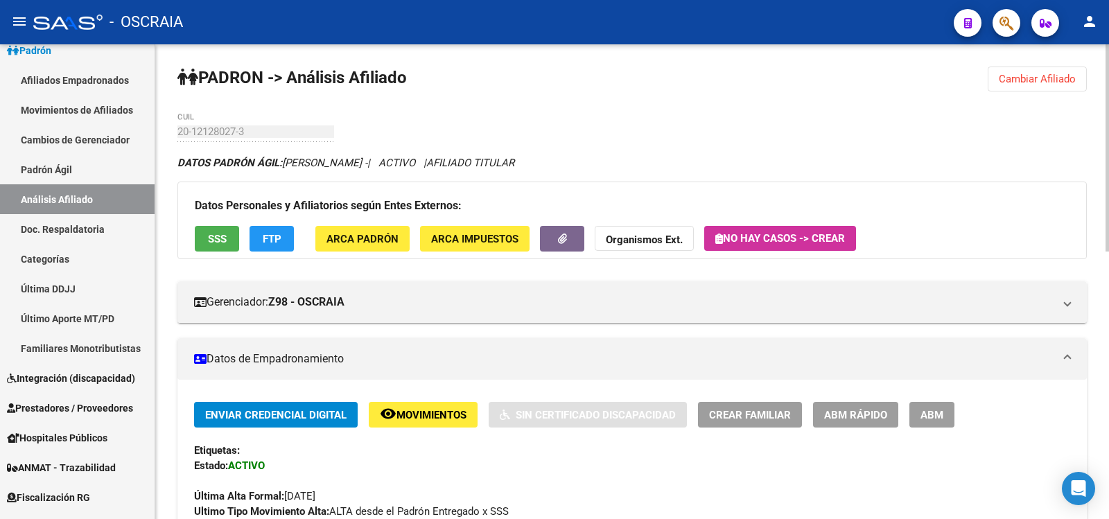
scroll to position [613, 0]
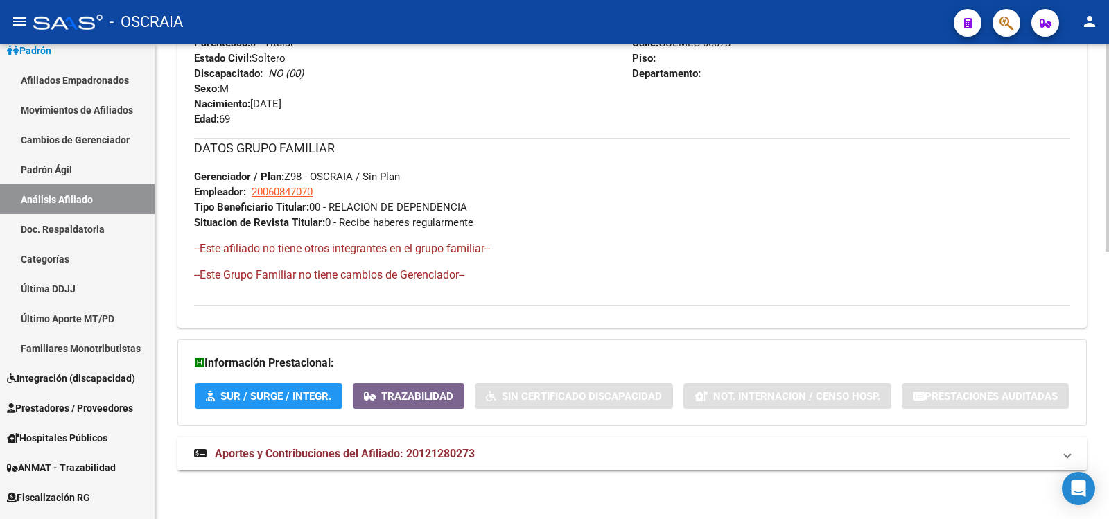
click at [427, 460] on strong "Aportes y Contribuciones del Afiliado: 20121280273" at bounding box center [334, 453] width 281 height 15
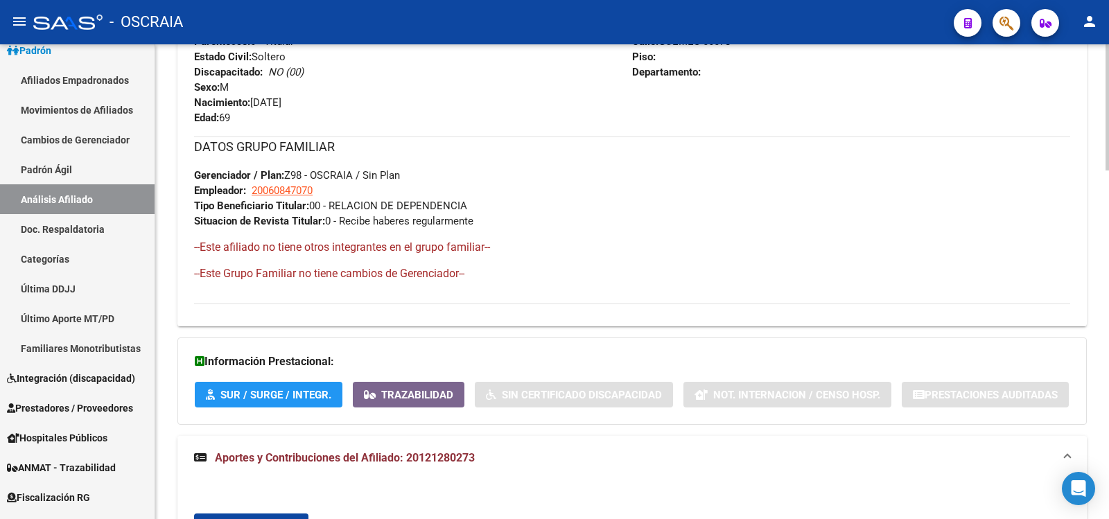
scroll to position [0, 0]
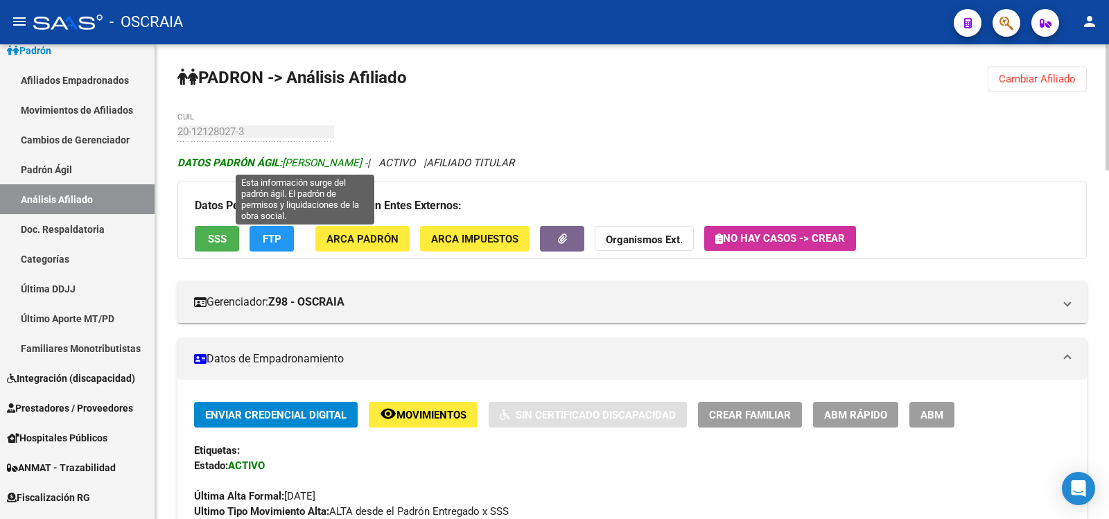
drag, startPoint x: 426, startPoint y: 158, endPoint x: 286, endPoint y: 164, distance: 140.1
click at [286, 164] on span "DATOS [PERSON_NAME] ÁGIL: [PERSON_NAME] -" at bounding box center [272, 163] width 190 height 12
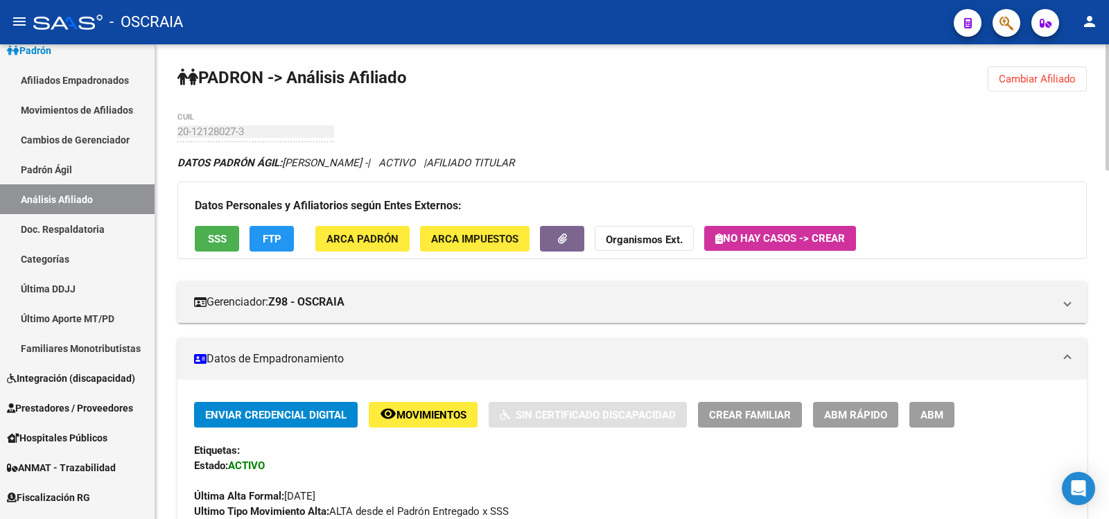
click at [209, 137] on div "20-12128027-3 CUIL" at bounding box center [255, 127] width 157 height 30
click at [62, 177] on link "Padrón Ágil" at bounding box center [77, 170] width 155 height 30
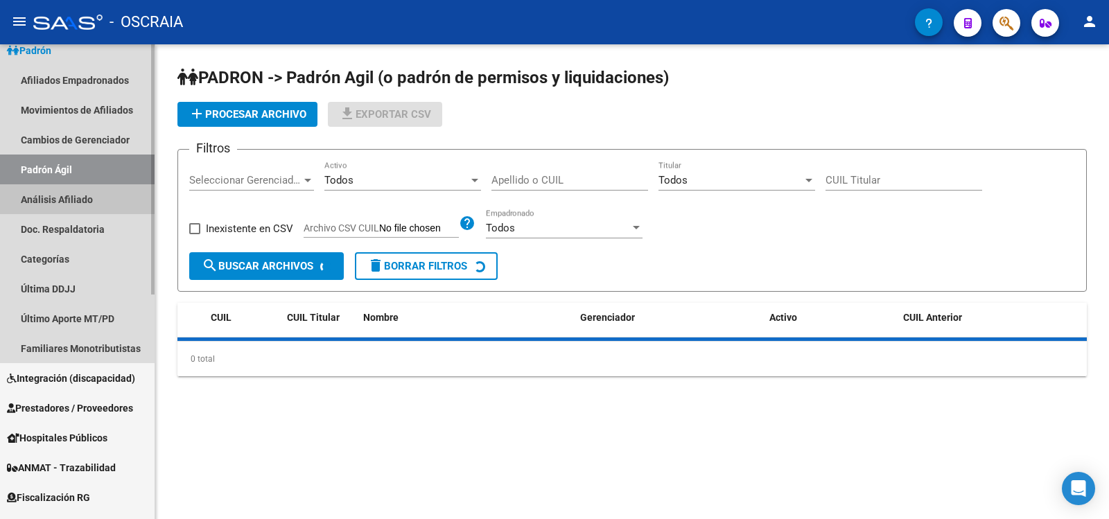
click at [75, 202] on link "Análisis Afiliado" at bounding box center [77, 199] width 155 height 30
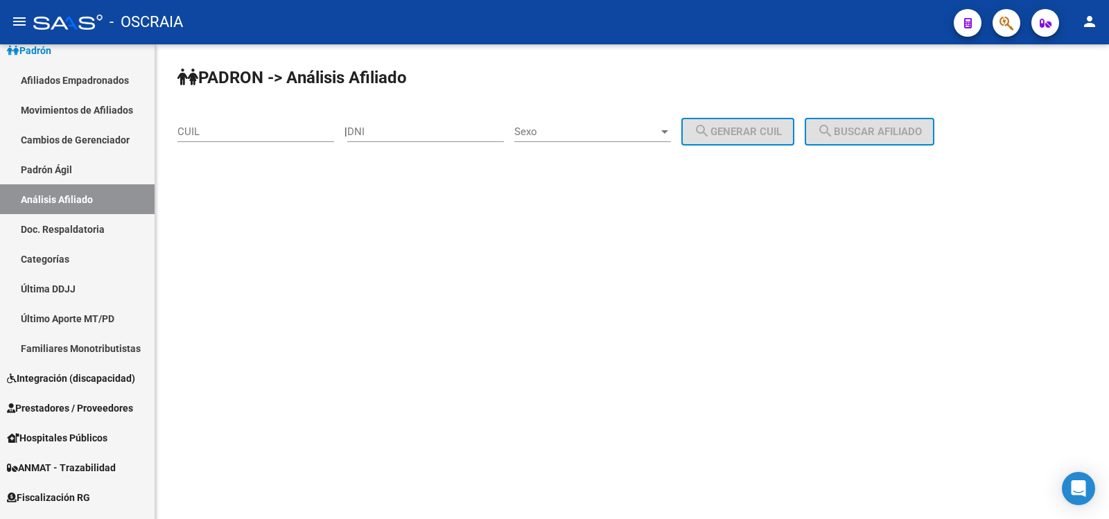
click at [255, 118] on div "CUIL" at bounding box center [255, 127] width 157 height 30
click at [256, 123] on div "CUIL" at bounding box center [255, 127] width 157 height 30
click at [255, 127] on input "CUIL" at bounding box center [255, 131] width 157 height 12
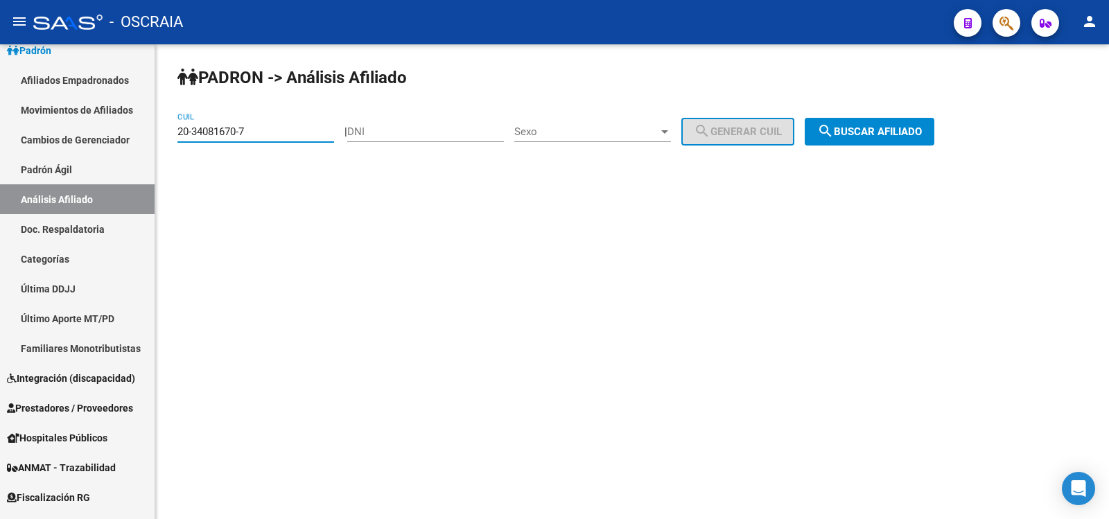
type input "20-34081670-7"
click at [886, 139] on button "search Buscar afiliado" at bounding box center [870, 132] width 130 height 28
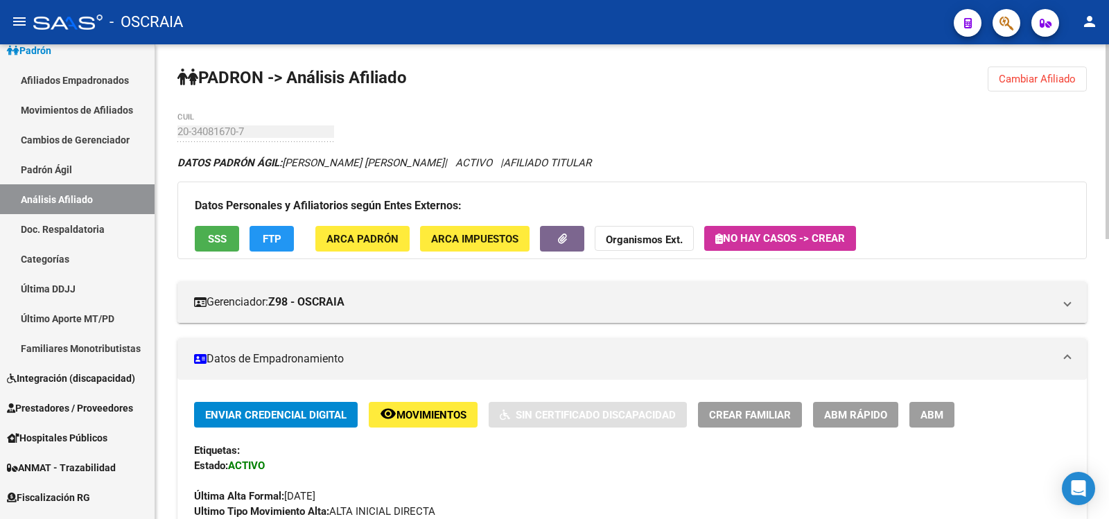
scroll to position [683, 0]
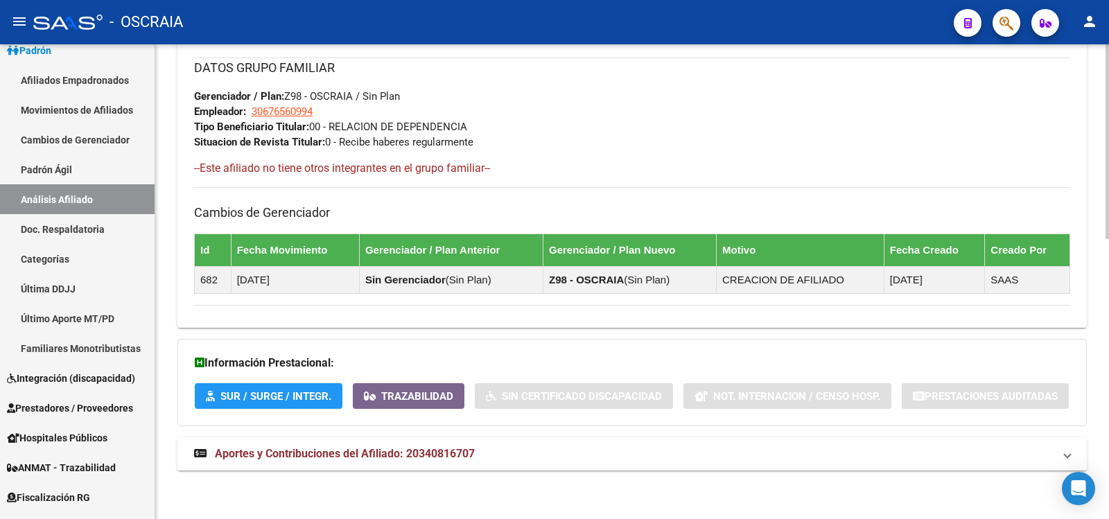
click at [482, 459] on mat-panel-title "Aportes y Contribuciones del Afiliado: 20340816707" at bounding box center [623, 453] width 859 height 15
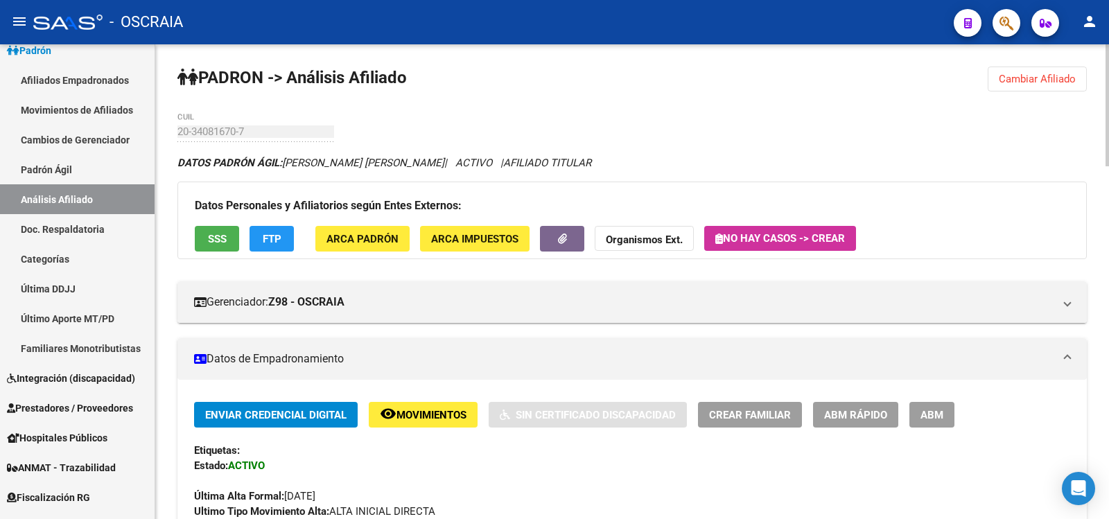
click at [179, 135] on div "20-34081670-7 CUIL" at bounding box center [255, 127] width 157 height 30
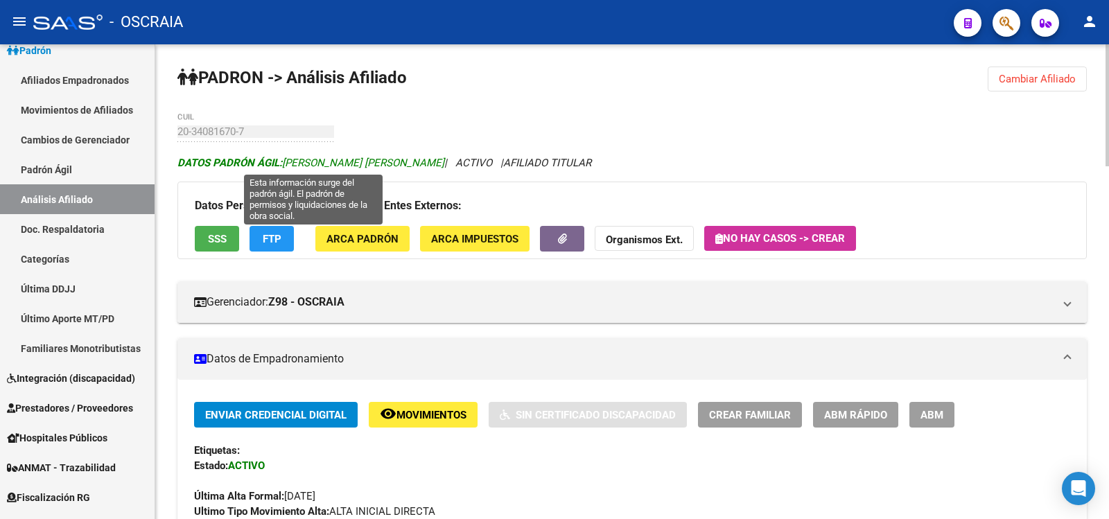
drag, startPoint x: 448, startPoint y: 160, endPoint x: 287, endPoint y: 161, distance: 160.8
click at [287, 161] on span "DATOS [PERSON_NAME] ÁGIL: [PERSON_NAME] [PERSON_NAME]" at bounding box center [310, 163] width 267 height 12
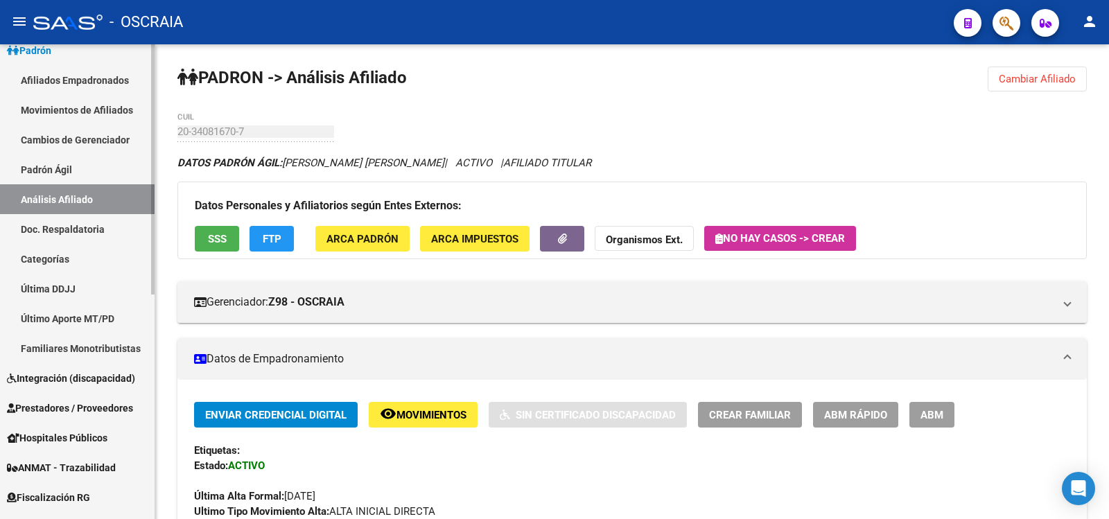
click at [78, 157] on link "Padrón Ágil" at bounding box center [77, 170] width 155 height 30
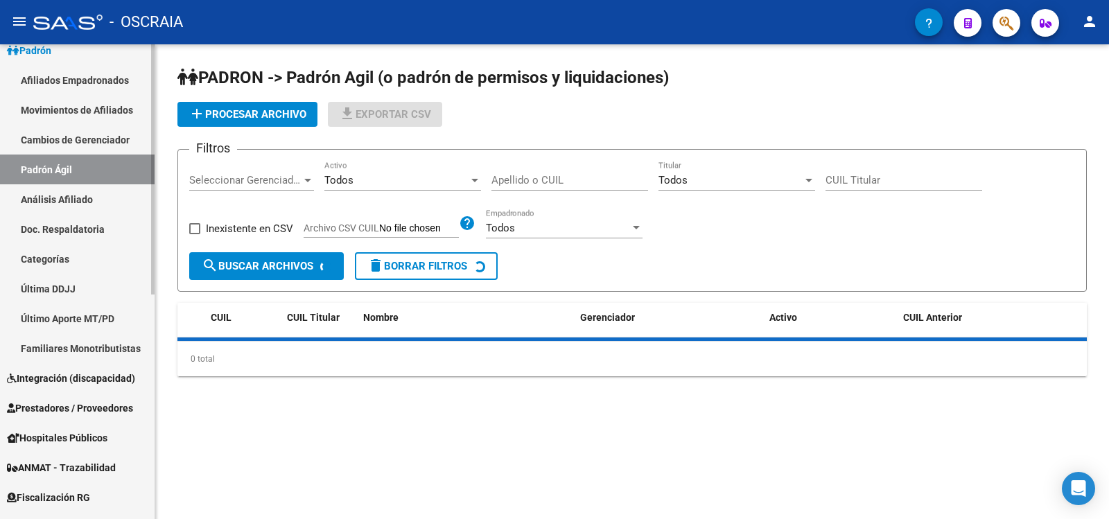
click at [86, 188] on link "Análisis Afiliado" at bounding box center [77, 199] width 155 height 30
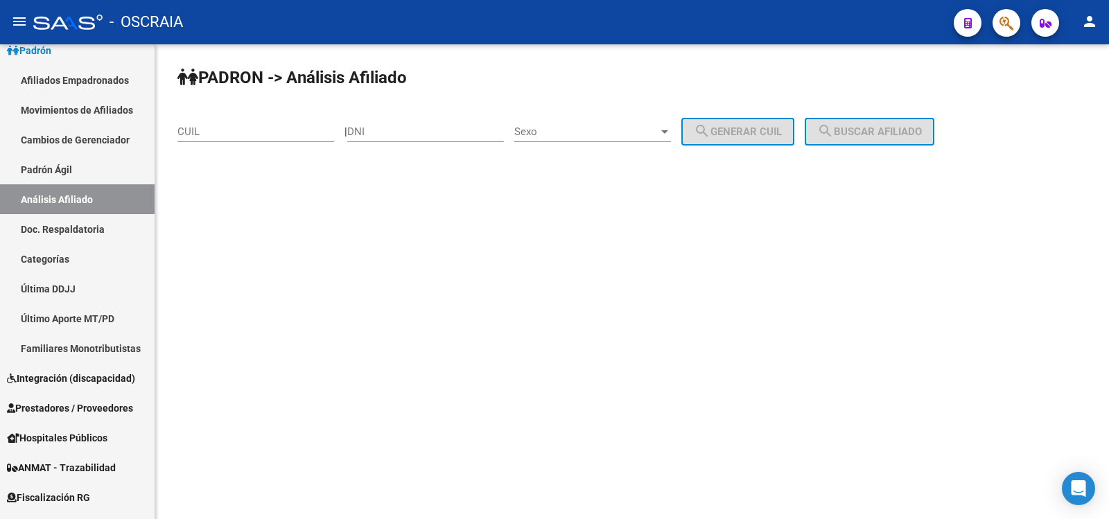
click at [217, 135] on input "CUIL" at bounding box center [255, 131] width 157 height 12
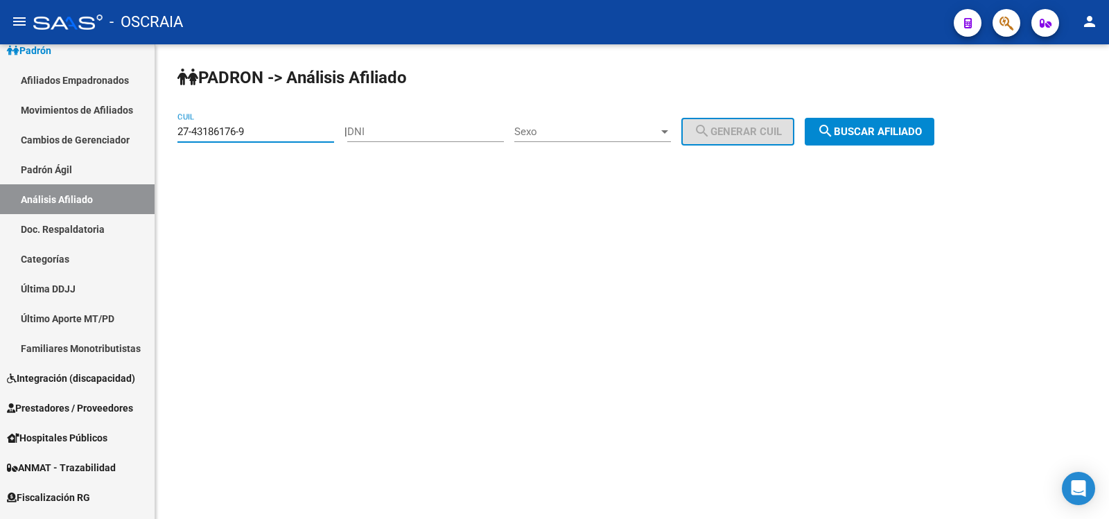
type input "27-43186176-9"
click at [857, 125] on button "search Buscar afiliado" at bounding box center [870, 132] width 130 height 28
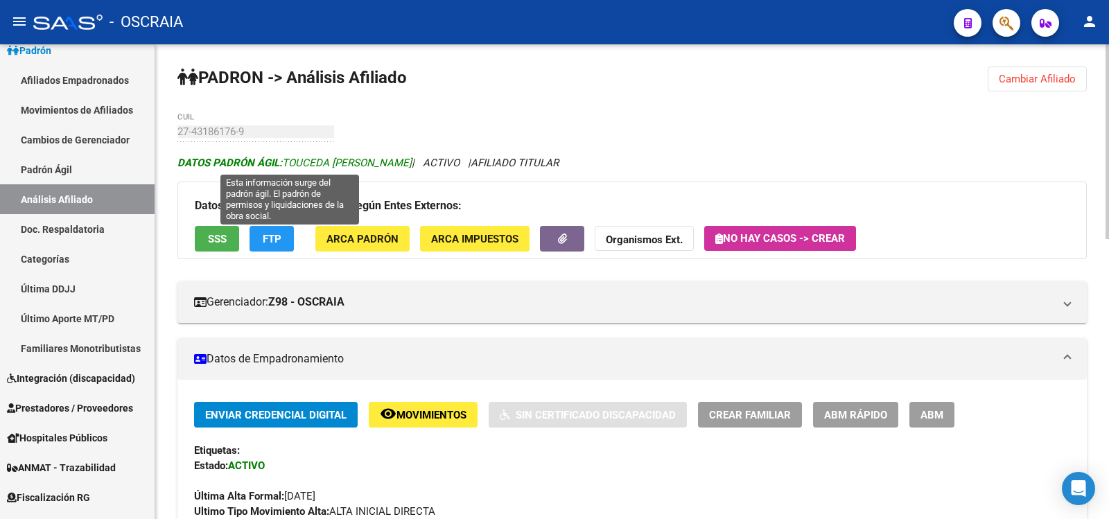
drag, startPoint x: 398, startPoint y: 160, endPoint x: 284, endPoint y: 165, distance: 114.4
click at [284, 165] on span "DATOS [PERSON_NAME] ÁGIL: TOUCEDA [PERSON_NAME]" at bounding box center [294, 163] width 234 height 12
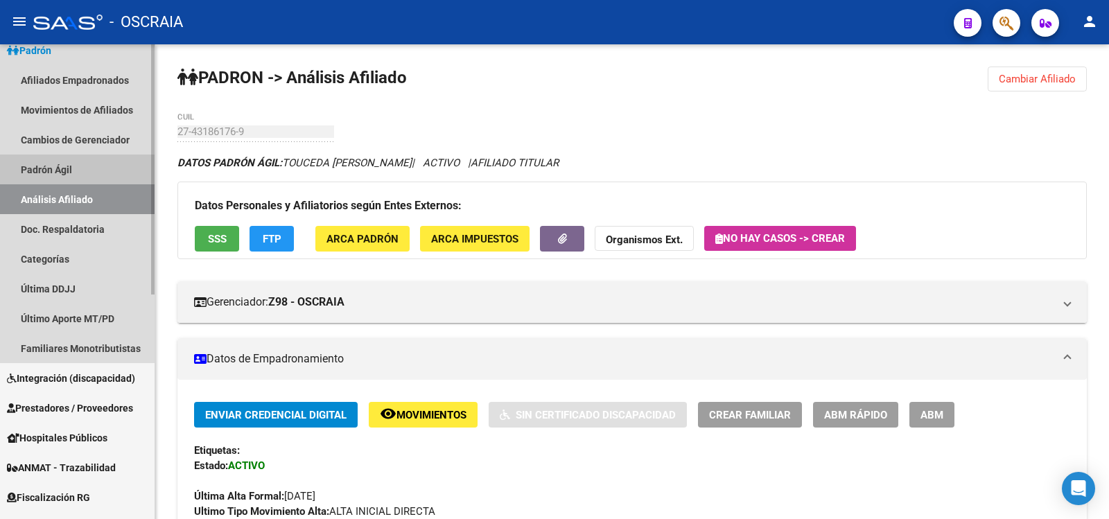
click at [62, 162] on link "Padrón Ágil" at bounding box center [77, 170] width 155 height 30
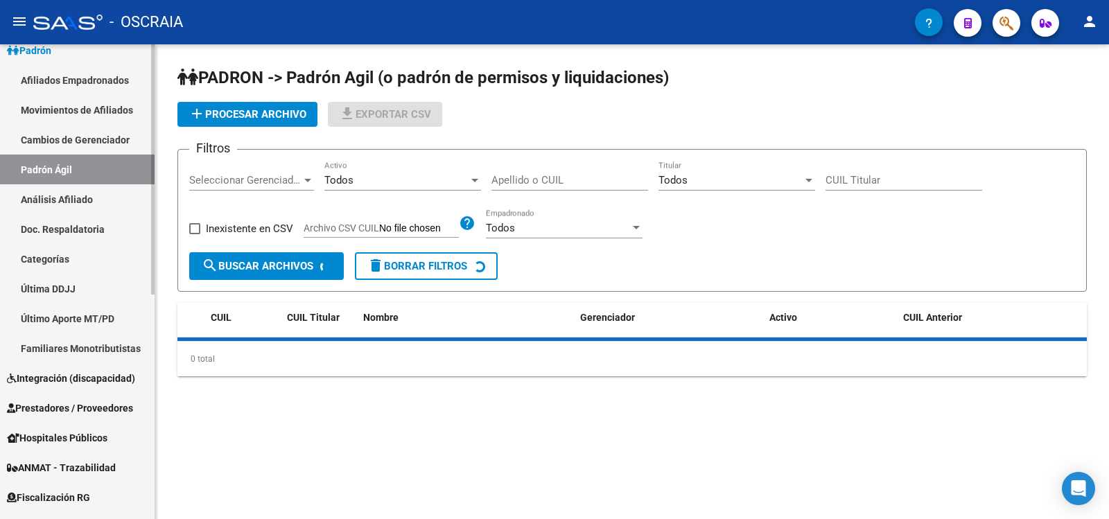
click at [72, 200] on link "Análisis Afiliado" at bounding box center [77, 199] width 155 height 30
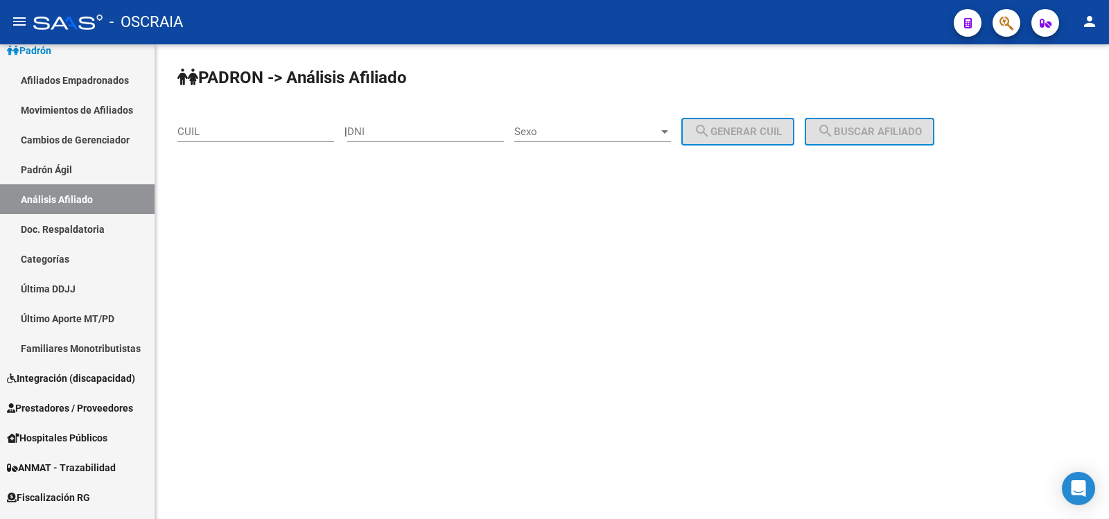
click at [204, 131] on input "CUIL" at bounding box center [255, 131] width 157 height 12
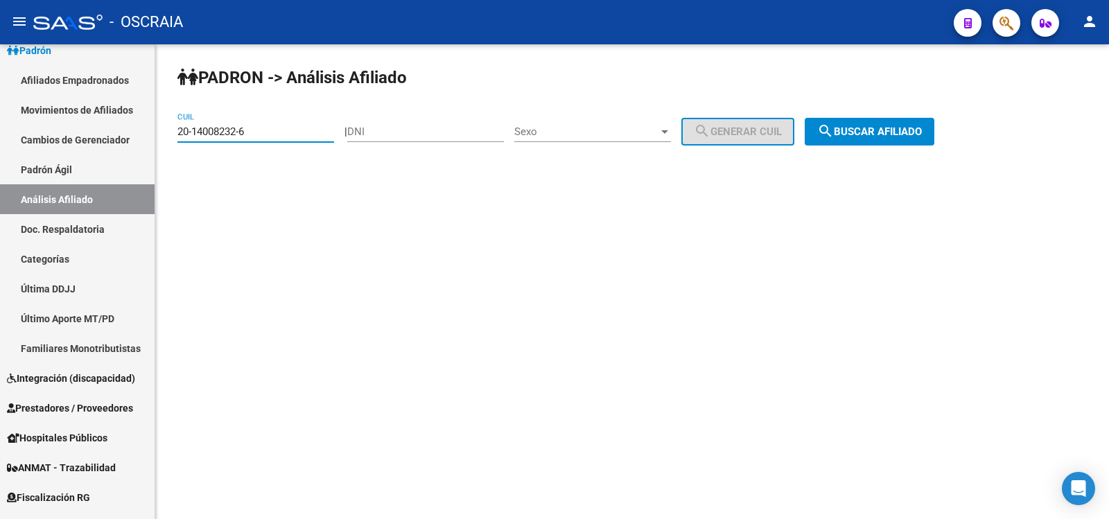
type input "20-14008232-6"
click at [883, 139] on button "search Buscar afiliado" at bounding box center [870, 132] width 130 height 28
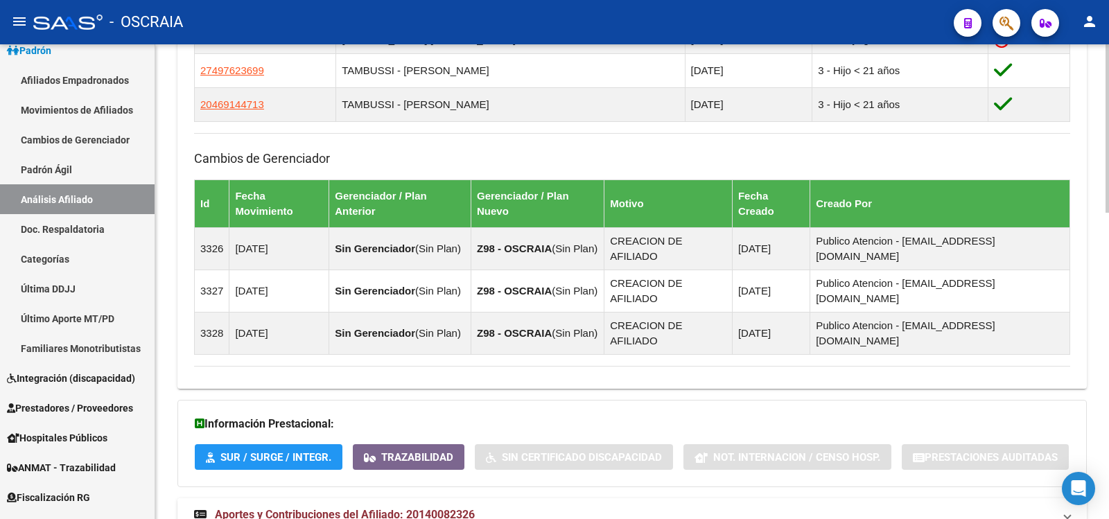
click at [460, 508] on span "Aportes y Contribuciones del Afiliado: 20140082326" at bounding box center [345, 514] width 260 height 13
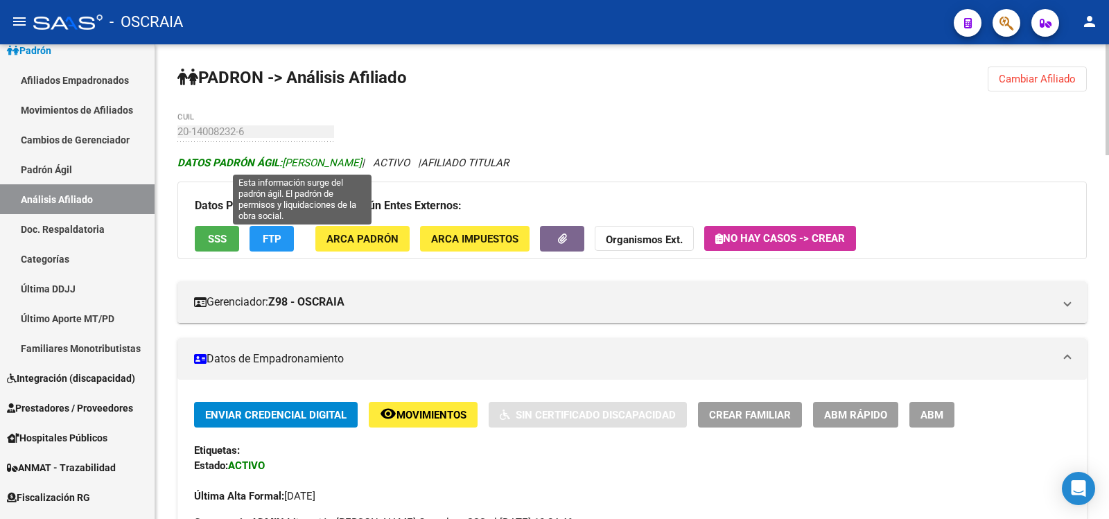
drag, startPoint x: 377, startPoint y: 164, endPoint x: 285, endPoint y: 165, distance: 92.2
click at [285, 165] on span "DATOS [PERSON_NAME] ÁGIL: [PERSON_NAME]" at bounding box center [269, 163] width 184 height 12
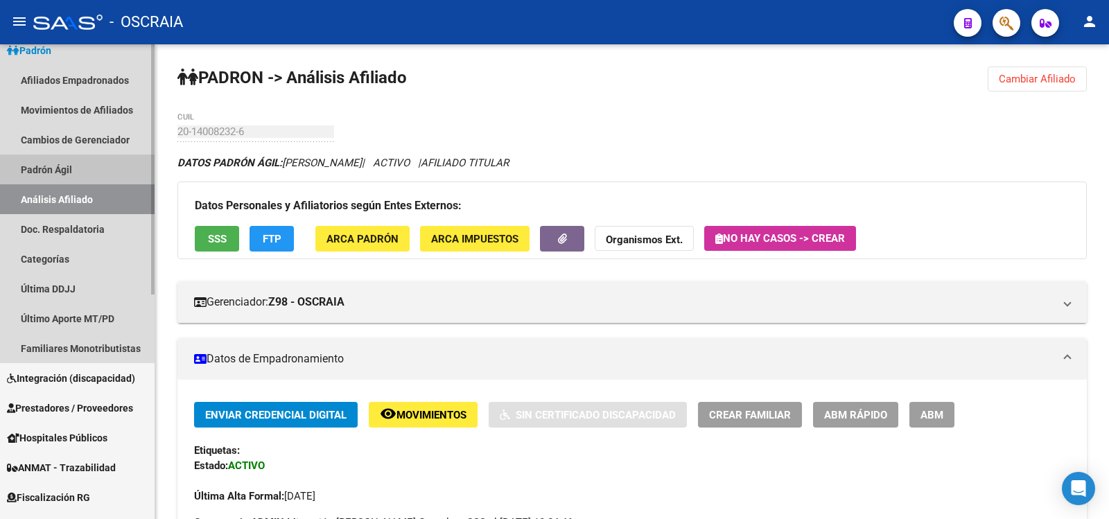
click at [94, 183] on link "Padrón Ágil" at bounding box center [77, 170] width 155 height 30
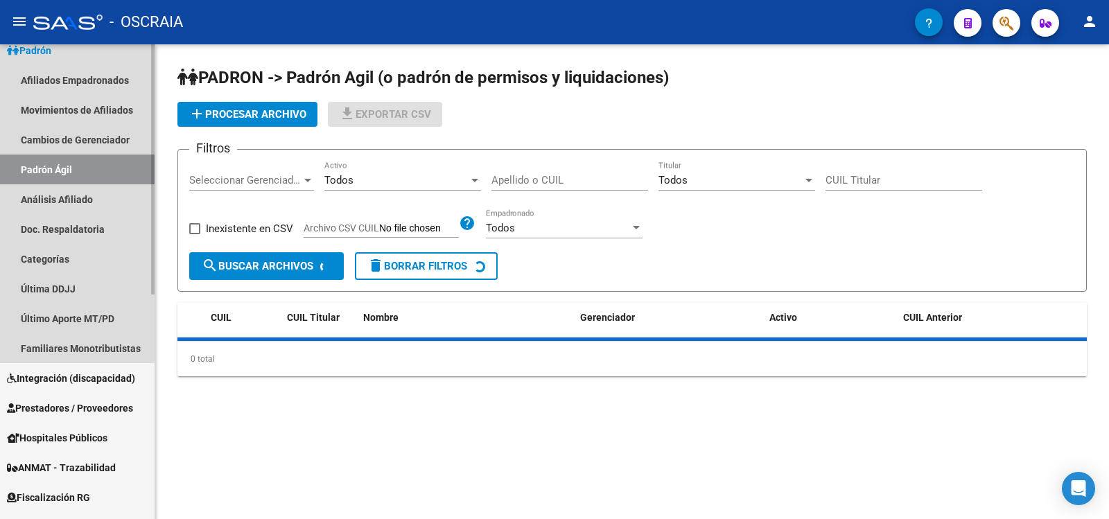
click at [101, 199] on link "Análisis Afiliado" at bounding box center [77, 199] width 155 height 30
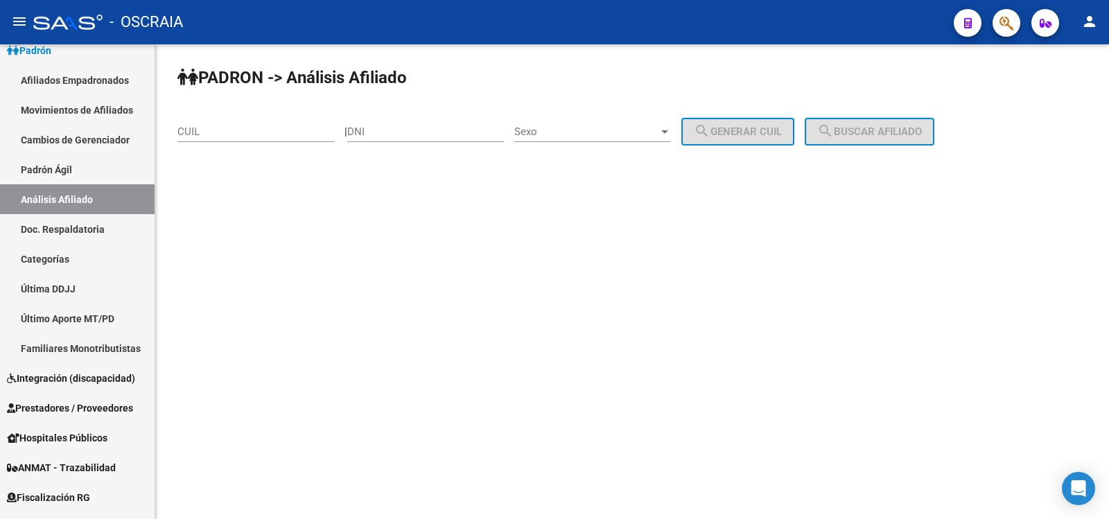
click at [234, 125] on div "CUIL" at bounding box center [255, 127] width 157 height 30
click at [236, 131] on input "CUIL" at bounding box center [255, 131] width 157 height 12
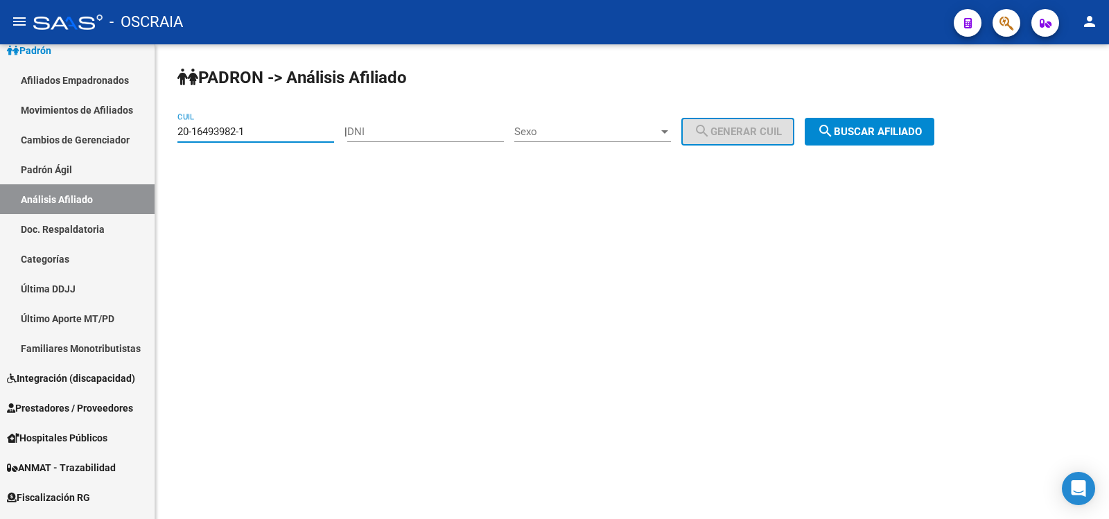
type input "20-16493982-1"
click at [879, 134] on span "search Buscar afiliado" at bounding box center [869, 131] width 105 height 12
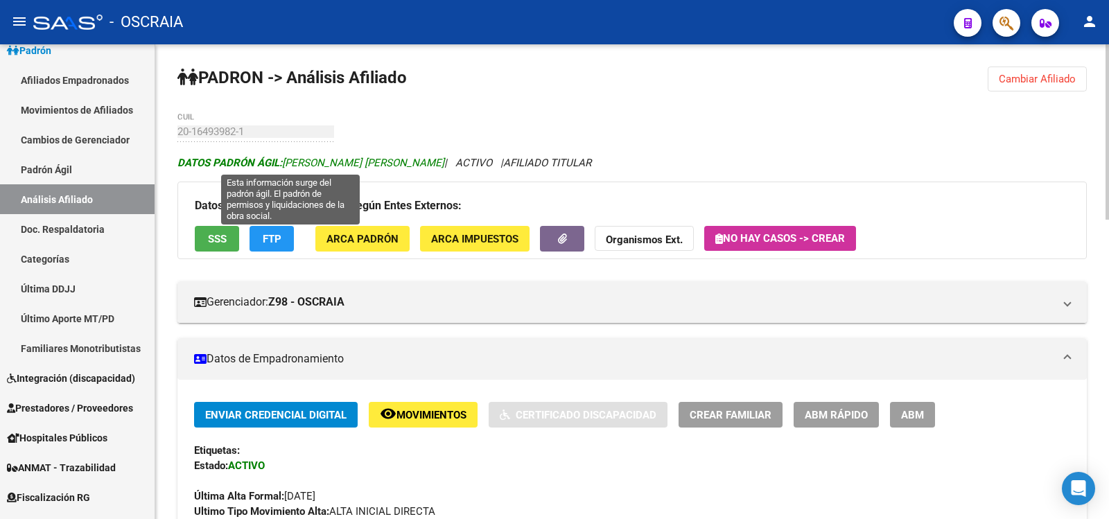
drag, startPoint x: 401, startPoint y: 165, endPoint x: 286, endPoint y: 167, distance: 115.8
click at [286, 167] on span "DATOS [PERSON_NAME]: [PERSON_NAME] [PERSON_NAME]" at bounding box center [310, 163] width 267 height 12
